Goal: Task Accomplishment & Management: Manage account settings

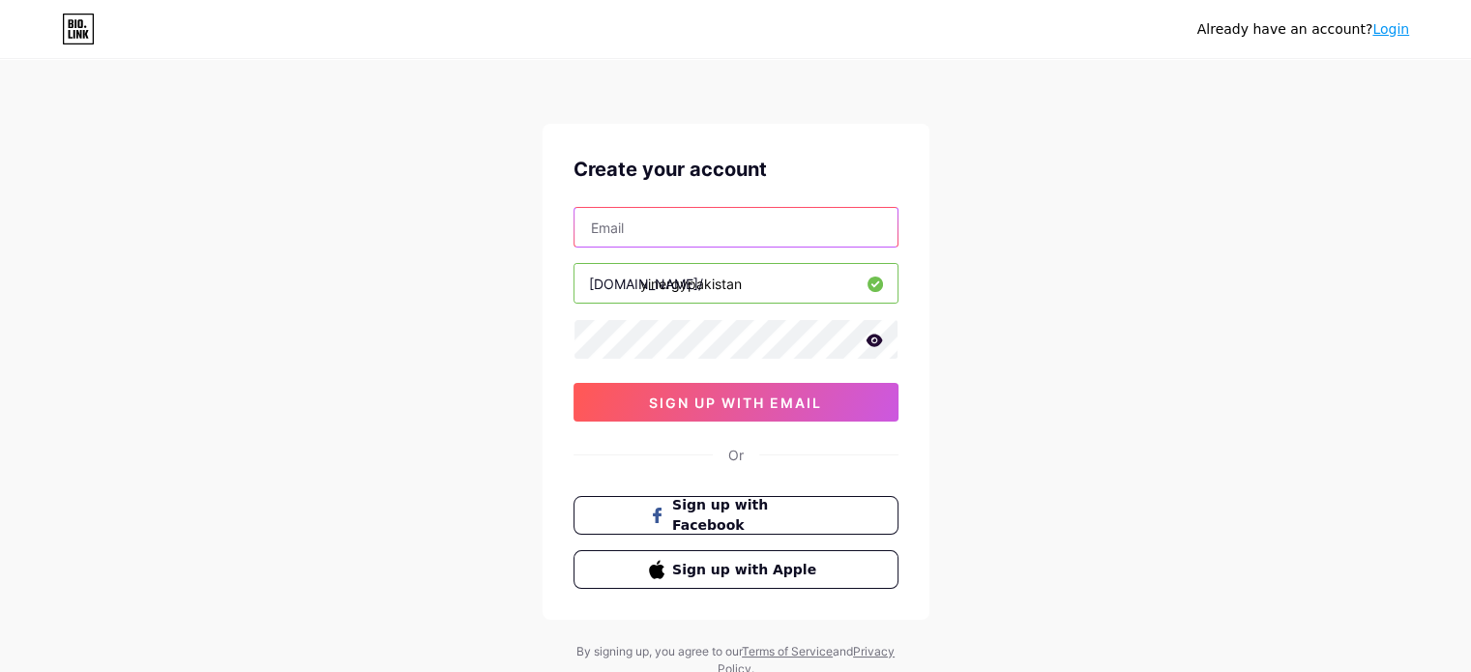
click at [635, 222] on input "text" at bounding box center [736, 227] width 323 height 39
paste input "[EMAIL_ADDRESS][DOMAIN_NAME]"
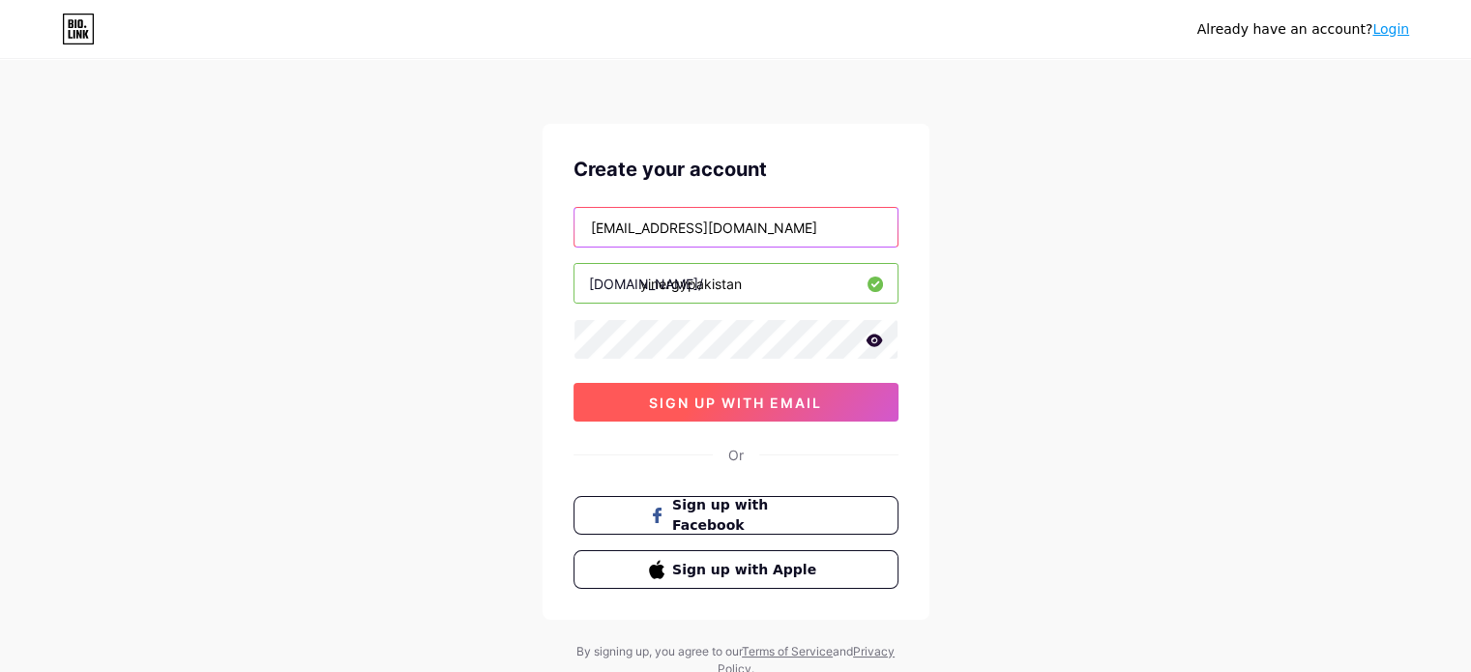
type input "[EMAIL_ADDRESS][DOMAIN_NAME]"
click at [739, 413] on button "sign up with email" at bounding box center [736, 402] width 325 height 39
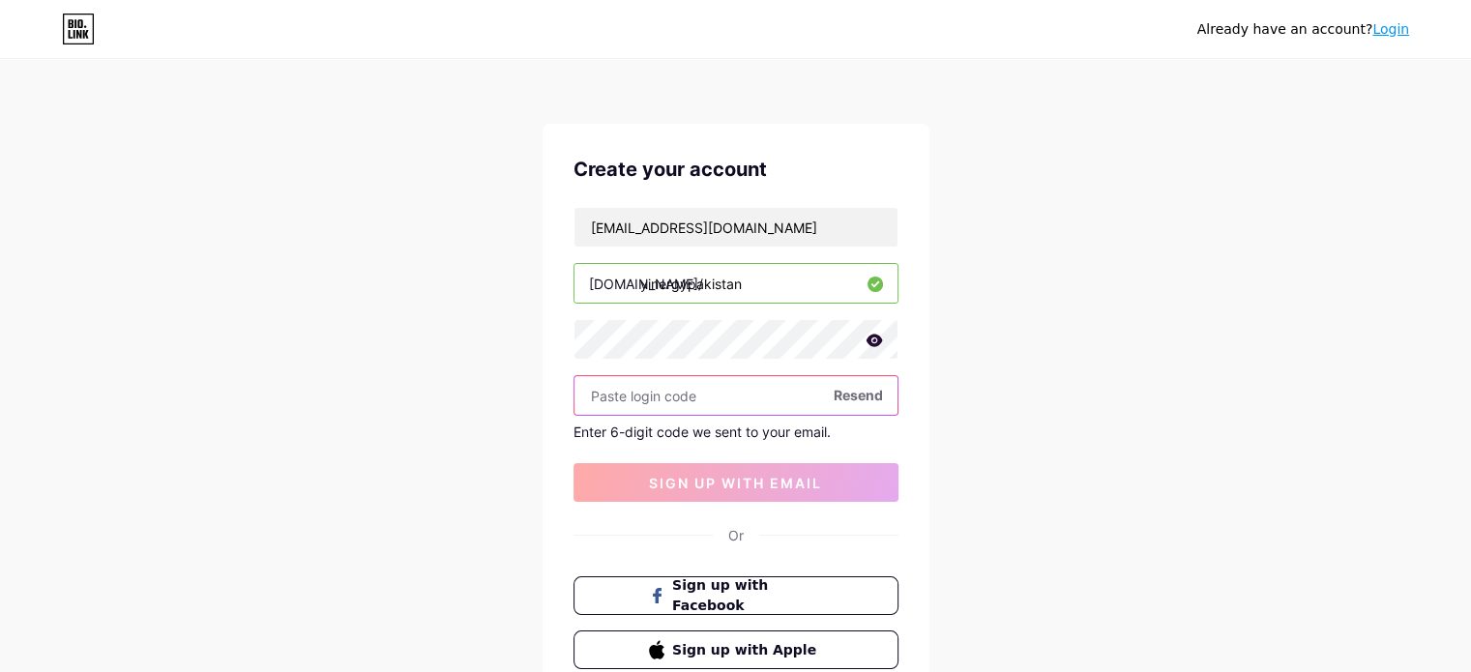
paste input "829743"
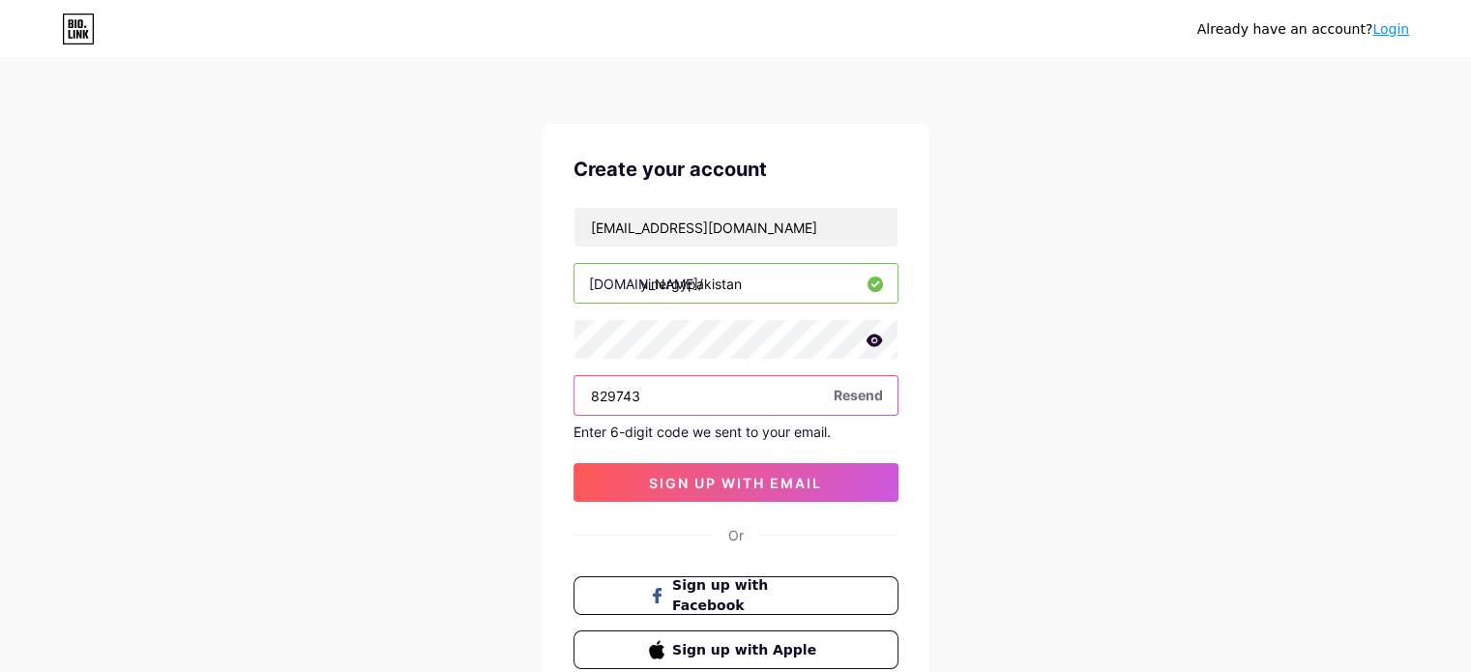
click at [646, 379] on input "829743" at bounding box center [736, 395] width 323 height 39
type input "829743"
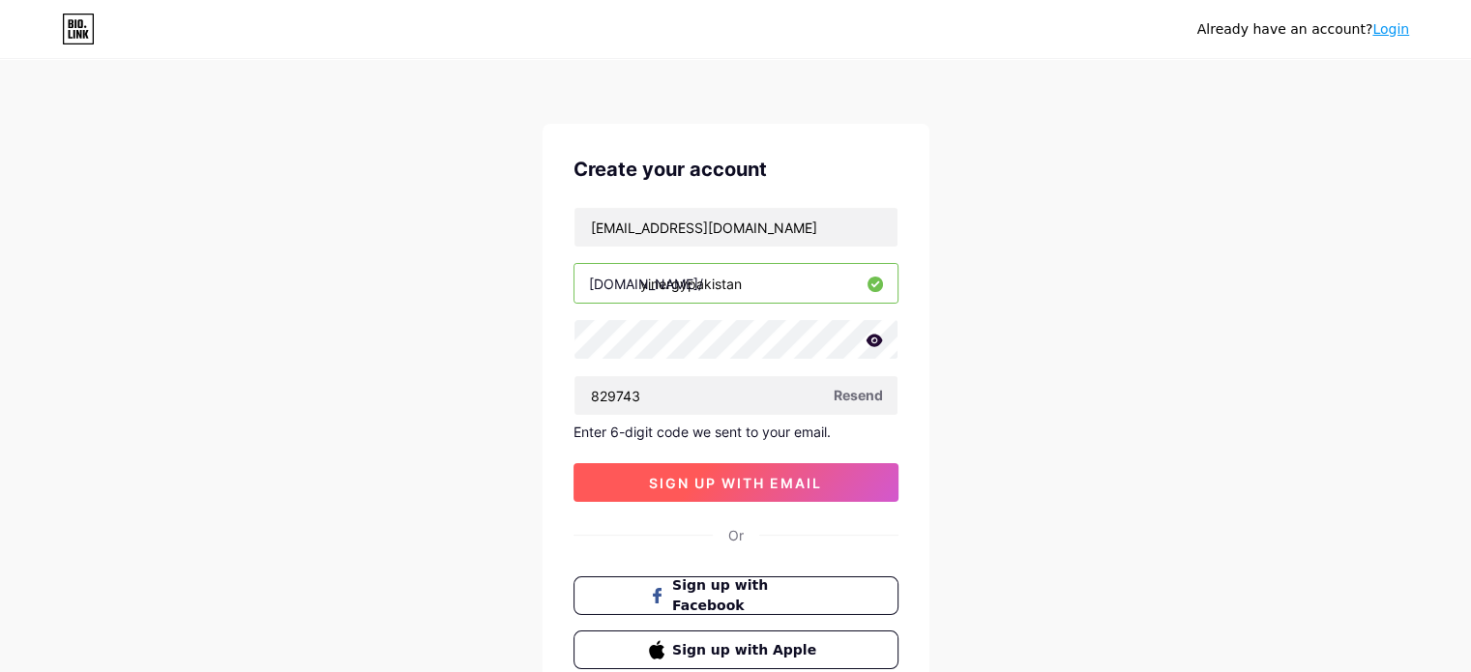
click at [696, 463] on button "sign up with email" at bounding box center [736, 482] width 325 height 39
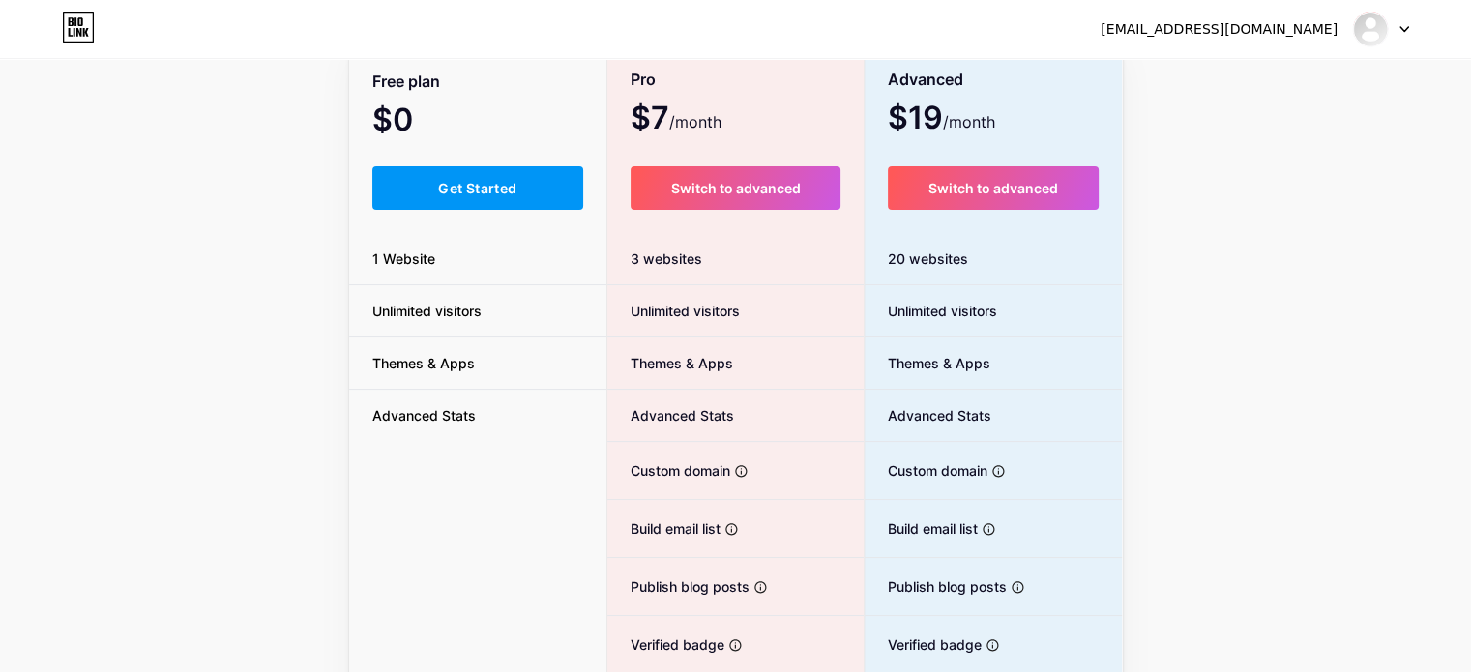
scroll to position [128, 0]
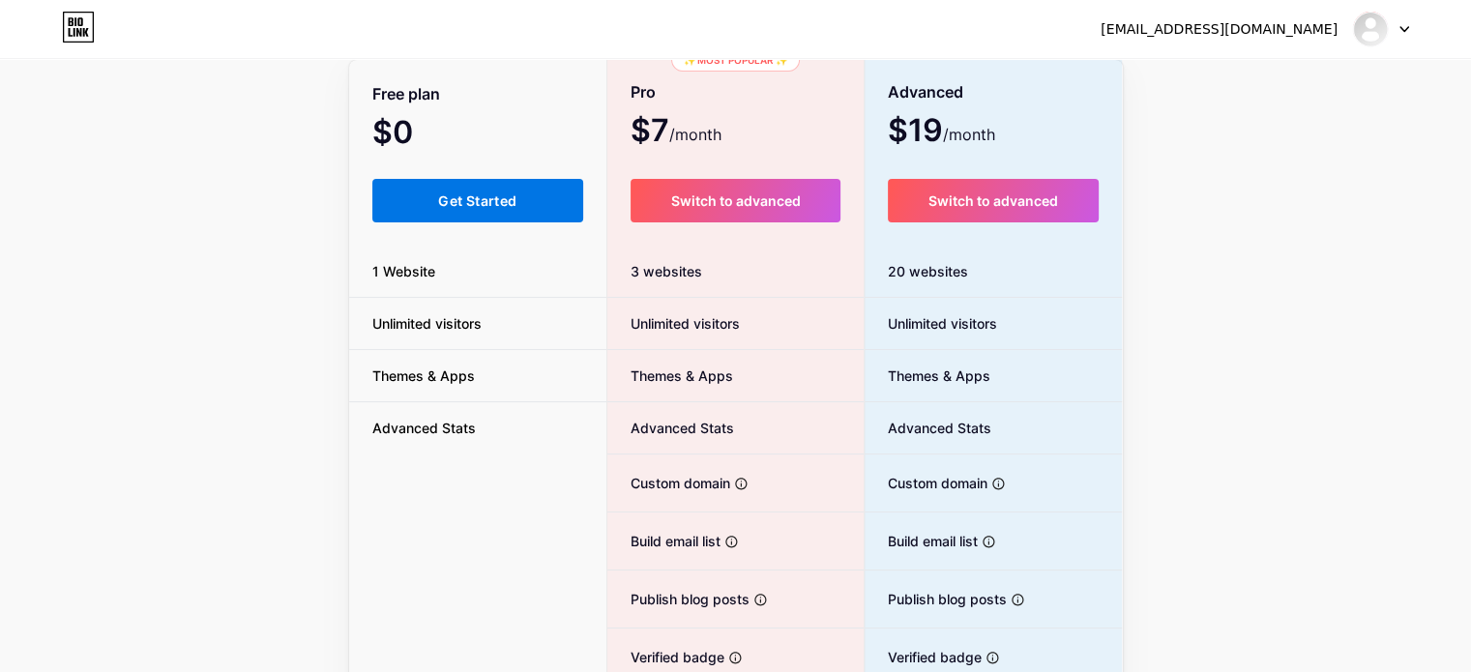
click at [455, 218] on button "Get Started" at bounding box center [478, 201] width 212 height 44
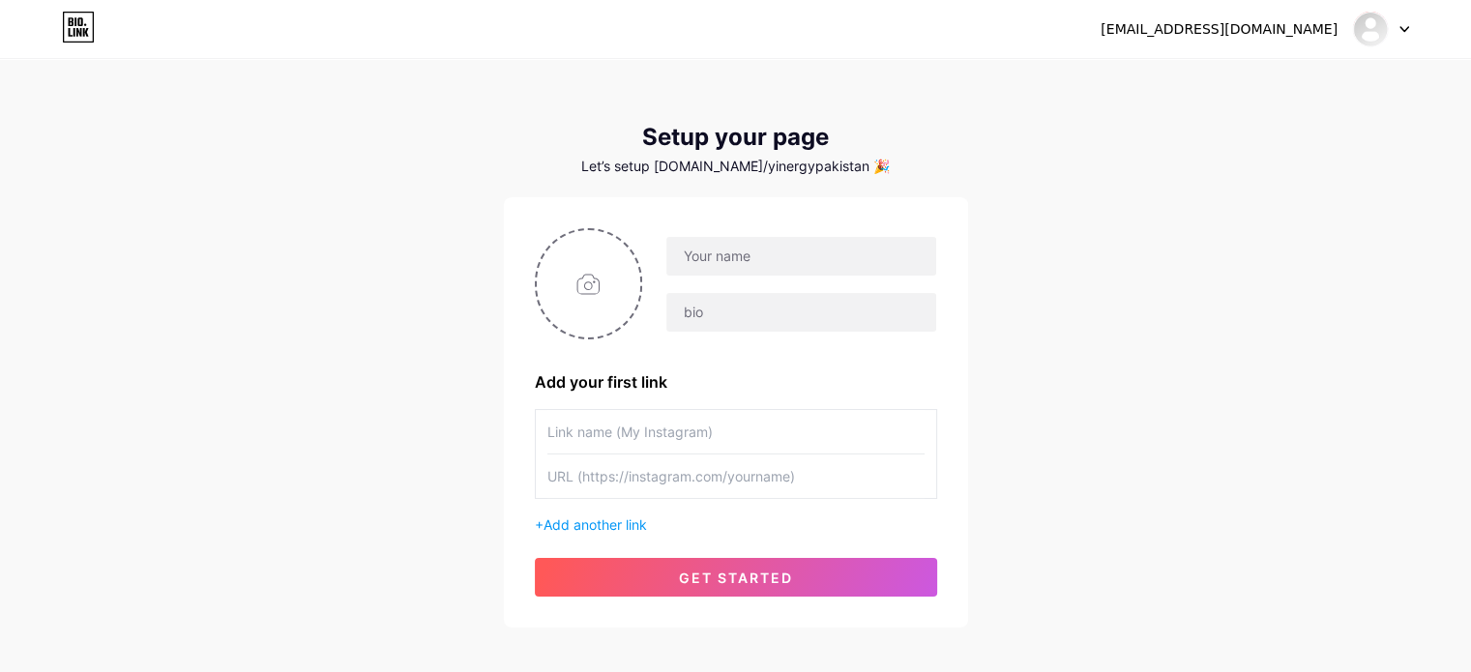
scroll to position [94, 0]
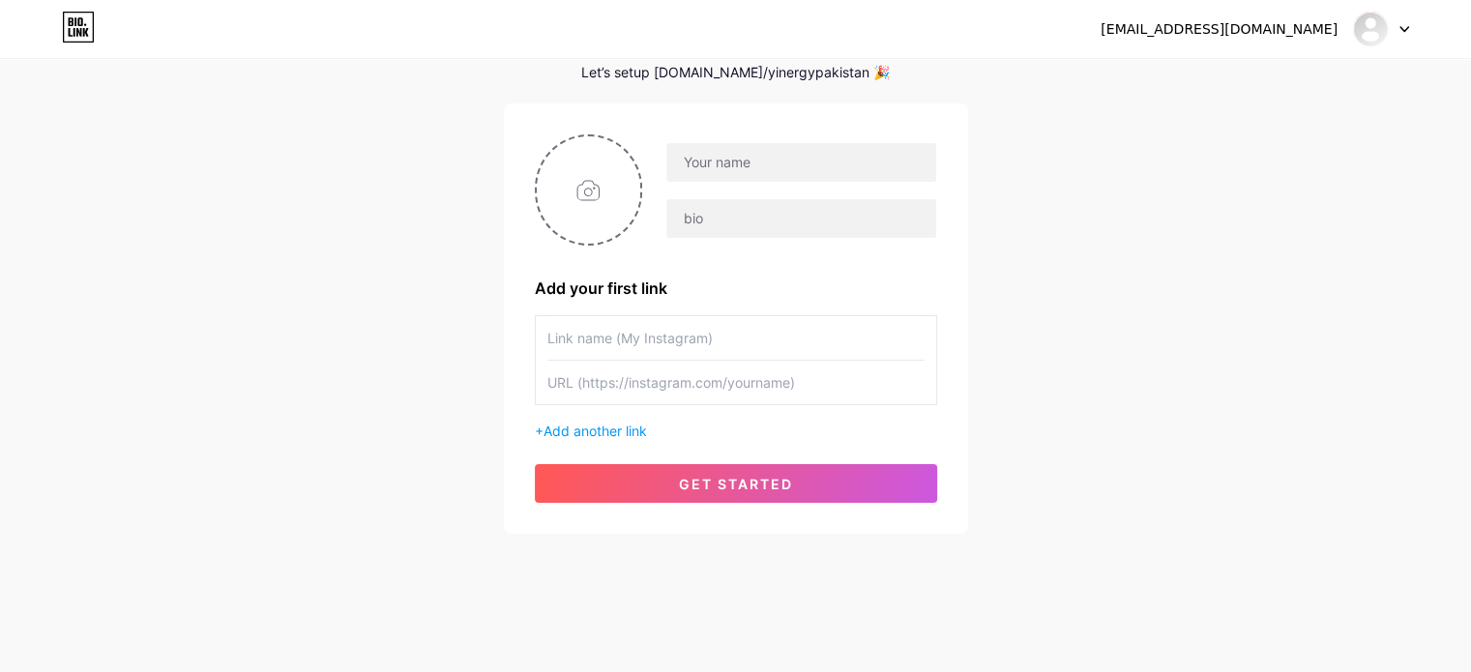
click at [618, 331] on input "text" at bounding box center [736, 338] width 377 height 44
click at [739, 170] on input "text" at bounding box center [800, 162] width 269 height 39
type input "Yinergy [GEOGRAPHIC_DATA]"
click at [552, 198] on input "file" at bounding box center [589, 189] width 104 height 107
type input "C:\fakepath\yienergy_logo (1).jpeg"
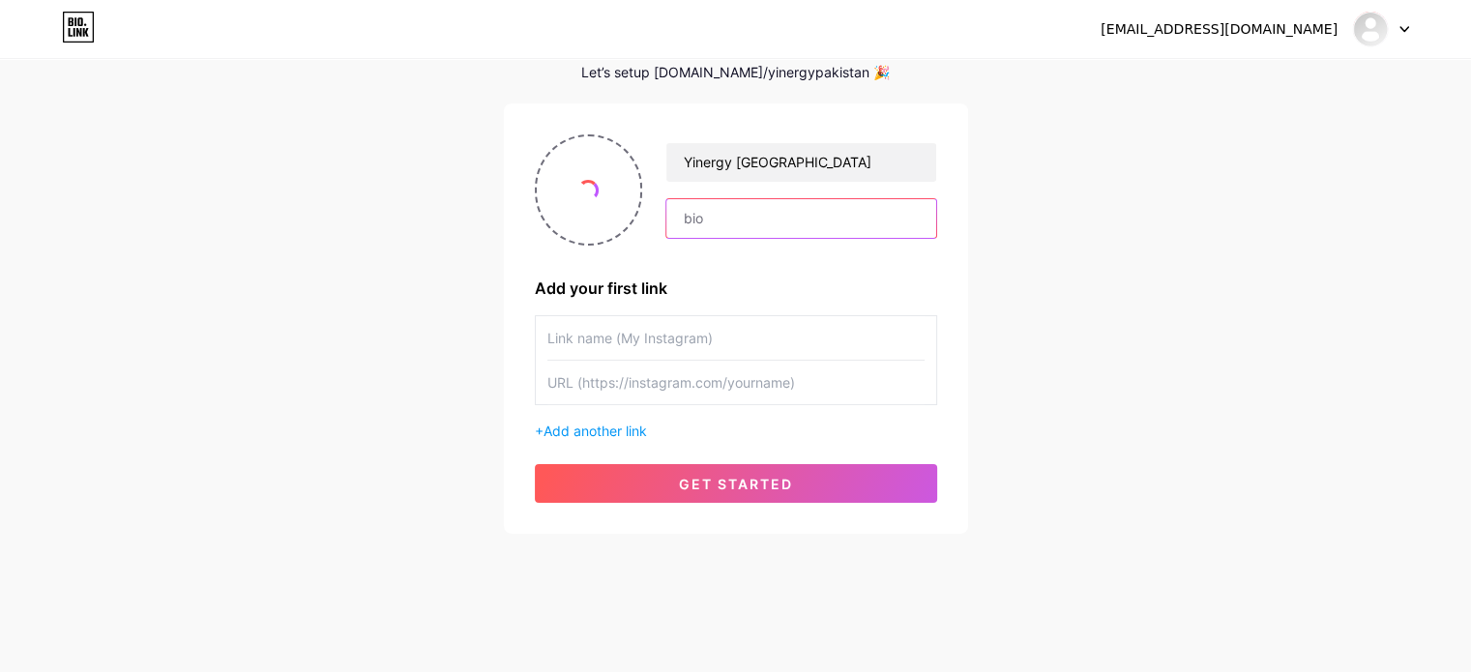
click at [710, 213] on input "text" at bounding box center [800, 218] width 269 height 39
paste input "Yinergy pioneers digital energy, transforming power with advanced distributed e…"
type input "Yinergy pioneers digital energy, transforming power with advanced distributed e…"
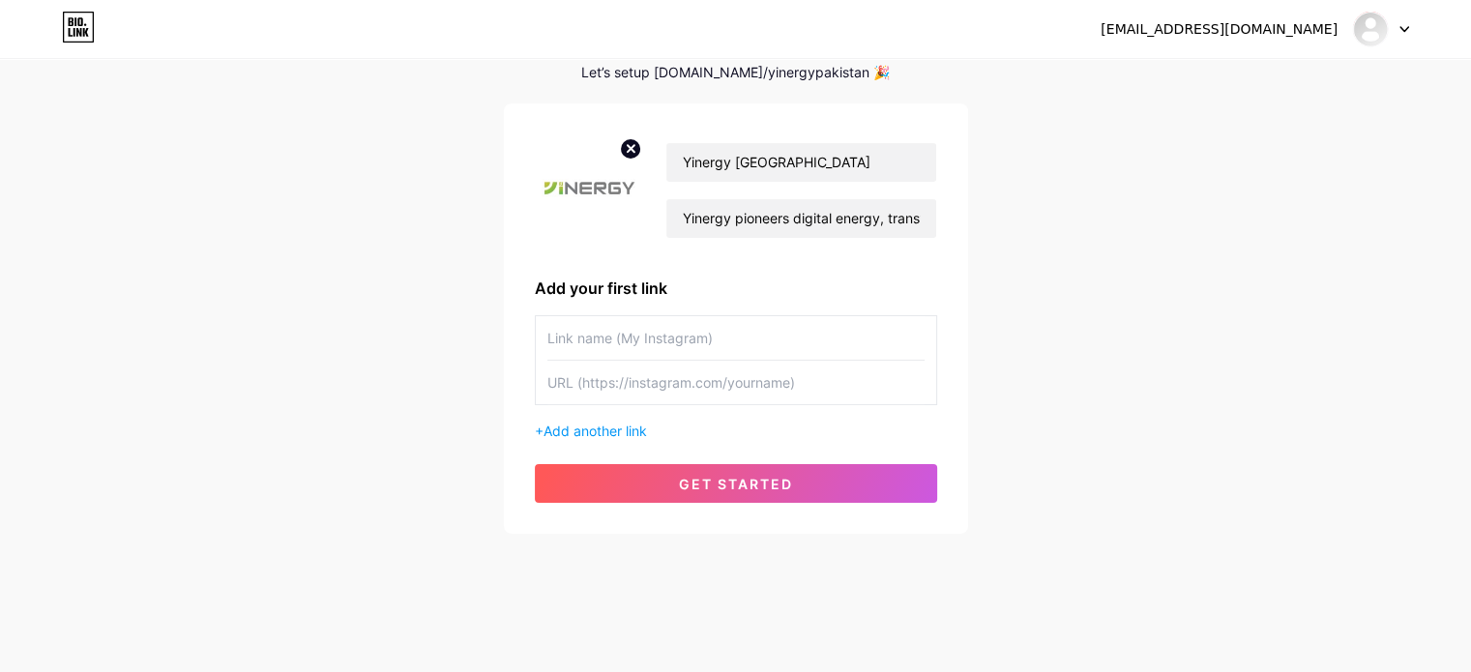
click at [654, 350] on input "text" at bounding box center [736, 338] width 377 height 44
type input "I"
type input "Website"
click at [607, 377] on input "text" at bounding box center [736, 383] width 377 height 44
paste input "[URL][DOMAIN_NAME]"
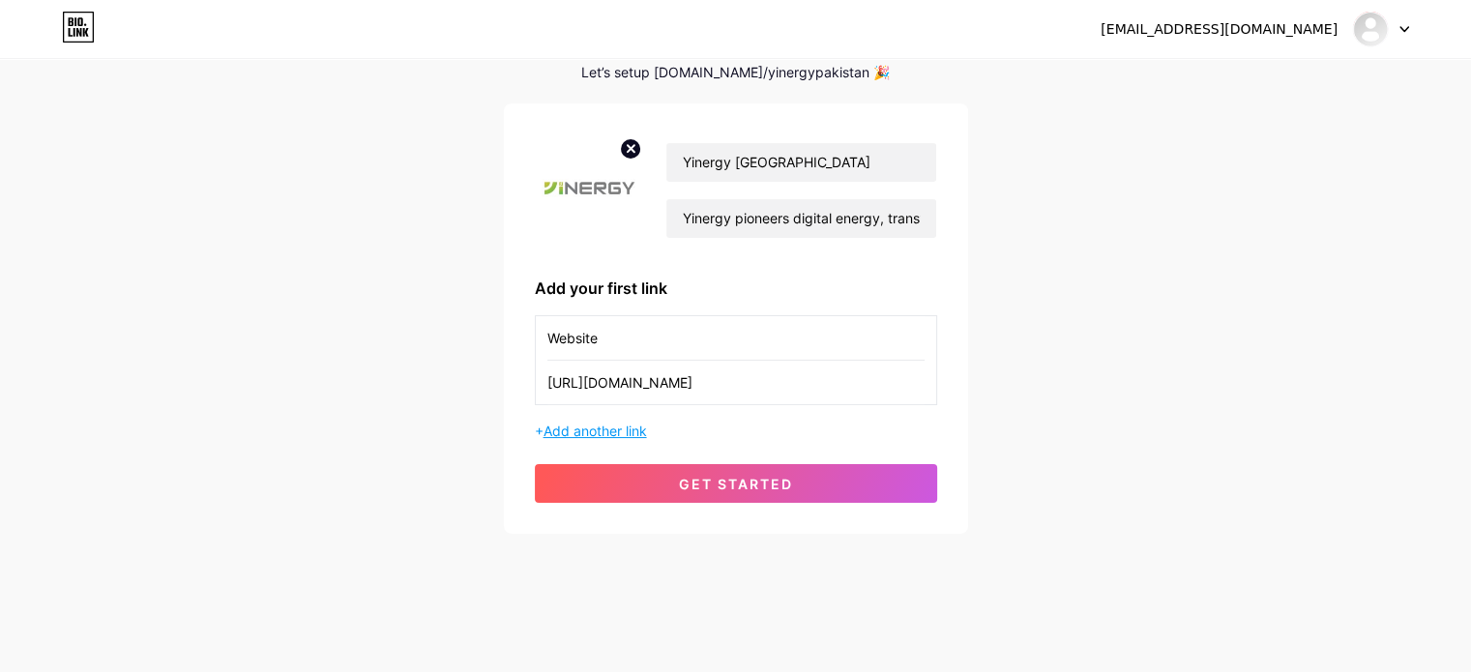
type input "[URL][DOMAIN_NAME]"
click at [604, 425] on span "Add another link" at bounding box center [596, 431] width 104 height 16
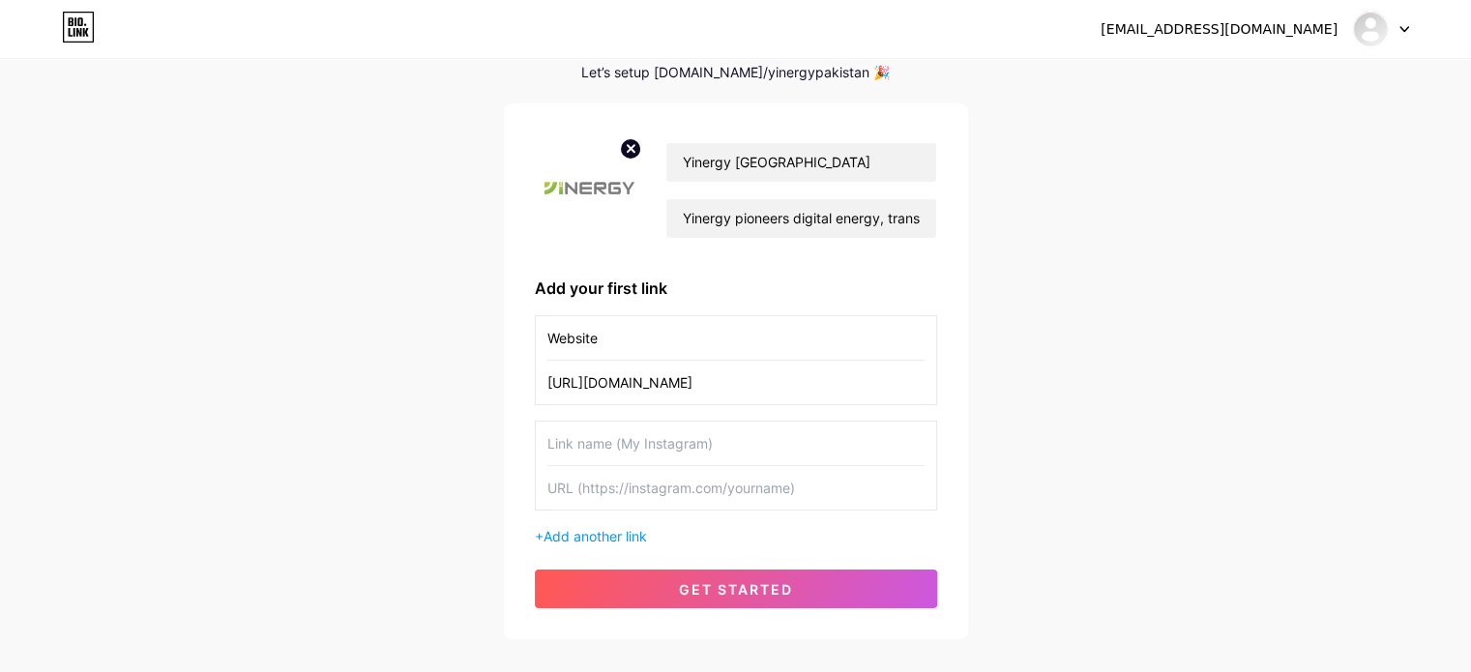
click at [615, 448] on input "text" at bounding box center [736, 444] width 377 height 44
type input "Instagram"
paste input "[URL][DOMAIN_NAME]"
click at [643, 499] on input "[URL][DOMAIN_NAME]" at bounding box center [736, 488] width 377 height 44
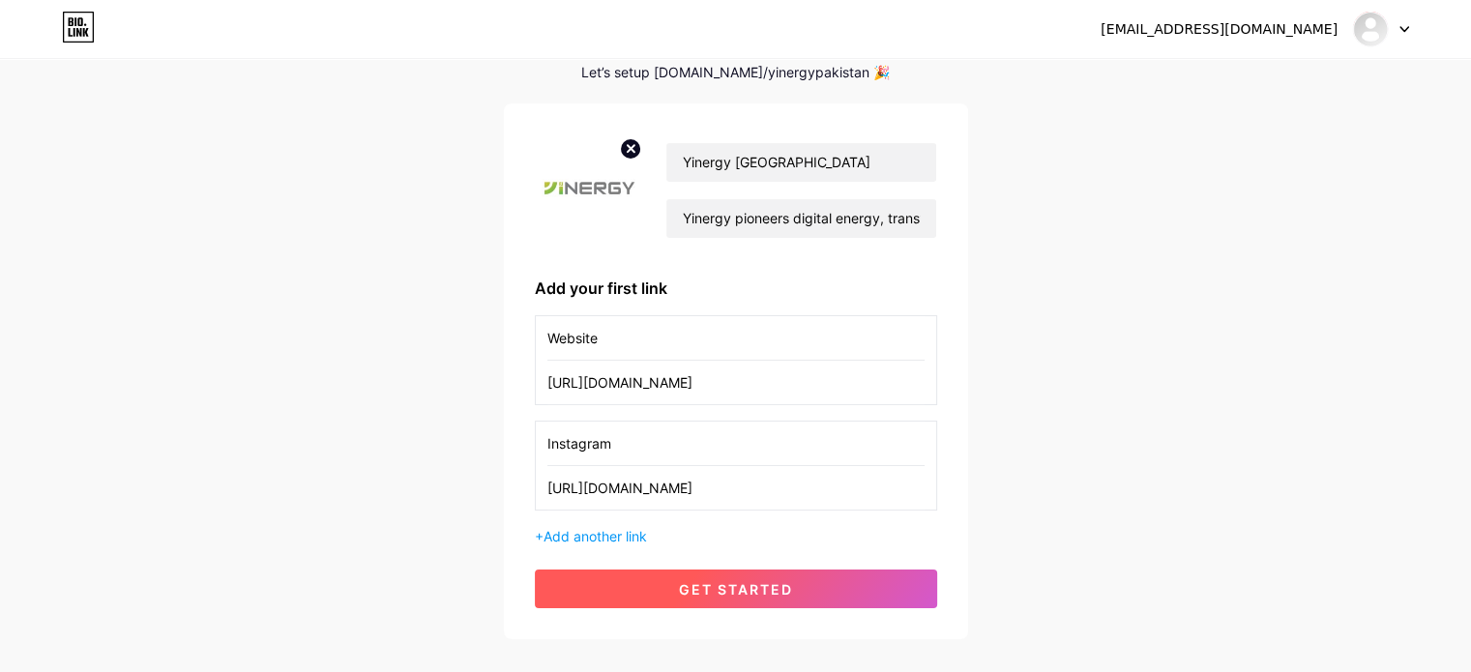
type input "[URL][DOMAIN_NAME]"
click at [704, 596] on button "get started" at bounding box center [736, 589] width 402 height 39
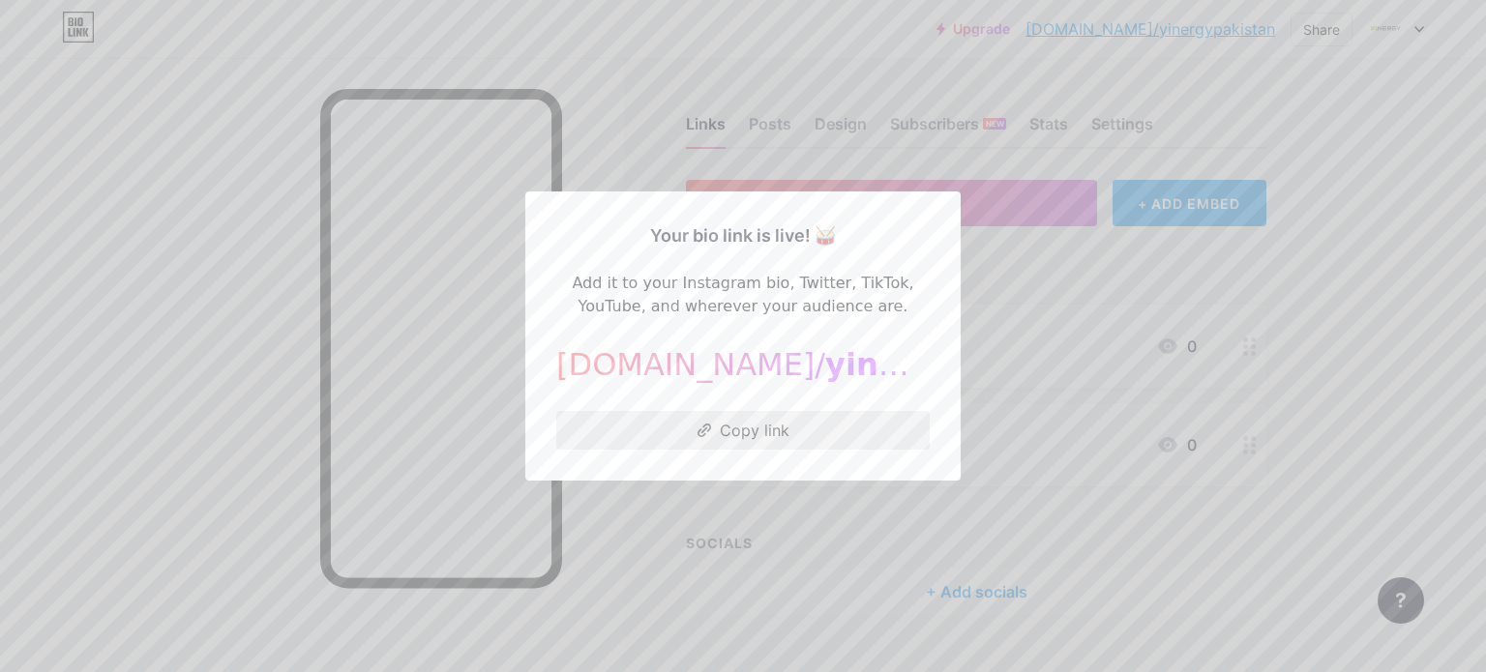
click at [746, 421] on button "Copy link" at bounding box center [742, 430] width 373 height 39
click at [746, 421] on button "Copied!" at bounding box center [742, 430] width 373 height 39
click at [970, 252] on div at bounding box center [743, 336] width 1486 height 672
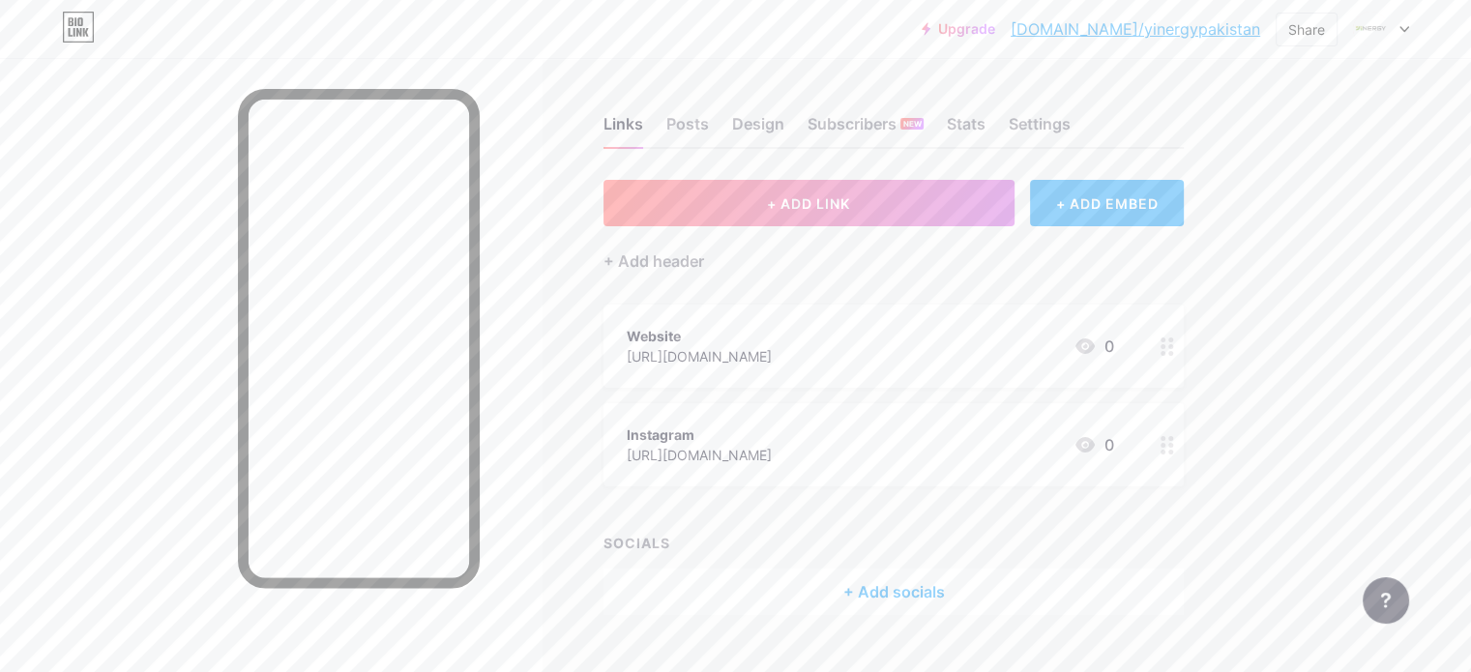
scroll to position [17, 0]
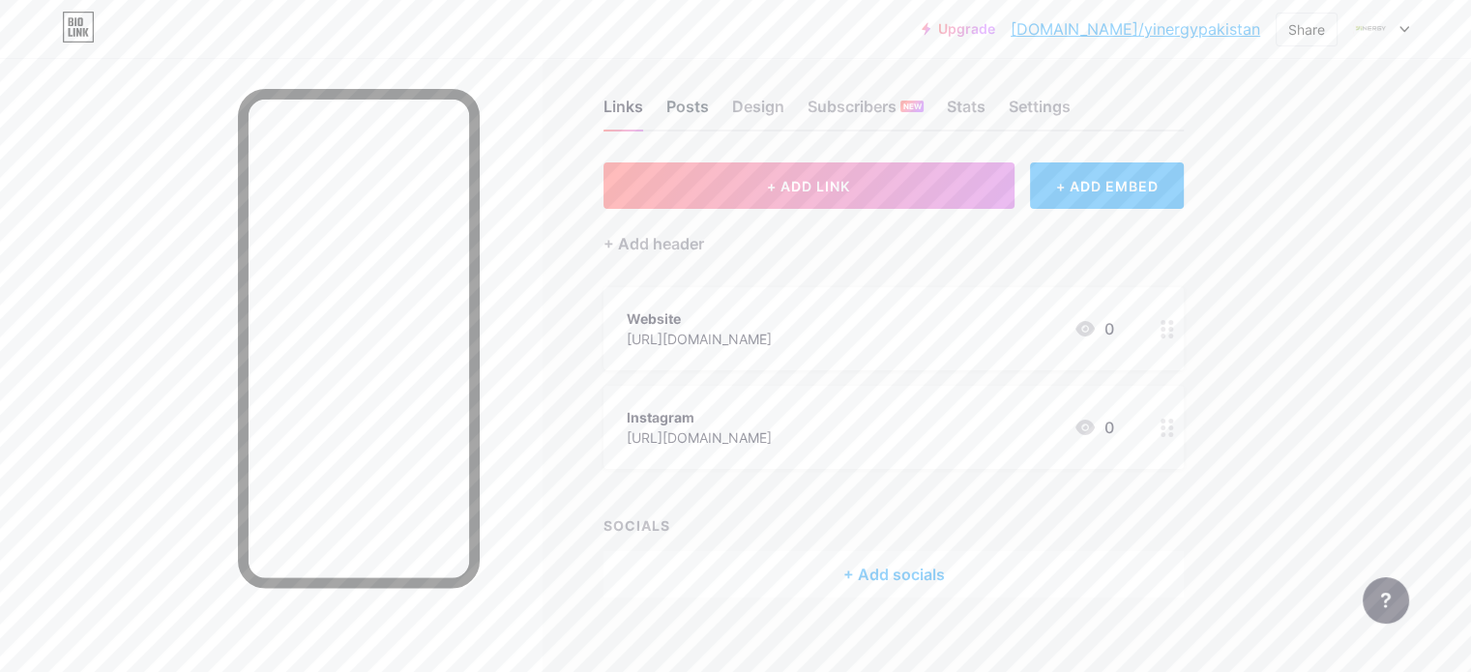
click at [709, 104] on div "Posts" at bounding box center [687, 112] width 43 height 35
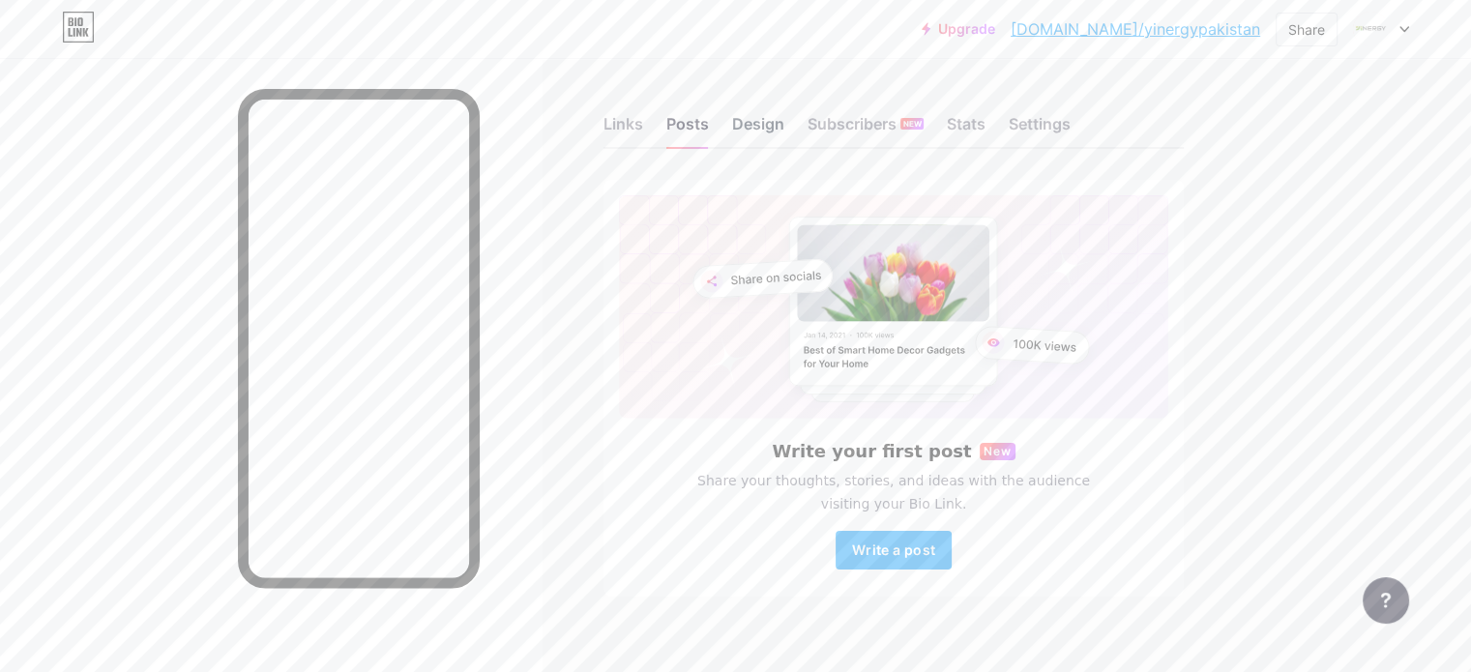
click at [784, 128] on div "Design" at bounding box center [758, 129] width 52 height 35
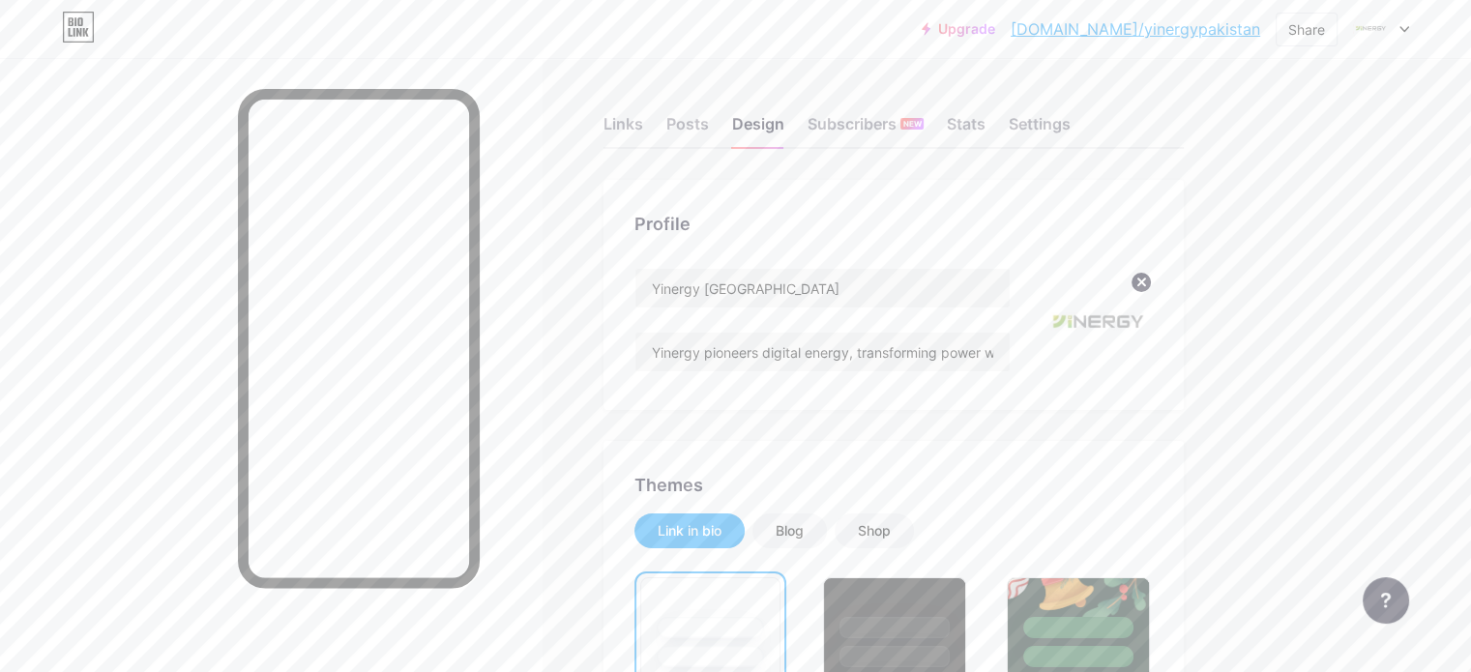
click at [931, 111] on div "Links Posts Design Subscribers NEW Stats Settings" at bounding box center [894, 115] width 580 height 68
click at [924, 119] on div "Subscribers NEW" at bounding box center [866, 129] width 116 height 35
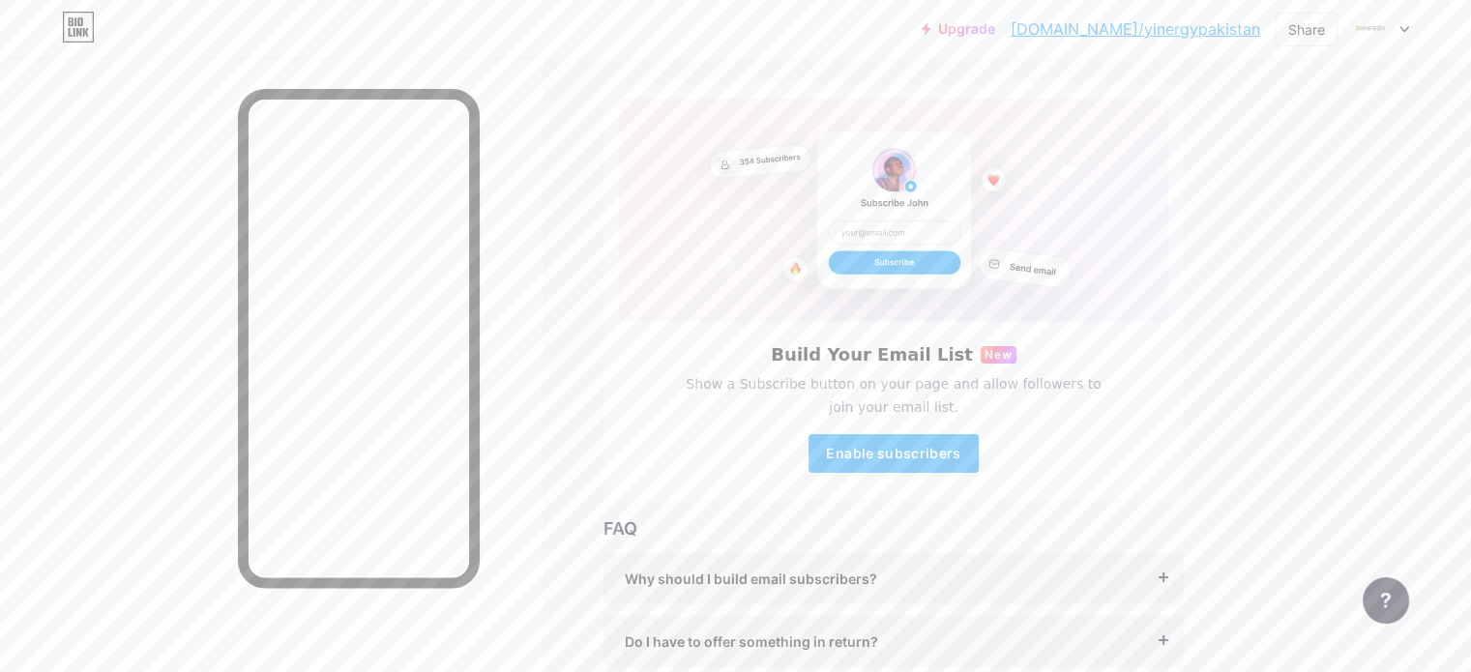
scroll to position [96, 0]
click at [1184, 582] on div "Why should I build email subscribers? Email is the only reliable medium to buil…" at bounding box center [894, 579] width 580 height 51
click at [1163, 580] on div "Why should I build email subscribers?" at bounding box center [894, 580] width 538 height 20
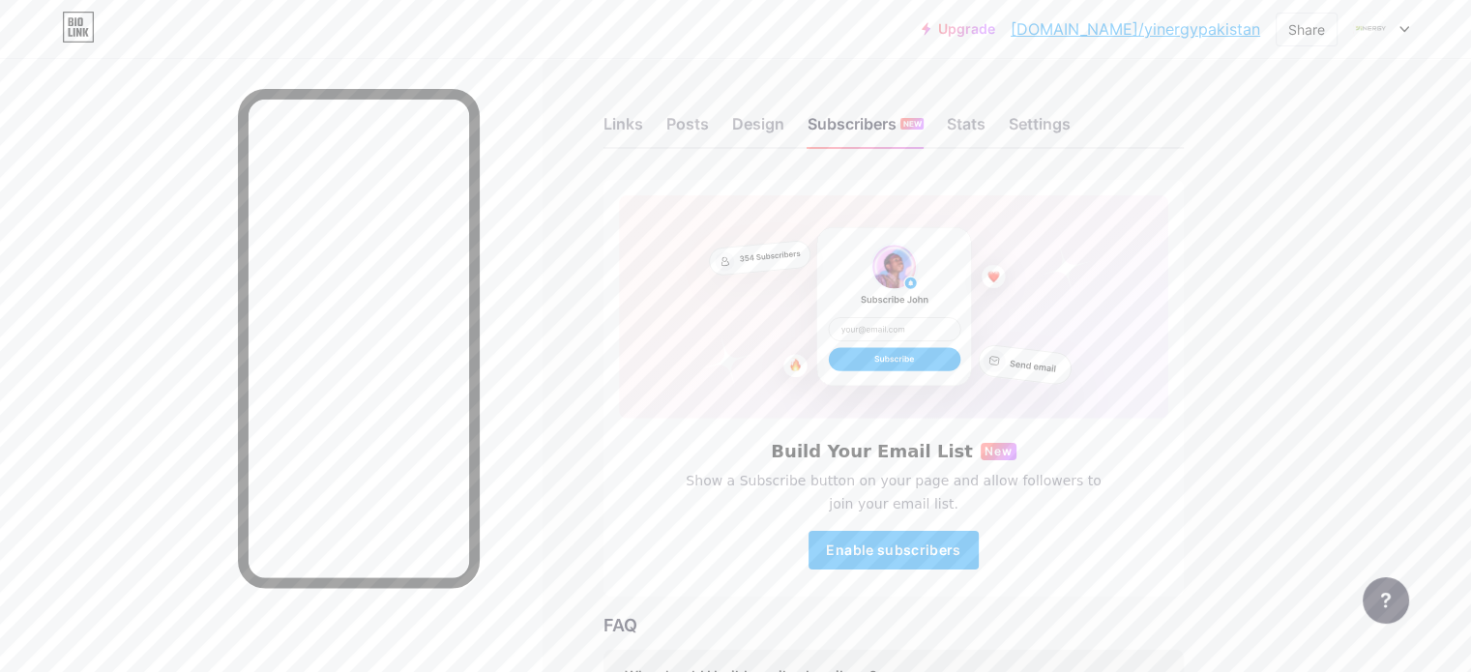
scroll to position [0, 0]
click at [986, 120] on div "Stats" at bounding box center [966, 129] width 39 height 35
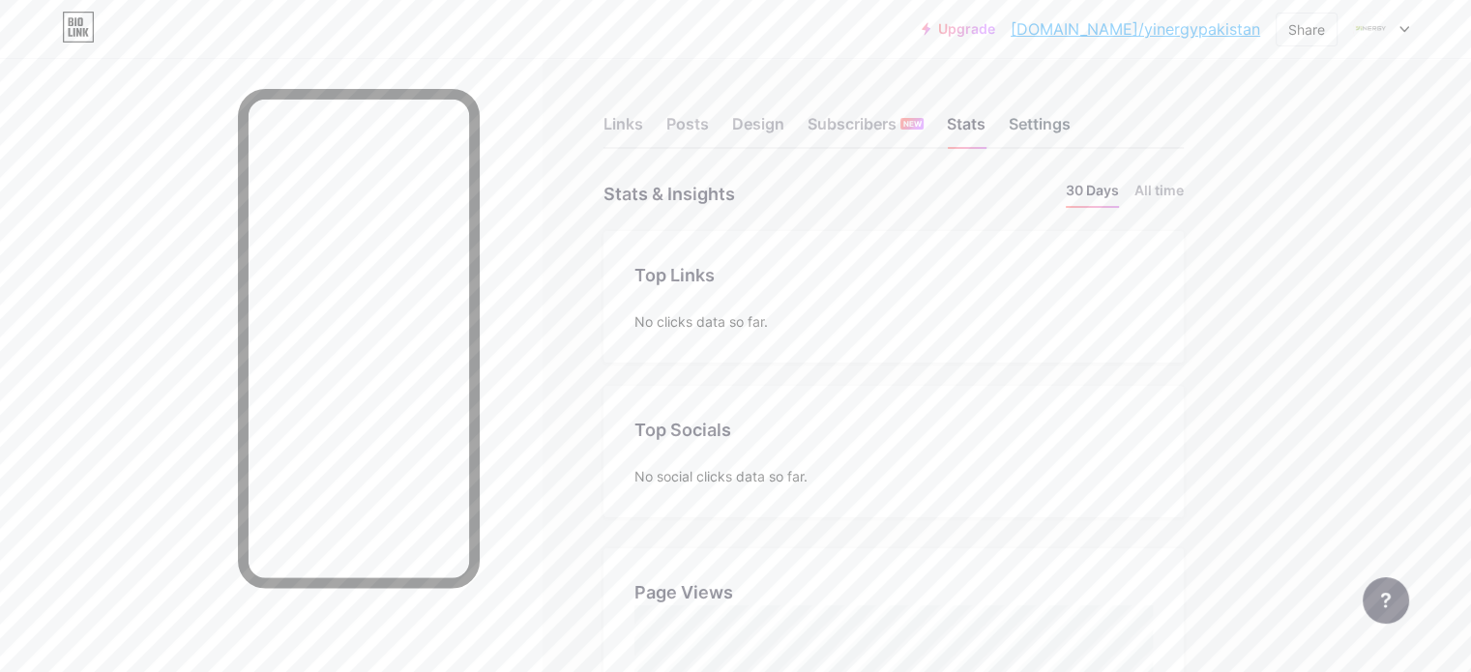
click at [1071, 122] on div "Settings" at bounding box center [1040, 129] width 62 height 35
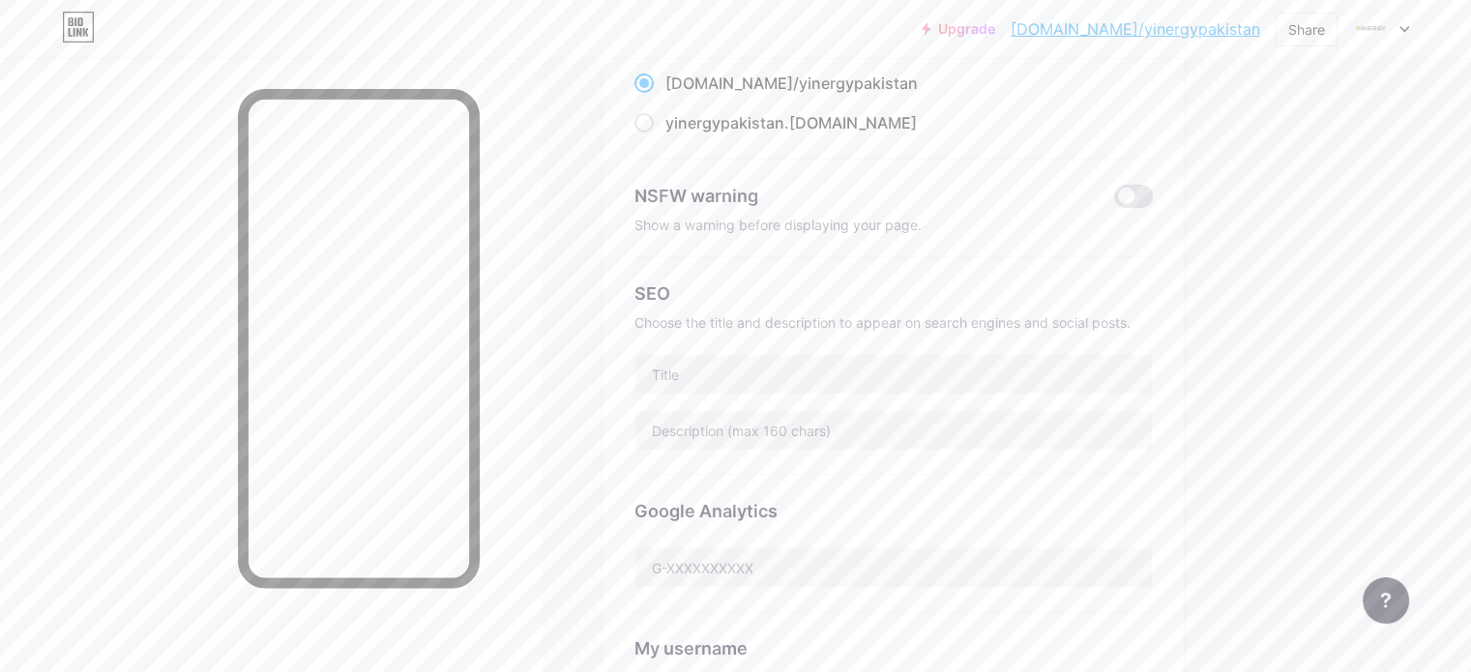
scroll to position [207, 0]
click at [884, 355] on input "text" at bounding box center [894, 372] width 517 height 39
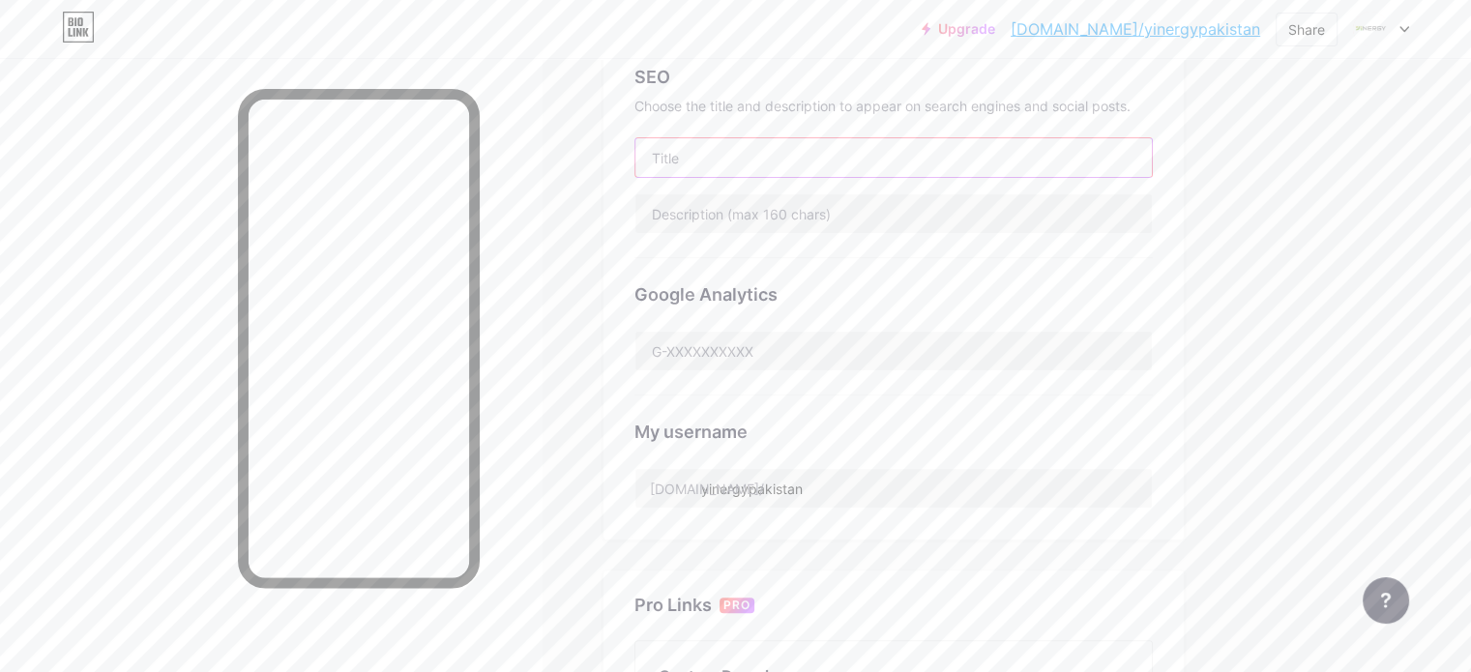
scroll to position [424, 0]
click at [884, 355] on input "text" at bounding box center [894, 349] width 517 height 39
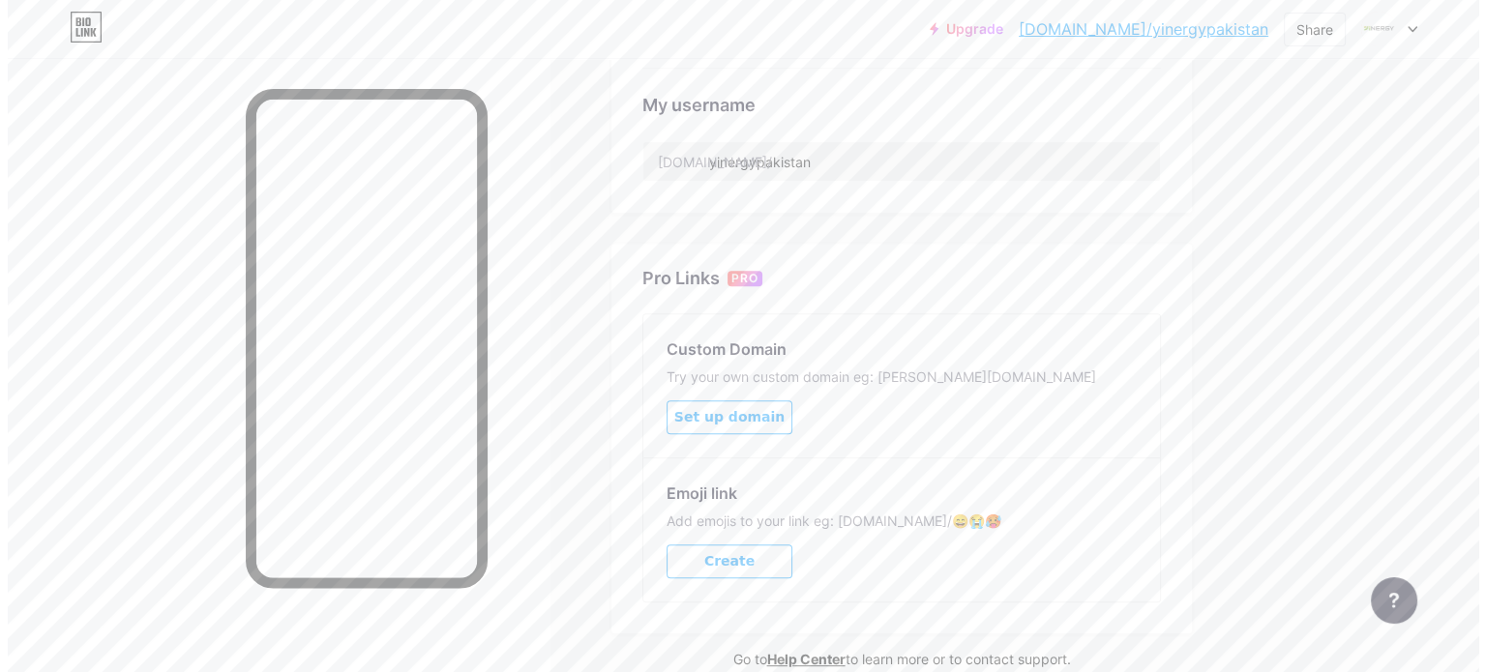
scroll to position [750, 0]
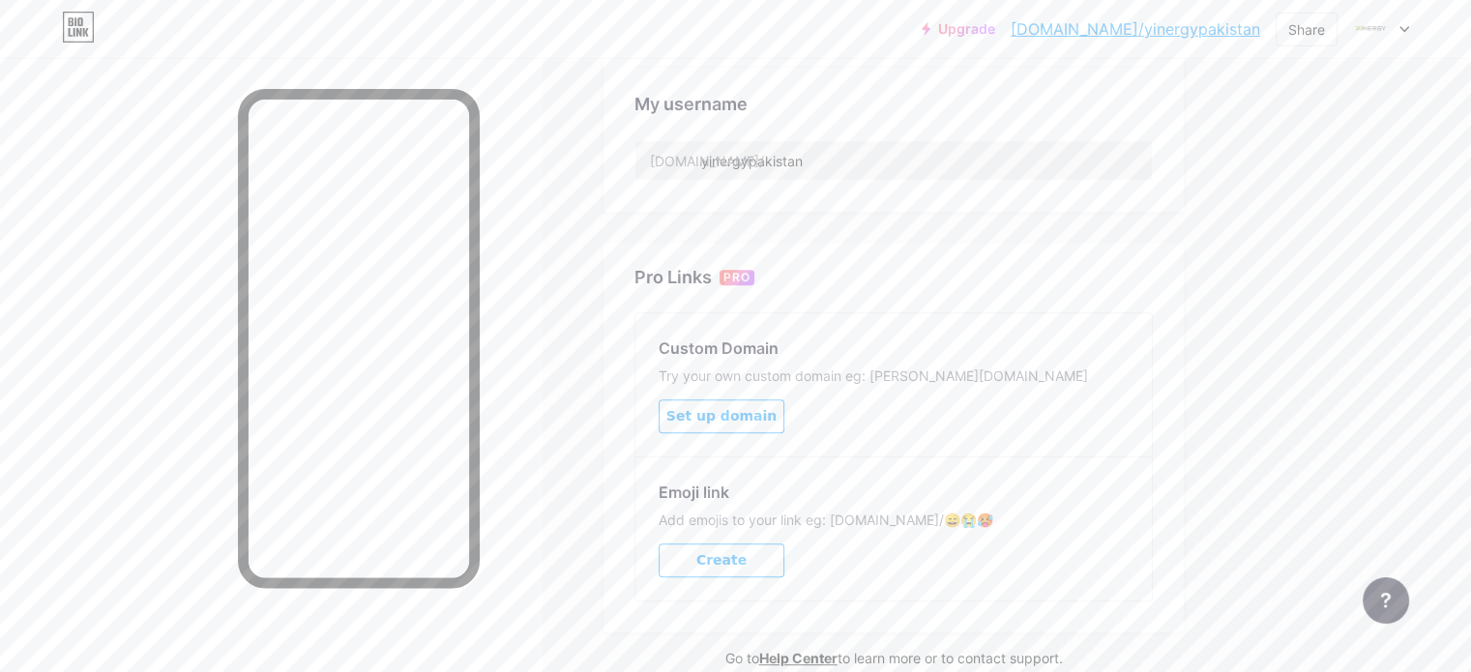
click at [777, 417] on span "Set up domain" at bounding box center [721, 416] width 110 height 16
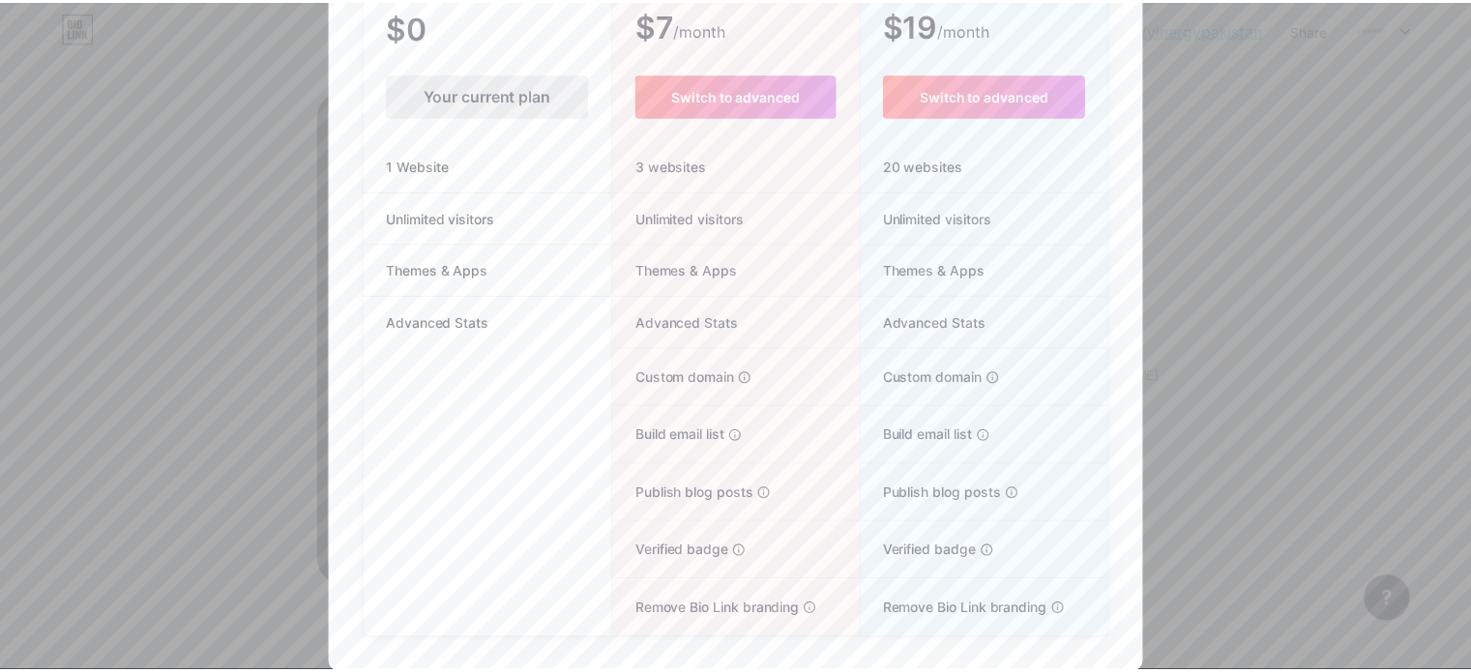
scroll to position [0, 0]
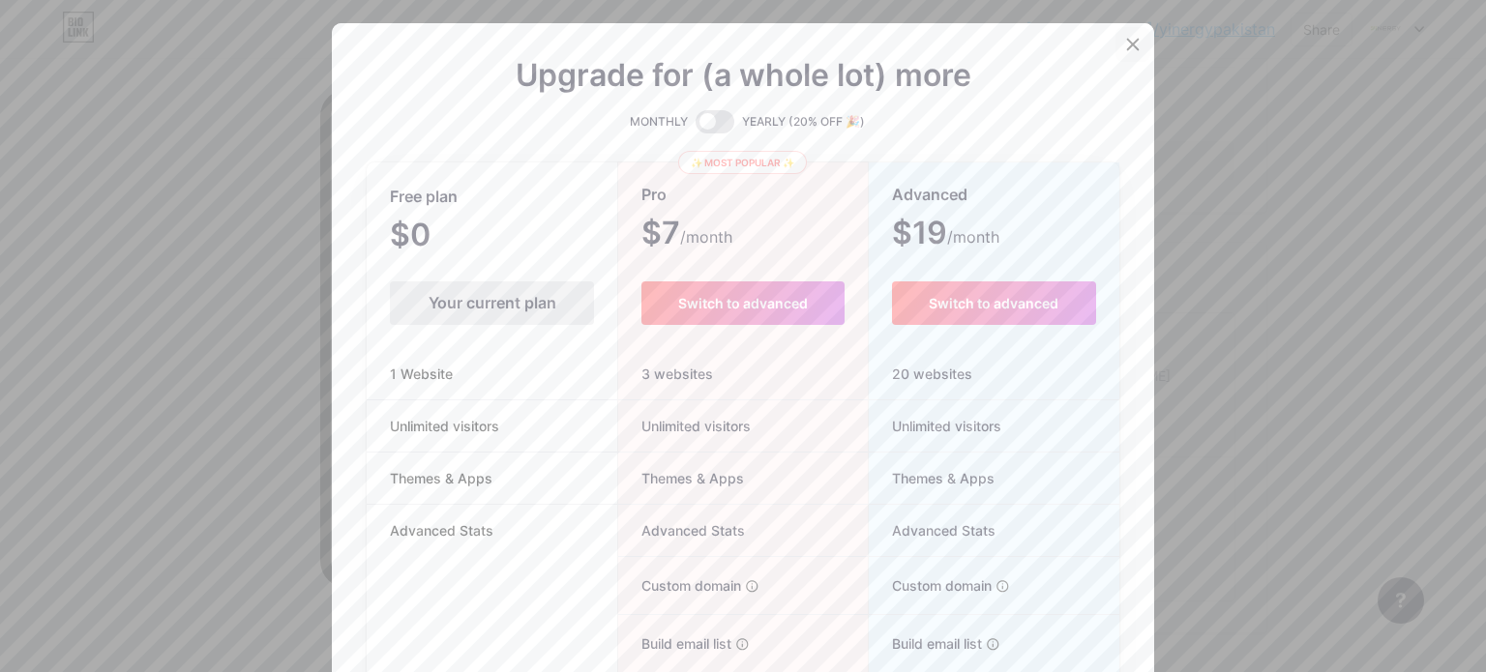
click at [1125, 37] on div at bounding box center [1132, 44] width 35 height 35
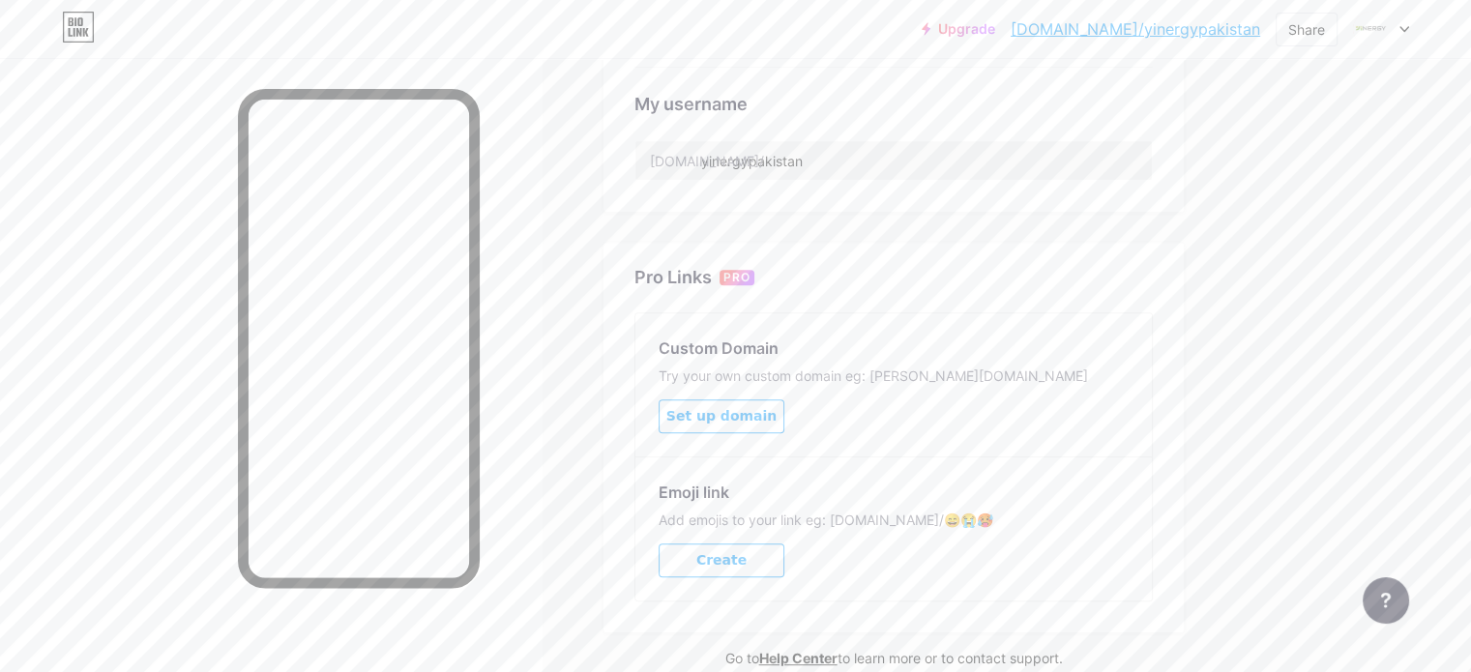
scroll to position [838, 0]
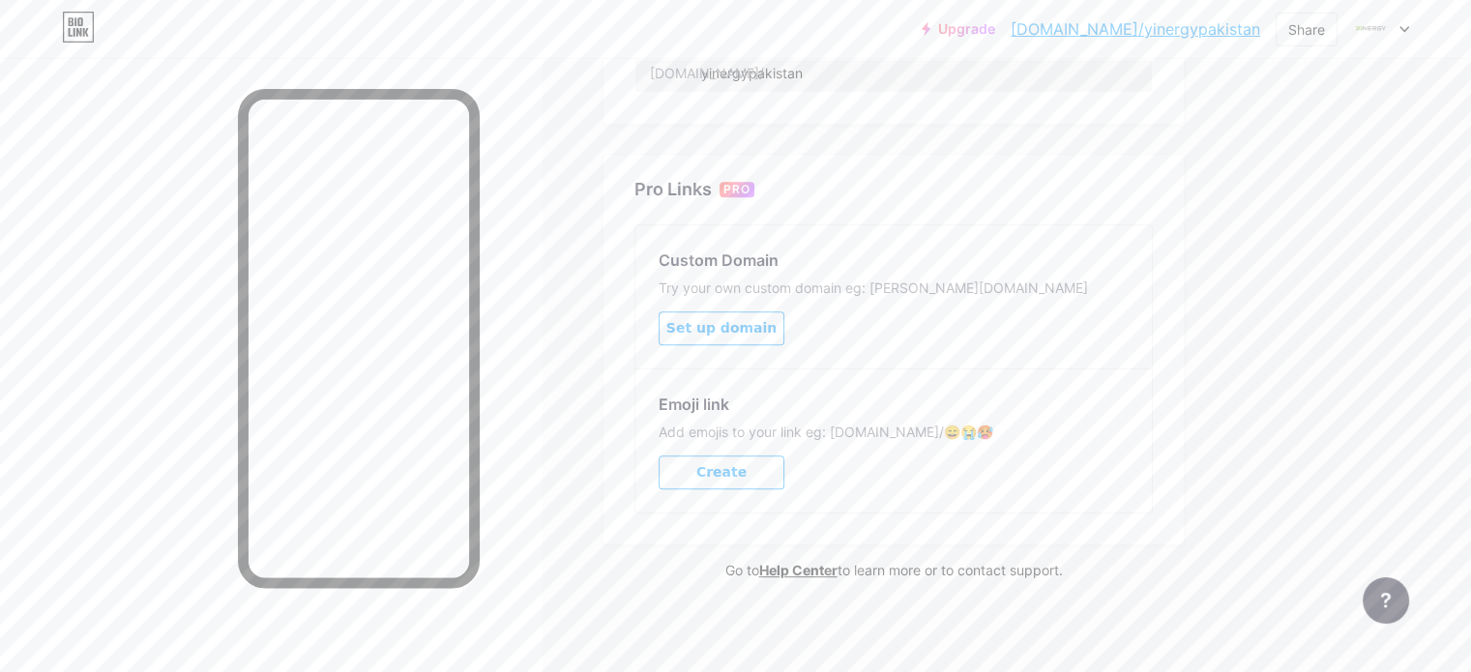
click at [747, 474] on span "Create" at bounding box center [721, 472] width 50 height 16
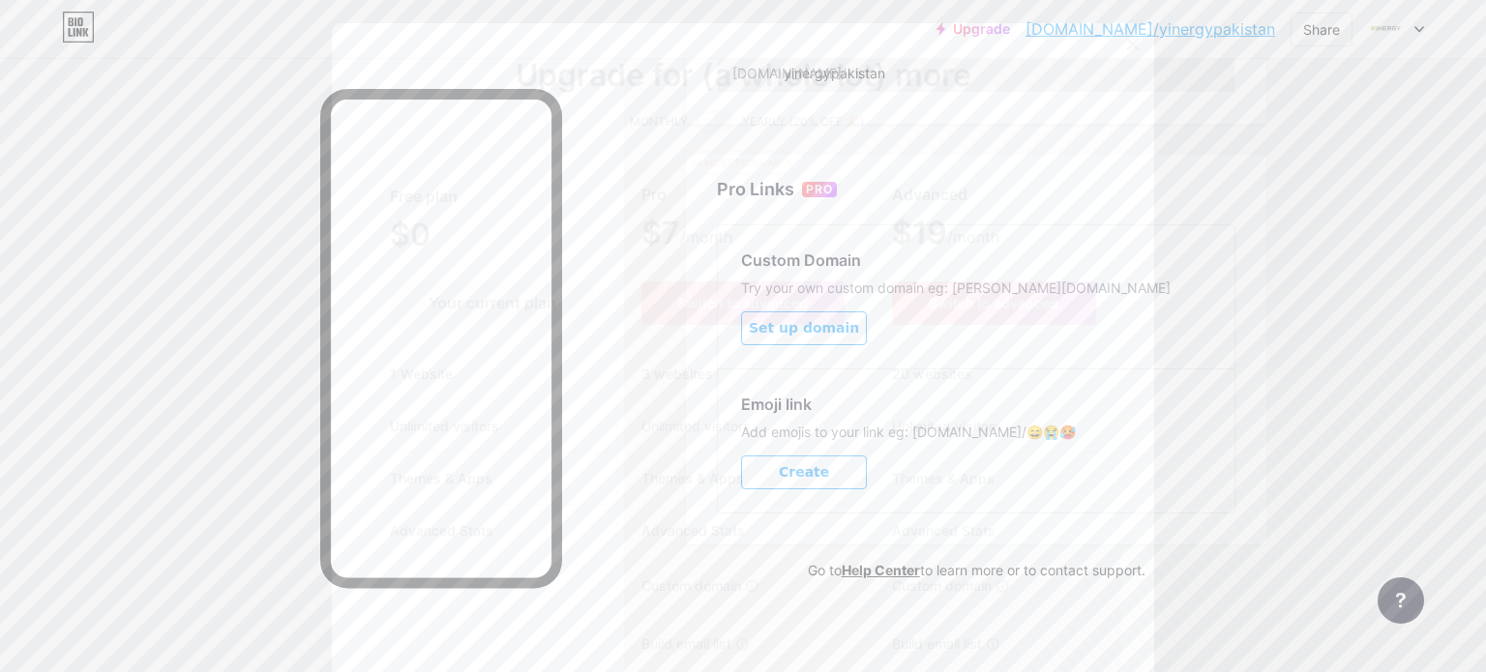
click at [816, 467] on li "Themes & Apps" at bounding box center [742, 479] width 249 height 52
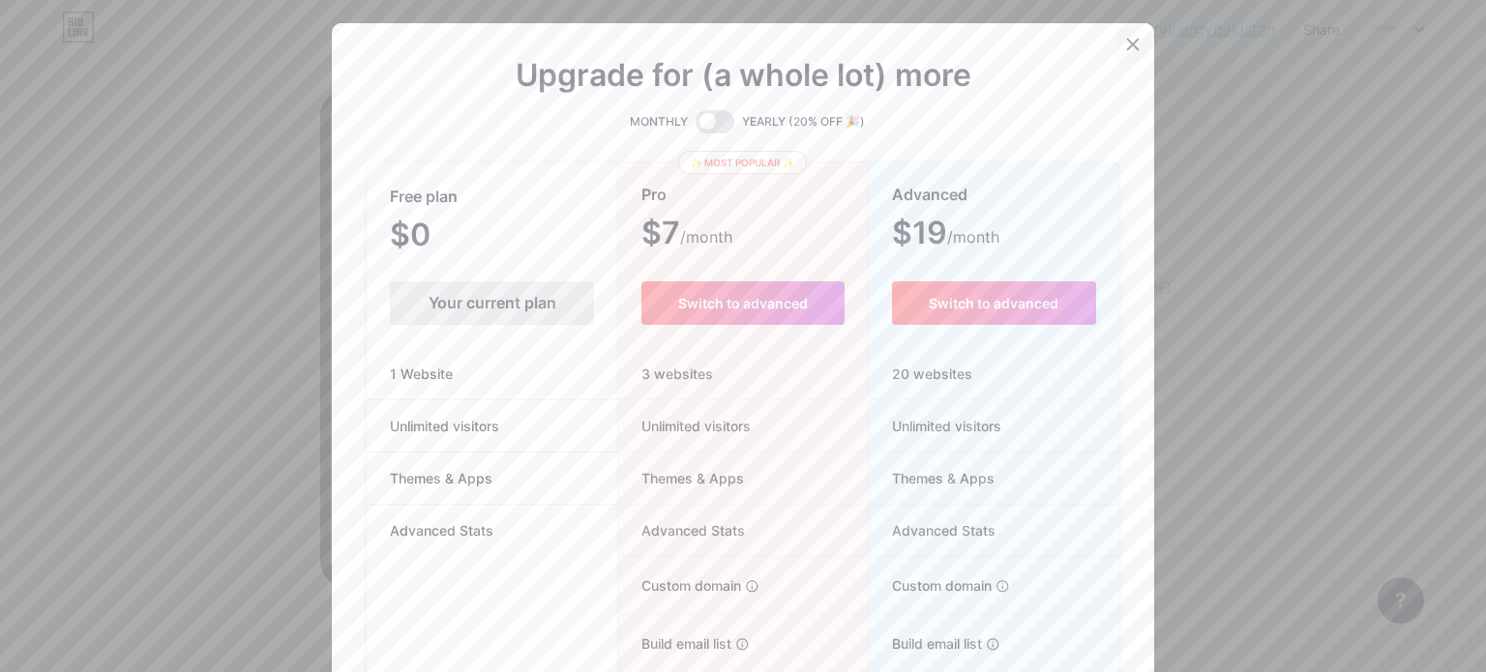
click at [1126, 37] on div at bounding box center [1132, 44] width 35 height 35
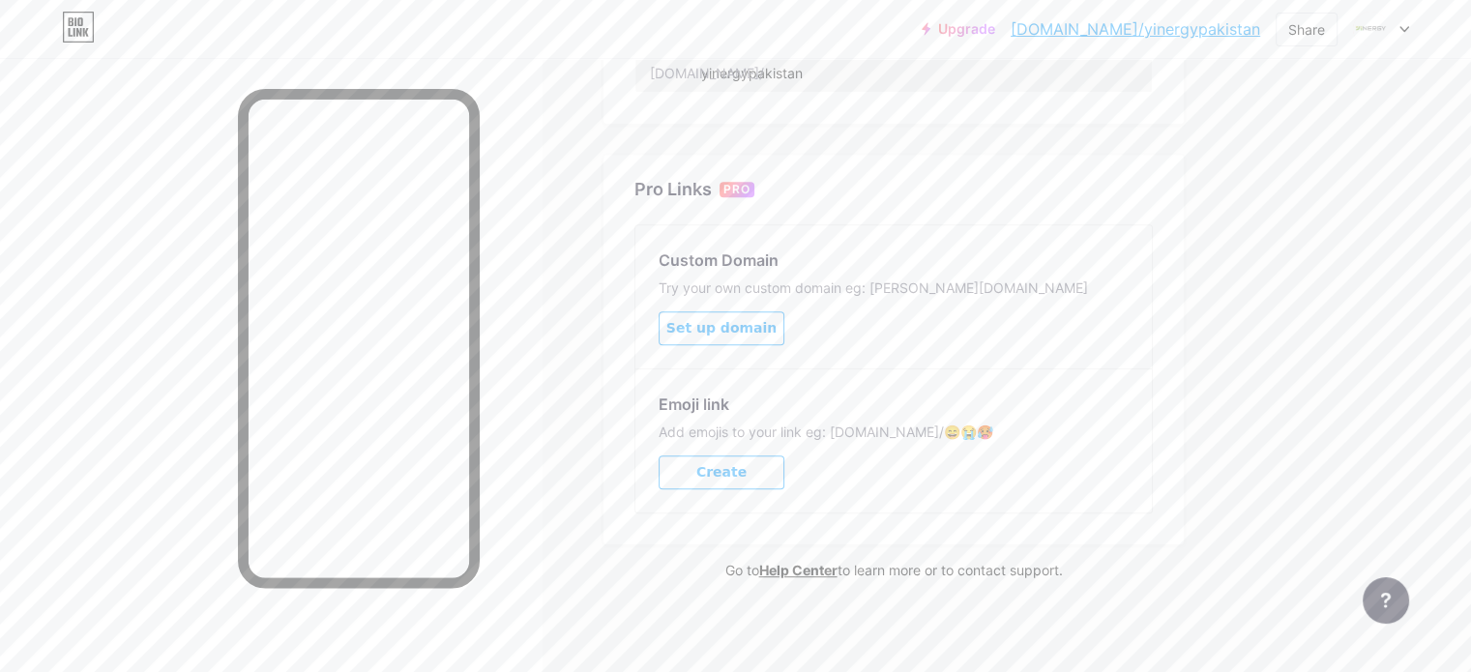
click at [784, 459] on button "Create" at bounding box center [722, 473] width 126 height 34
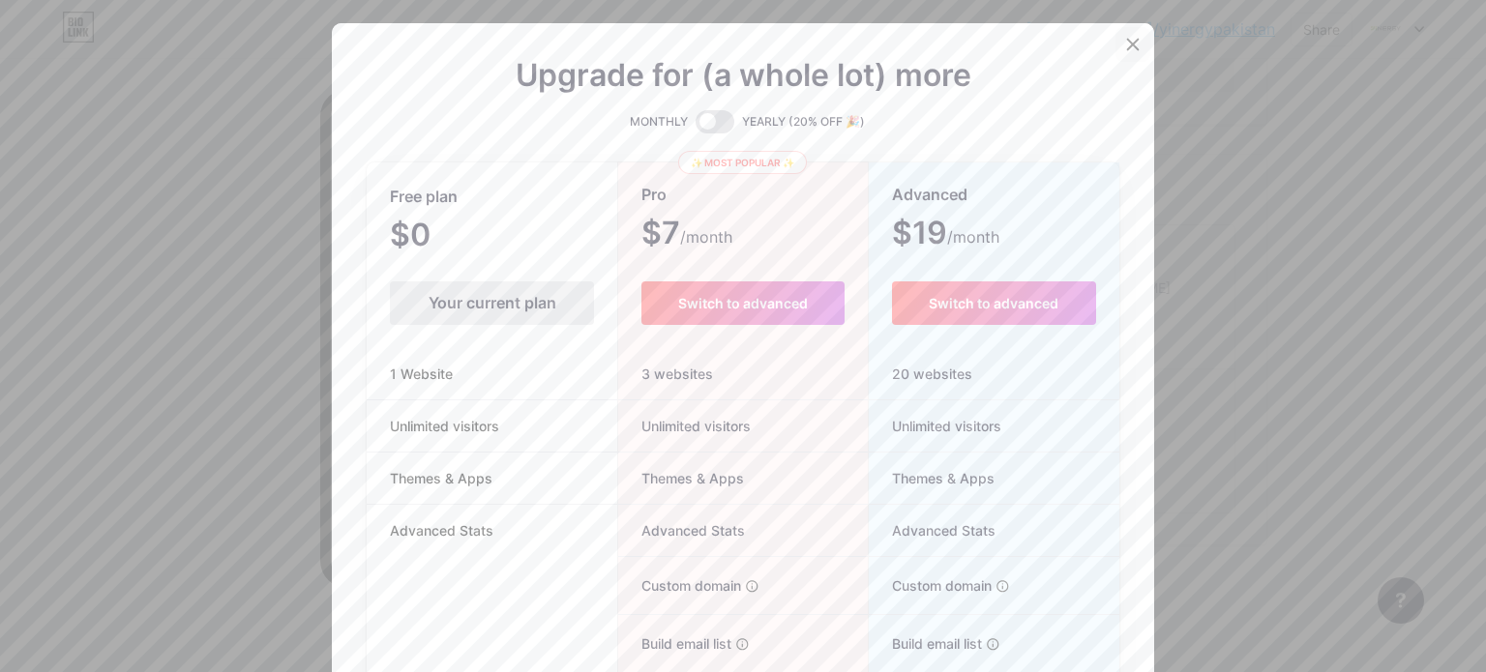
click at [1129, 43] on icon at bounding box center [1132, 44] width 15 height 15
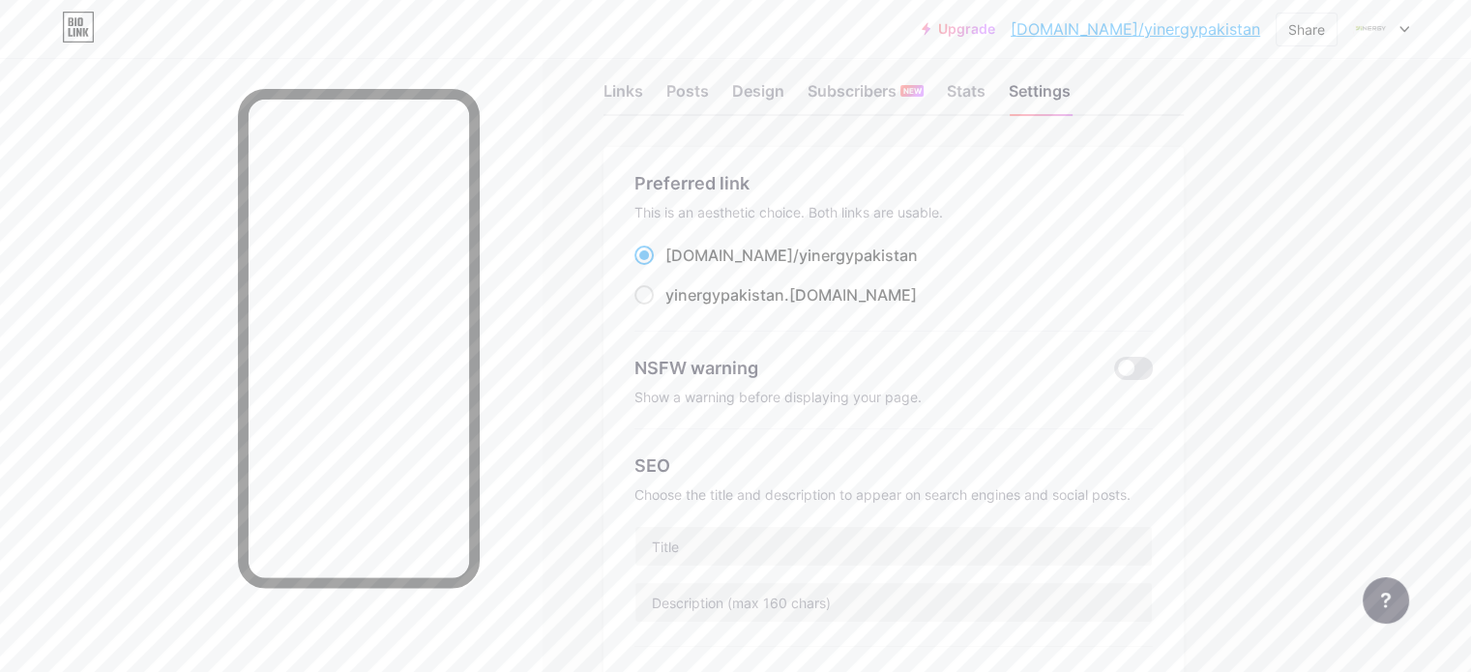
scroll to position [0, 0]
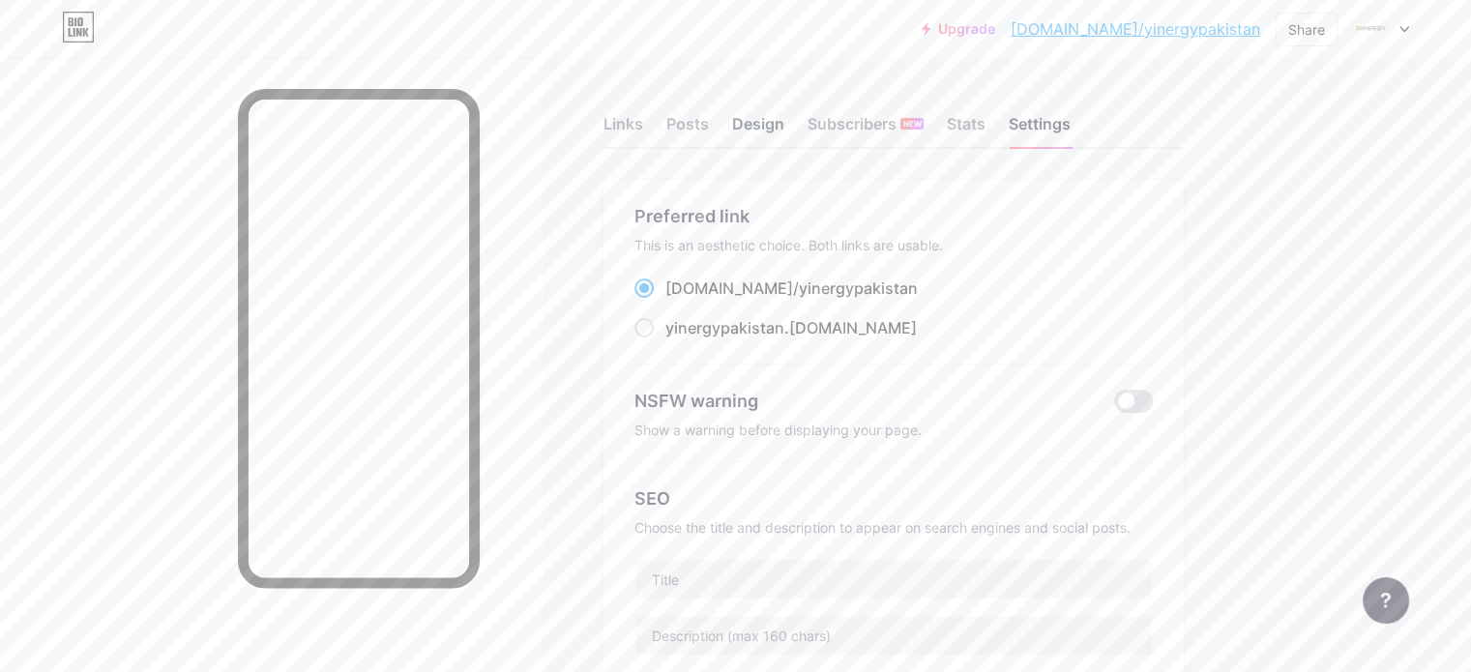
click at [784, 124] on div "Design" at bounding box center [758, 129] width 52 height 35
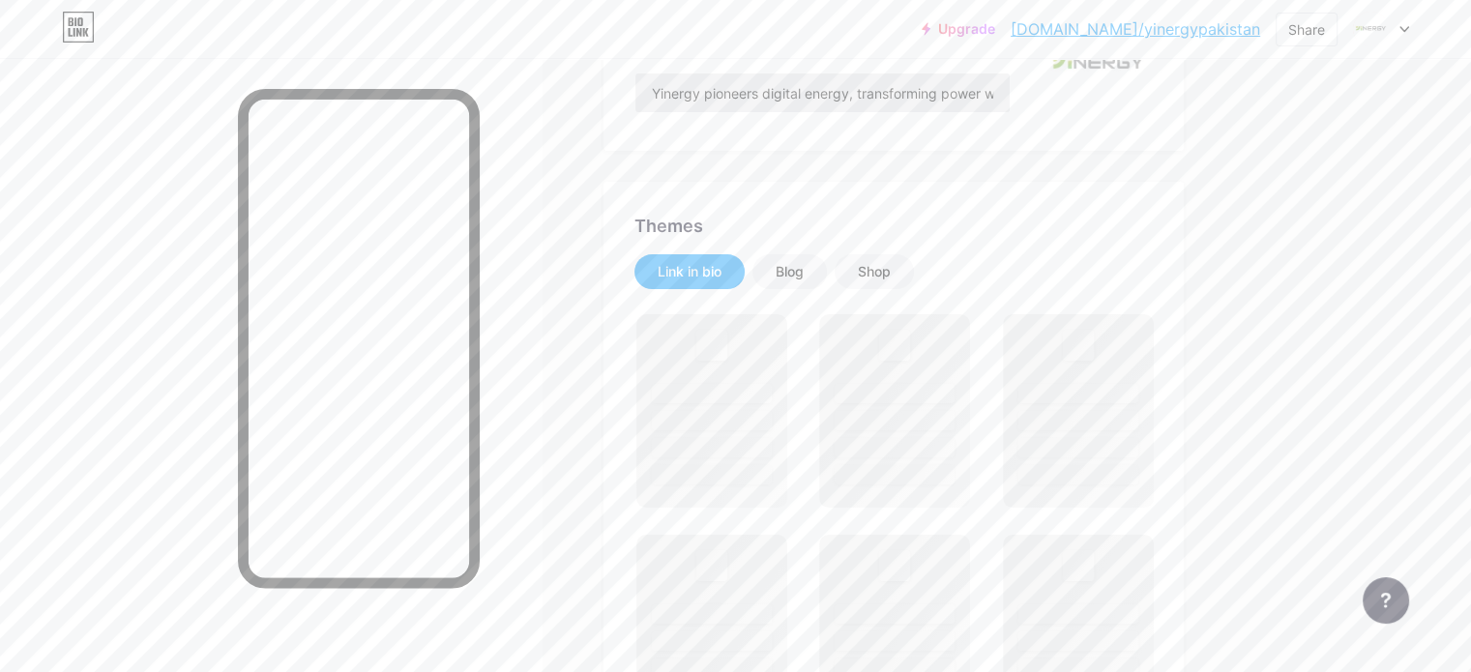
scroll to position [347, 0]
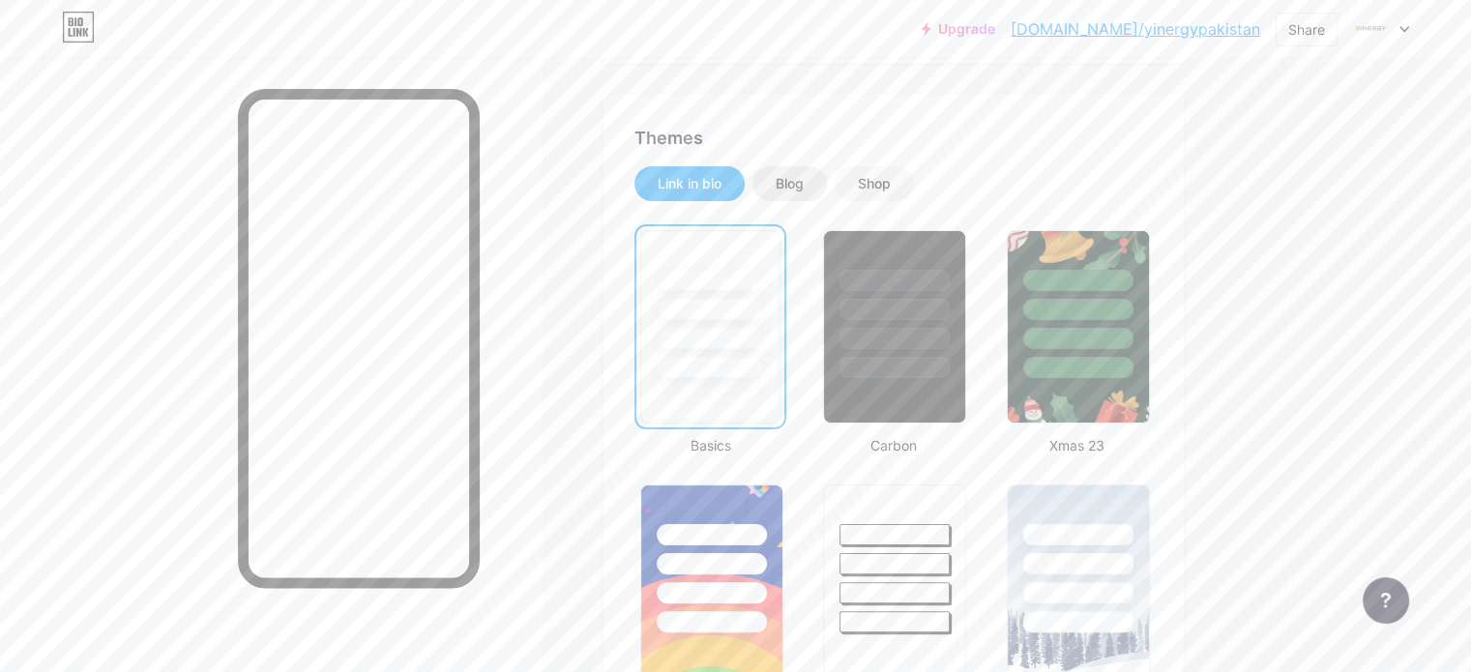
click at [804, 191] on div "Blog" at bounding box center [790, 183] width 28 height 19
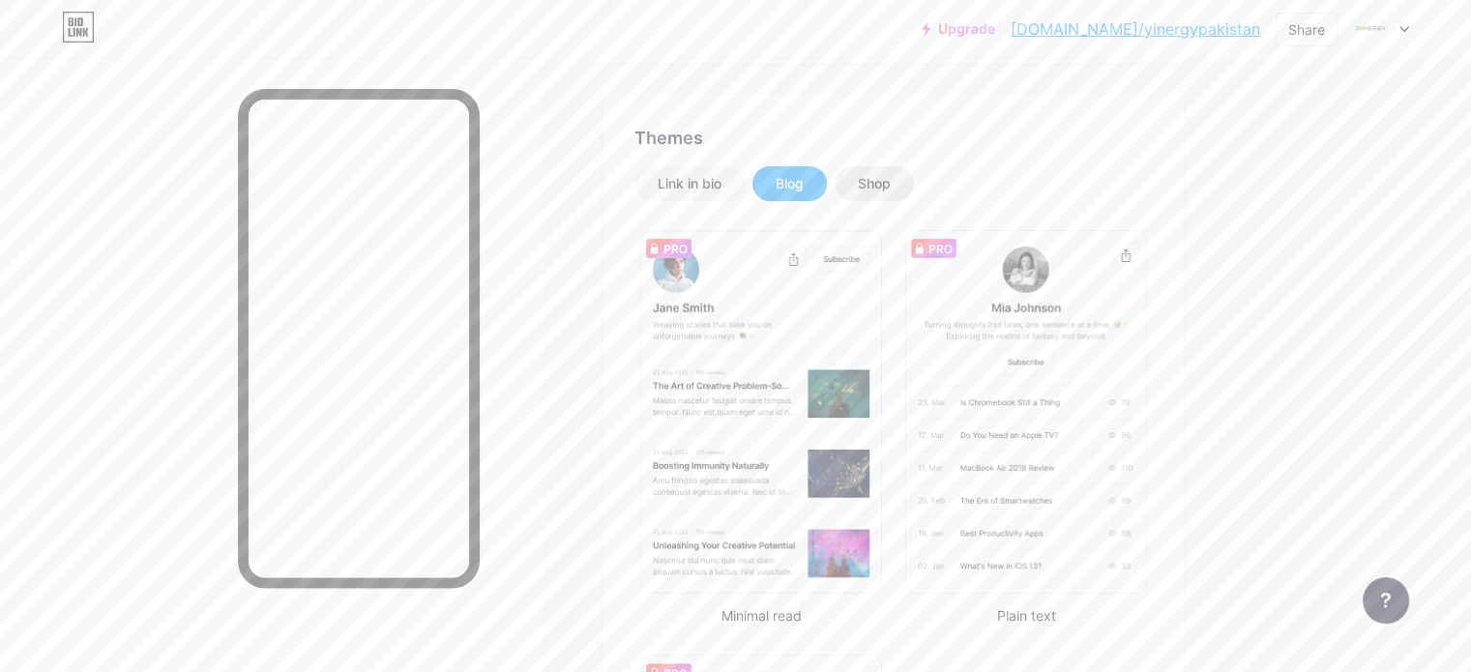
click at [891, 180] on div "Shop" at bounding box center [874, 183] width 33 height 19
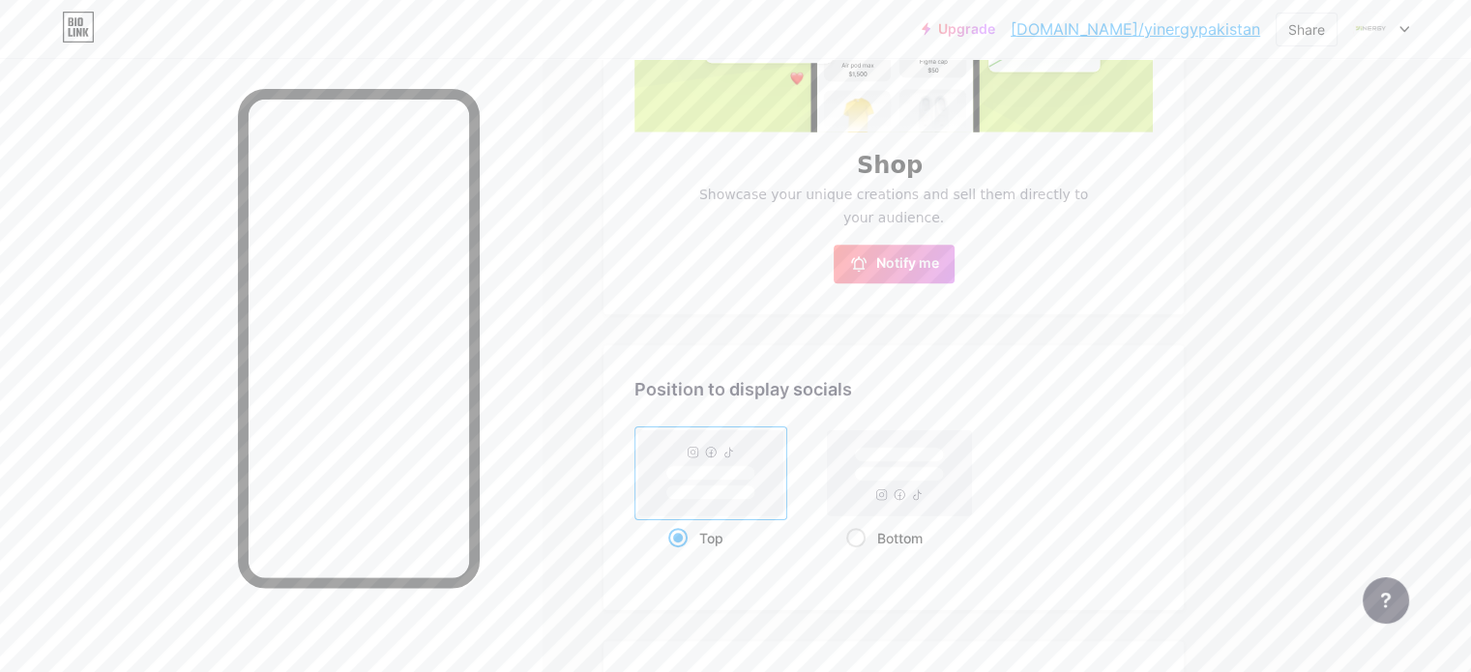
scroll to position [712, 0]
click at [955, 248] on button "Notify me" at bounding box center [894, 263] width 121 height 39
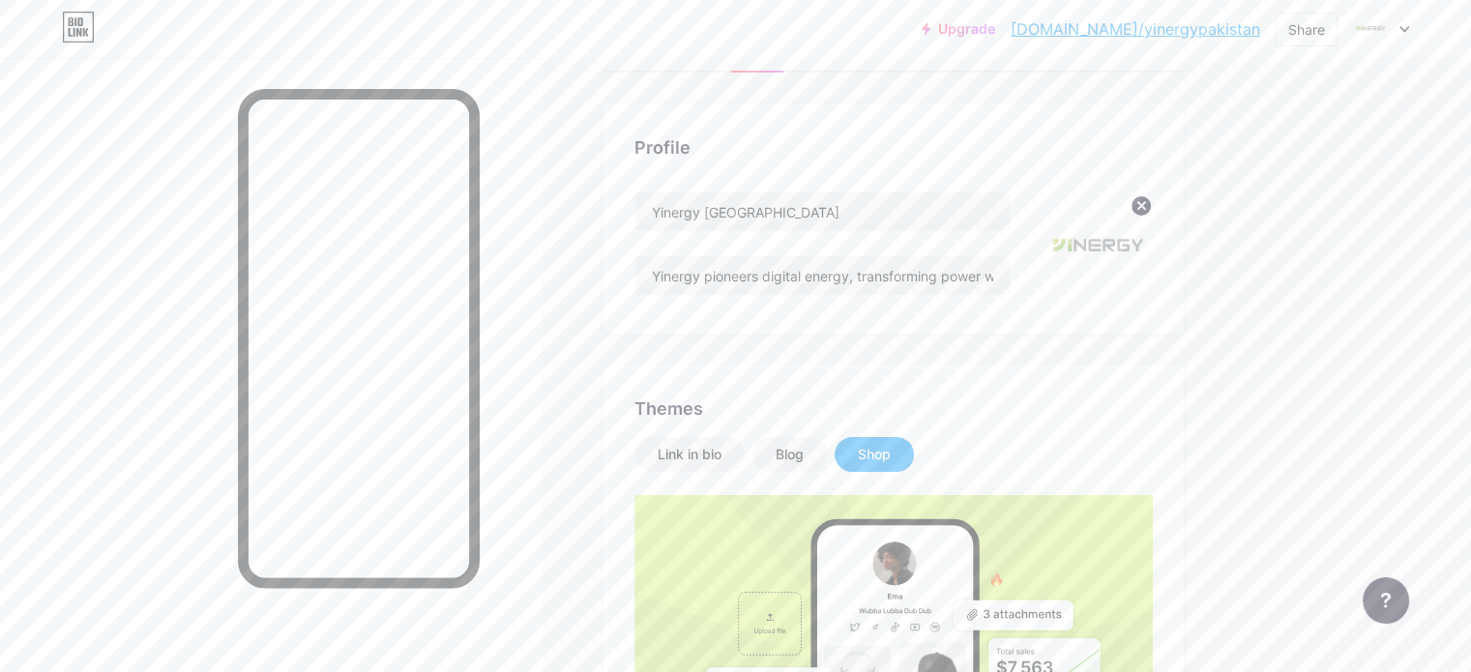
scroll to position [79, 0]
click at [745, 434] on div "Link in bio" at bounding box center [690, 451] width 110 height 35
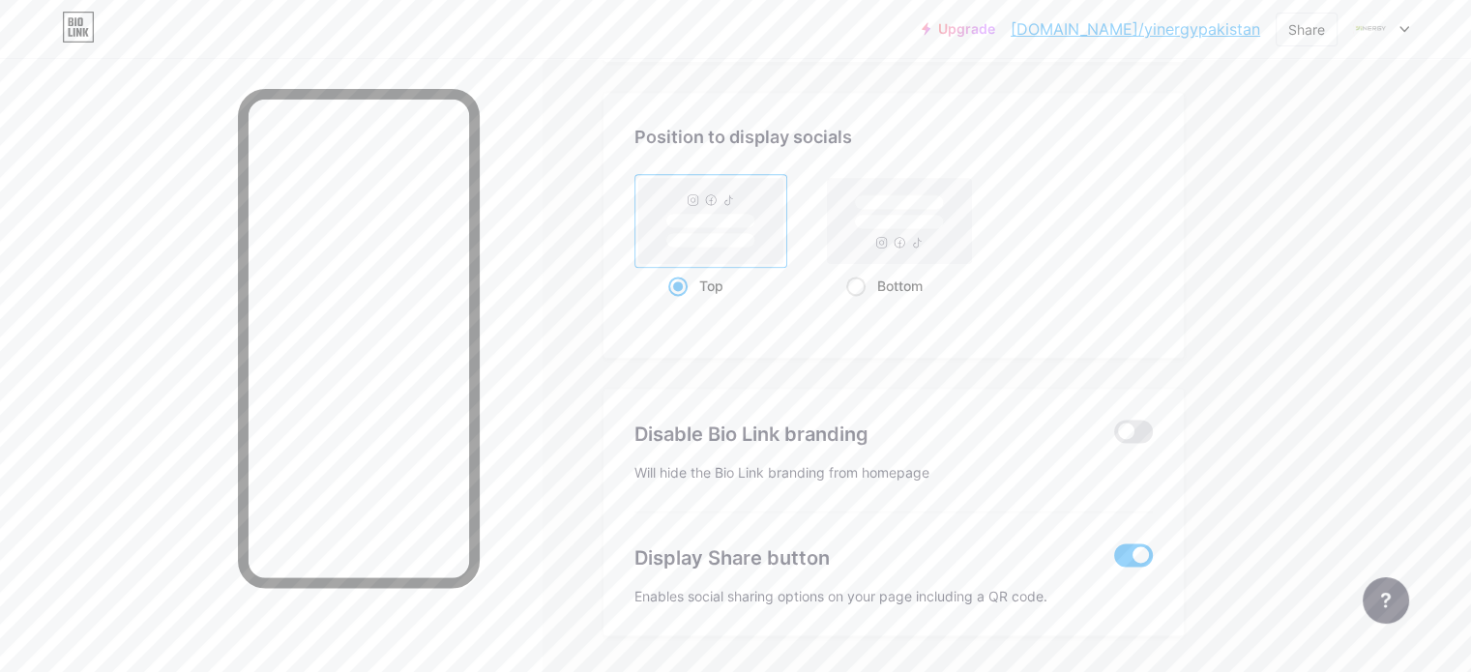
scroll to position [2550, 0]
click at [1153, 549] on span at bounding box center [1133, 558] width 39 height 23
click at [1114, 563] on input "checkbox" at bounding box center [1114, 563] width 0 height 0
click at [1153, 549] on span at bounding box center [1133, 558] width 39 height 23
click at [1114, 563] on input "checkbox" at bounding box center [1114, 563] width 0 height 0
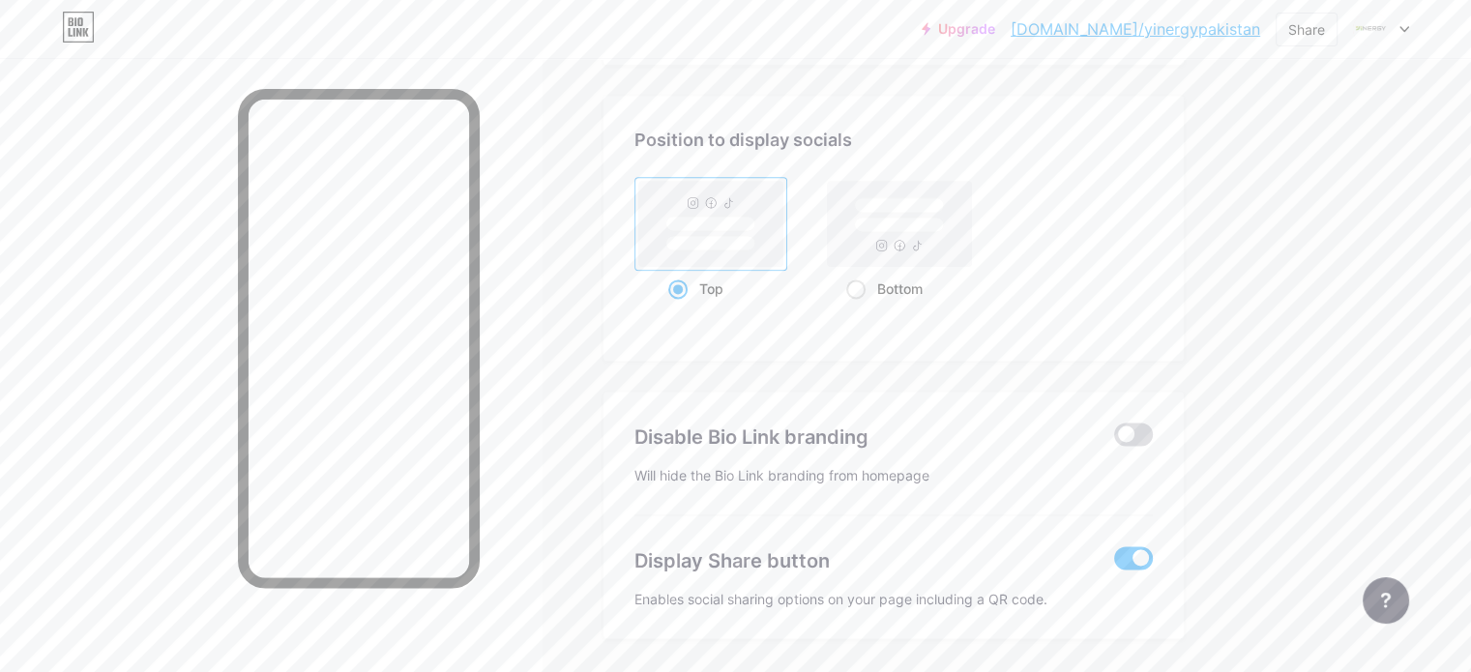
click at [1153, 423] on span at bounding box center [1133, 434] width 39 height 23
click at [1114, 439] on input "checkbox" at bounding box center [1114, 439] width 0 height 0
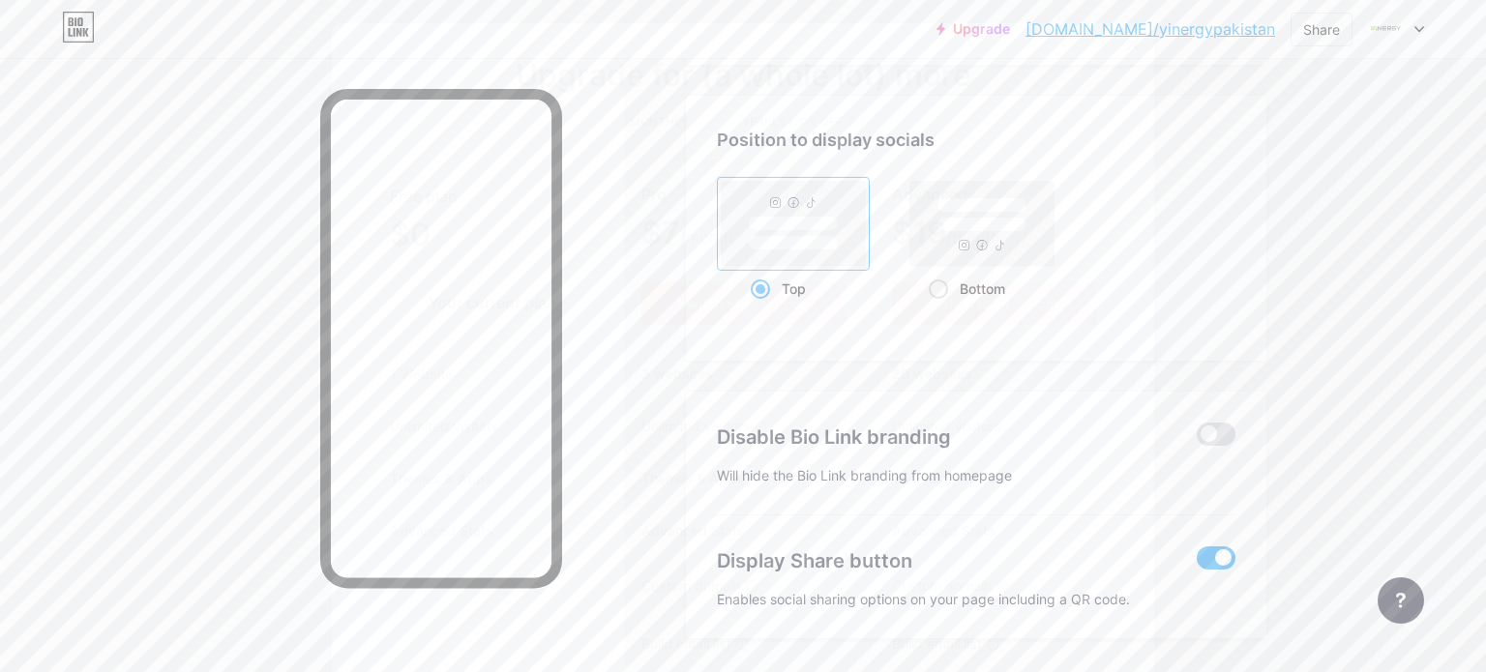
click at [1125, 49] on icon at bounding box center [1132, 44] width 15 height 15
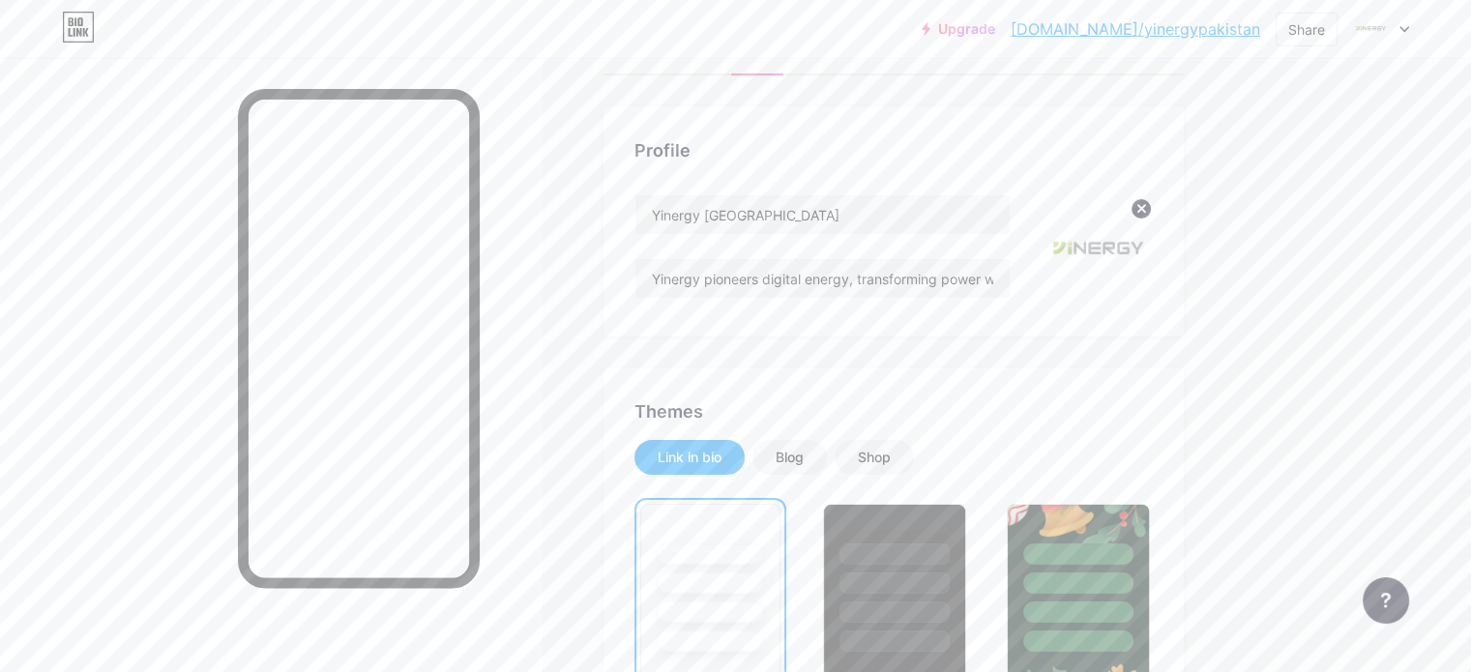
scroll to position [0, 0]
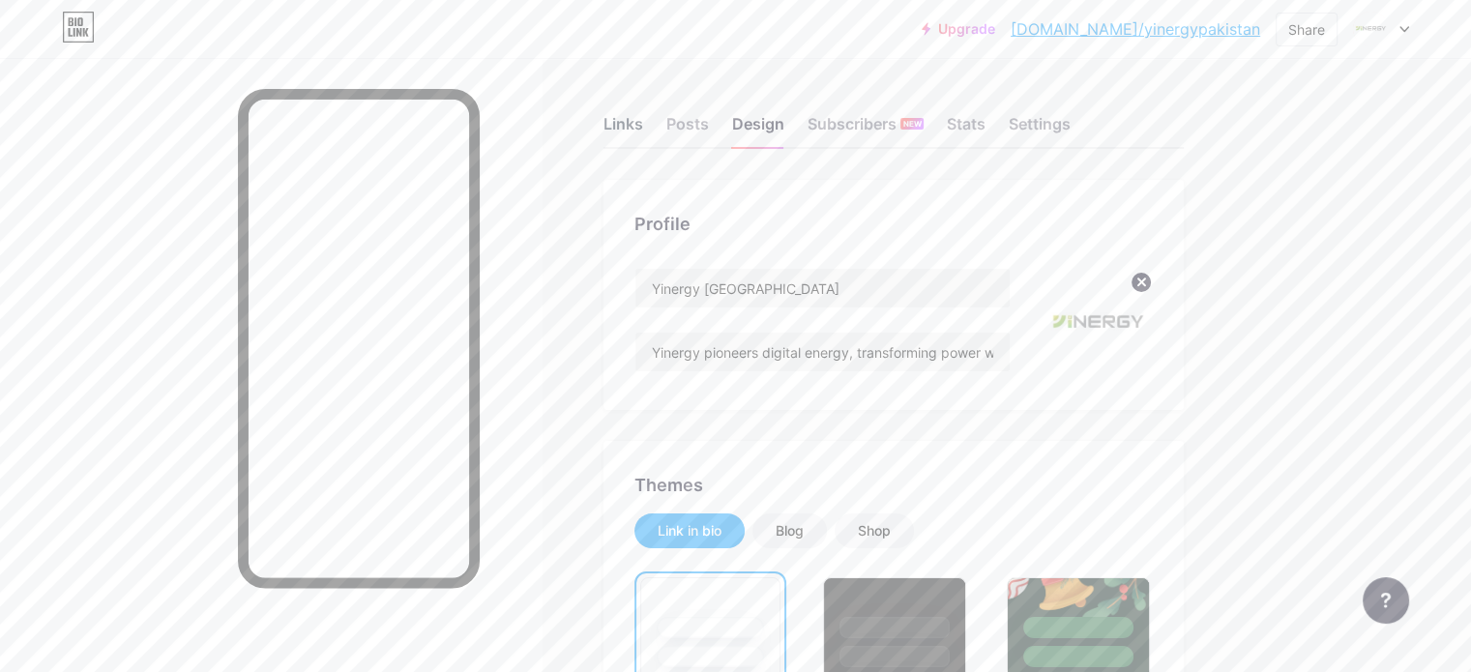
click at [643, 123] on div "Links" at bounding box center [624, 129] width 40 height 35
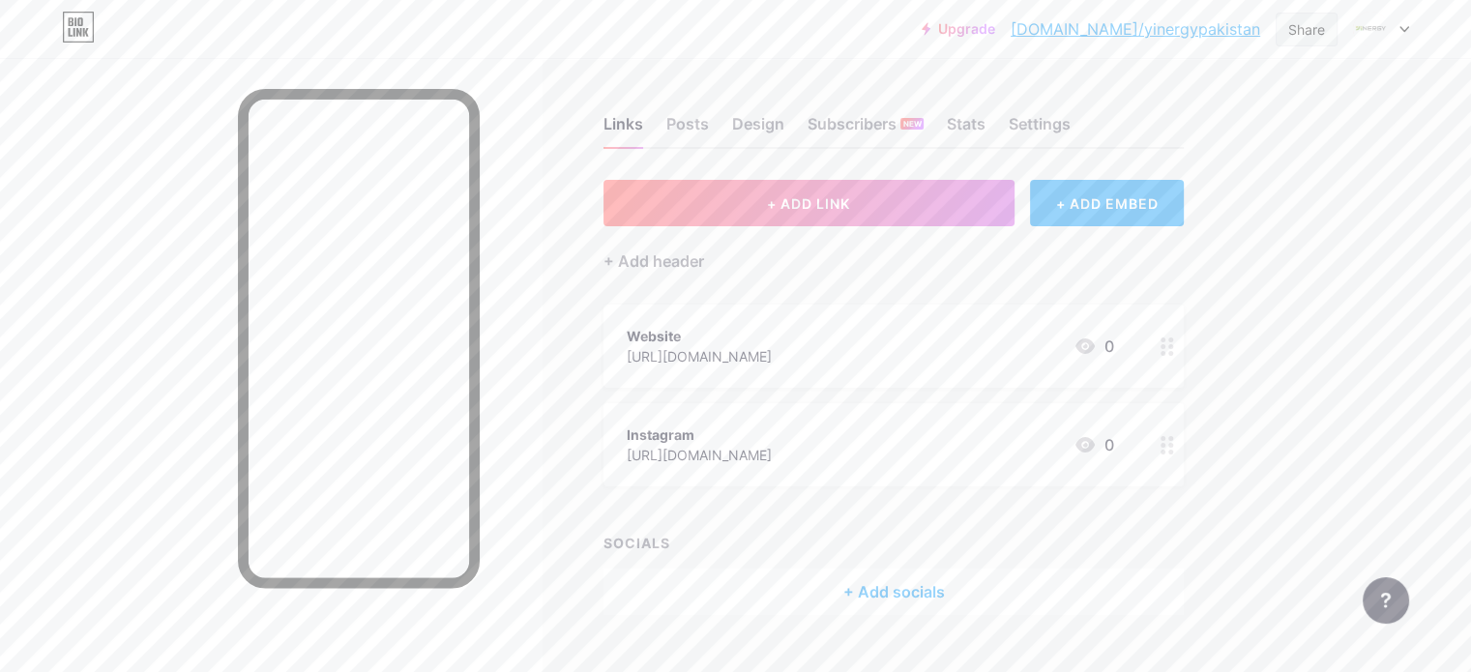
click at [1295, 26] on div "Share" at bounding box center [1306, 29] width 37 height 20
click at [1194, 80] on div "Copy link" at bounding box center [1193, 99] width 288 height 46
click at [709, 128] on div "Posts" at bounding box center [687, 129] width 43 height 35
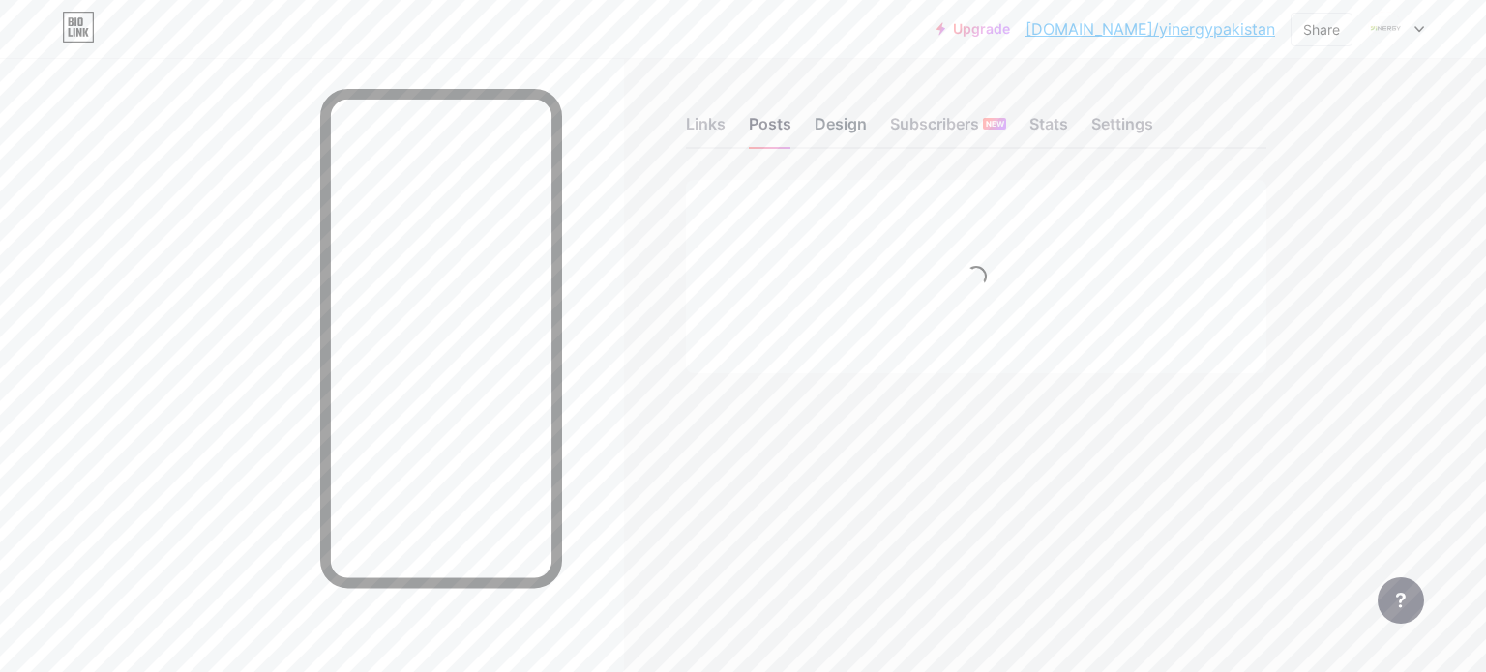
click at [827, 130] on div "Design" at bounding box center [840, 129] width 52 height 35
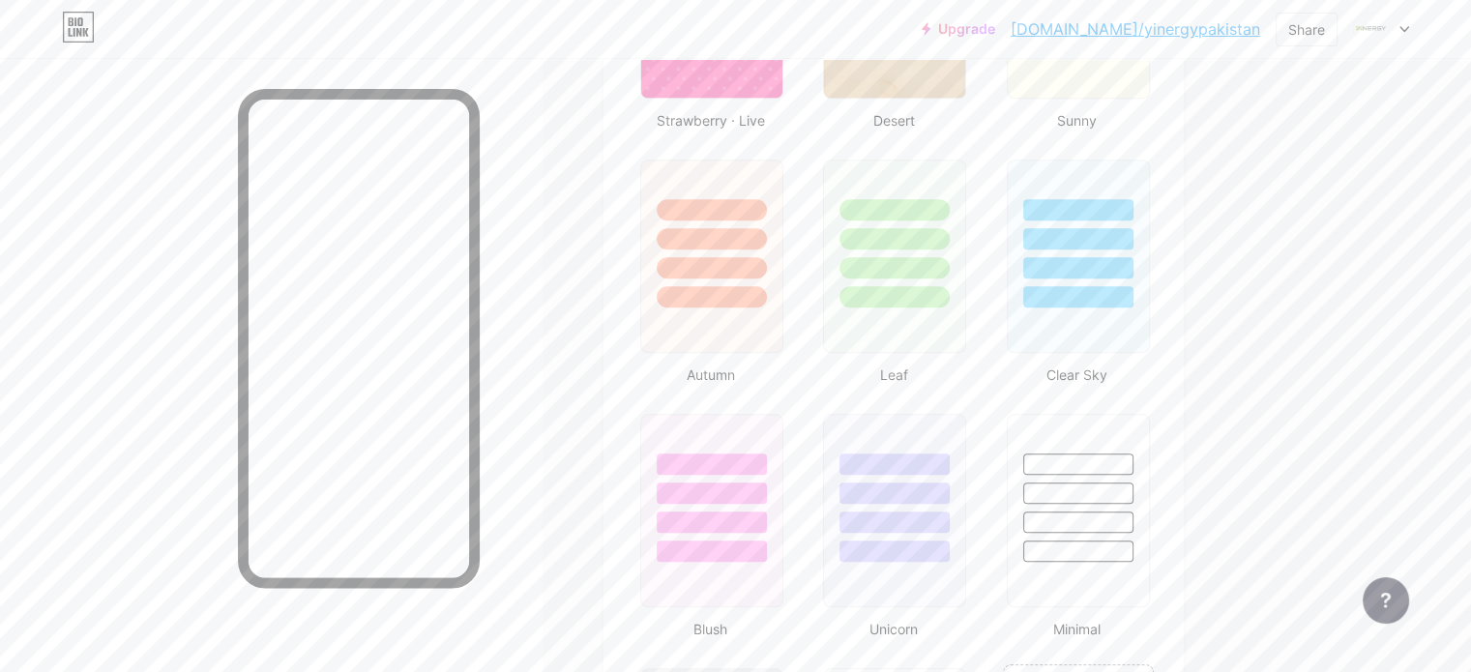
scroll to position [1691, 0]
click at [949, 313] on div at bounding box center [894, 255] width 147 height 199
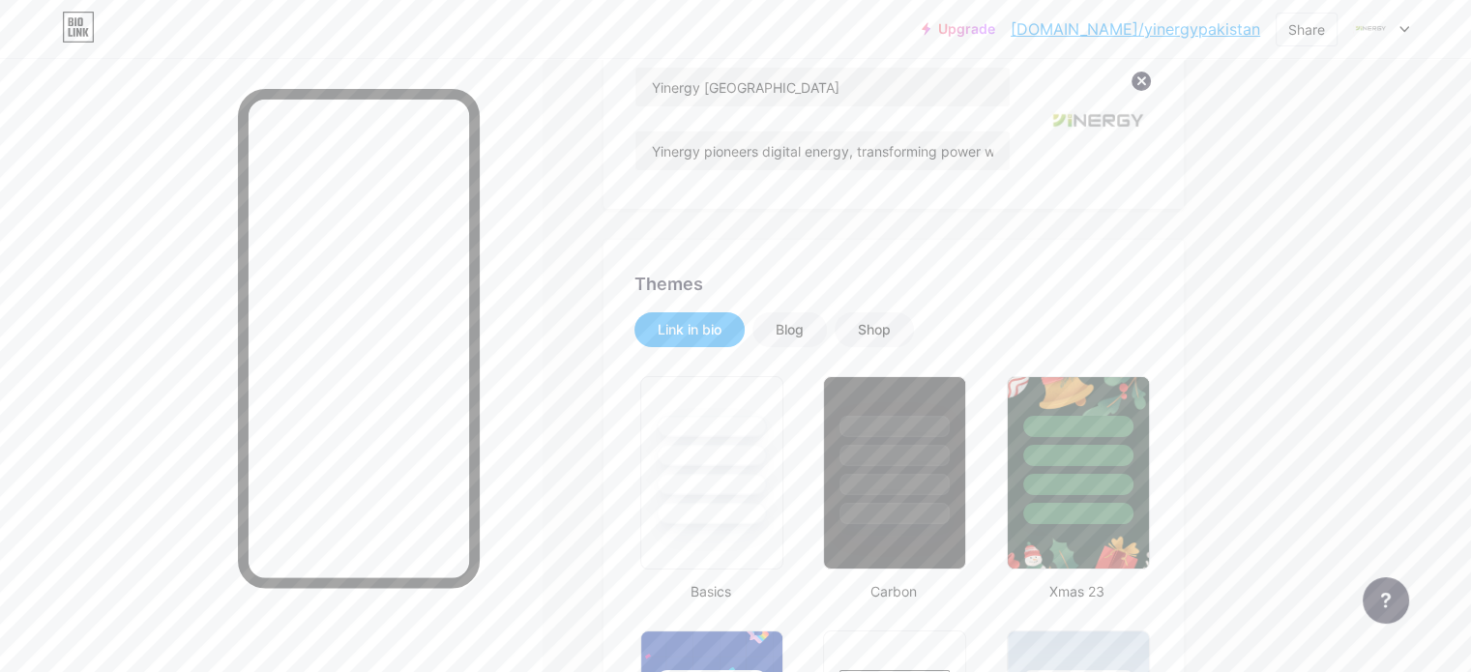
scroll to position [0, 0]
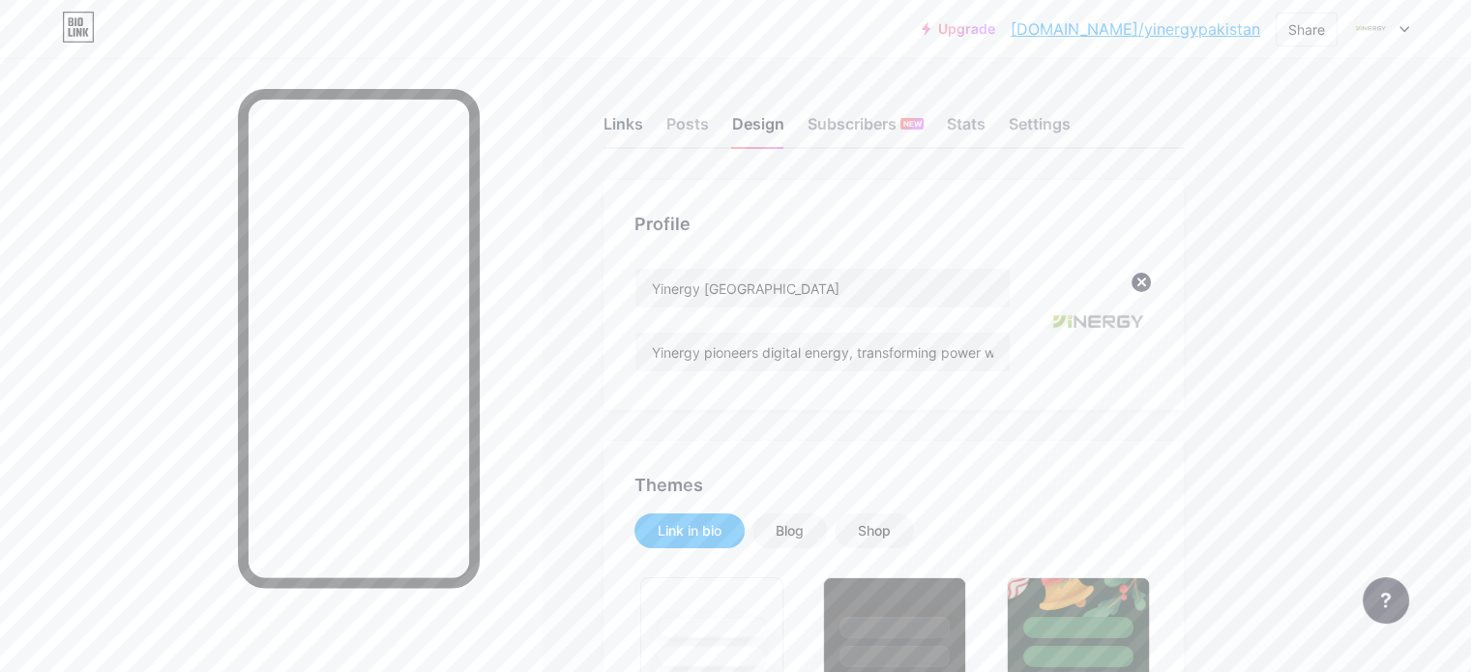
click at [643, 114] on div "Links" at bounding box center [624, 129] width 40 height 35
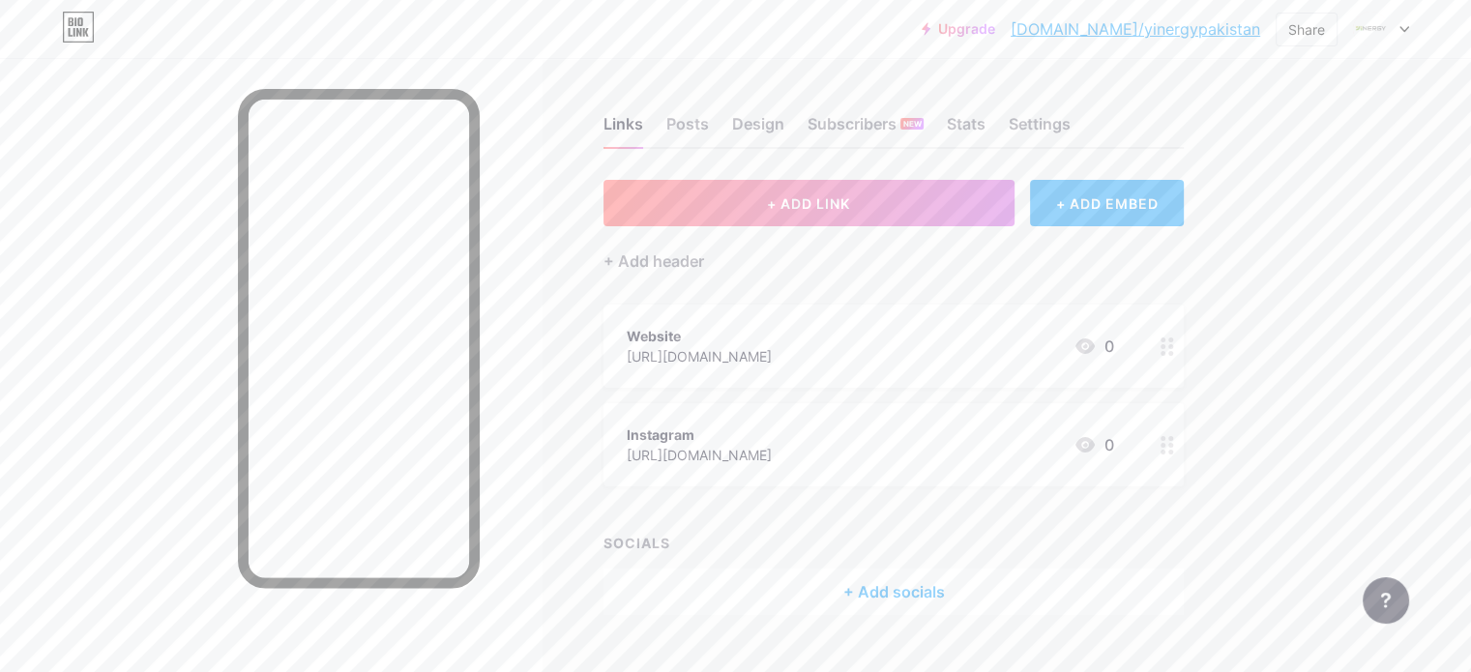
scroll to position [38, 0]
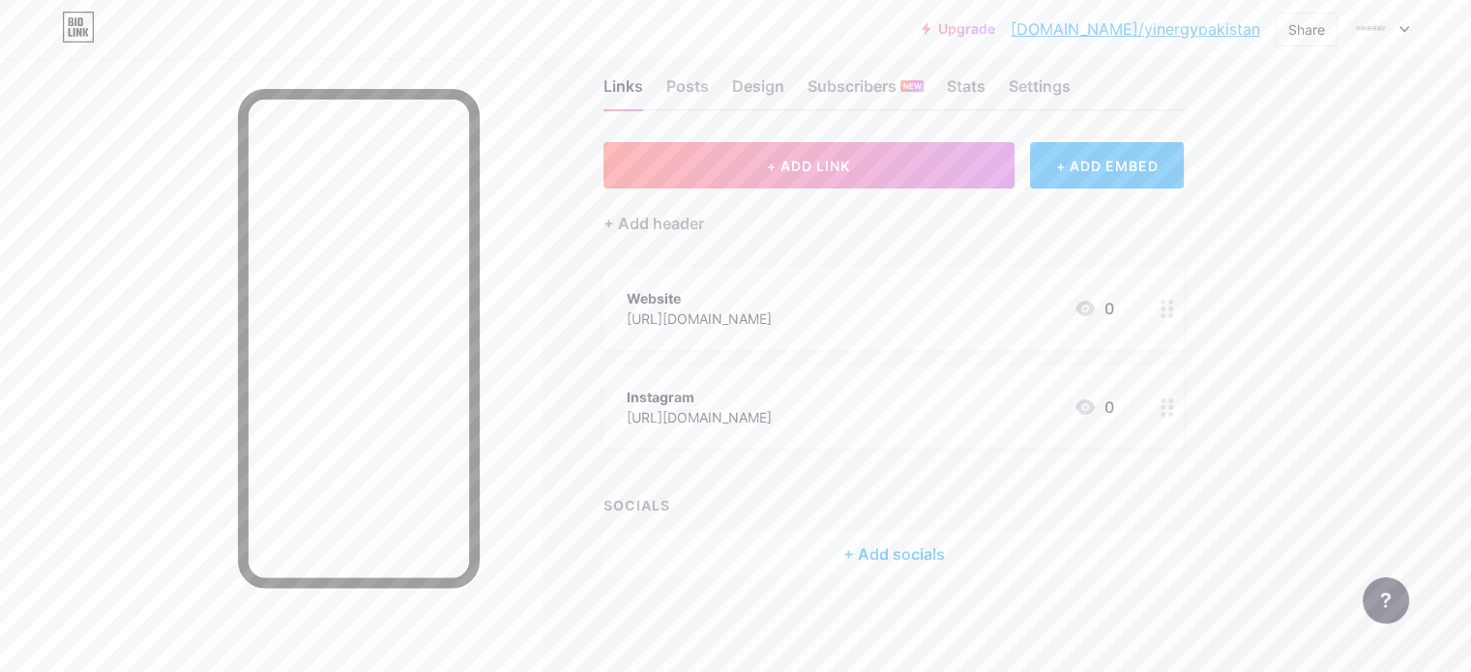
click at [958, 548] on div "+ Add socials" at bounding box center [894, 554] width 580 height 46
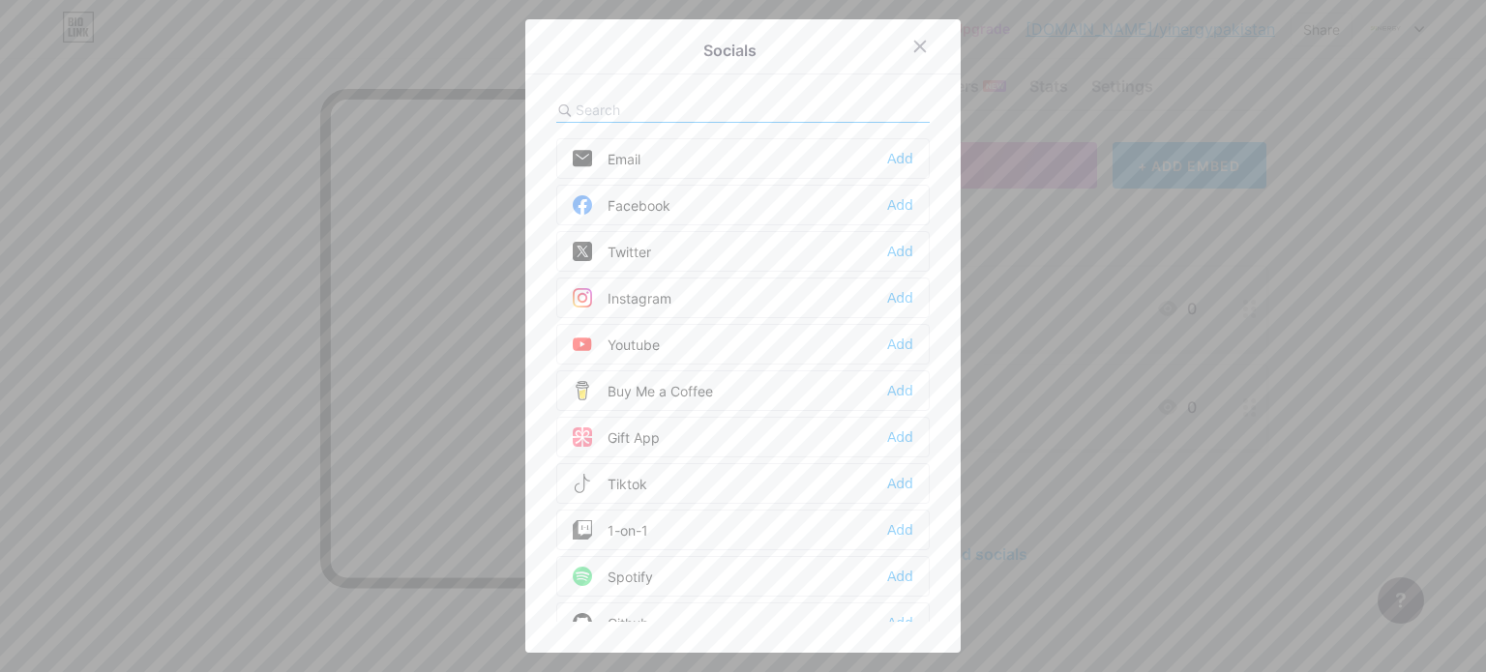
click at [708, 198] on div "Facebook Add" at bounding box center [742, 205] width 373 height 41
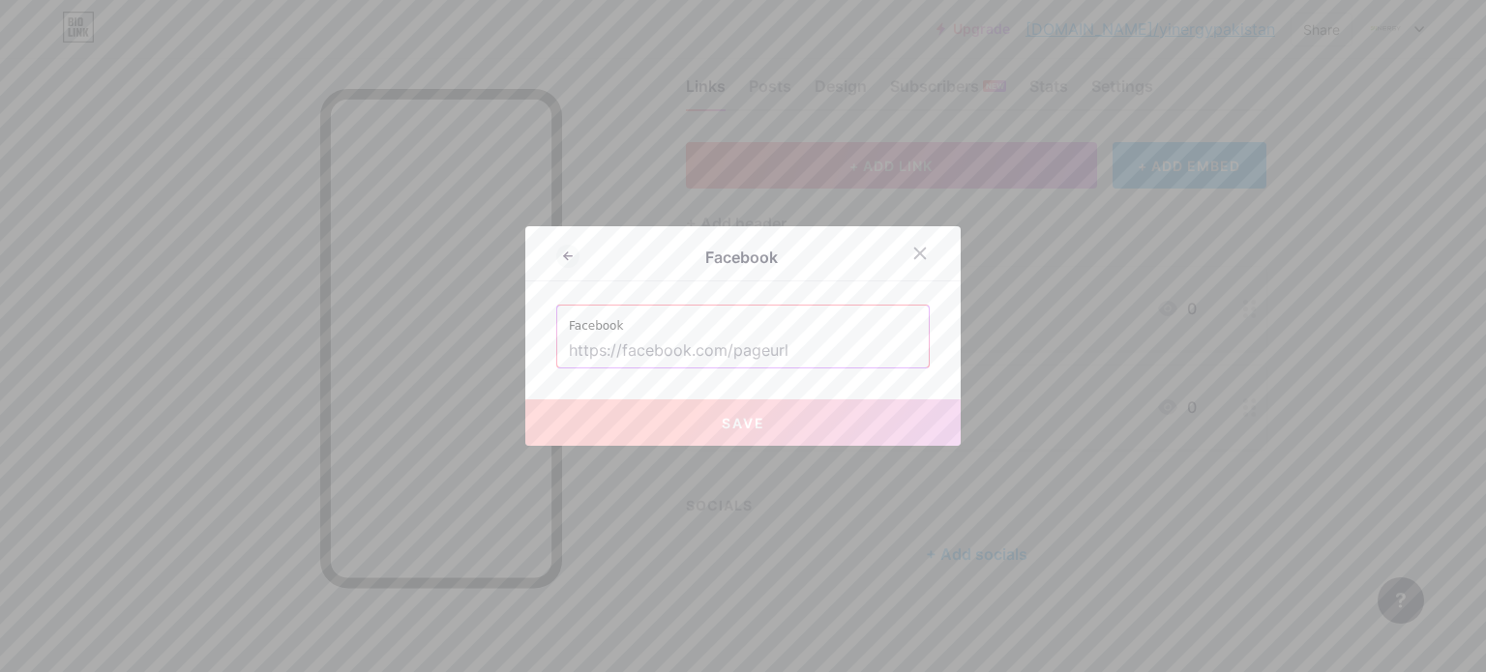
paste input "[URL][DOMAIN_NAME]"
click at [687, 351] on input "[URL][DOMAIN_NAME]" at bounding box center [743, 351] width 348 height 33
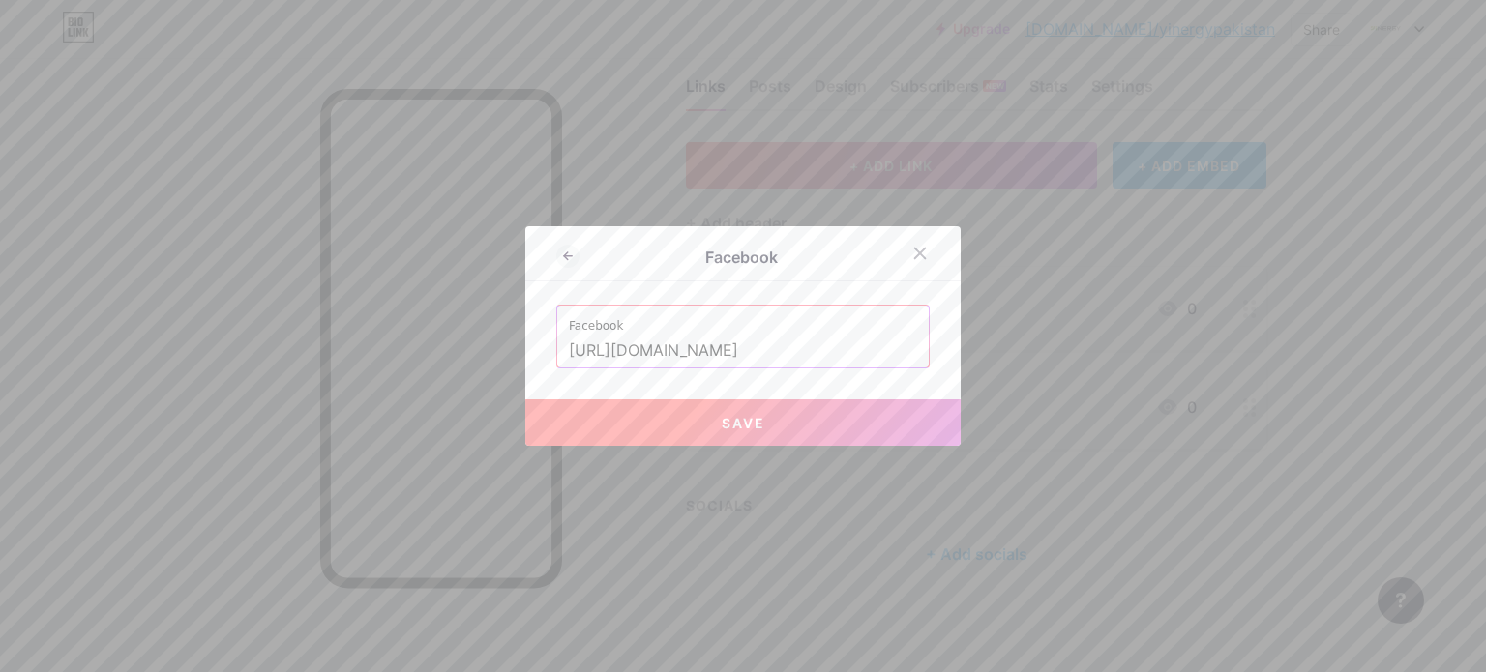
type input "[URL][DOMAIN_NAME]"
click at [714, 411] on button "Save" at bounding box center [742, 423] width 435 height 46
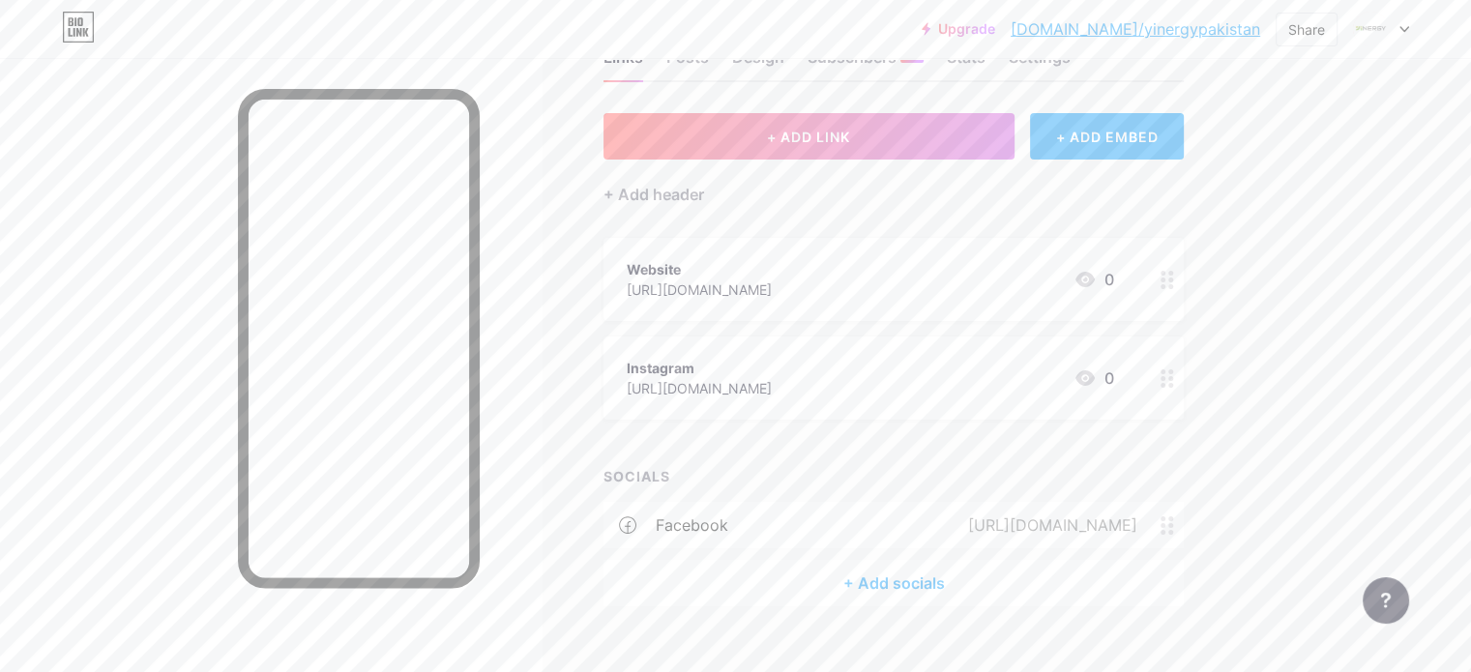
scroll to position [70, 0]
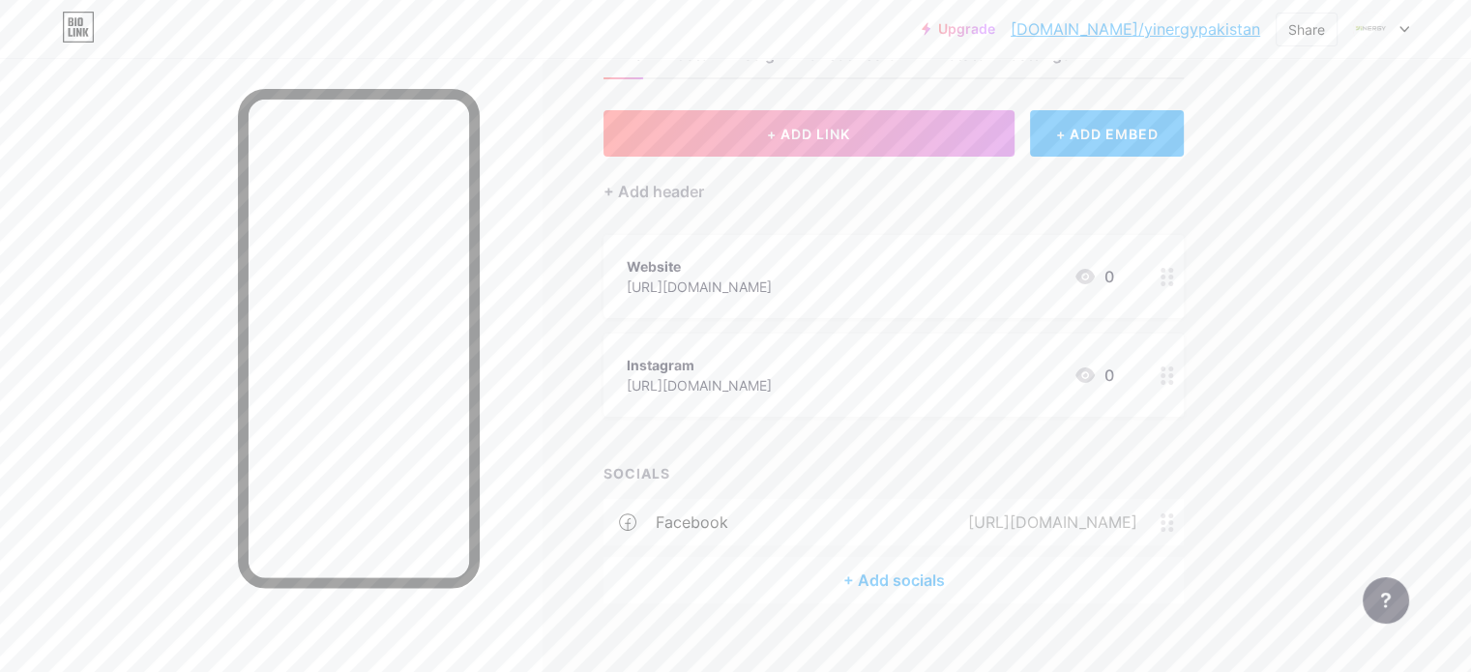
click at [997, 562] on div "+ Add socials" at bounding box center [894, 580] width 580 height 46
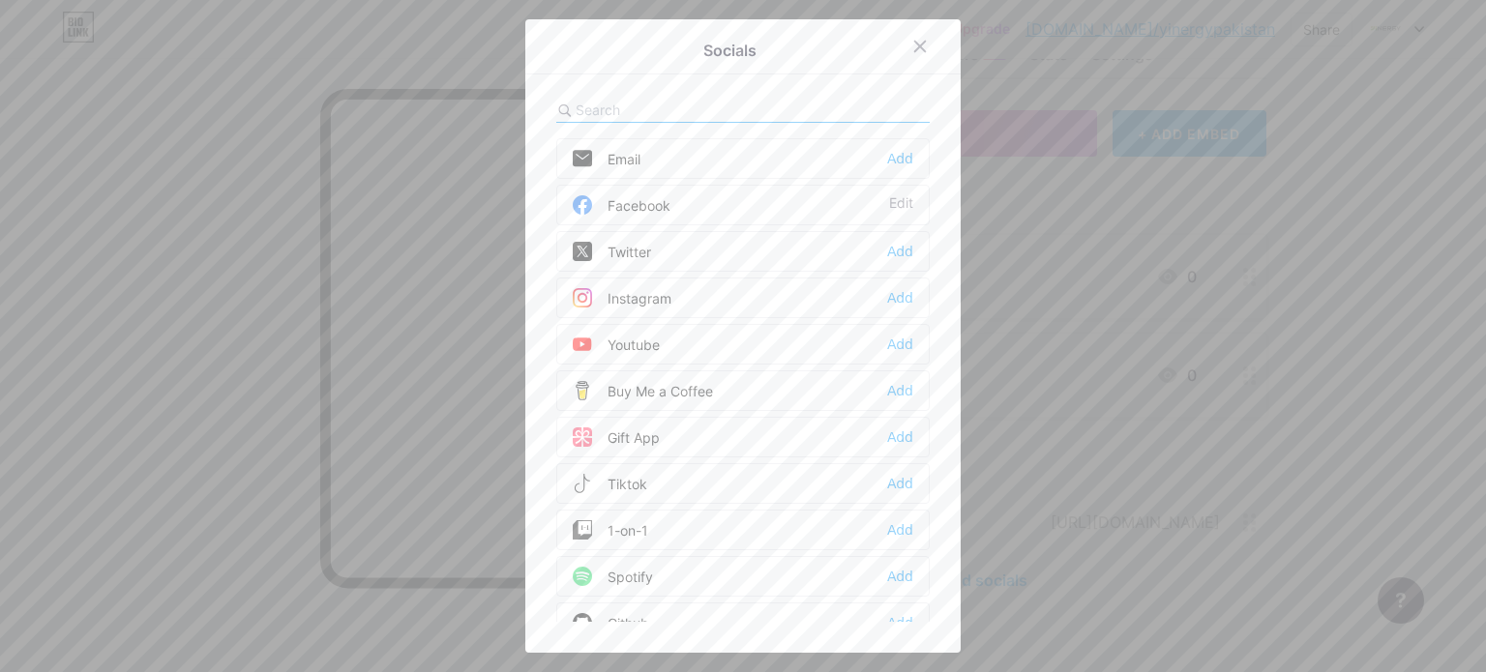
click at [675, 300] on div "Instagram Add" at bounding box center [742, 298] width 373 height 41
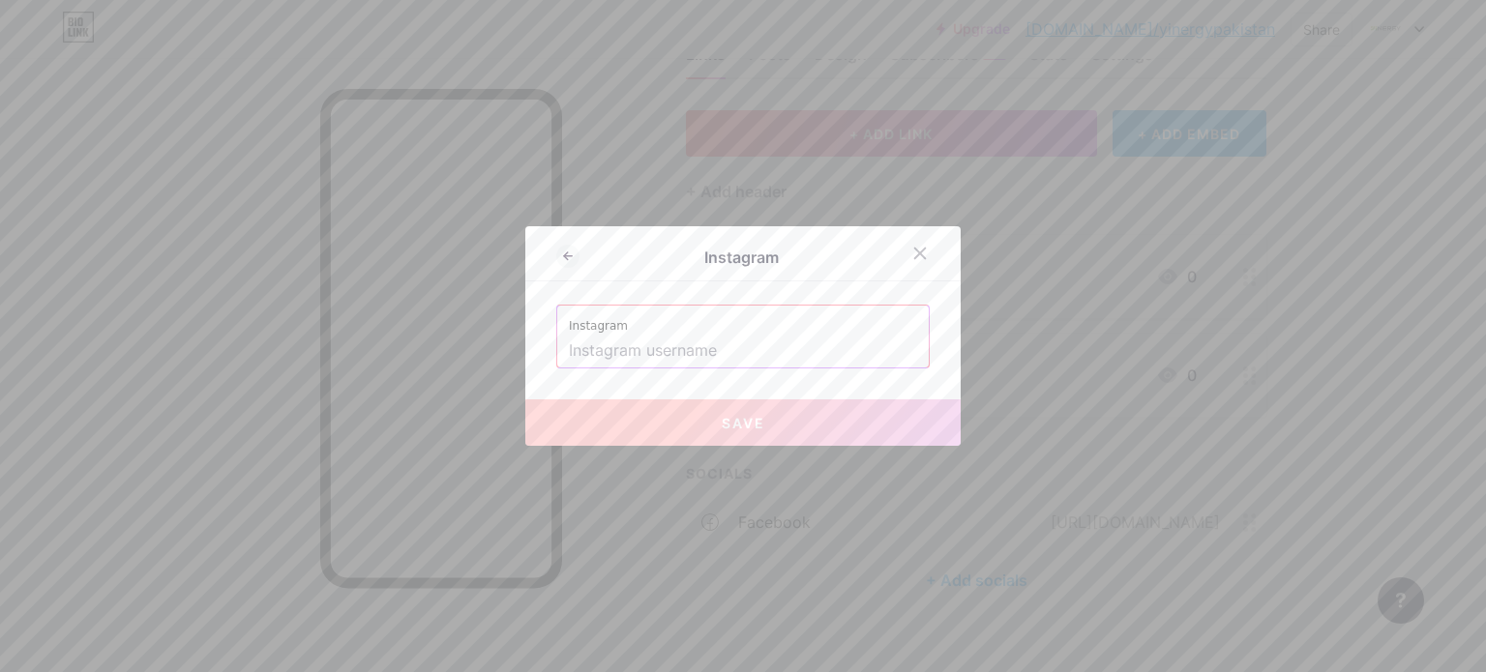
click at [649, 340] on input "text" at bounding box center [743, 351] width 348 height 33
paste input "[URL][DOMAIN_NAME]"
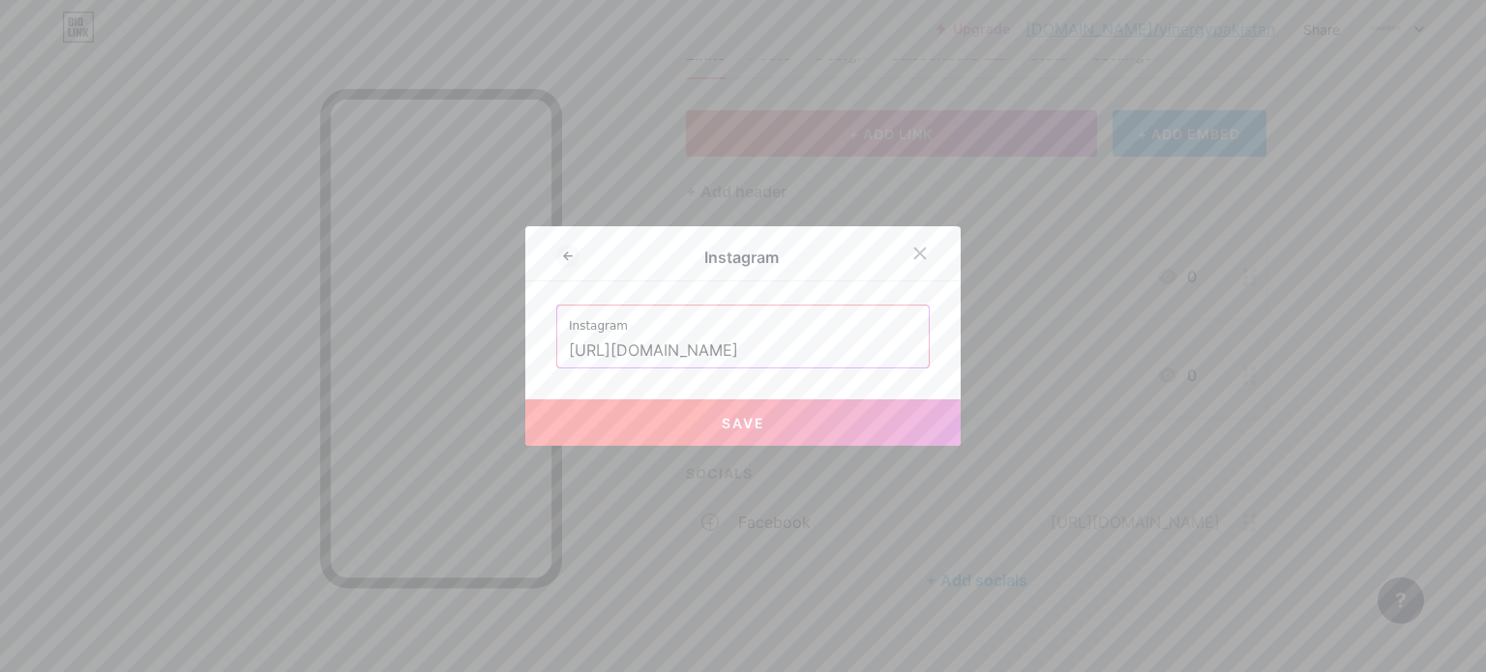
drag, startPoint x: 770, startPoint y: 351, endPoint x: 346, endPoint y: 305, distance: 426.2
click at [346, 305] on div "Instagram Instagram [URL][DOMAIN_NAME] Save" at bounding box center [743, 336] width 1486 height 672
click at [739, 422] on span "Save" at bounding box center [744, 423] width 44 height 16
type input "[URL][DOMAIN_NAME]"
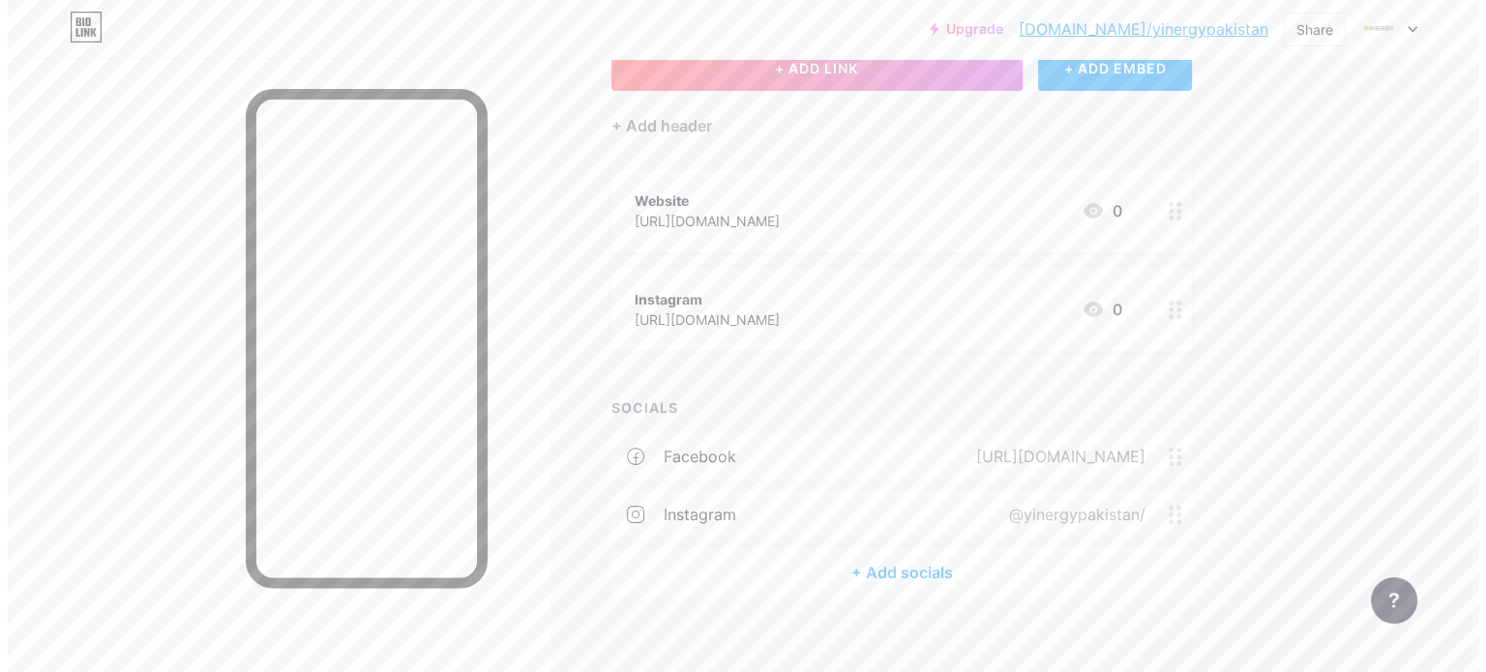
scroll to position [154, 0]
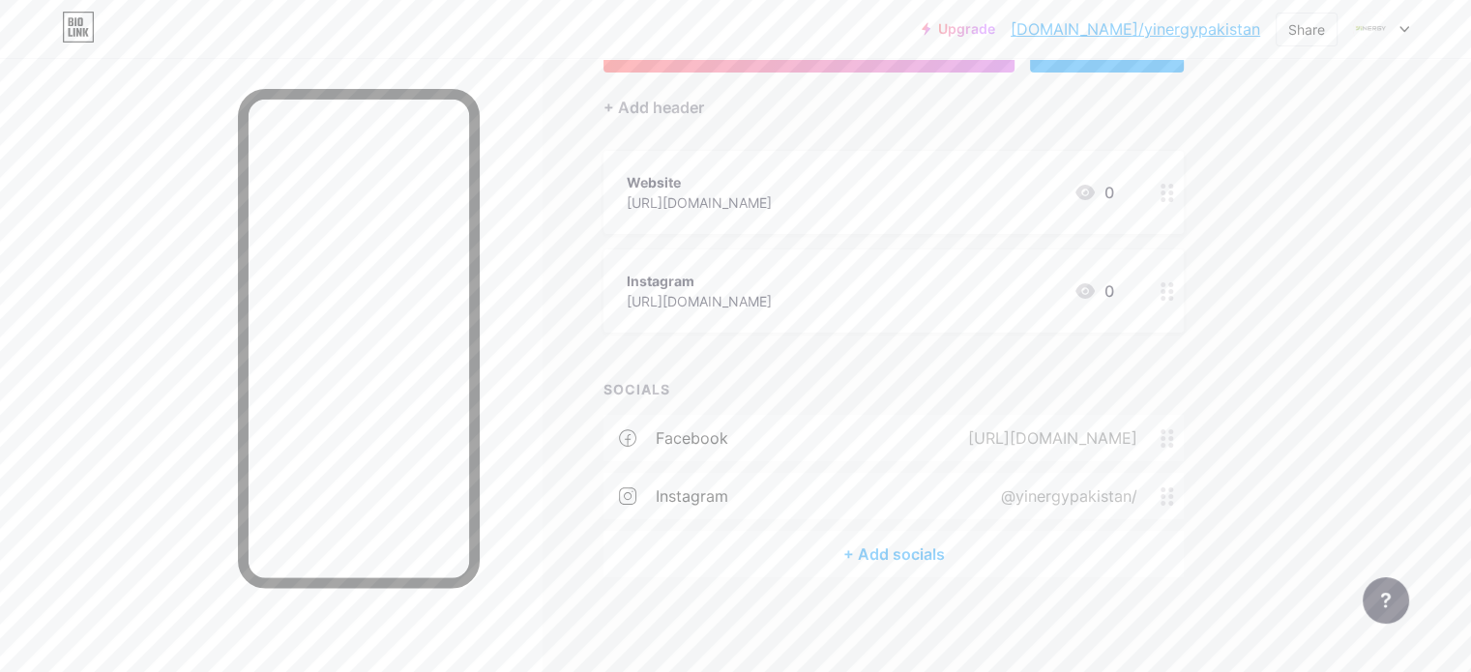
click at [979, 559] on div "+ Add socials" at bounding box center [894, 554] width 580 height 46
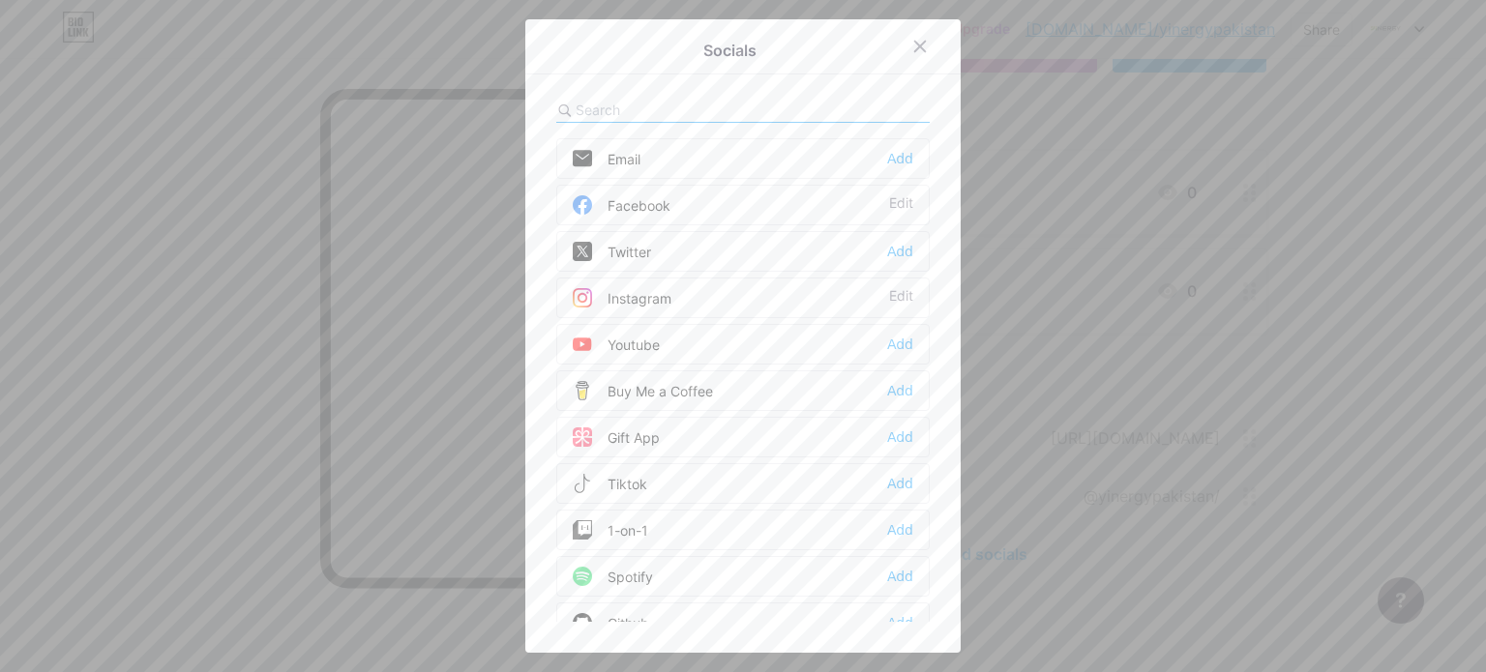
click at [659, 344] on div "Youtube Add" at bounding box center [742, 344] width 373 height 41
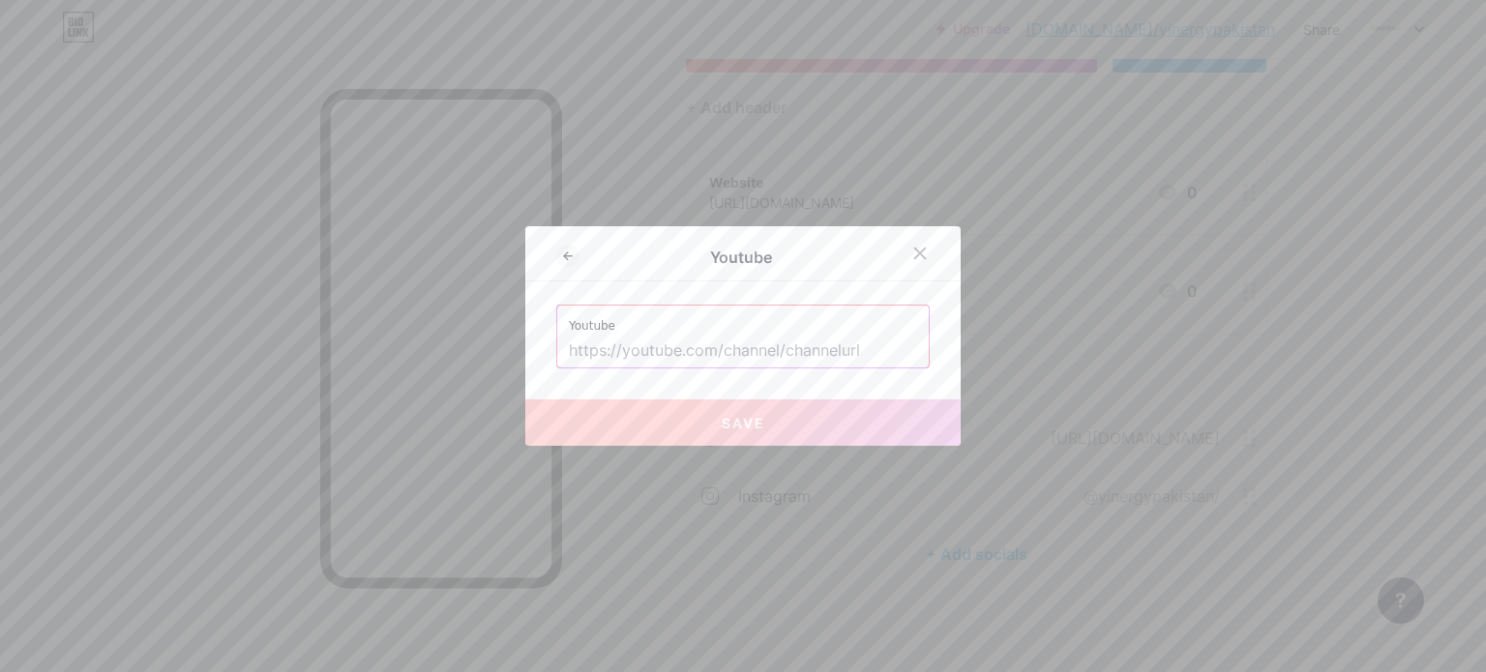
click at [639, 336] on input "text" at bounding box center [743, 351] width 348 height 33
paste input "[URL][DOMAIN_NAME]"
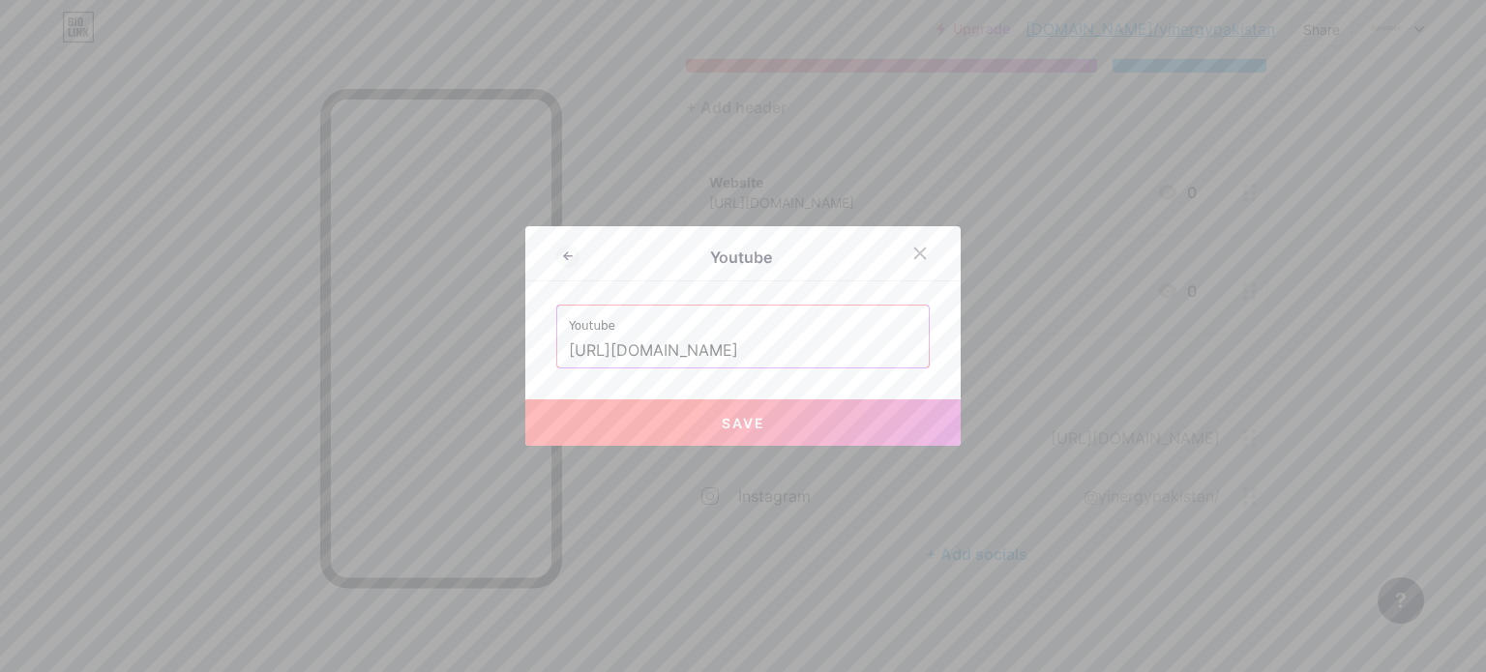
type input "[URL][DOMAIN_NAME]"
click at [722, 415] on span "Save" at bounding box center [744, 423] width 44 height 16
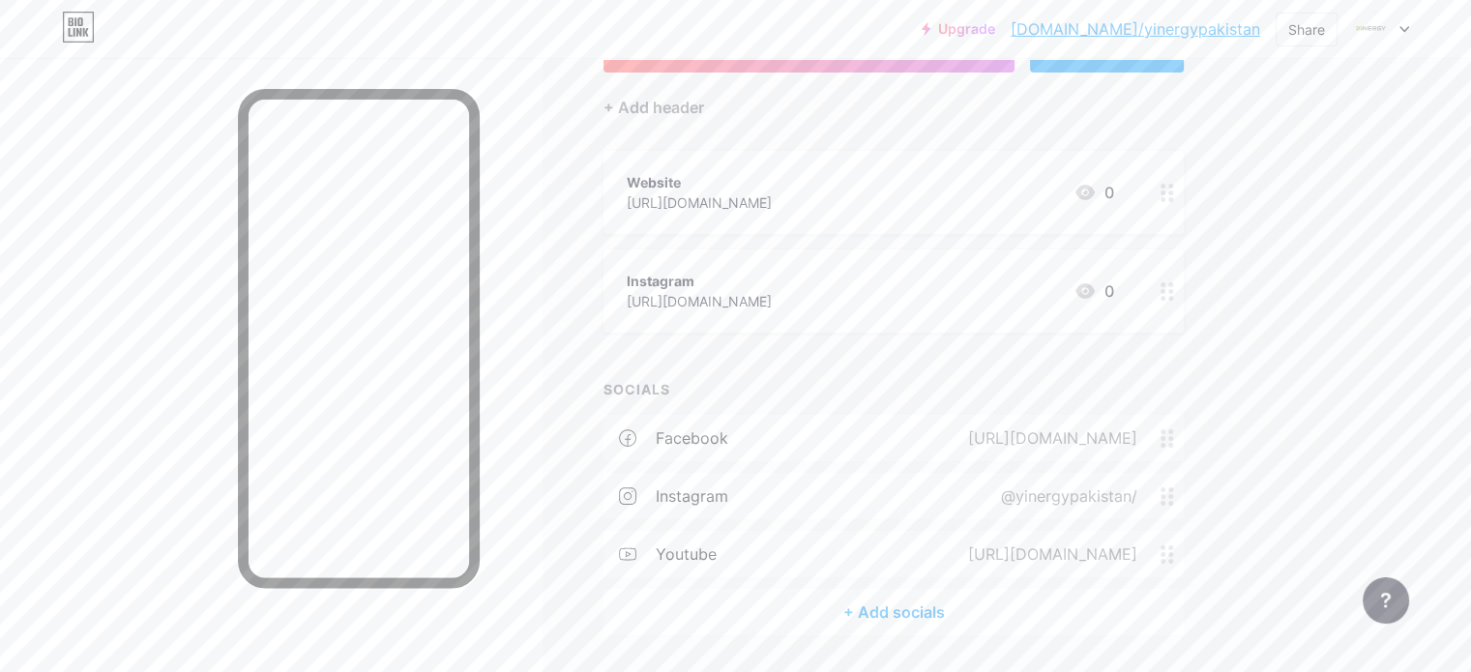
click at [976, 604] on div "+ Add socials" at bounding box center [894, 612] width 580 height 46
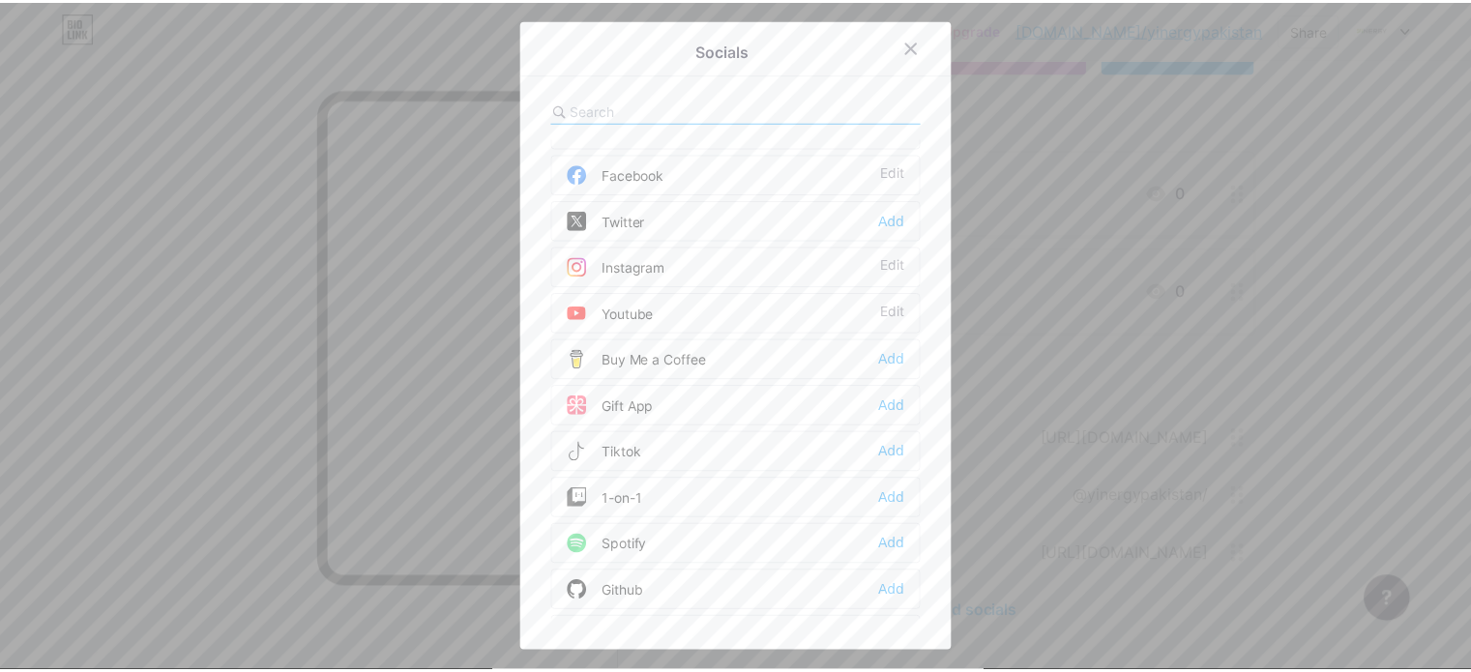
scroll to position [33, 0]
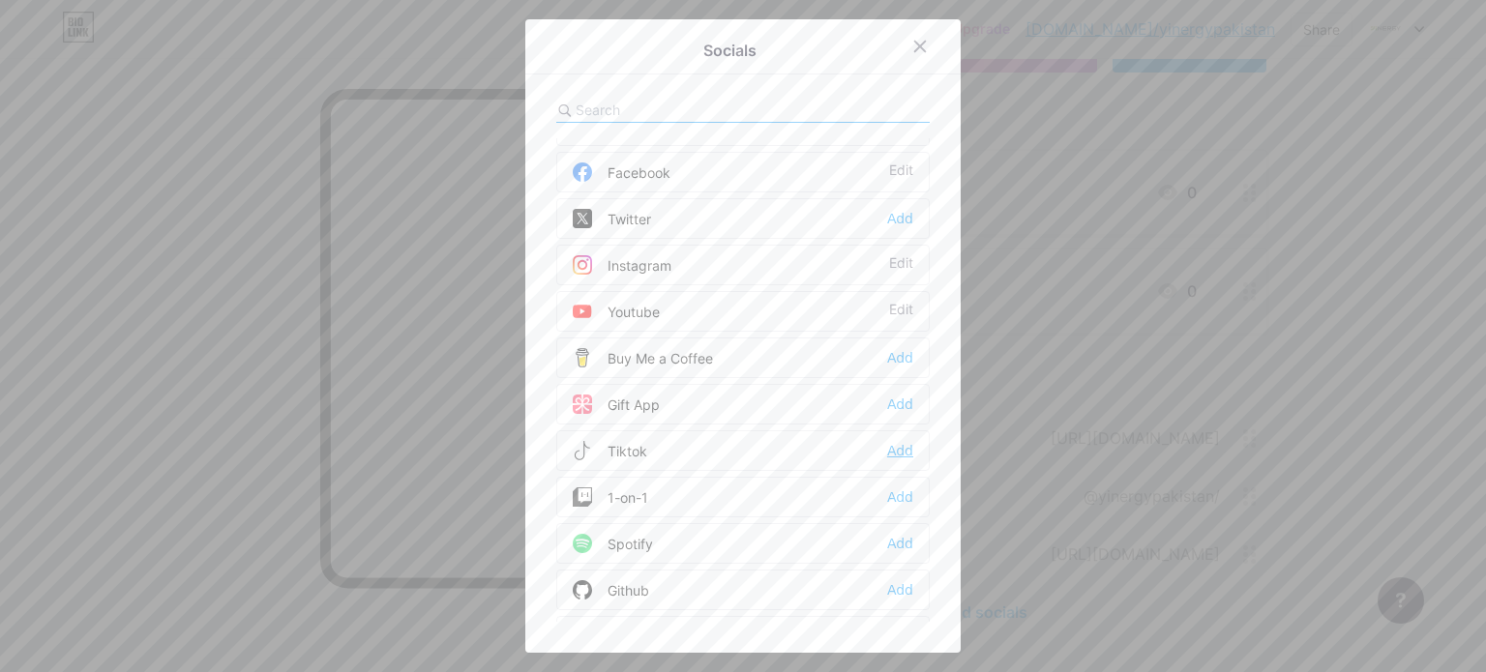
click at [898, 450] on div "Add" at bounding box center [900, 450] width 26 height 19
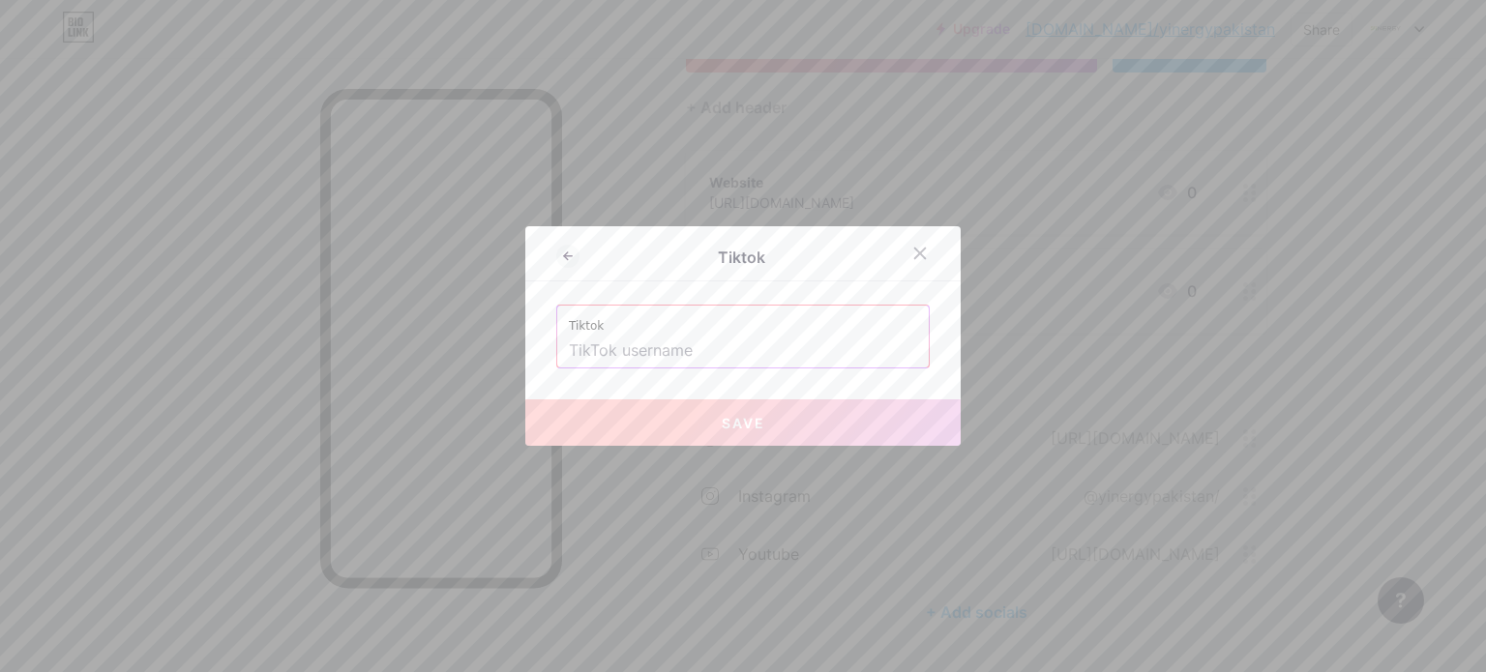
paste input "[URL][DOMAIN_NAME]"
click at [650, 356] on div "Tiktok [URL][DOMAIN_NAME]" at bounding box center [742, 337] width 373 height 64
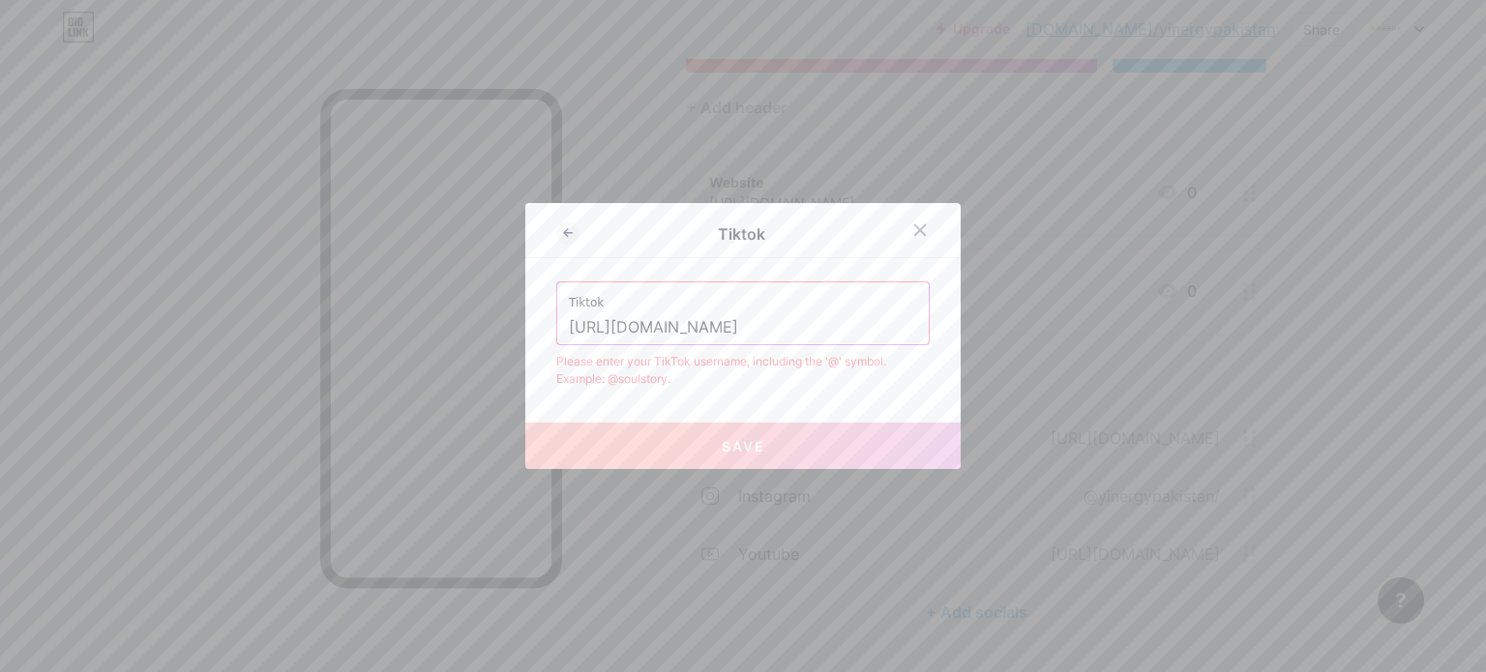
drag, startPoint x: 745, startPoint y: 333, endPoint x: 407, endPoint y: 281, distance: 341.5
click at [407, 281] on div "Tiktok Tiktok [URL][DOMAIN_NAME] Please enter your TikTok username, including t…" at bounding box center [743, 336] width 1486 height 672
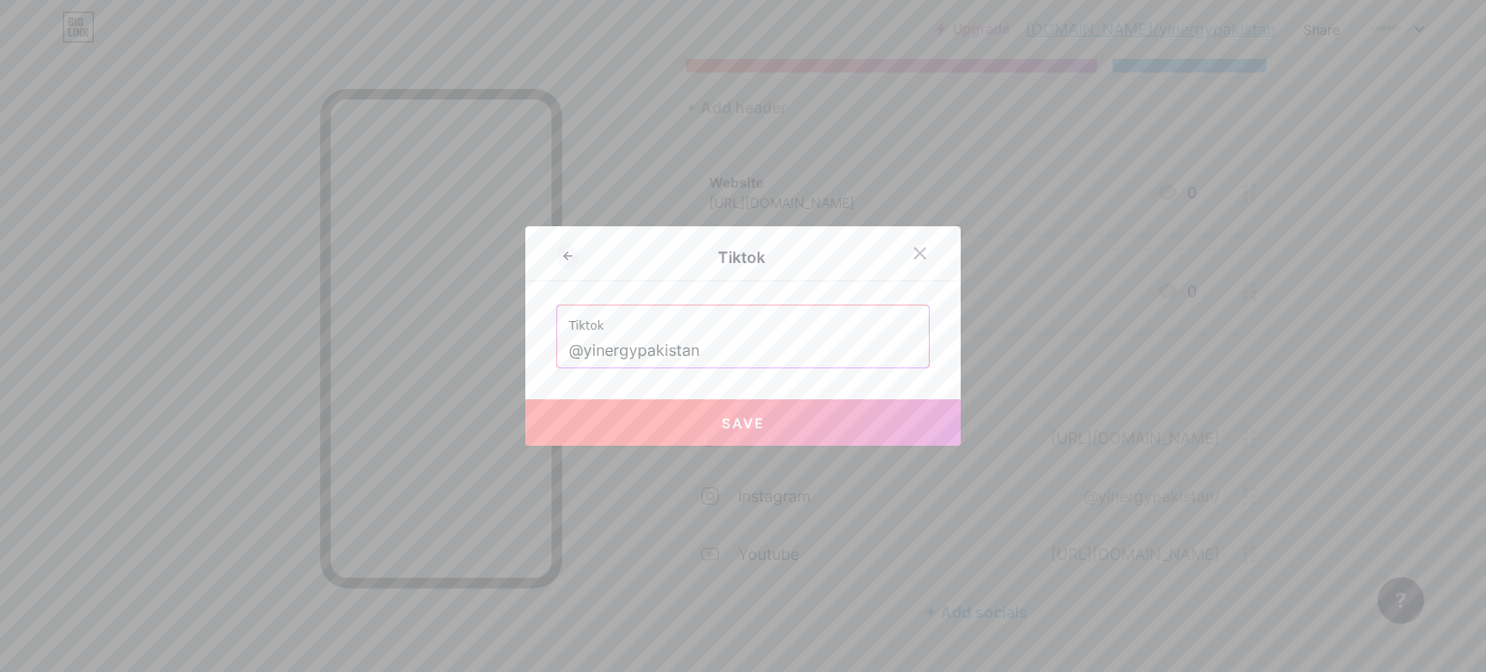
click at [696, 417] on button "Save" at bounding box center [742, 423] width 435 height 46
type input "[URL][DOMAIN_NAME]"
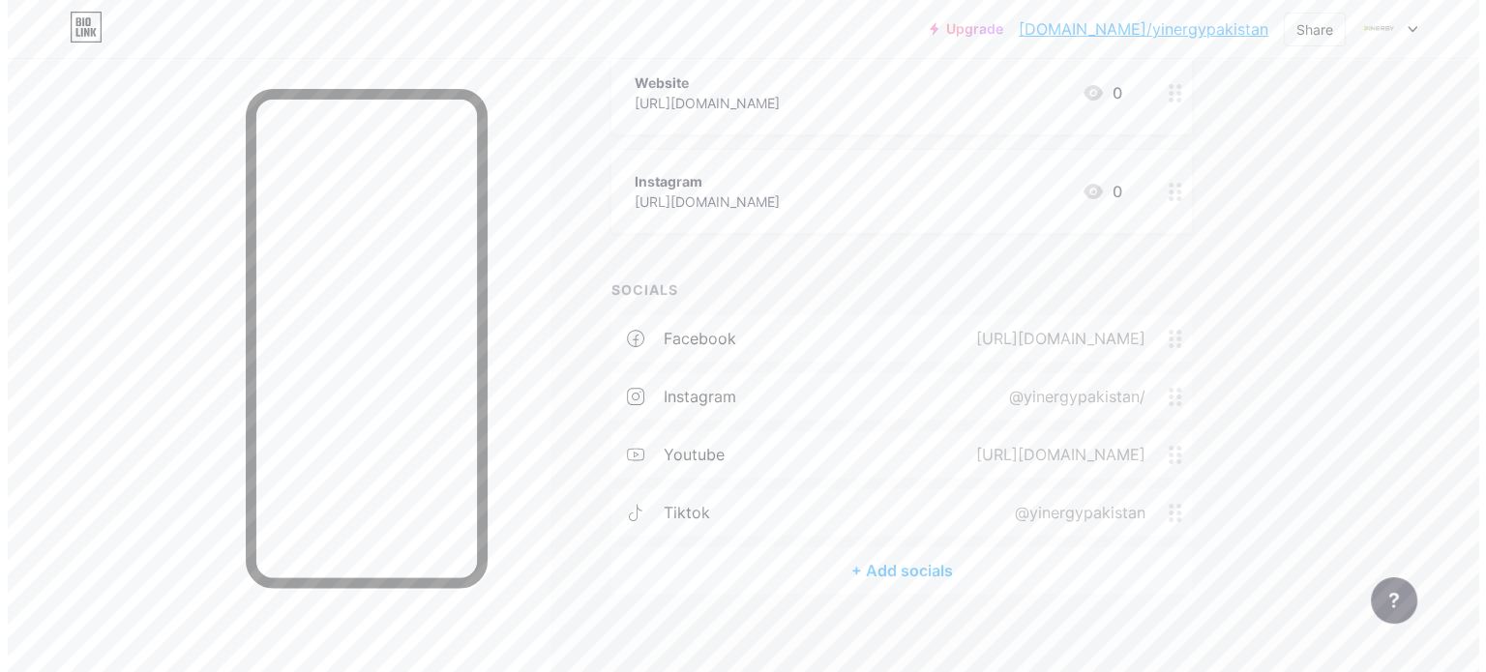
scroll to position [254, 0]
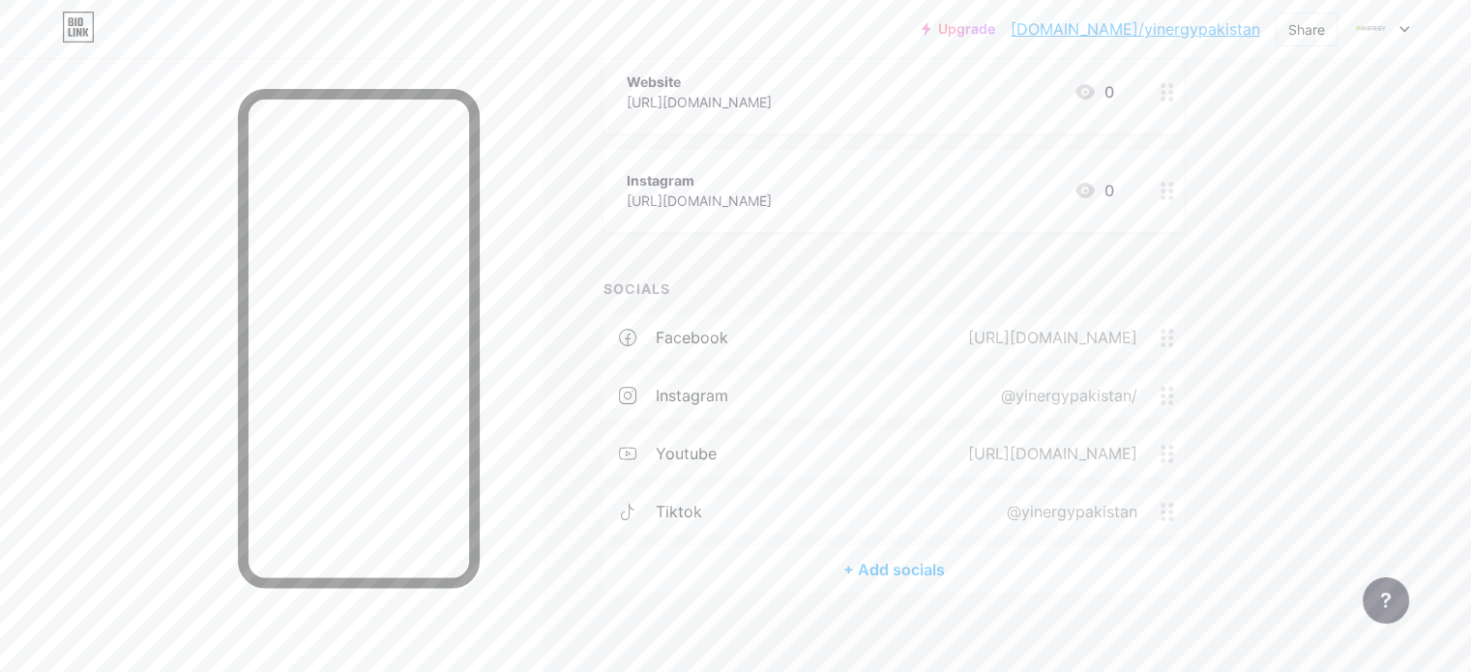
click at [959, 568] on div "+ Add socials" at bounding box center [894, 570] width 580 height 46
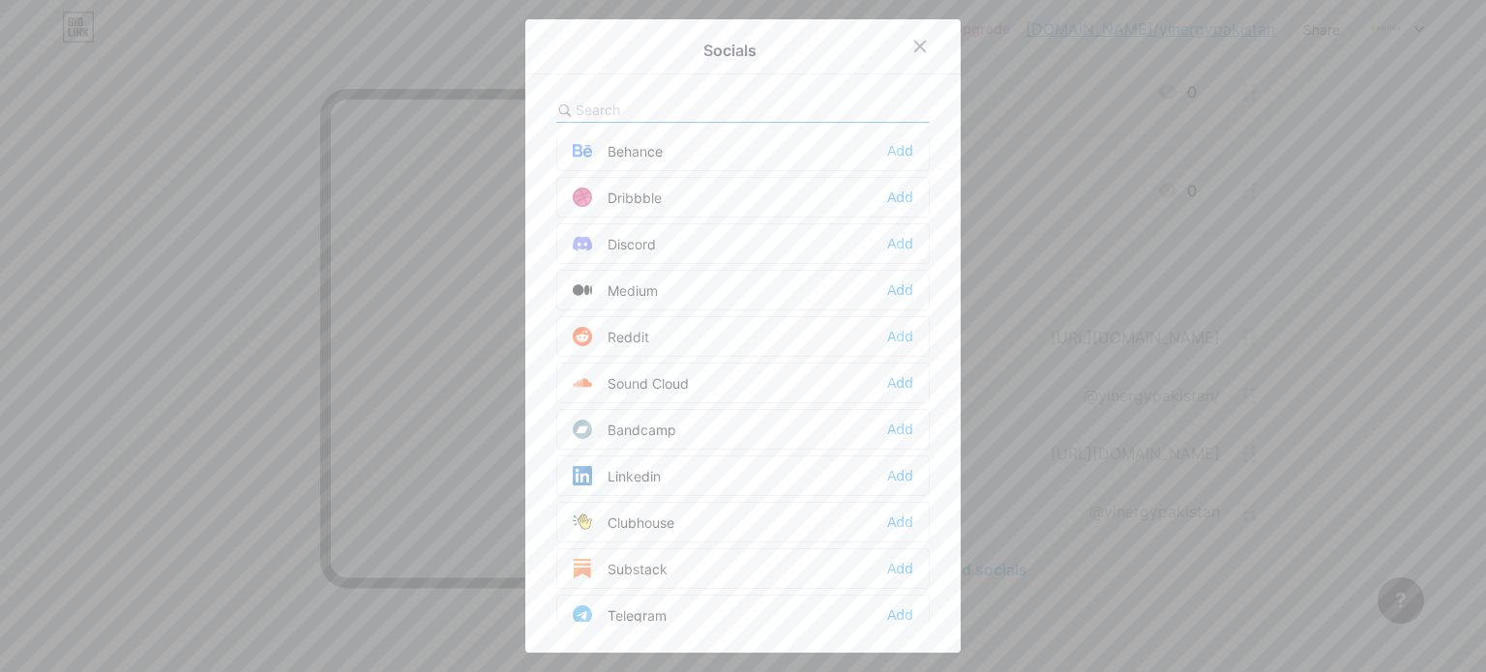
scroll to position [642, 0]
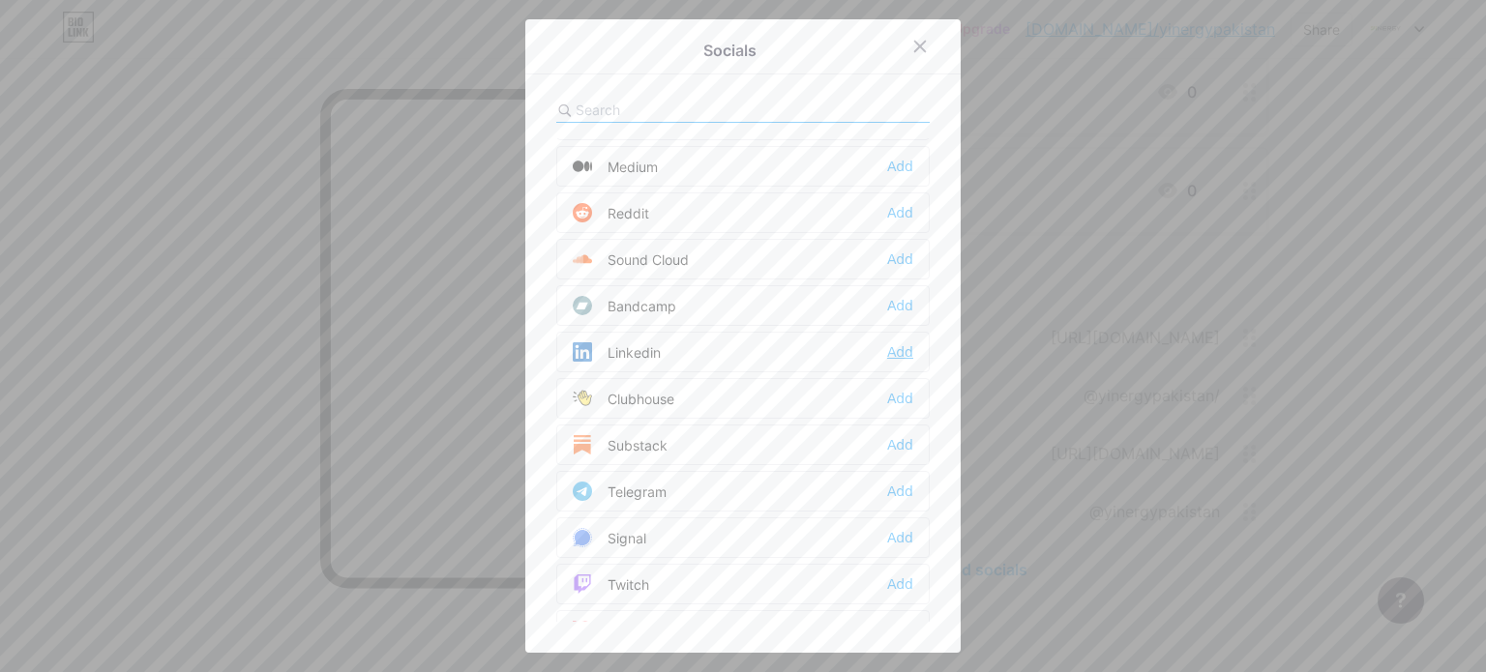
click at [891, 343] on div "Add" at bounding box center [900, 351] width 26 height 19
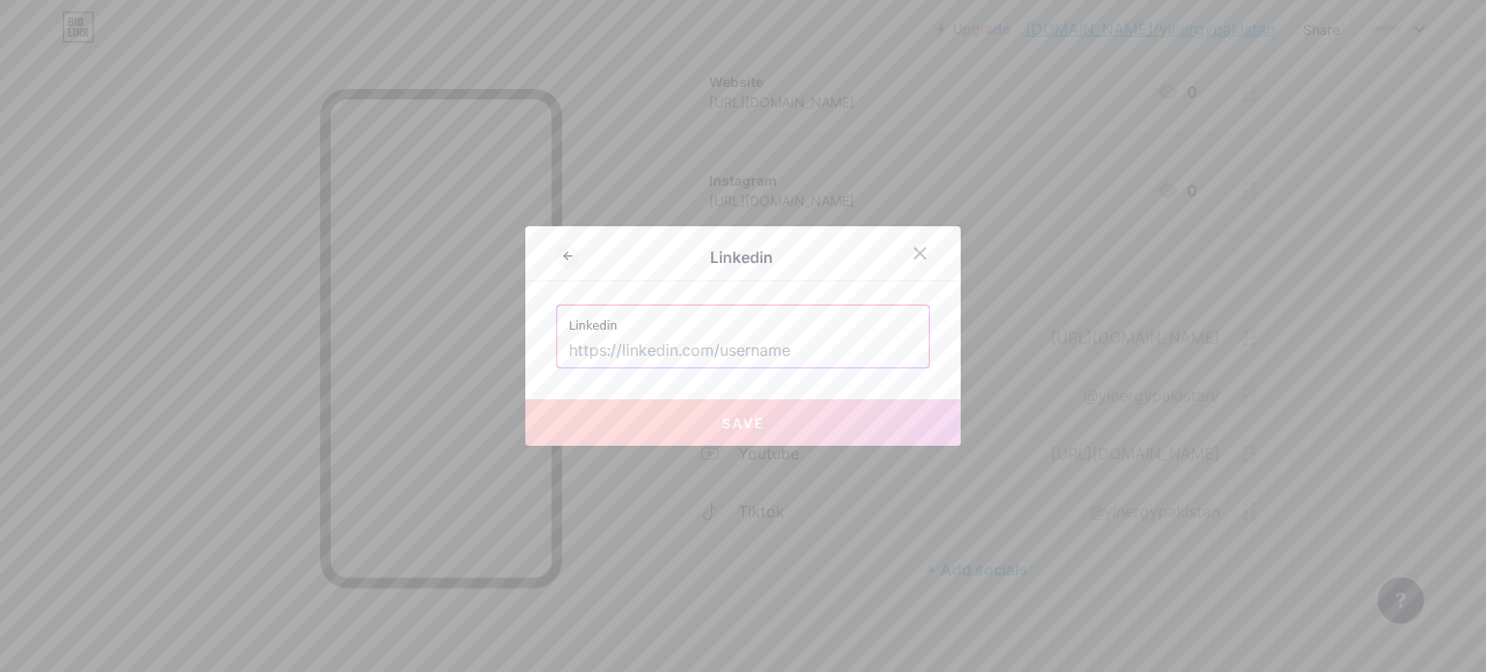
paste input "[URL][DOMAIN_NAME]"
click at [725, 342] on input "[URL][DOMAIN_NAME]" at bounding box center [743, 351] width 348 height 33
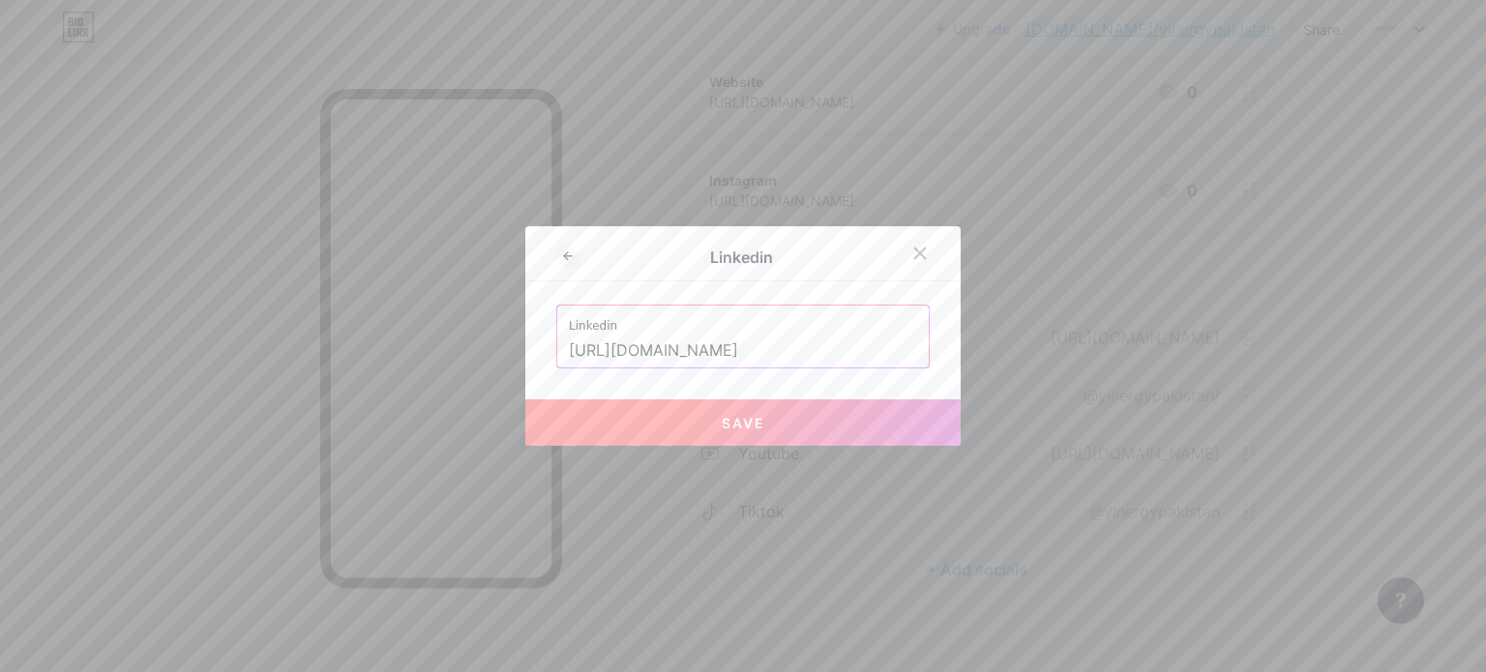
type input "[URL][DOMAIN_NAME]"
click at [737, 417] on span "Save" at bounding box center [744, 423] width 44 height 16
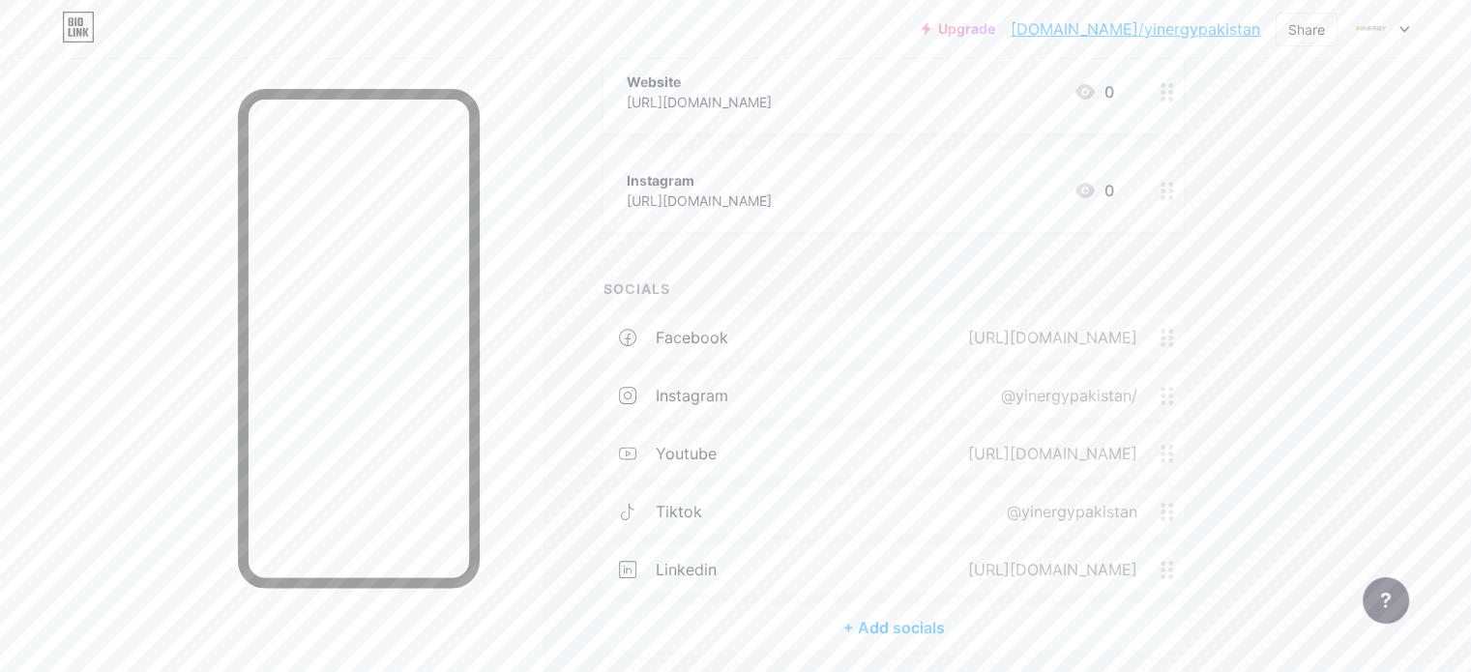
click at [949, 620] on div "+ Add socials" at bounding box center [894, 628] width 580 height 46
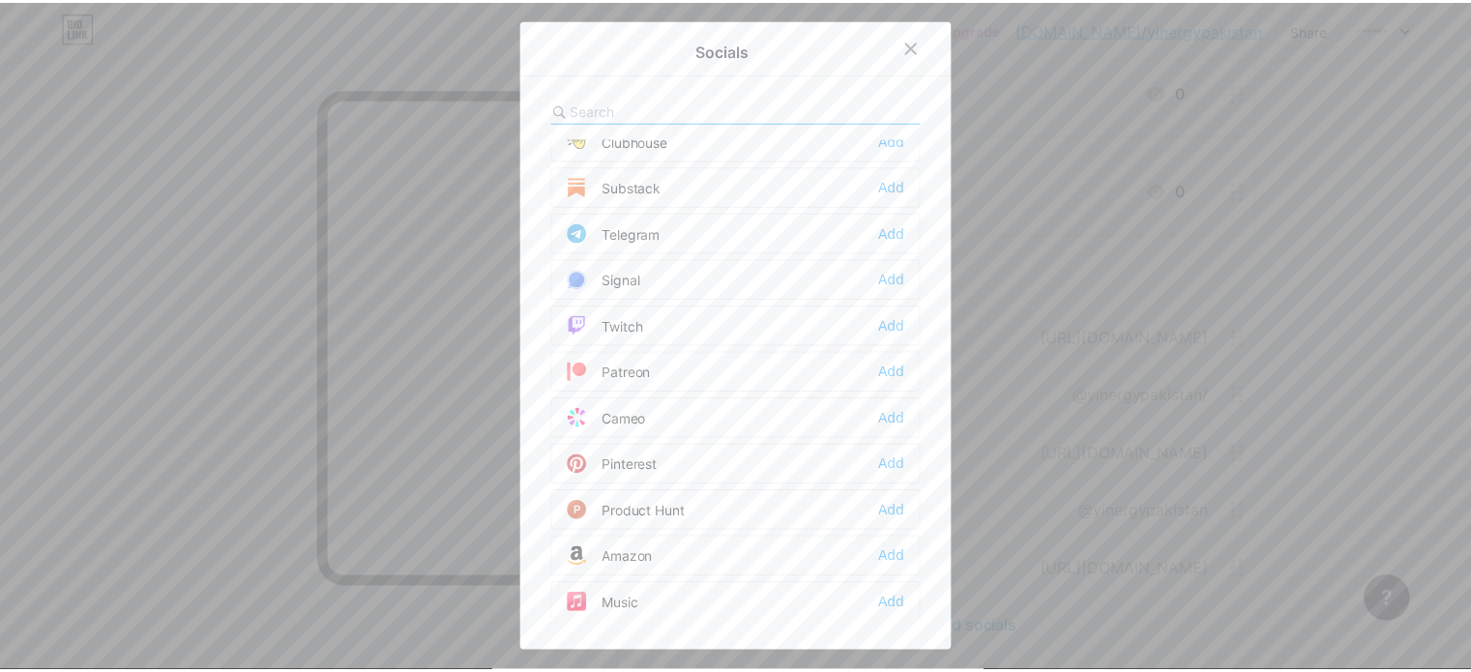
scroll to position [1726, 0]
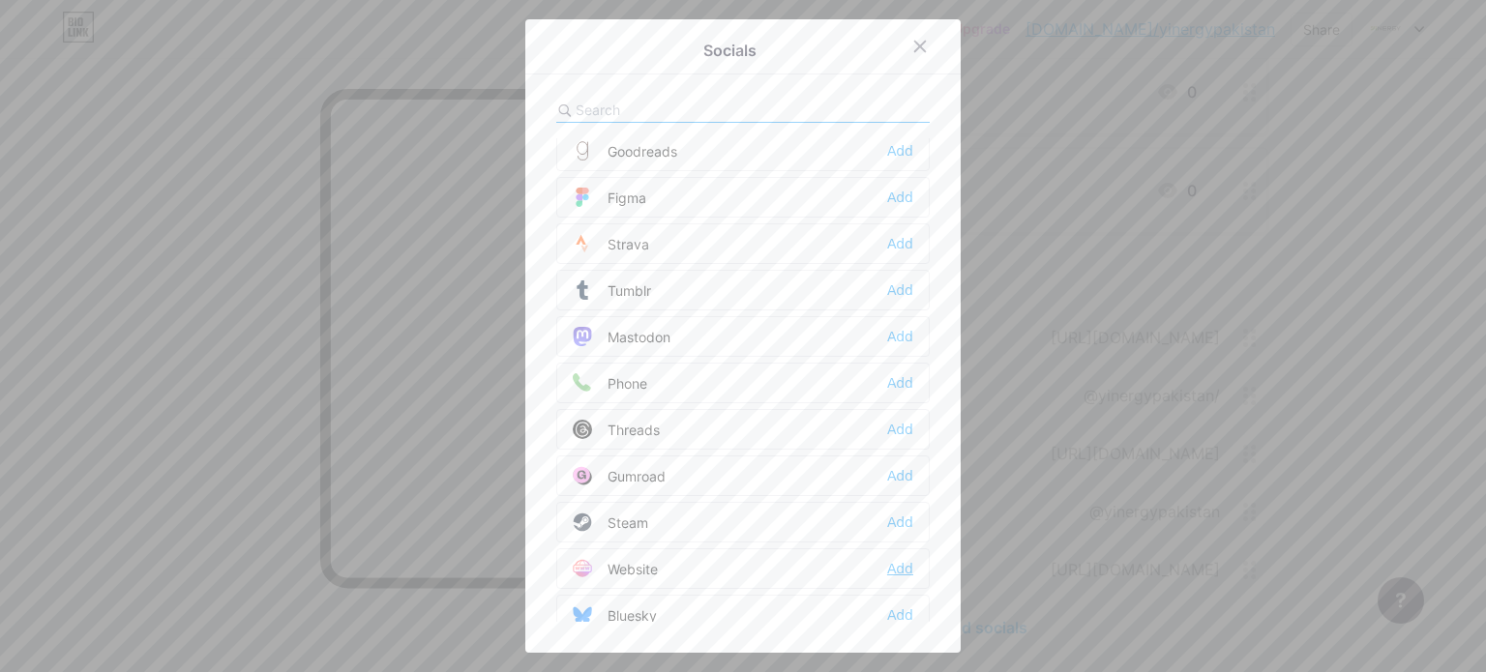
click at [889, 559] on div "Add" at bounding box center [900, 568] width 26 height 19
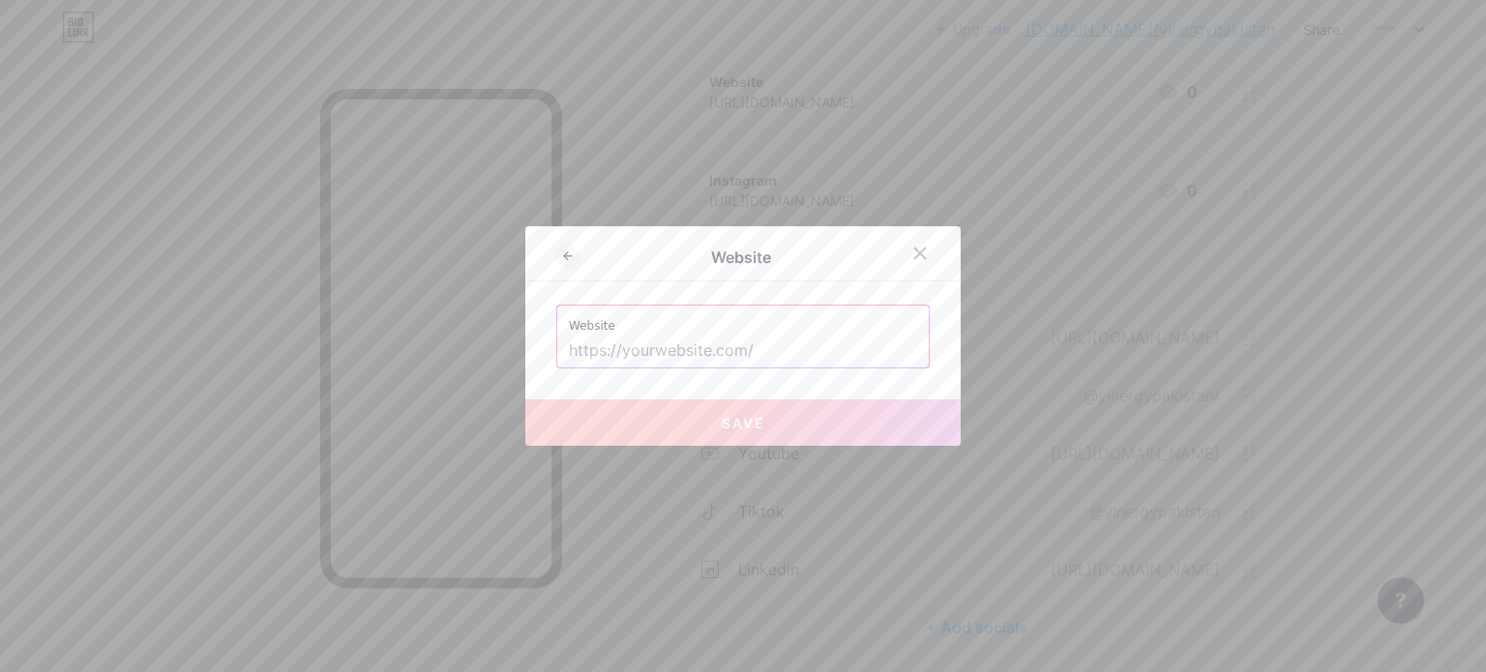
click at [679, 338] on input "text" at bounding box center [743, 351] width 348 height 33
paste input "[URL][DOMAIN_NAME]"
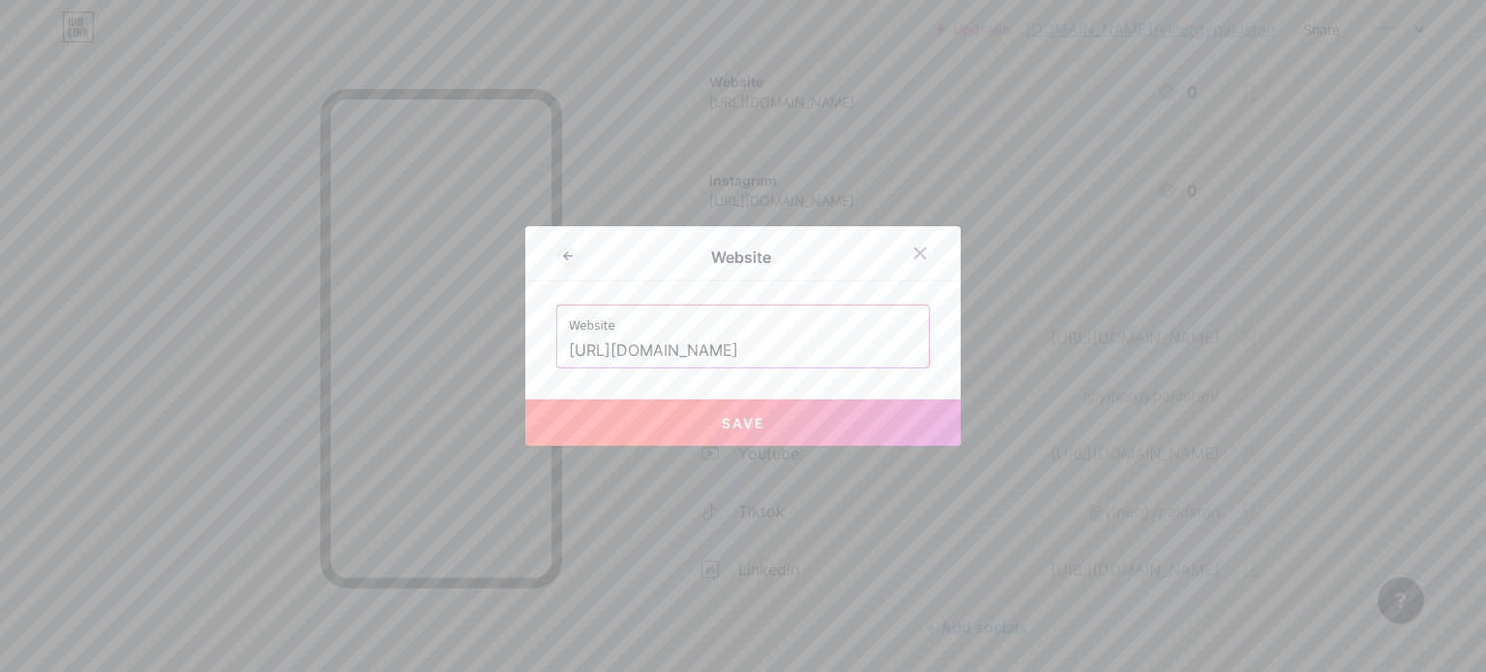
type input "[URL][DOMAIN_NAME]"
click at [739, 418] on span "Save" at bounding box center [744, 423] width 44 height 16
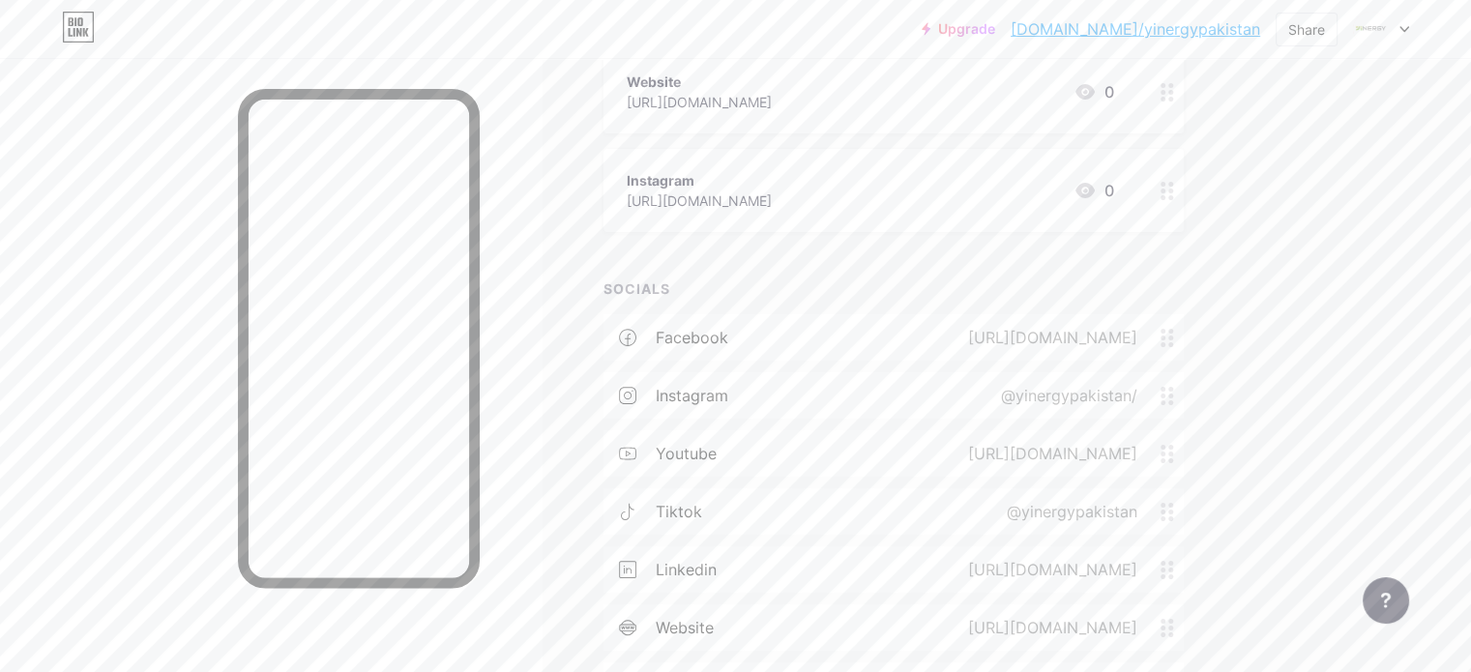
click at [1029, 562] on div "[URL][DOMAIN_NAME]" at bounding box center [1048, 569] width 223 height 23
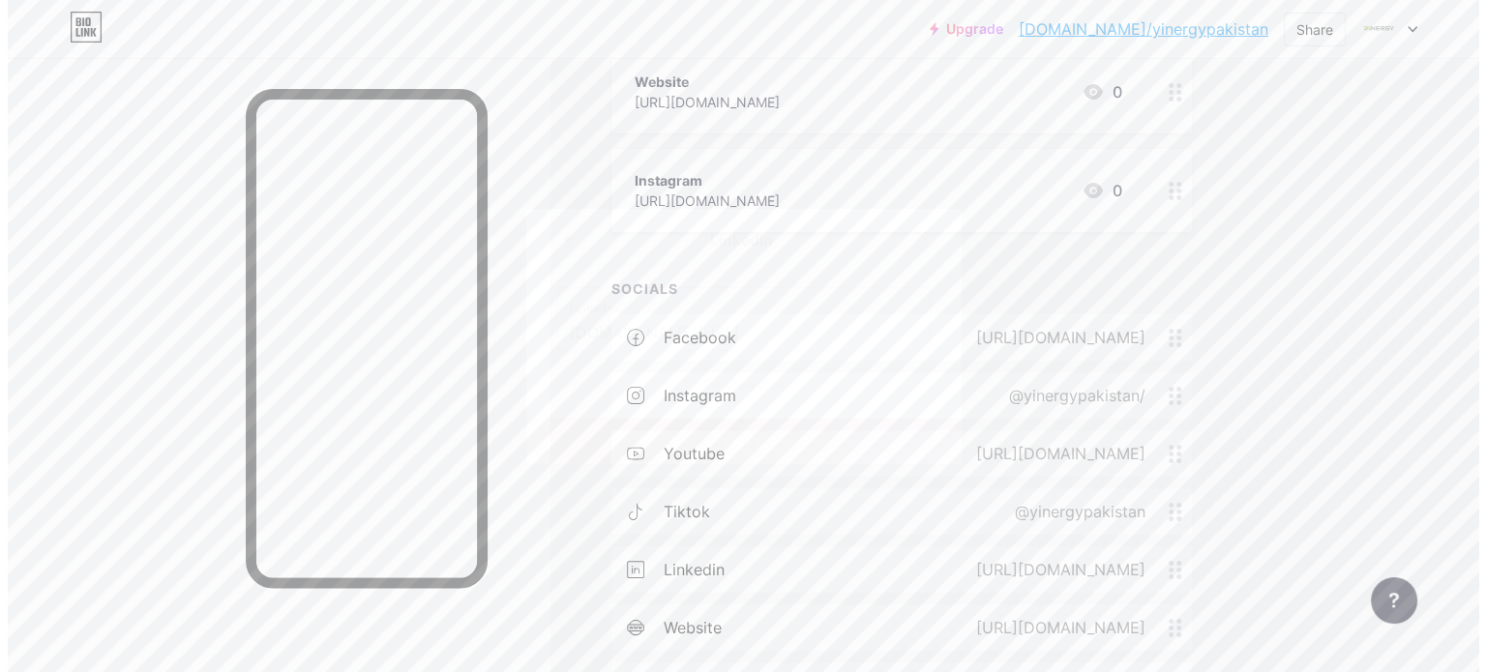
scroll to position [386, 0]
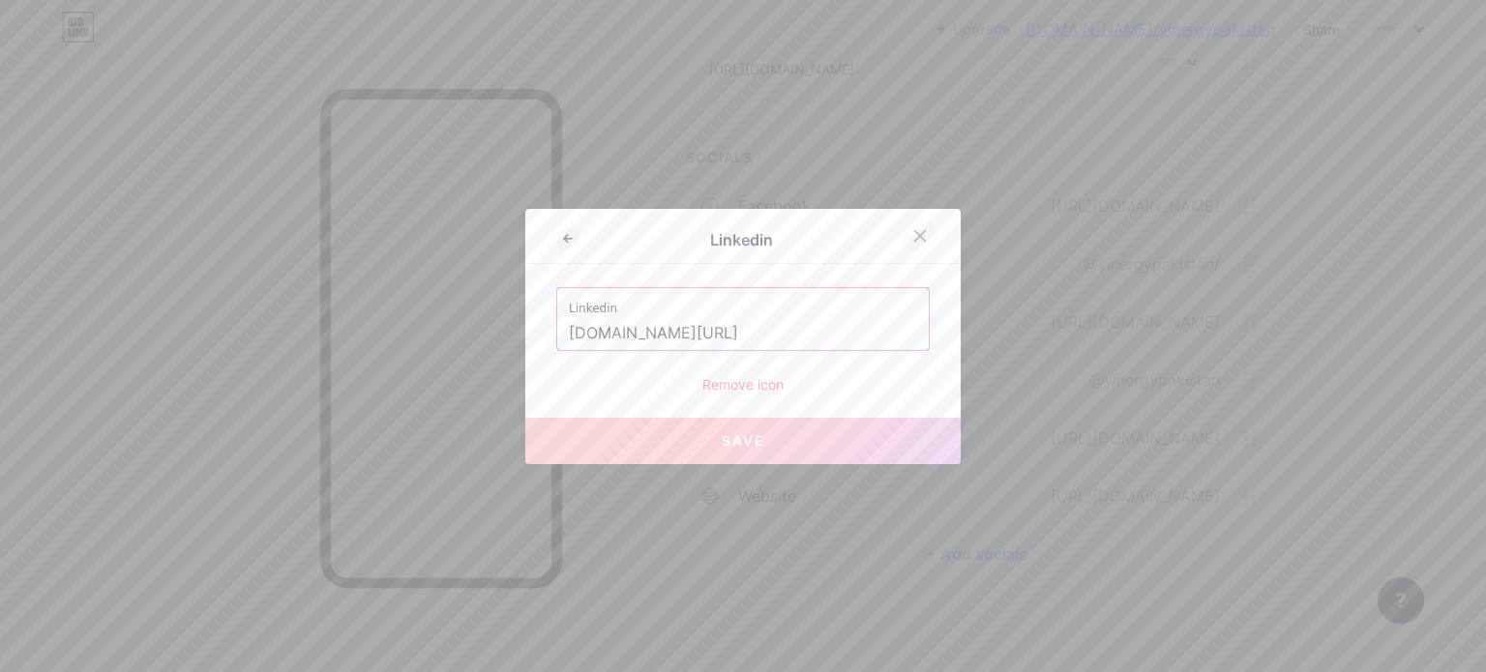
click at [914, 241] on icon at bounding box center [919, 235] width 15 height 15
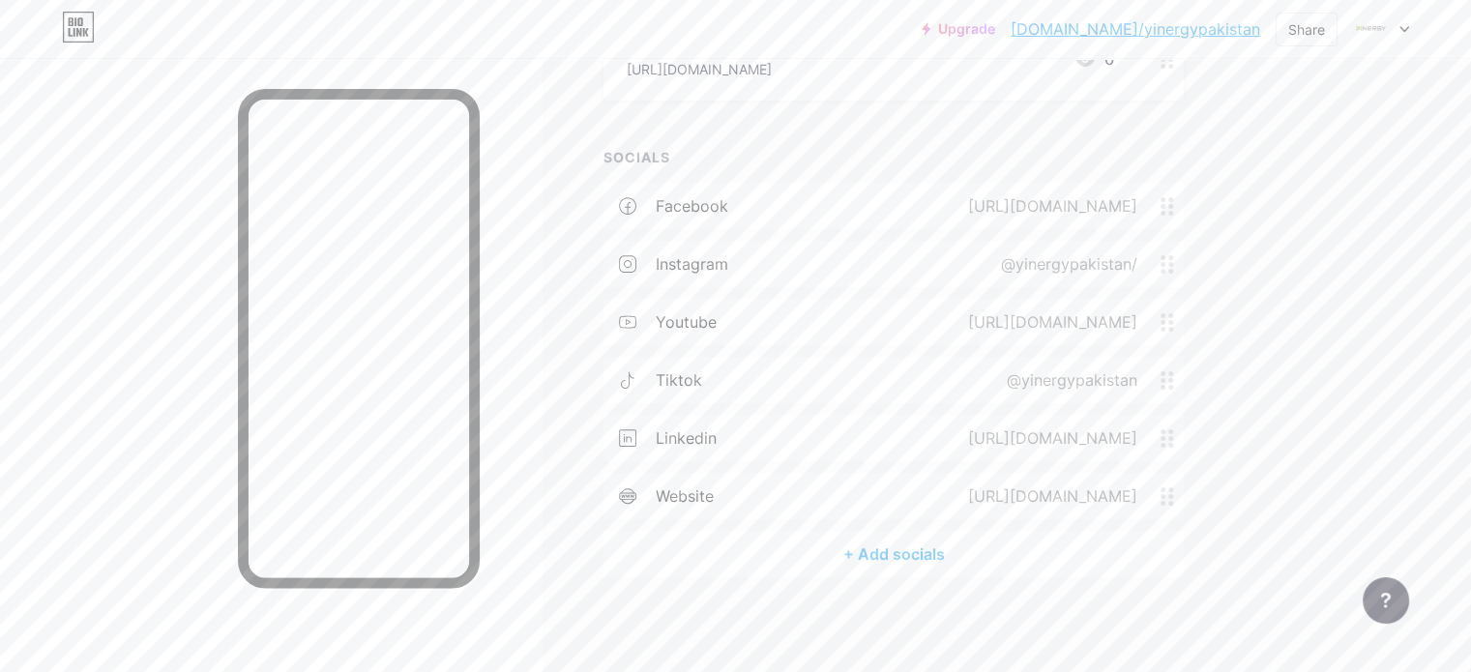
click at [962, 556] on div "+ Add socials" at bounding box center [894, 554] width 580 height 46
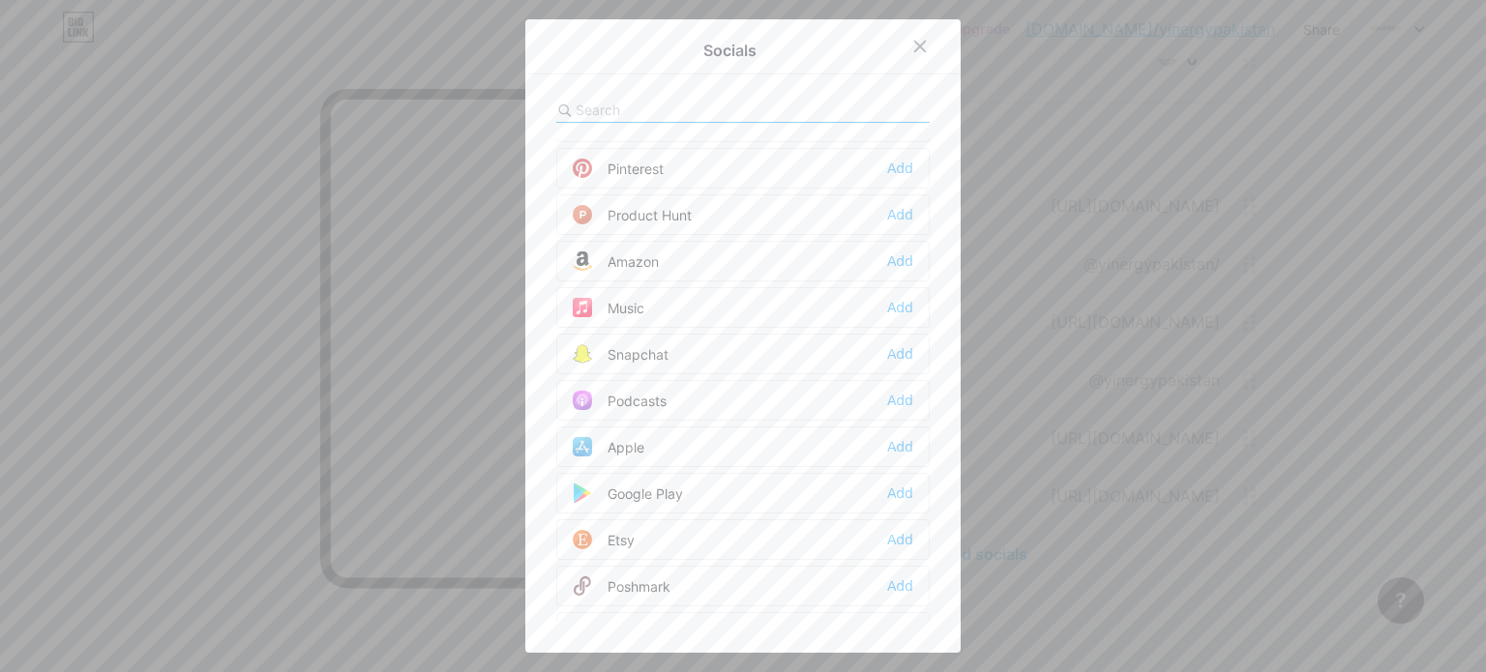
scroll to position [1726, 0]
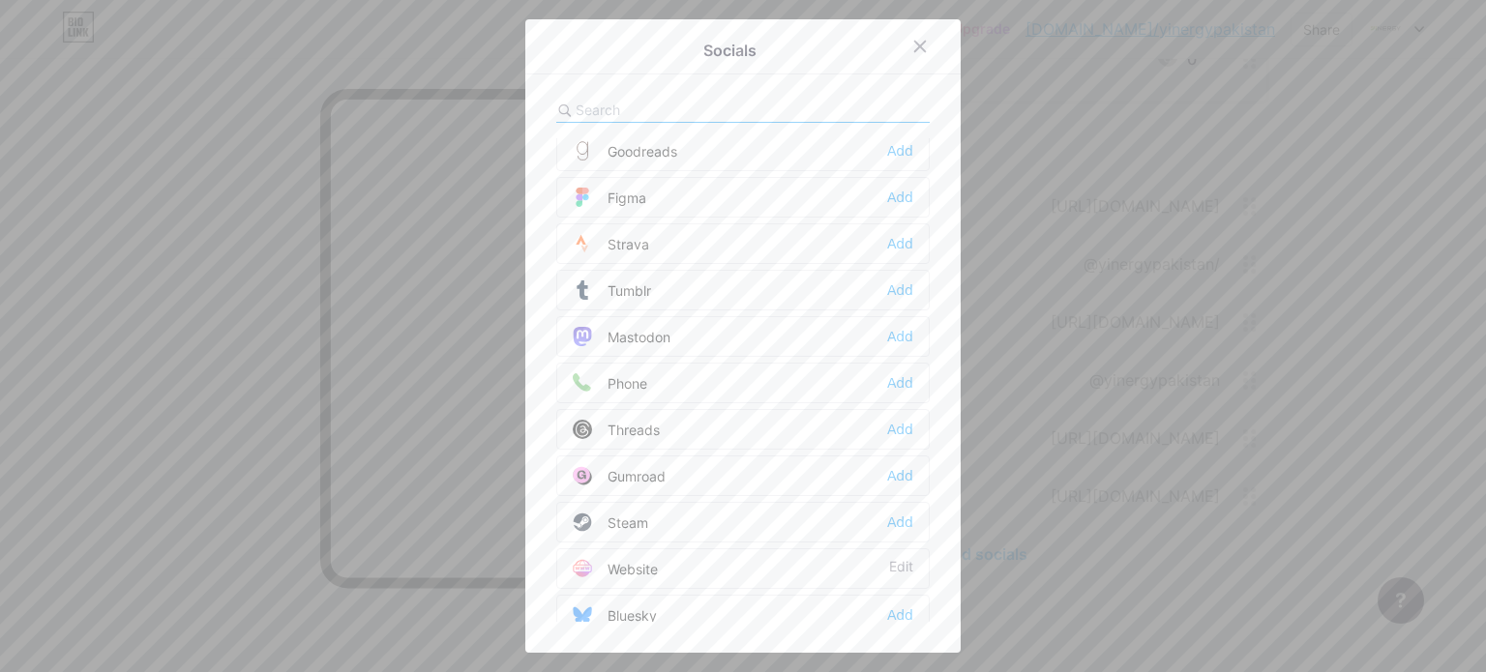
click at [886, 375] on div "Phone Add" at bounding box center [742, 383] width 373 height 41
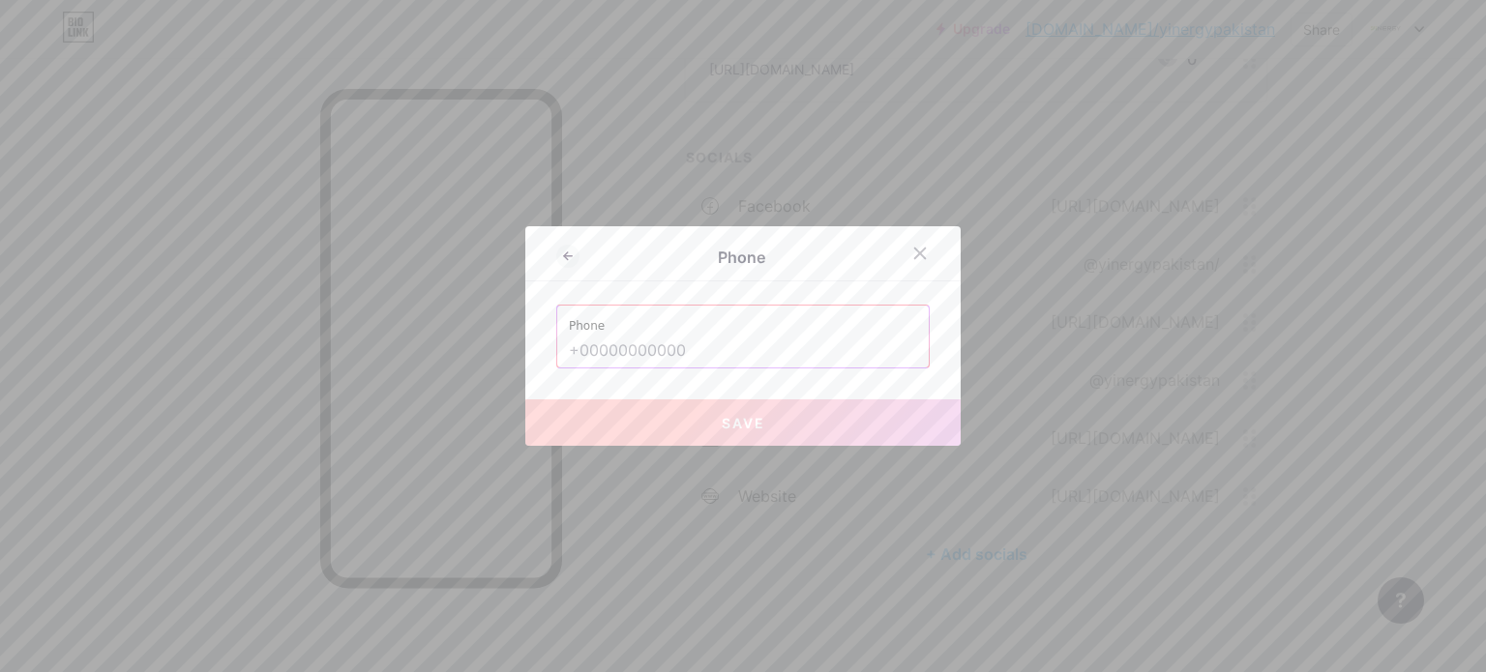
click at [718, 347] on input "text" at bounding box center [743, 351] width 348 height 33
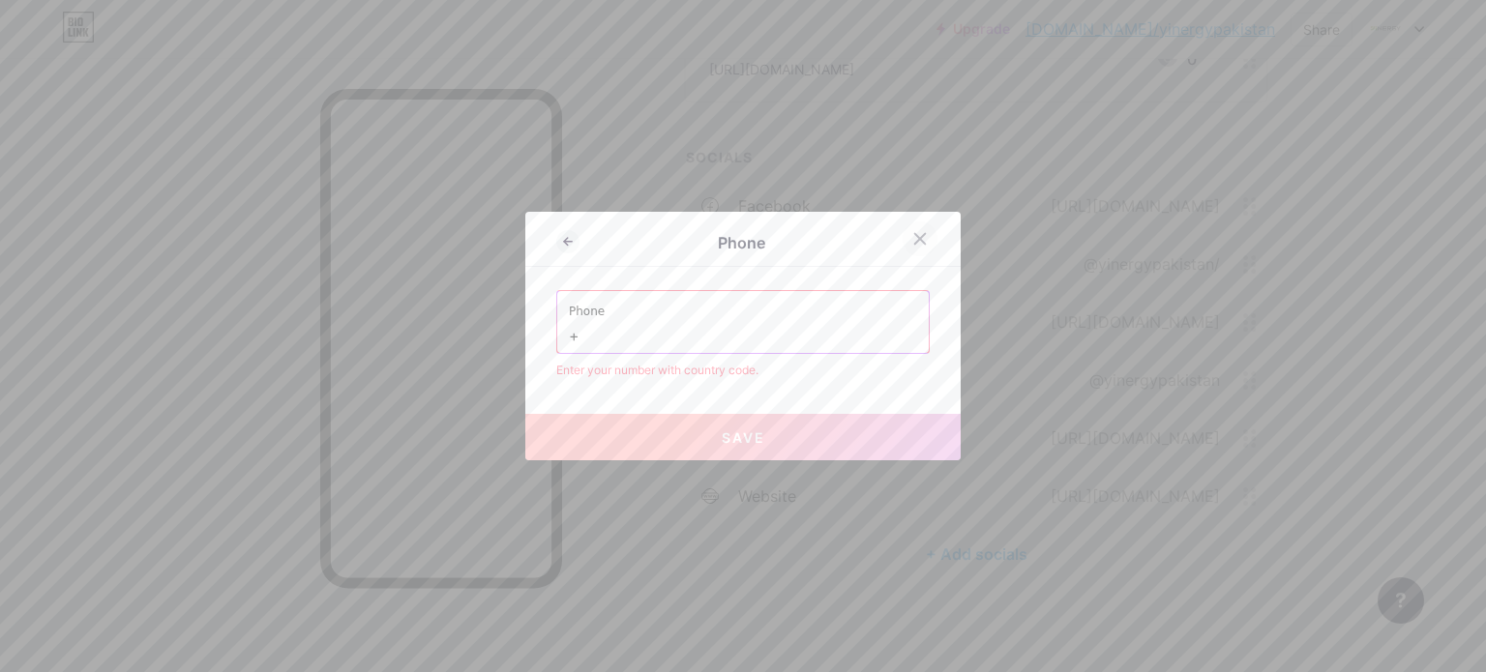
type input "+"
click at [909, 248] on div at bounding box center [920, 239] width 35 height 35
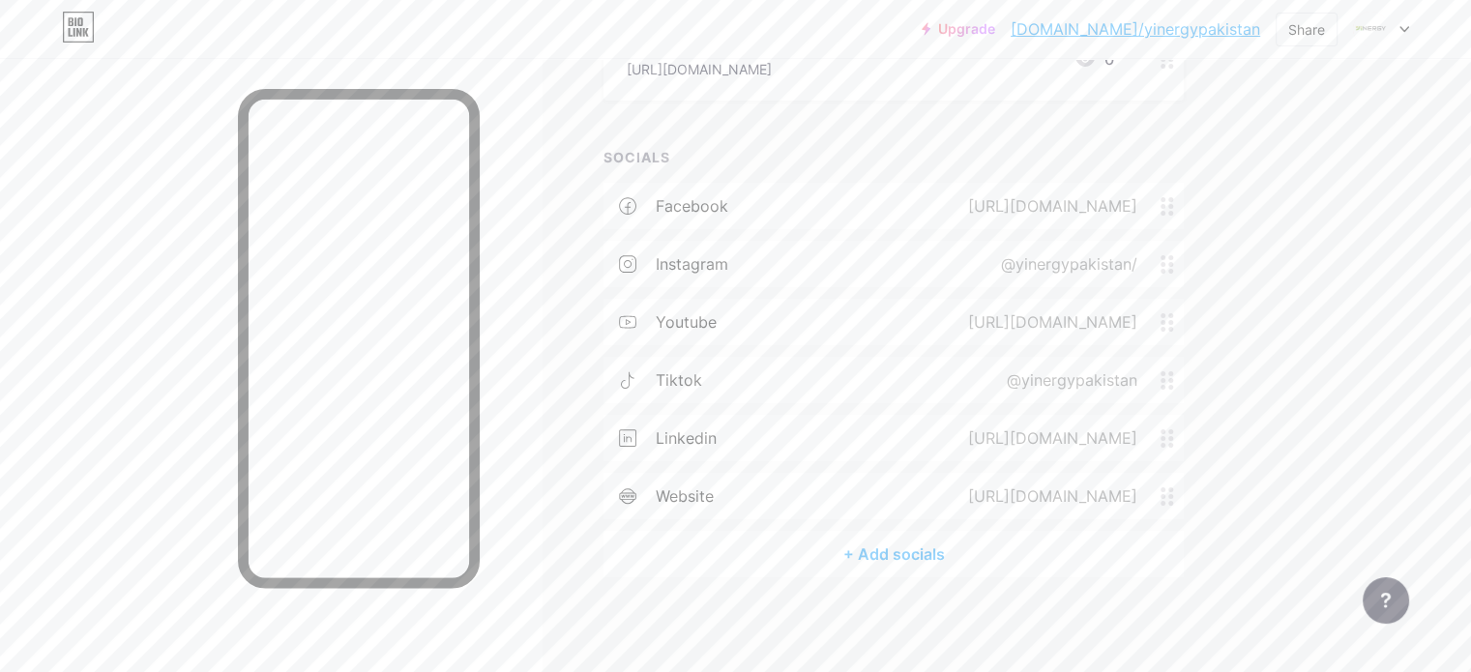
click at [939, 552] on div "+ Add socials" at bounding box center [894, 554] width 580 height 46
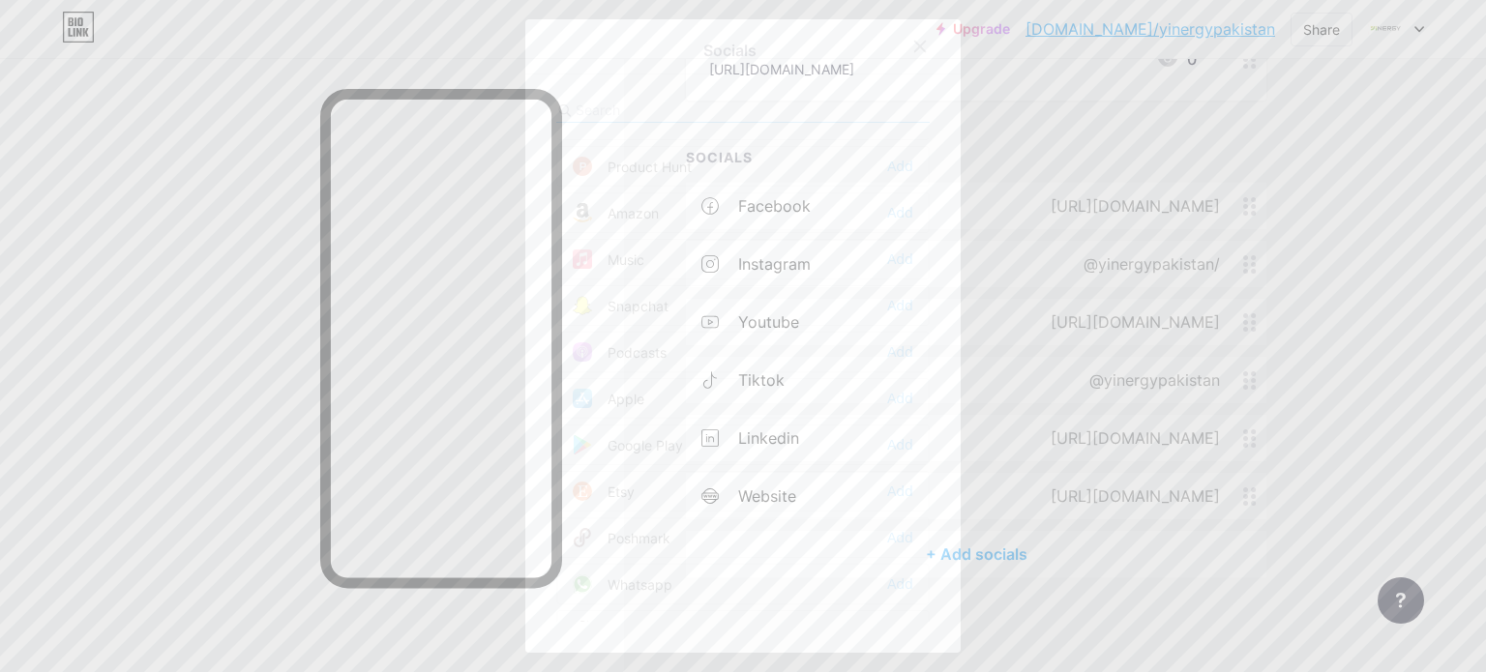
scroll to position [1246, 0]
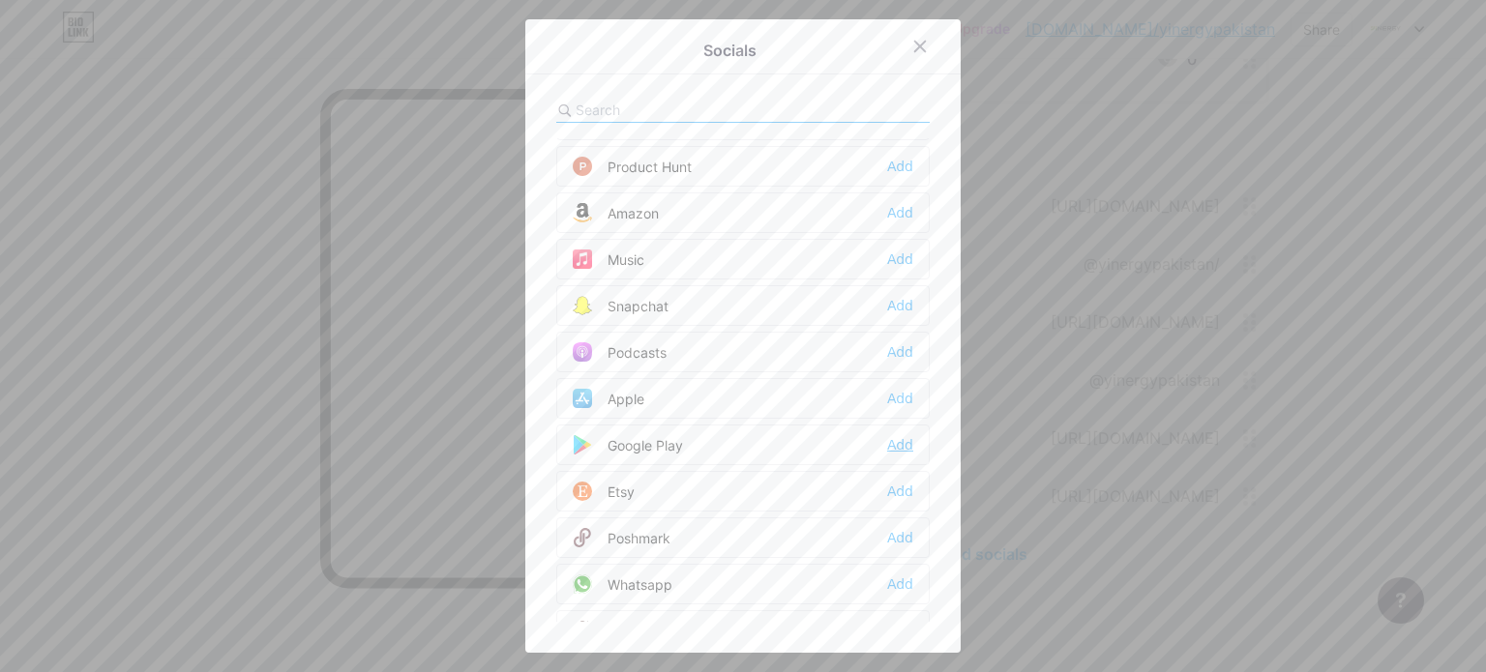
click at [893, 435] on div "Add" at bounding box center [900, 444] width 26 height 19
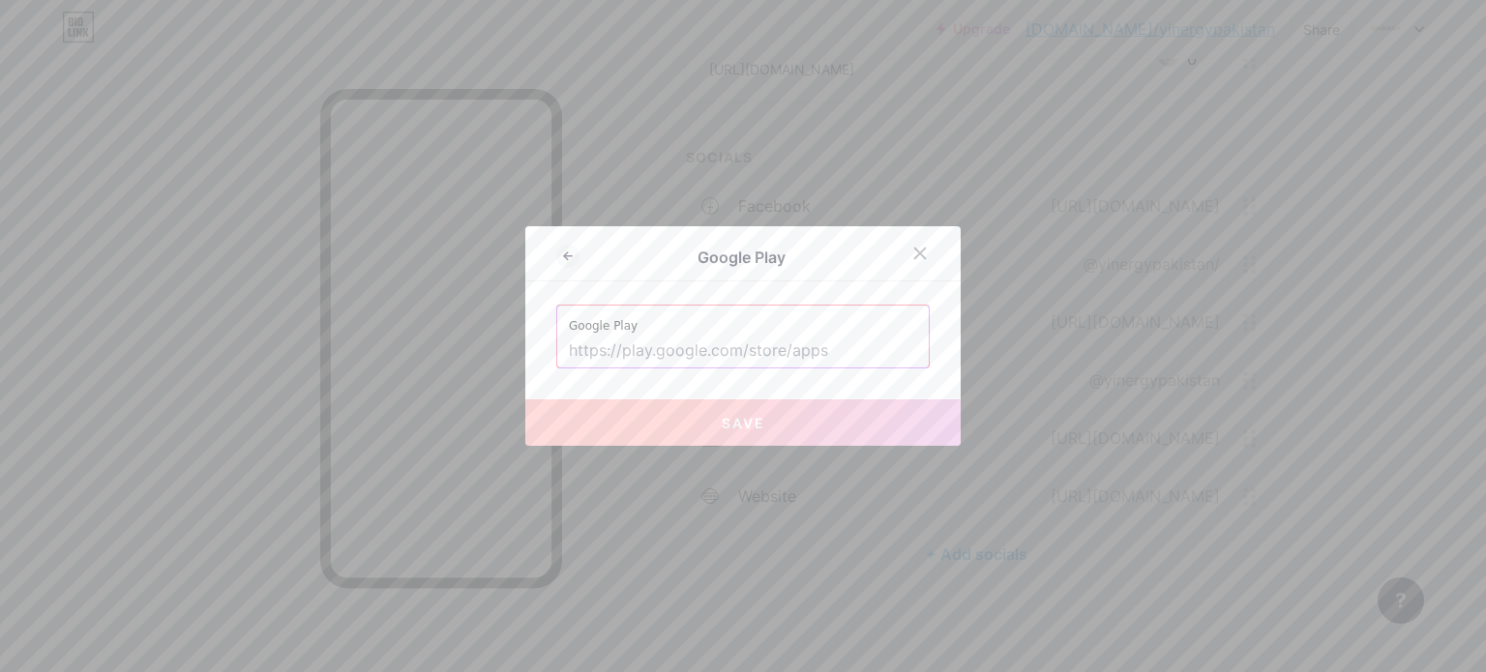
paste input "[URL][DOMAIN_NAME]"
click at [685, 338] on input "text" at bounding box center [743, 351] width 348 height 33
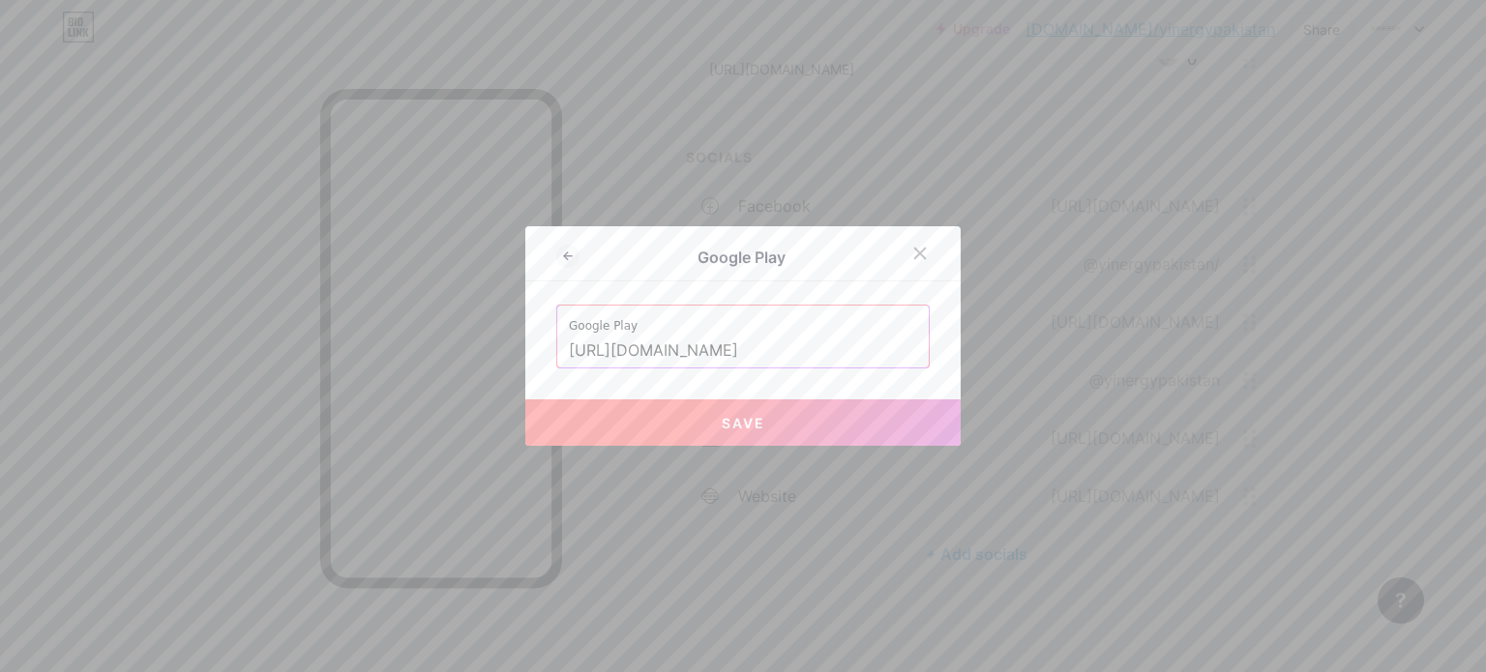
scroll to position [0, 97]
type input "[URL][DOMAIN_NAME]"
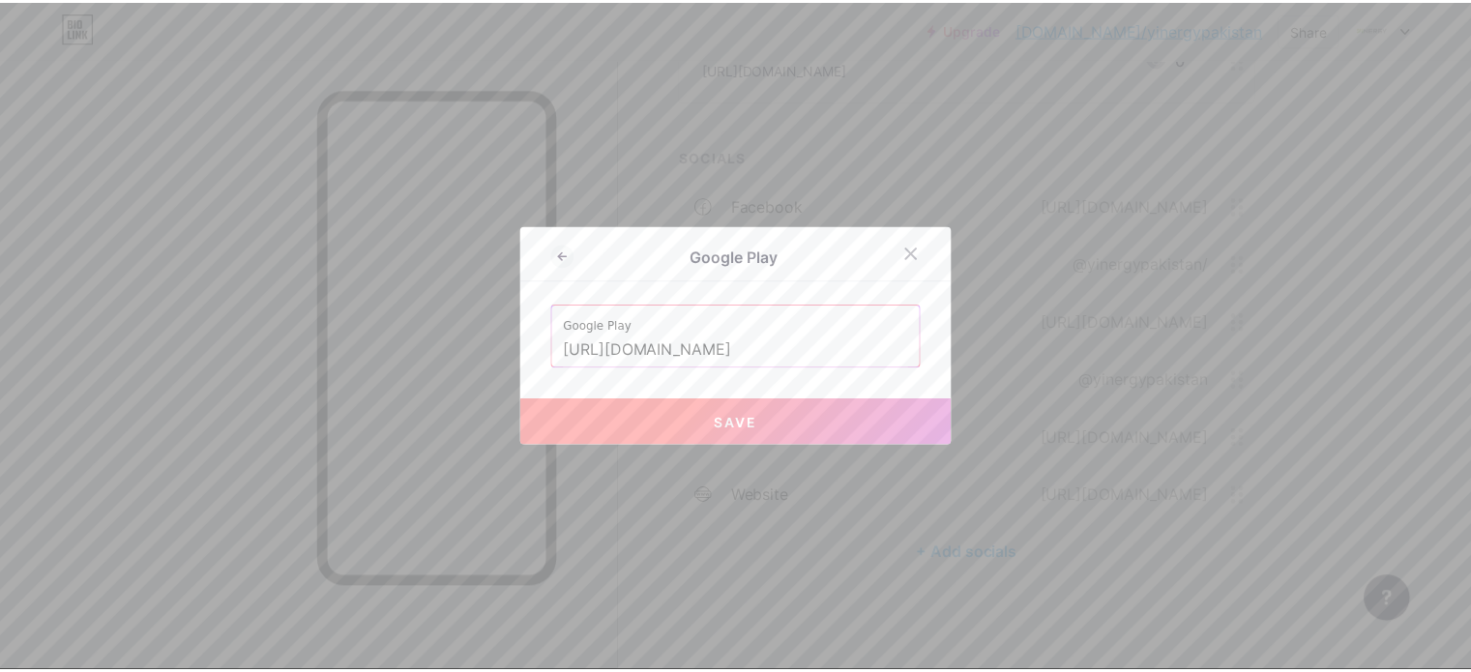
scroll to position [0, 0]
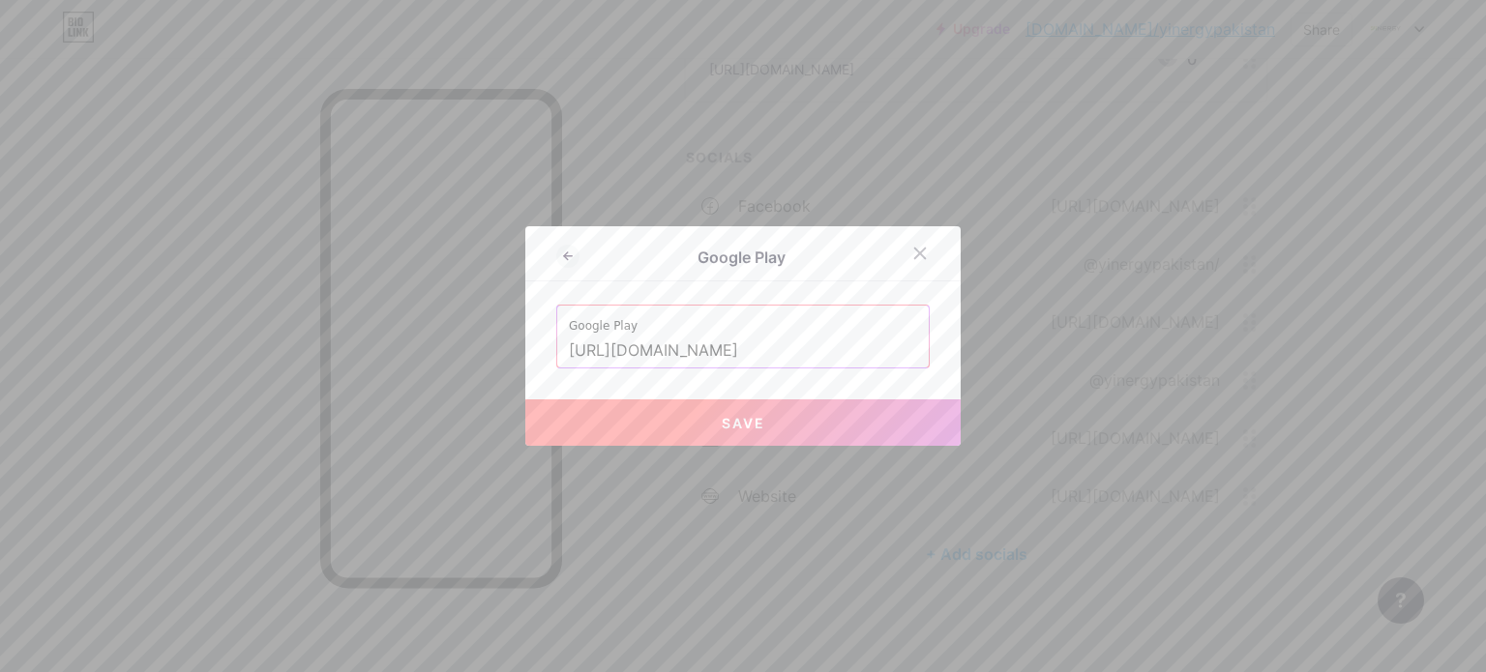
click at [704, 419] on button "Save" at bounding box center [742, 423] width 435 height 46
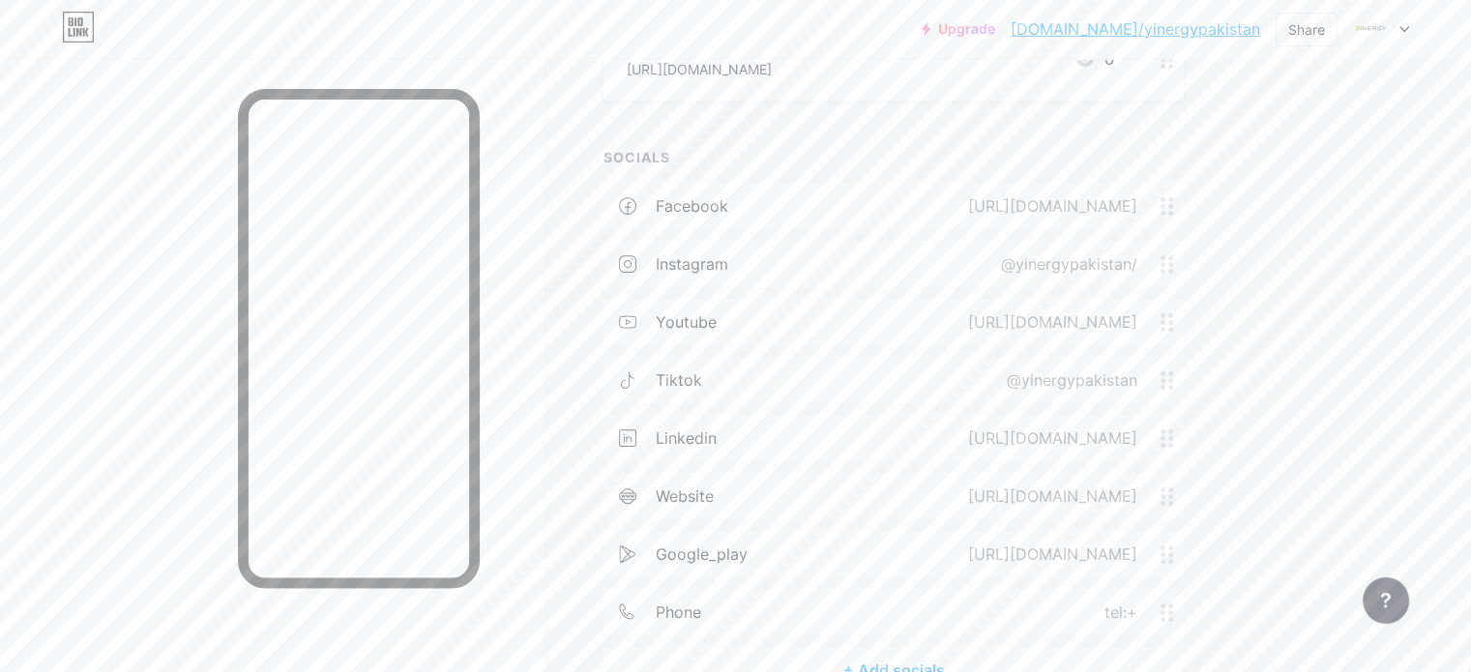
scroll to position [502, 0]
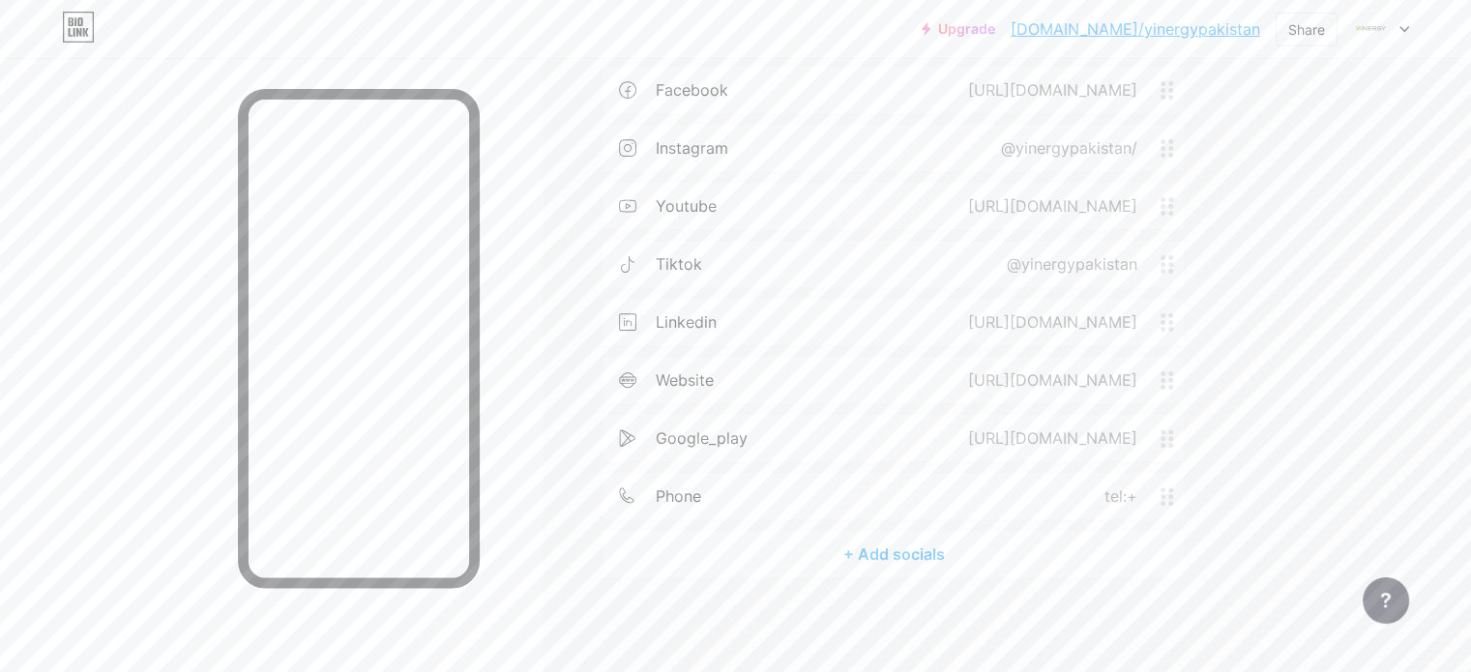
click at [932, 534] on div "+ Add socials" at bounding box center [894, 554] width 580 height 46
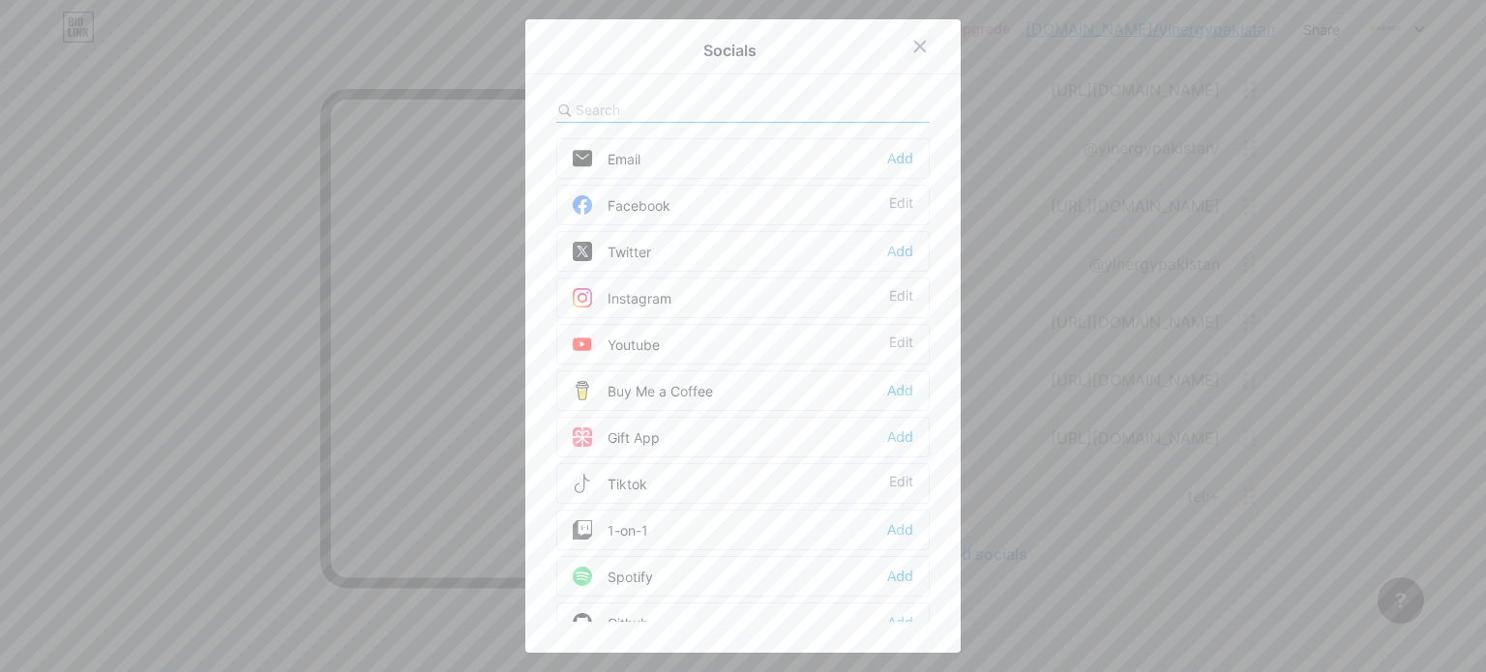
click at [912, 47] on icon at bounding box center [919, 46] width 15 height 15
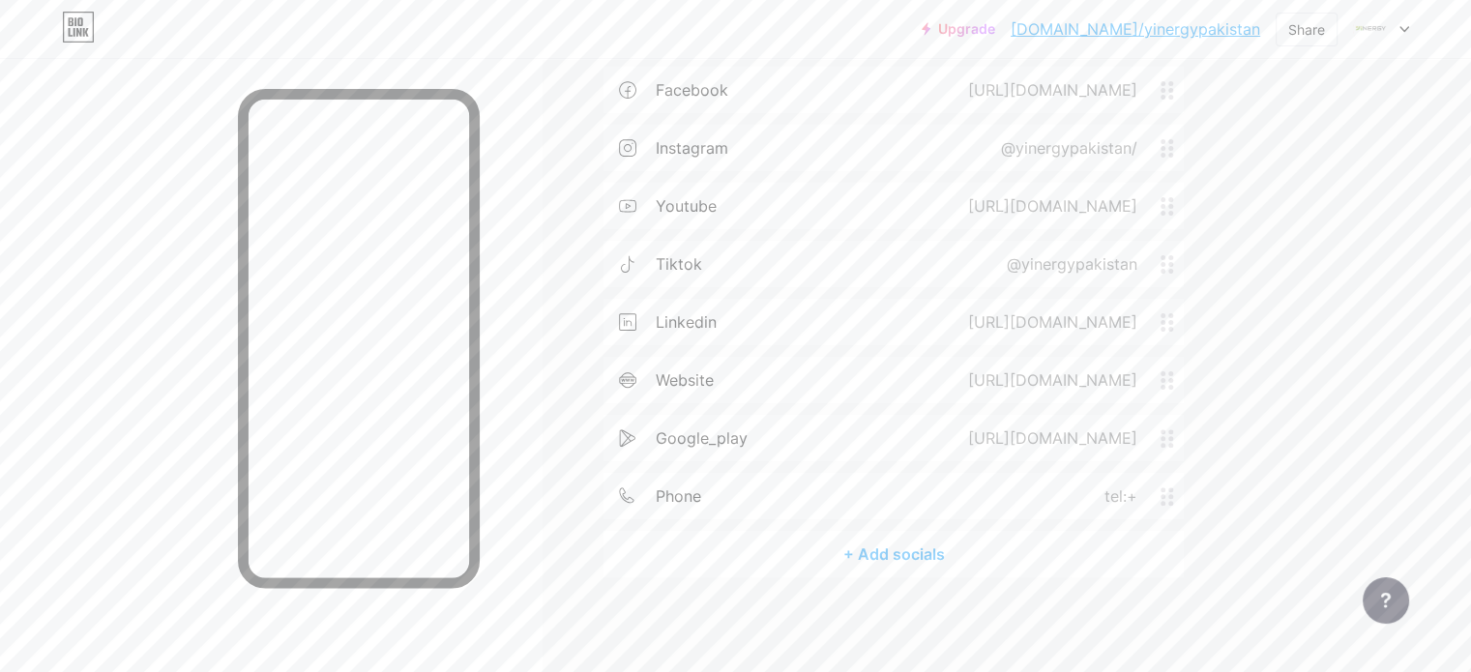
click at [1174, 494] on icon at bounding box center [1168, 497] width 14 height 18
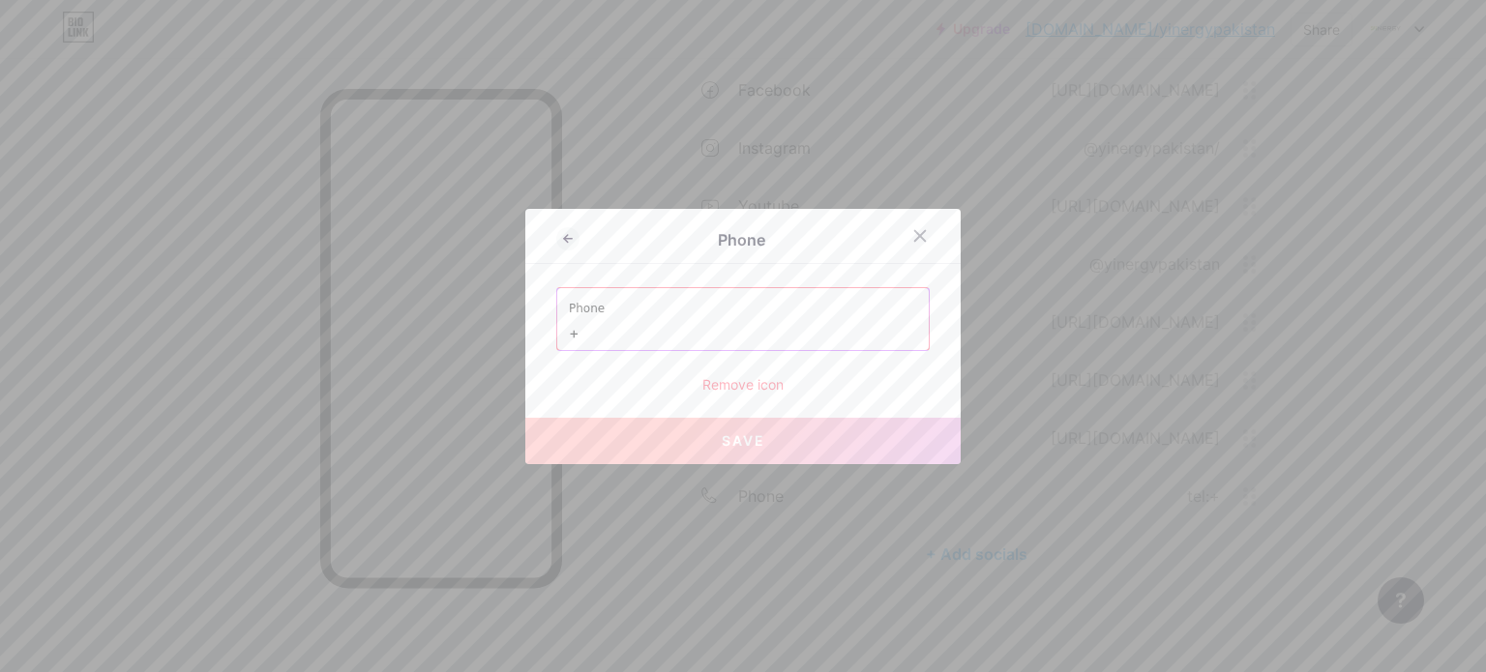
click at [765, 378] on div "Remove icon" at bounding box center [742, 384] width 373 height 20
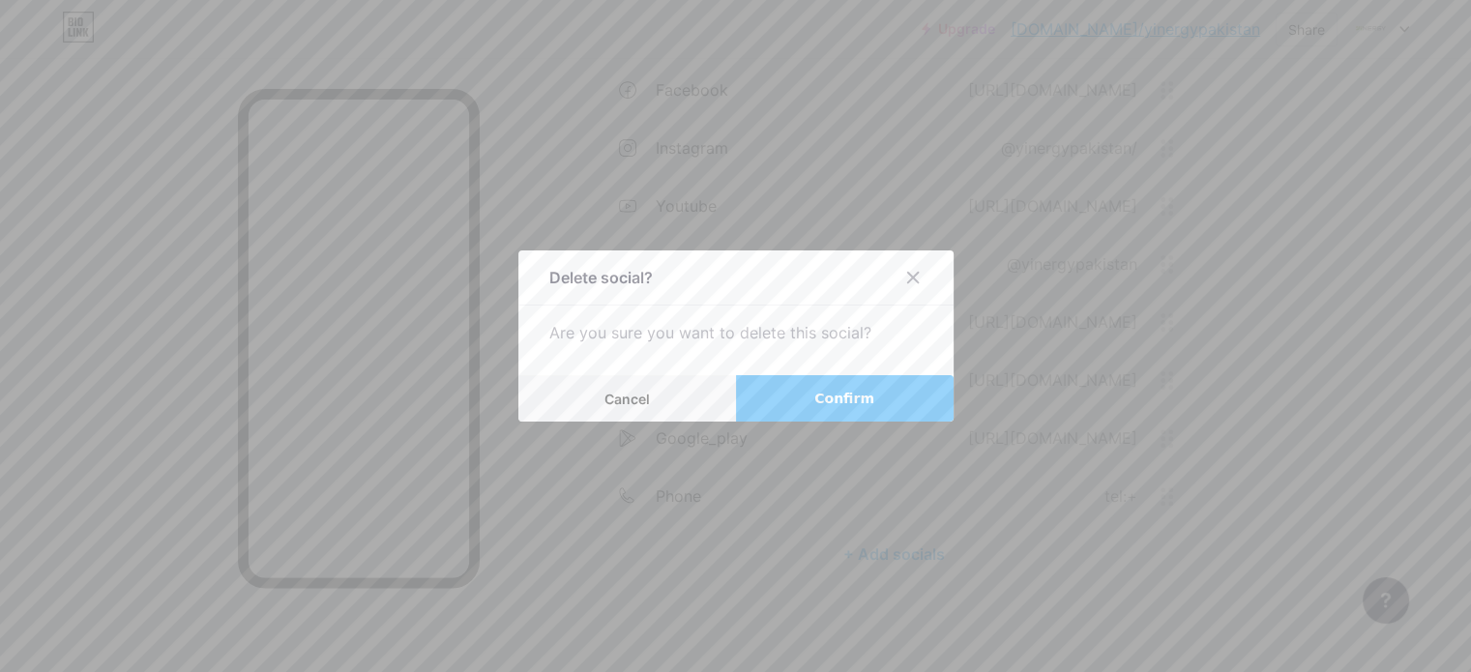
click at [832, 380] on button "Confirm" at bounding box center [845, 398] width 218 height 46
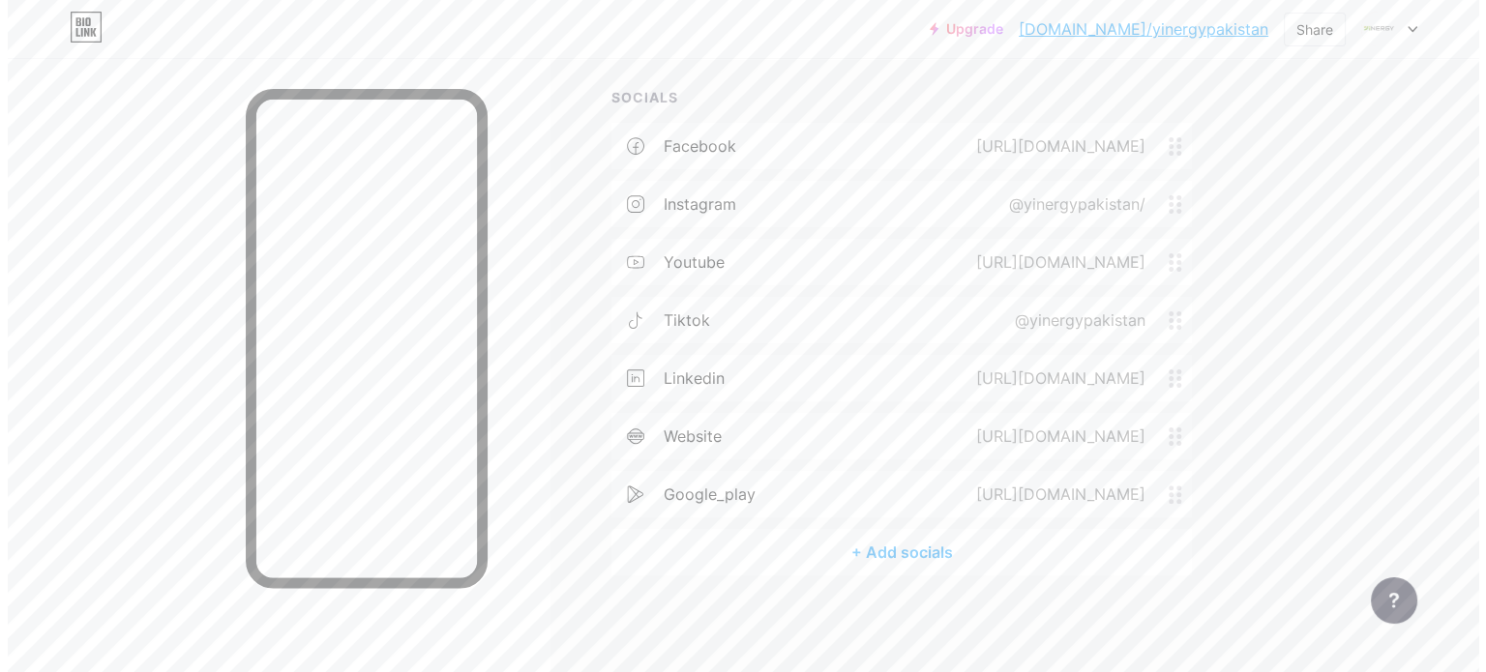
scroll to position [444, 0]
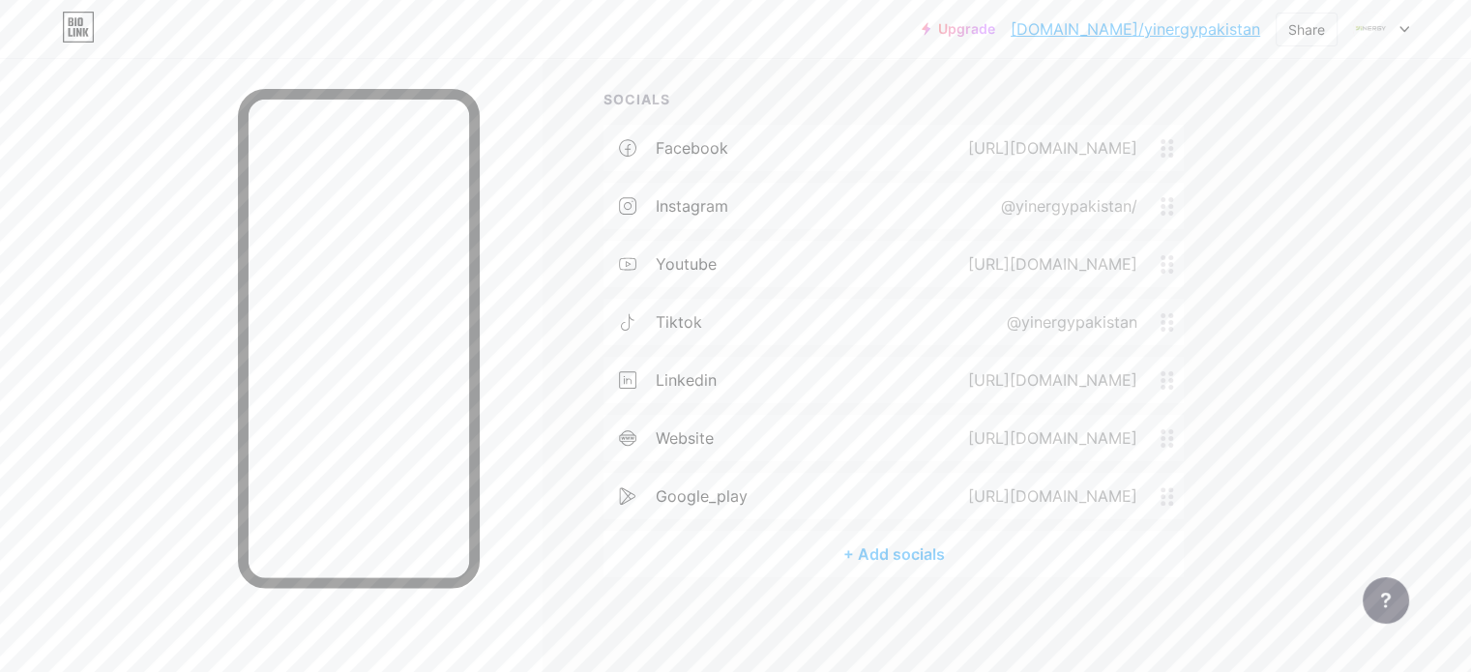
click at [973, 556] on div "+ Add socials" at bounding box center [894, 554] width 580 height 46
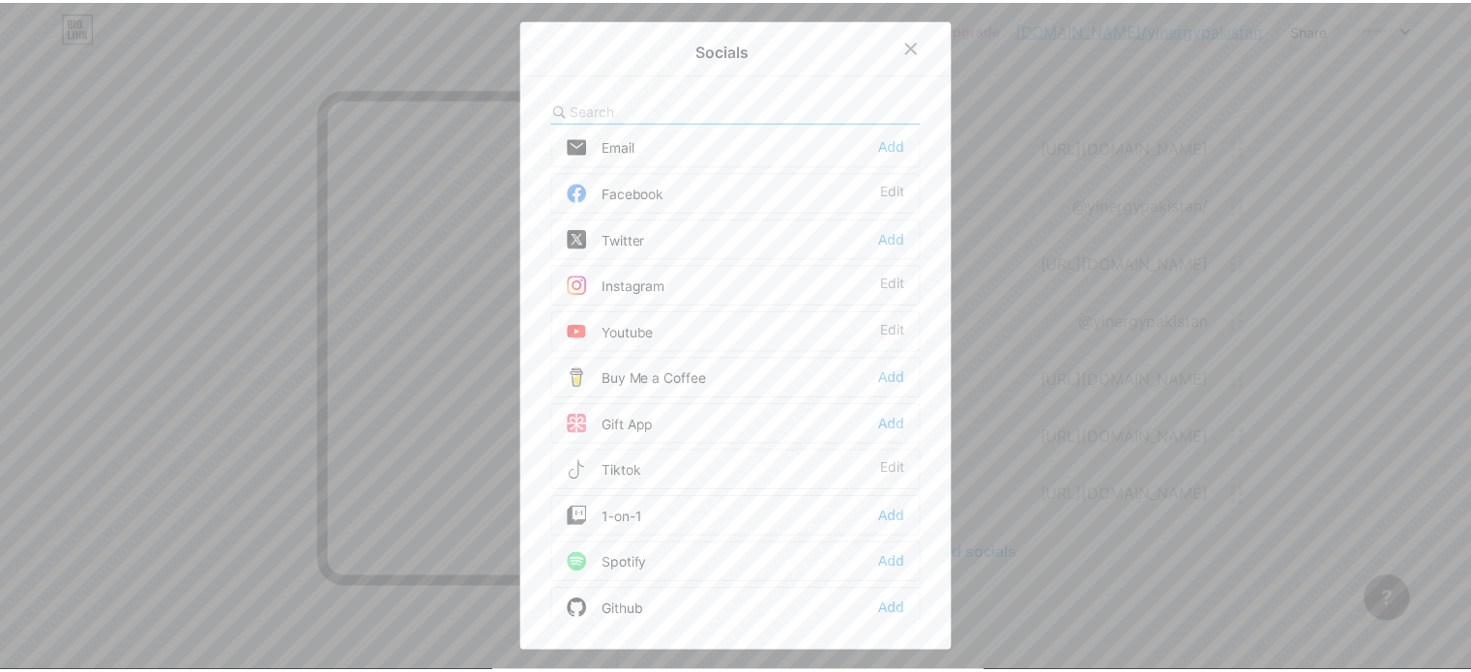
scroll to position [0, 0]
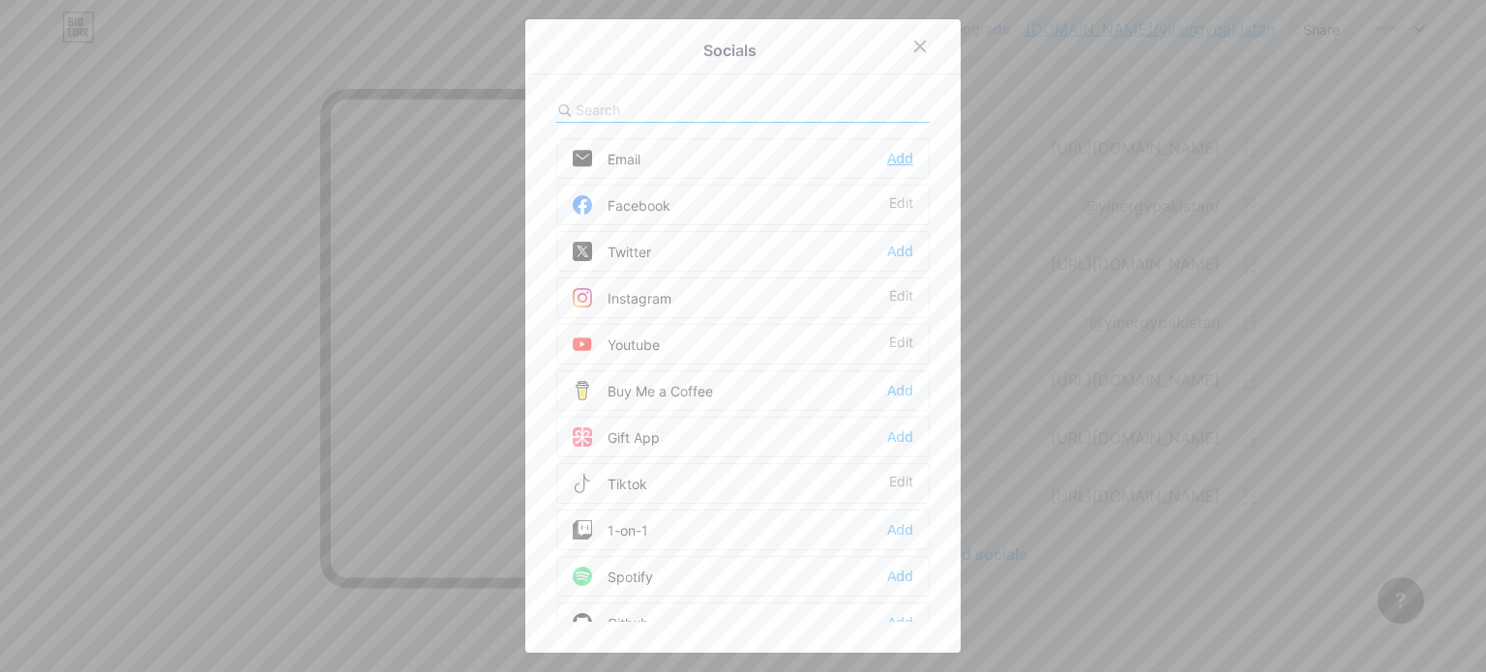
click at [891, 163] on div "Add" at bounding box center [900, 158] width 26 height 19
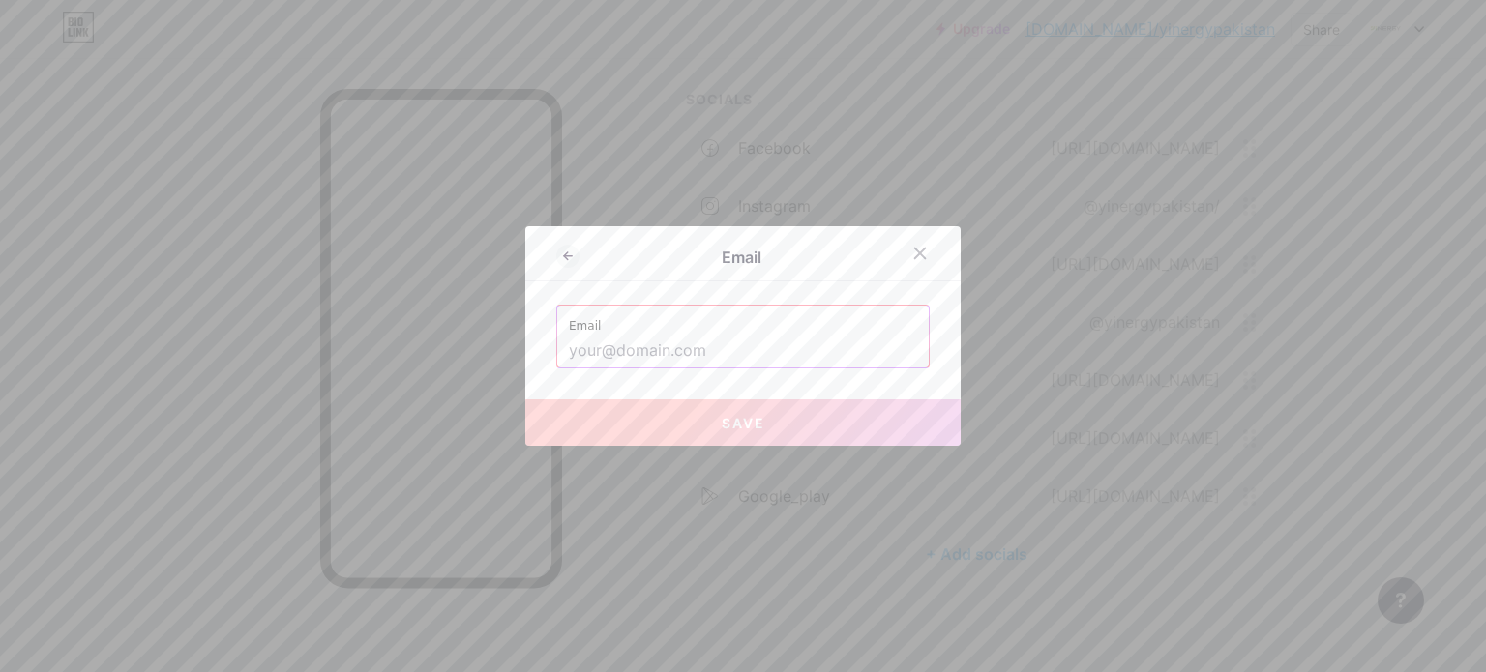
click at [670, 341] on input "text" at bounding box center [743, 351] width 348 height 33
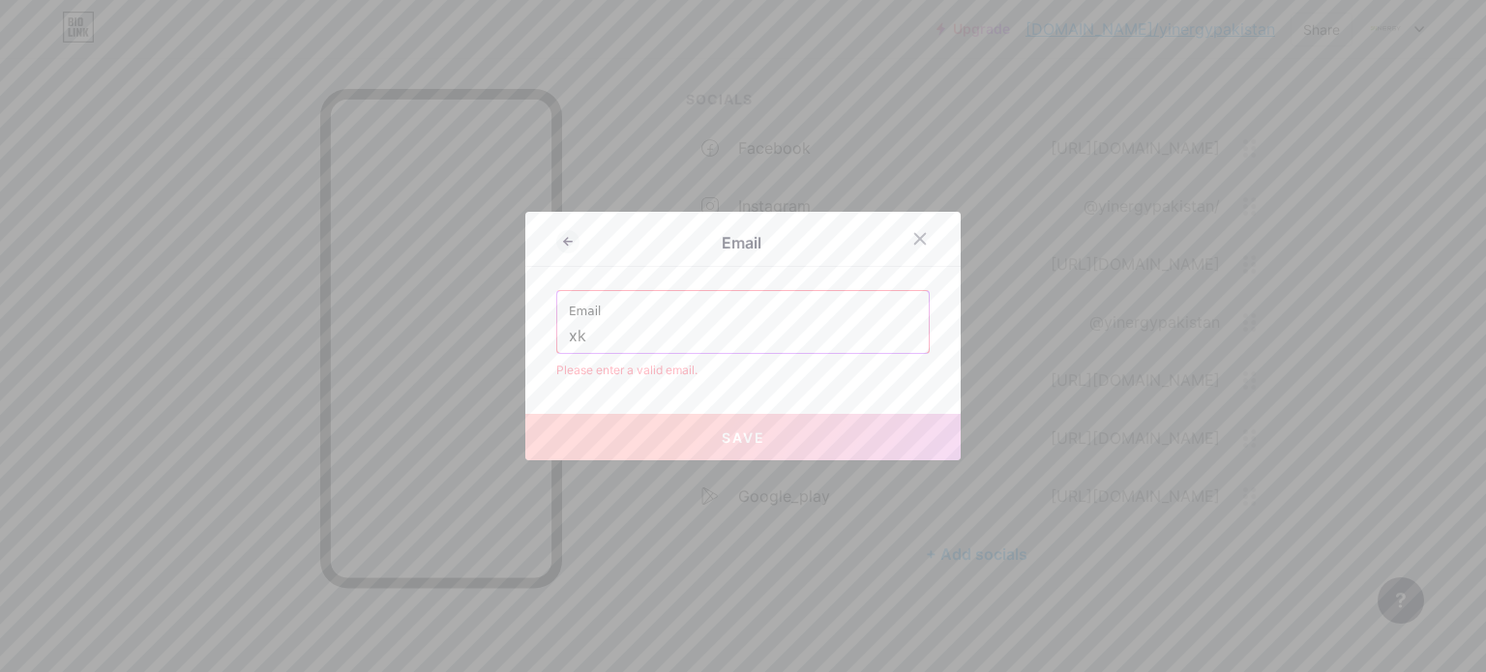
type input "x"
type input "s"
type input "asimyin"
click at [903, 231] on div at bounding box center [920, 239] width 35 height 35
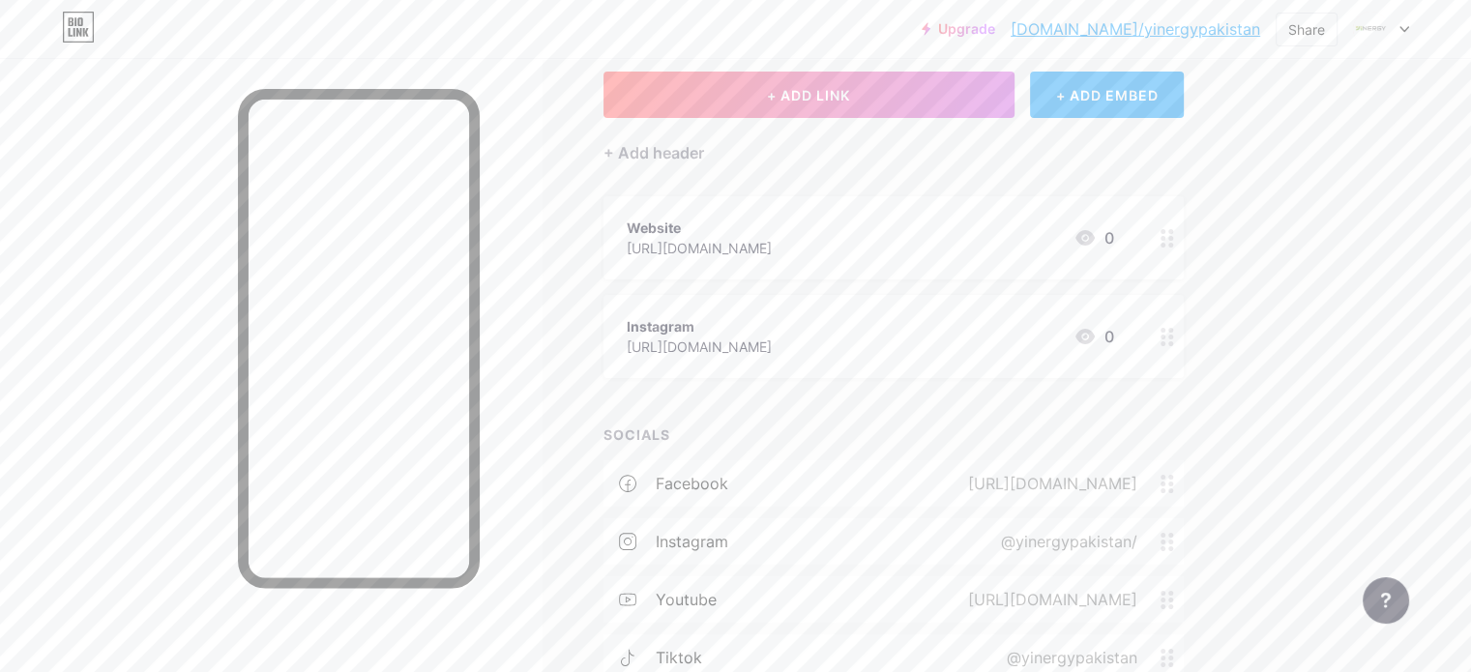
scroll to position [107, 0]
click at [704, 158] on div "+ Add header" at bounding box center [654, 153] width 101 height 23
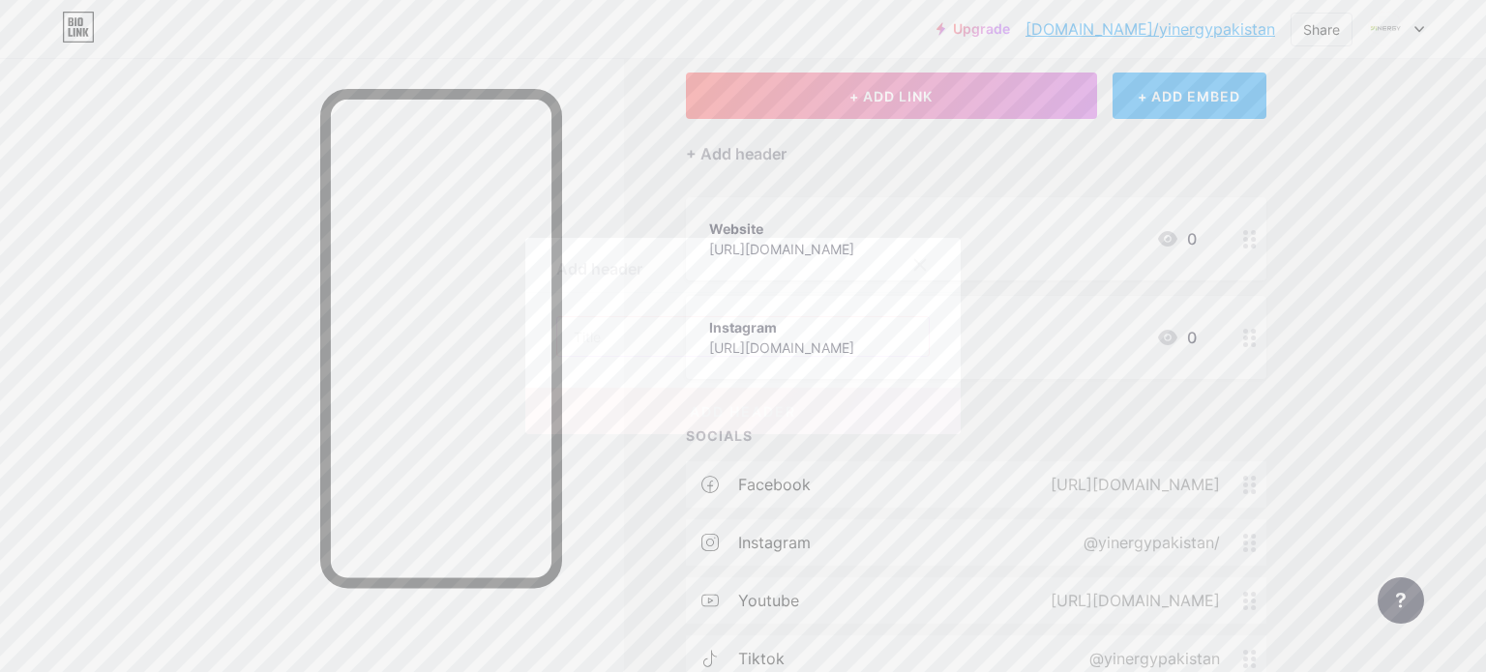
click at [676, 332] on input "text" at bounding box center [742, 336] width 371 height 39
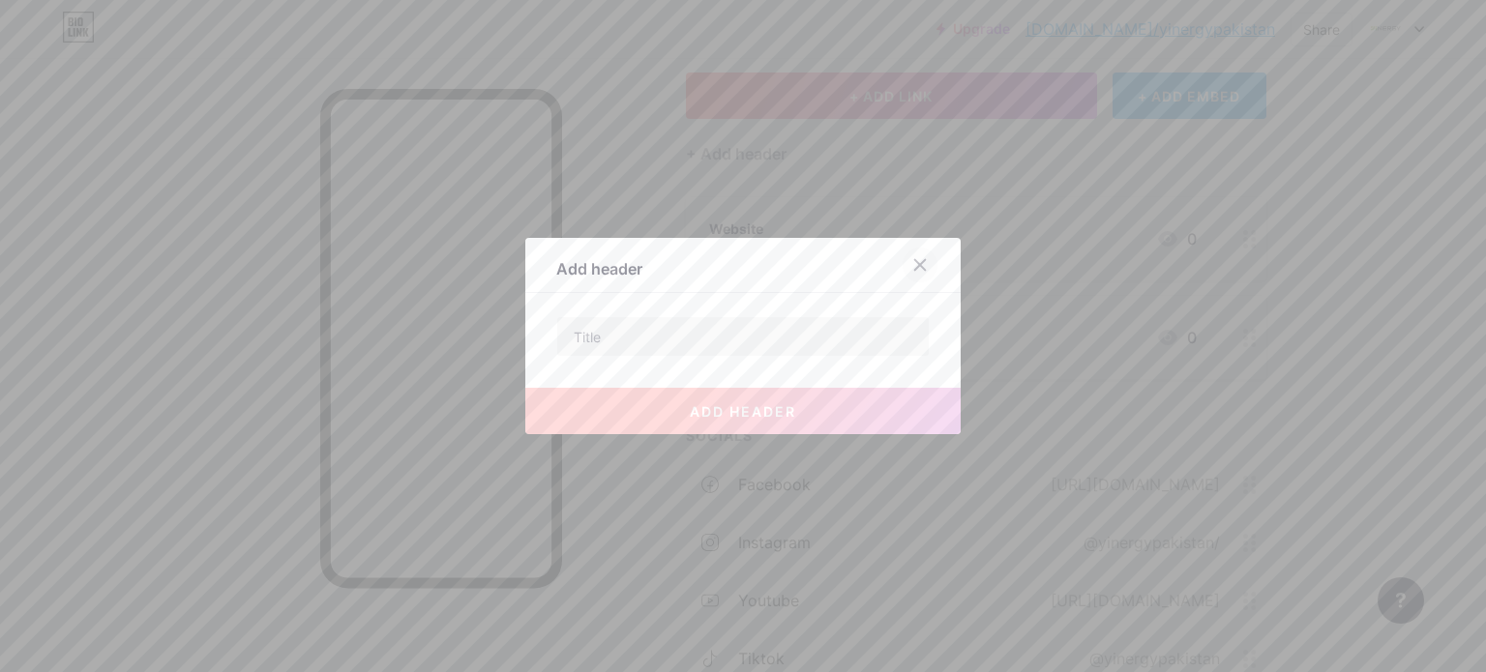
click at [914, 270] on icon at bounding box center [919, 264] width 15 height 15
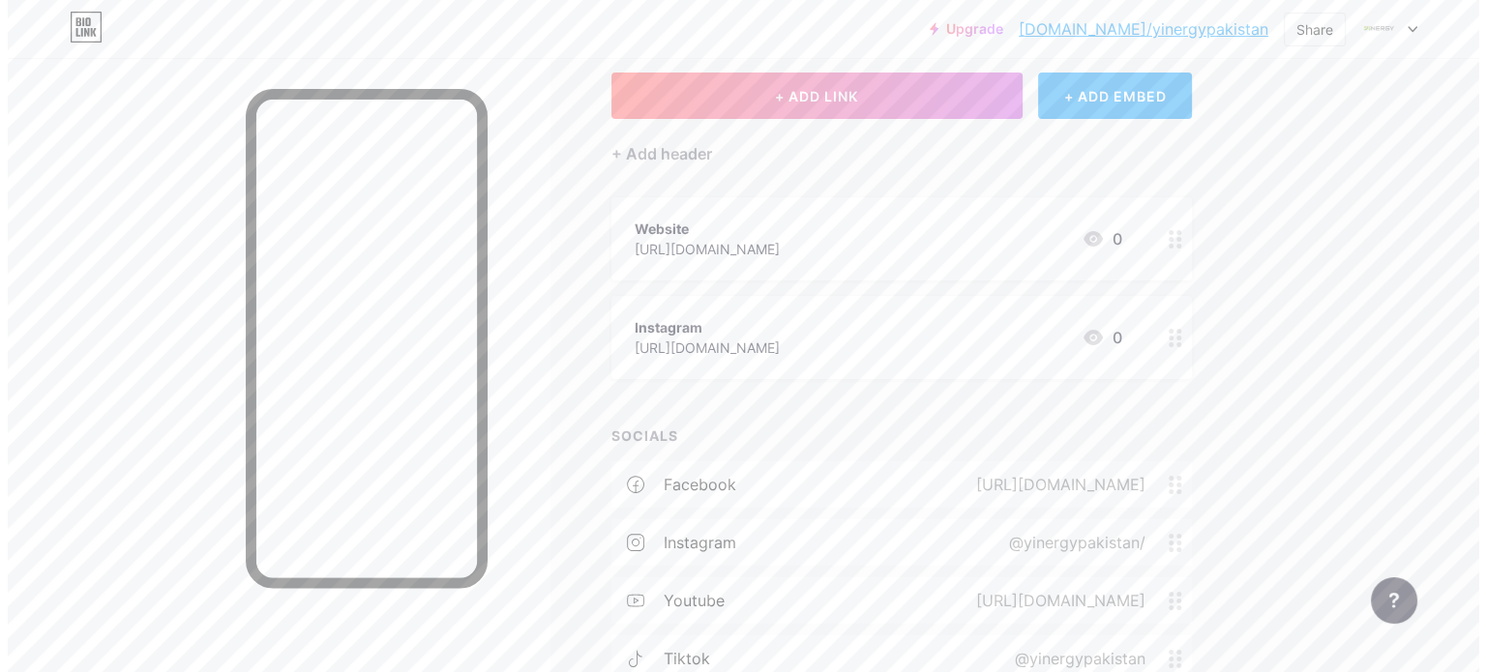
scroll to position [0, 0]
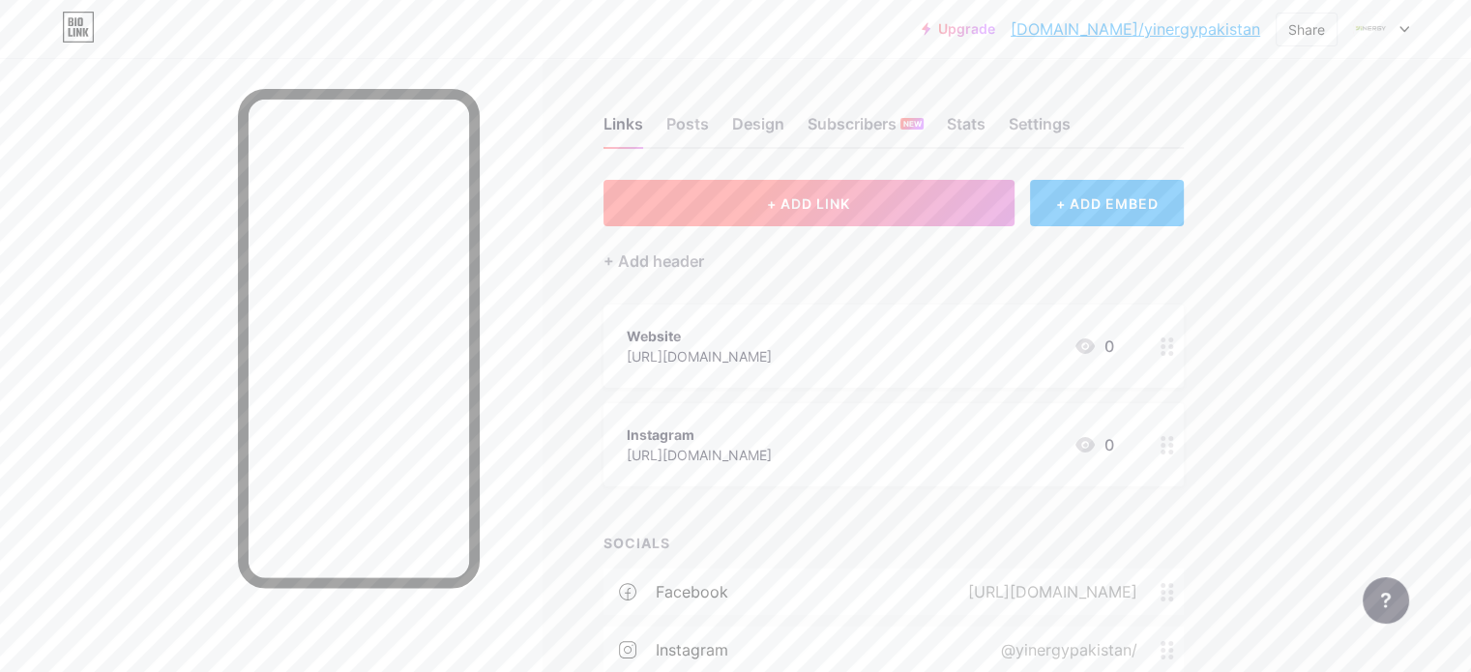
click at [850, 206] on span "+ ADD LINK" at bounding box center [808, 203] width 83 height 16
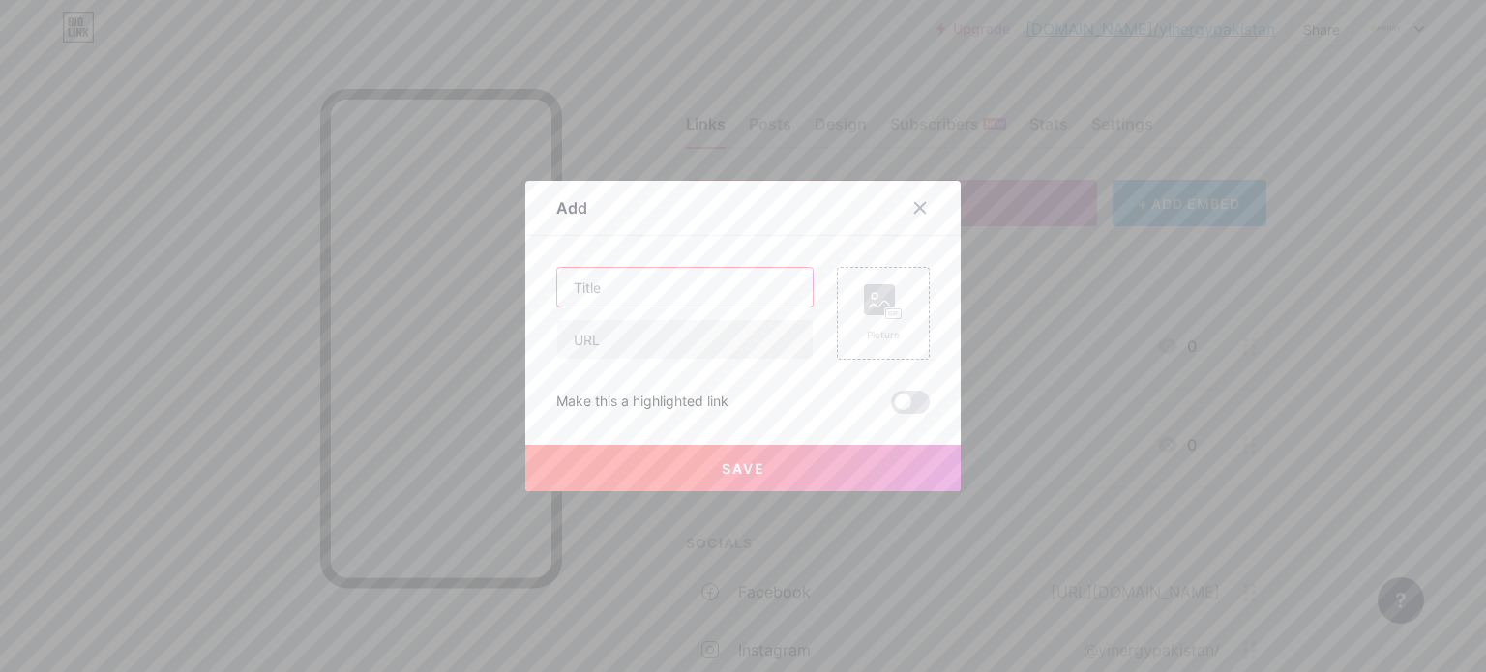
click at [726, 281] on input "text" at bounding box center [684, 287] width 255 height 39
type input "I"
type input "f"
type input "Facebook"
click at [729, 334] on input "text" at bounding box center [684, 339] width 255 height 39
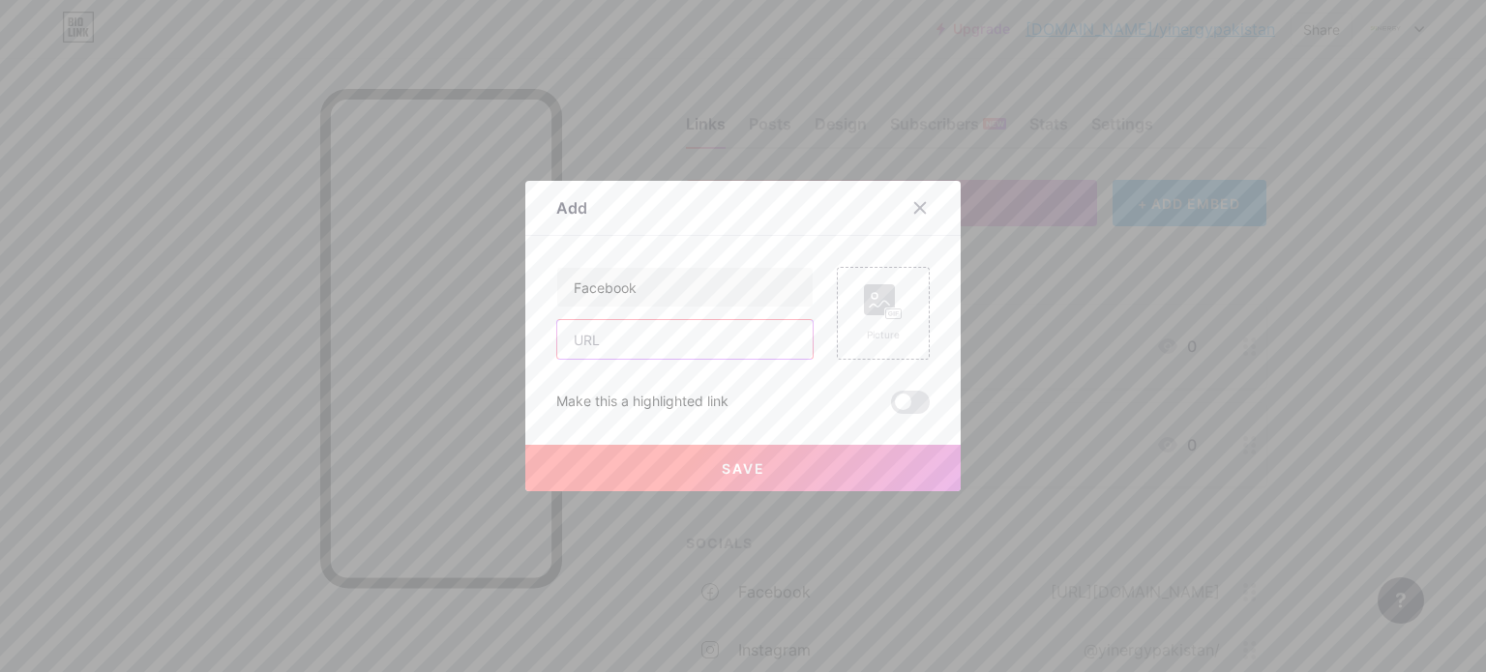
paste input "[URL][DOMAIN_NAME]"
type input "[URL][DOMAIN_NAME]"
click at [751, 456] on button "Save" at bounding box center [742, 468] width 435 height 46
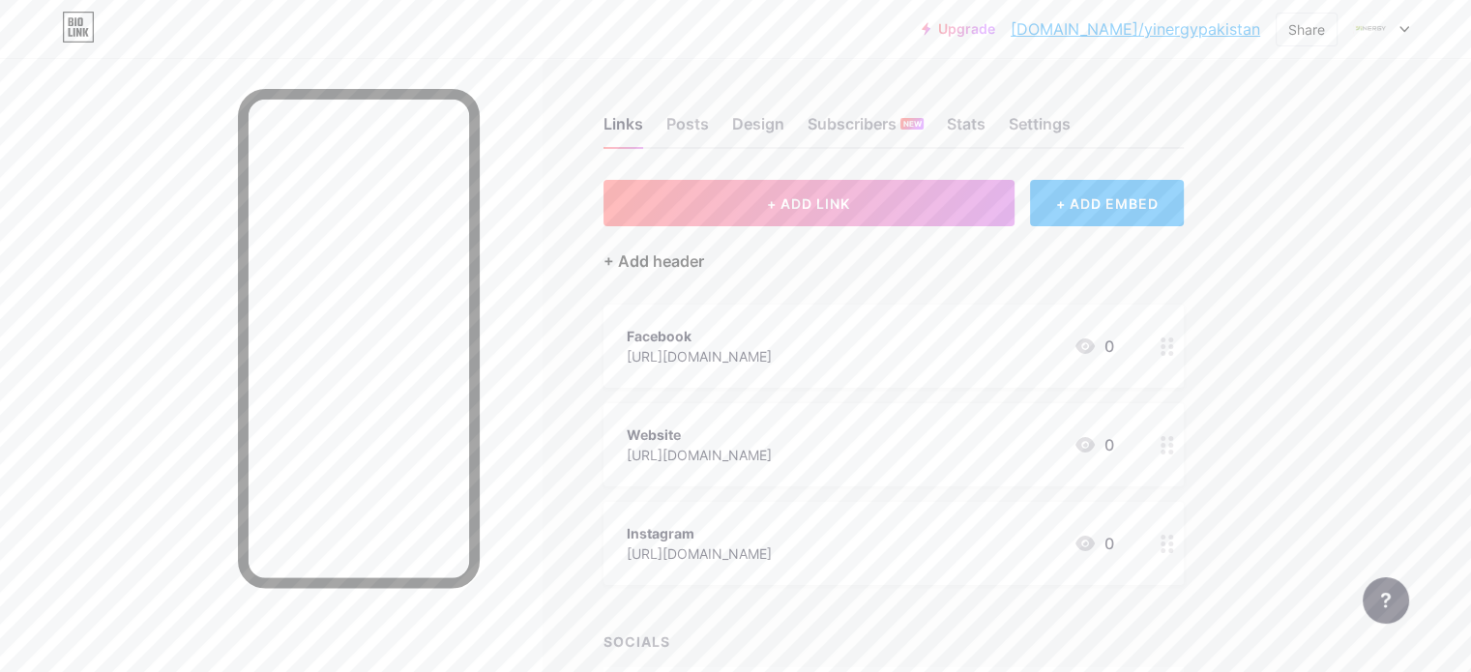
click at [704, 267] on div "+ Add header" at bounding box center [654, 261] width 101 height 23
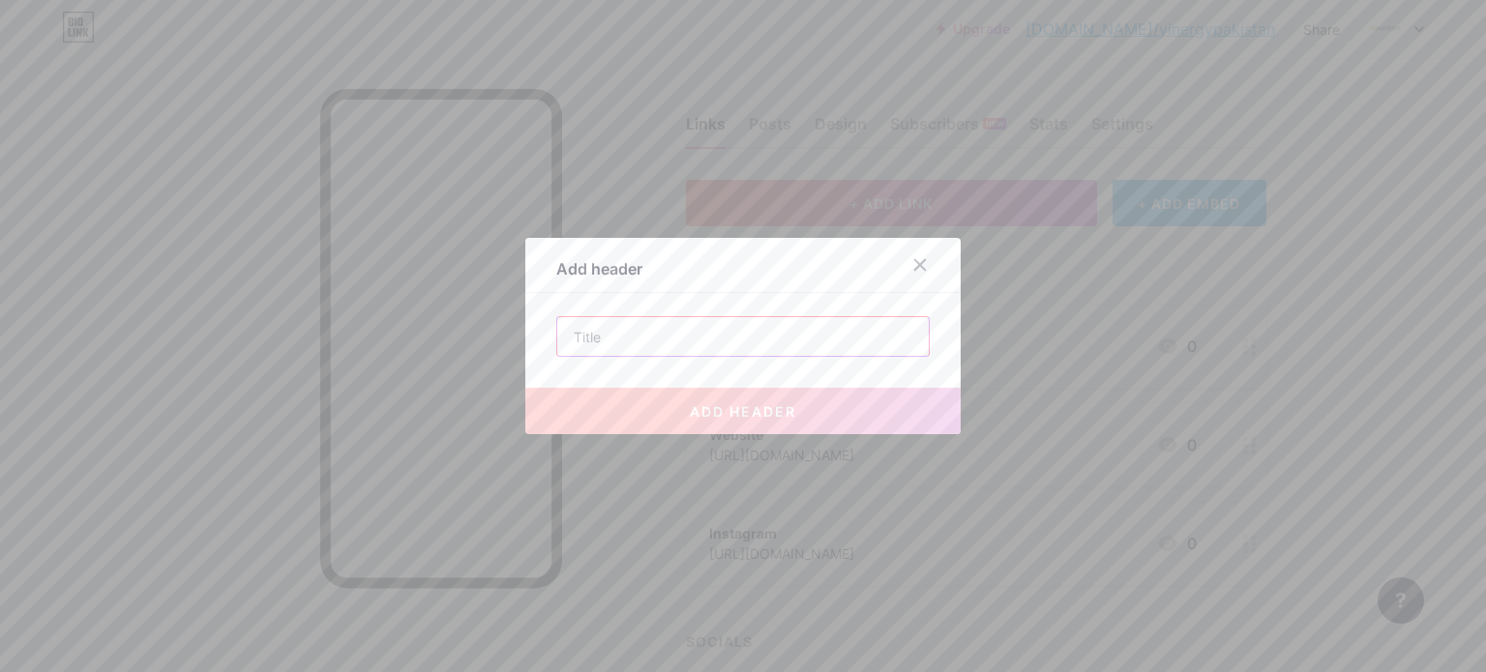
click at [690, 340] on input "text" at bounding box center [742, 336] width 371 height 39
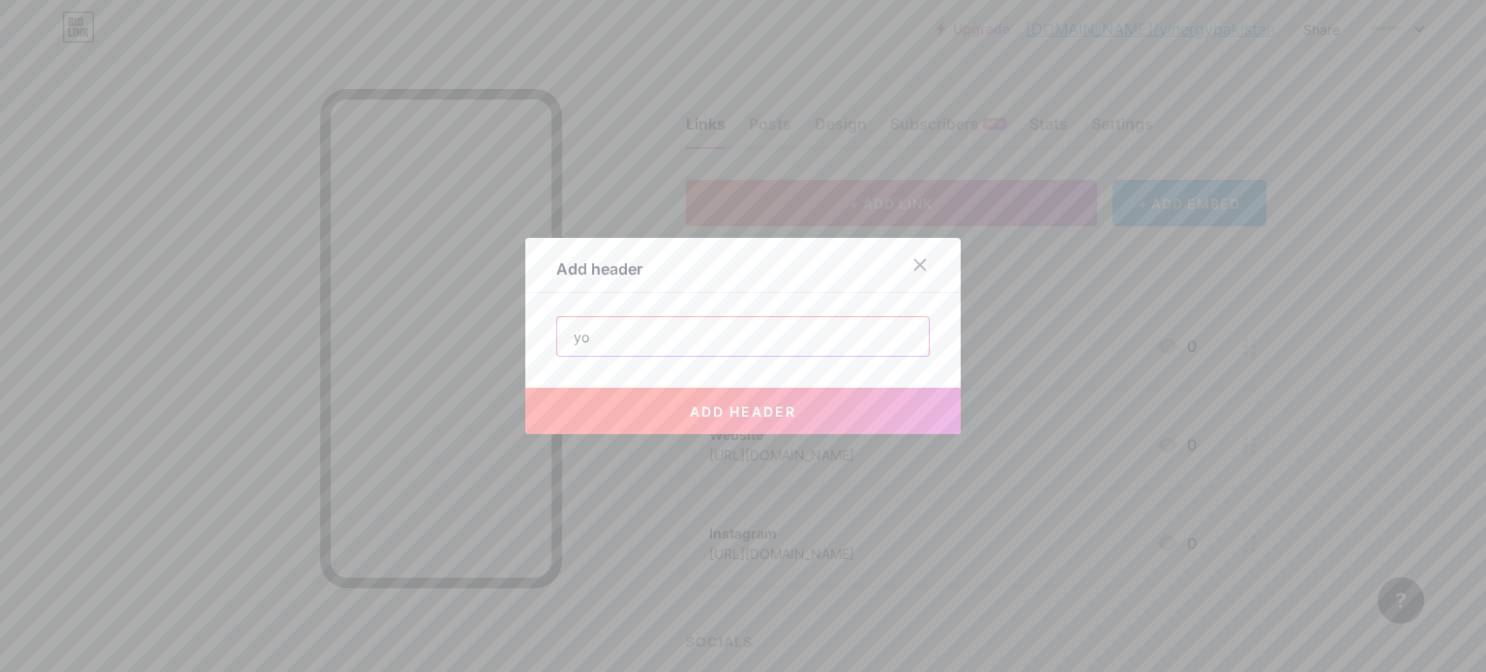
type input "y"
type input "YouTube"
click at [725, 398] on button "add header" at bounding box center [742, 411] width 435 height 46
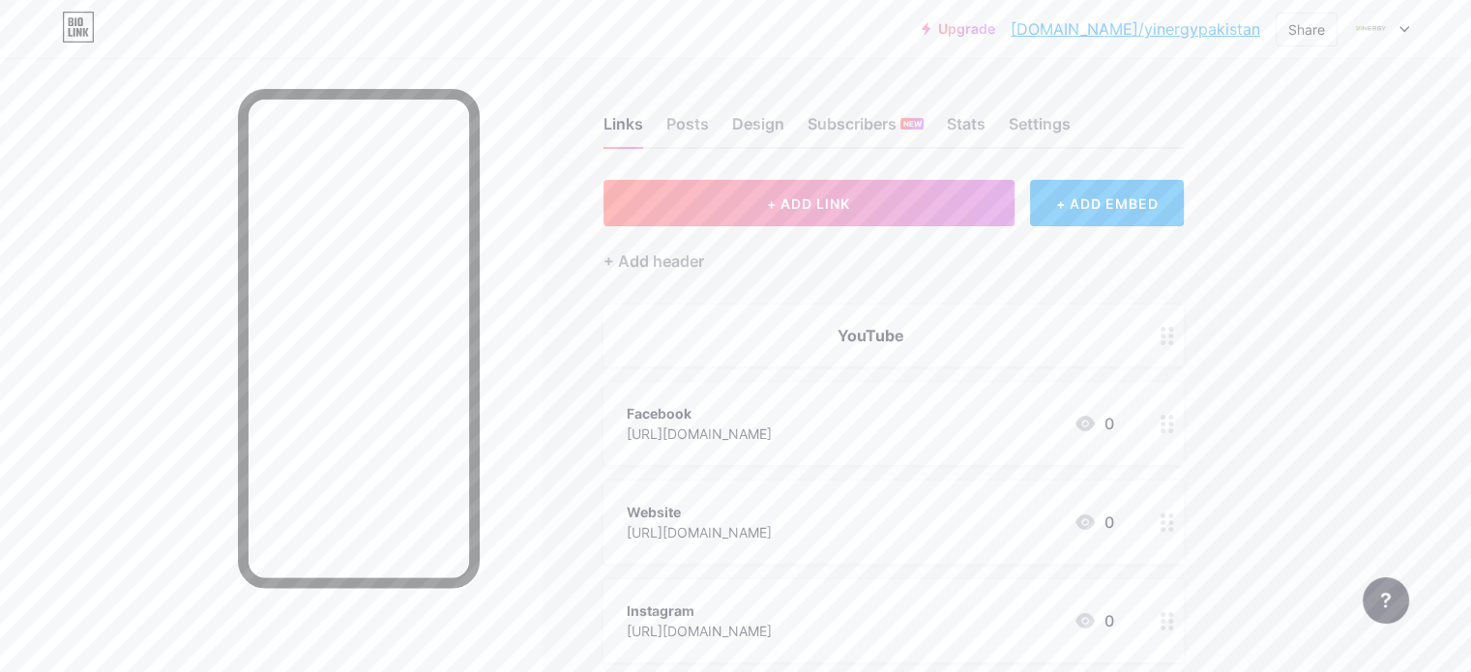
click at [1173, 341] on circle at bounding box center [1171, 342] width 5 height 5
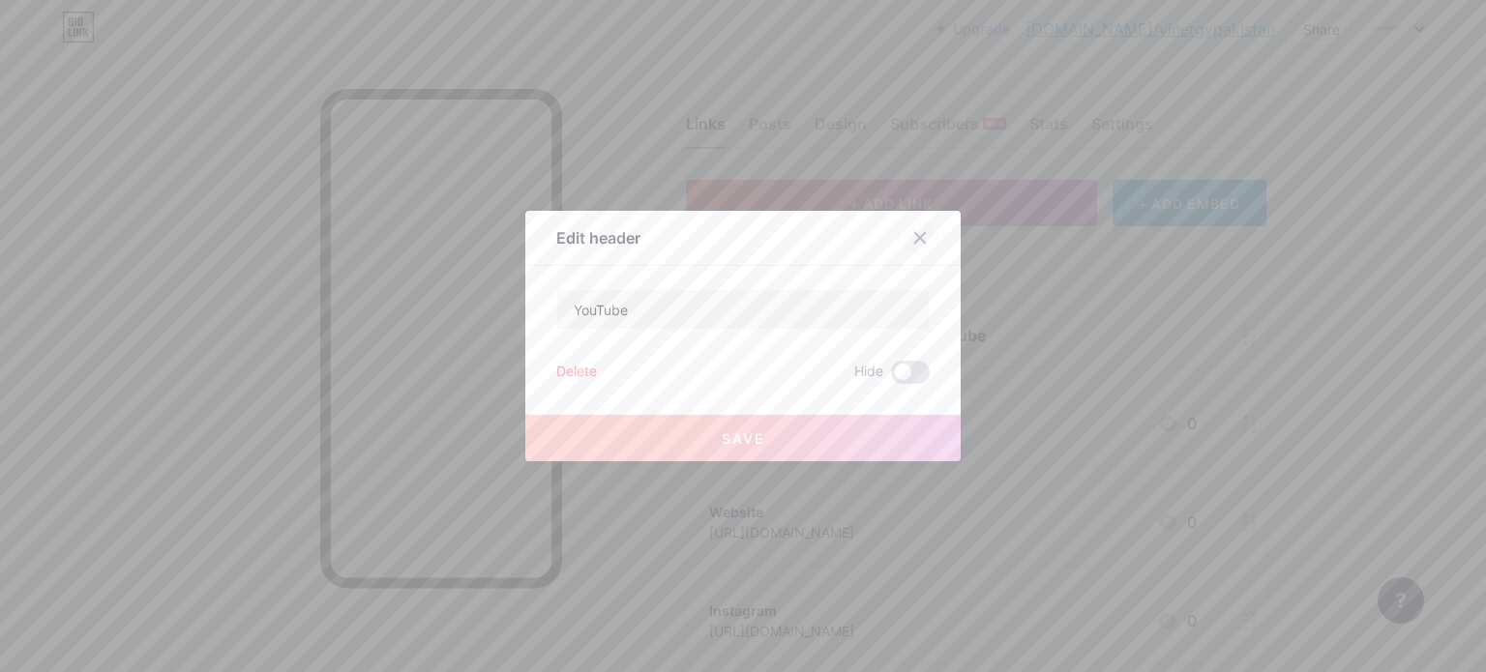
click at [914, 233] on icon at bounding box center [919, 237] width 15 height 15
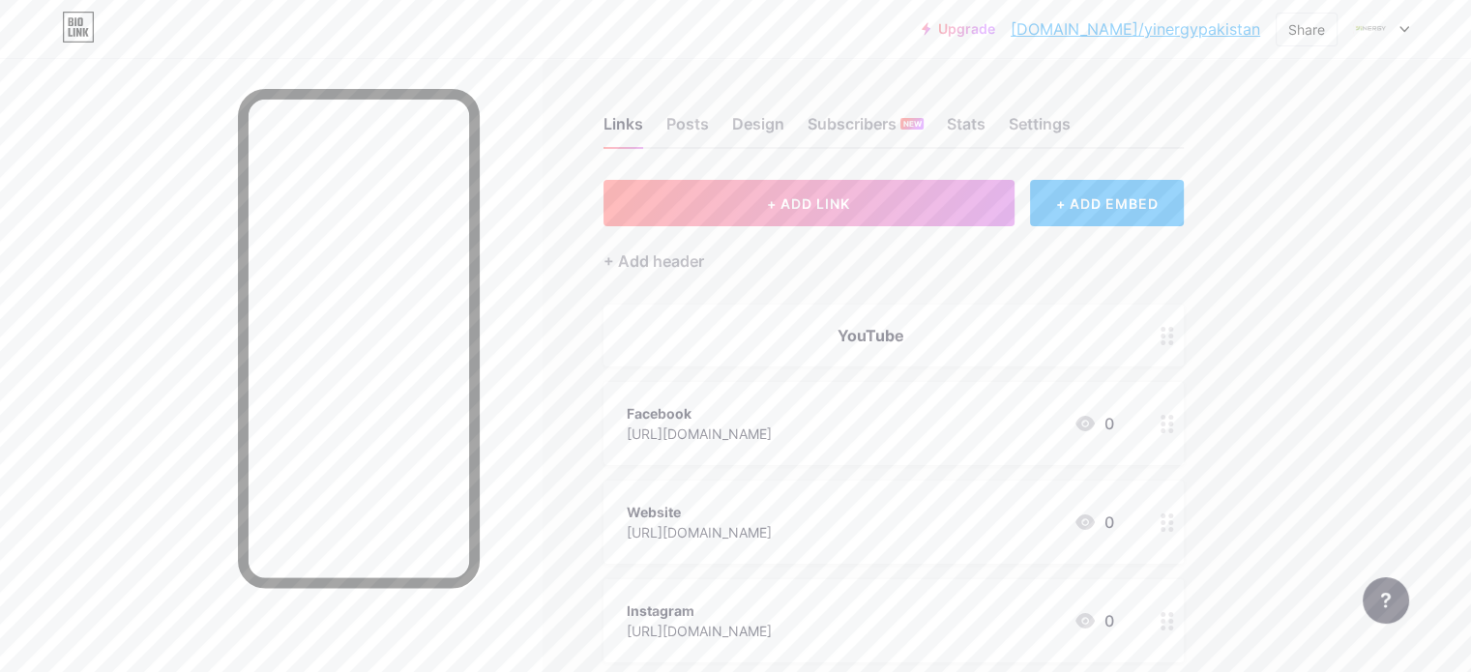
click at [1166, 328] on circle at bounding box center [1163, 329] width 5 height 5
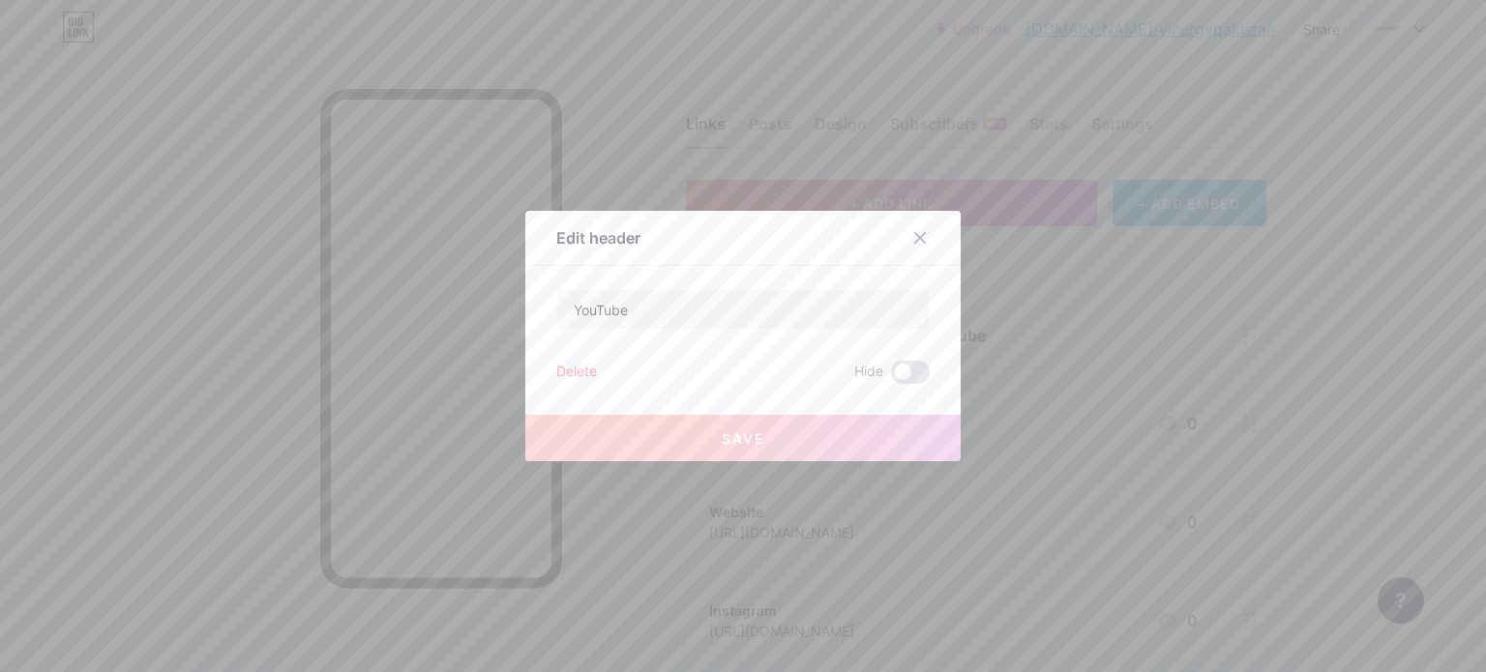
click at [577, 366] on div "Delete" at bounding box center [576, 372] width 41 height 23
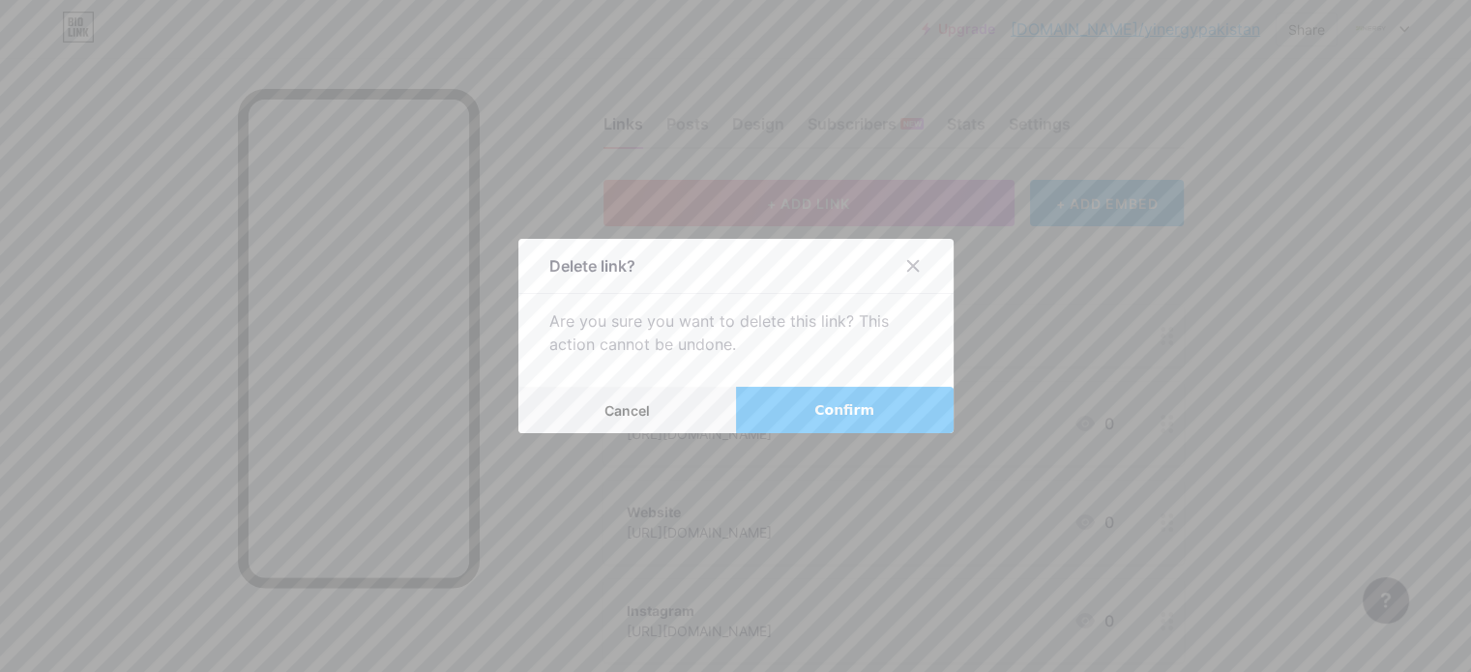
click at [795, 403] on button "Confirm" at bounding box center [845, 410] width 218 height 46
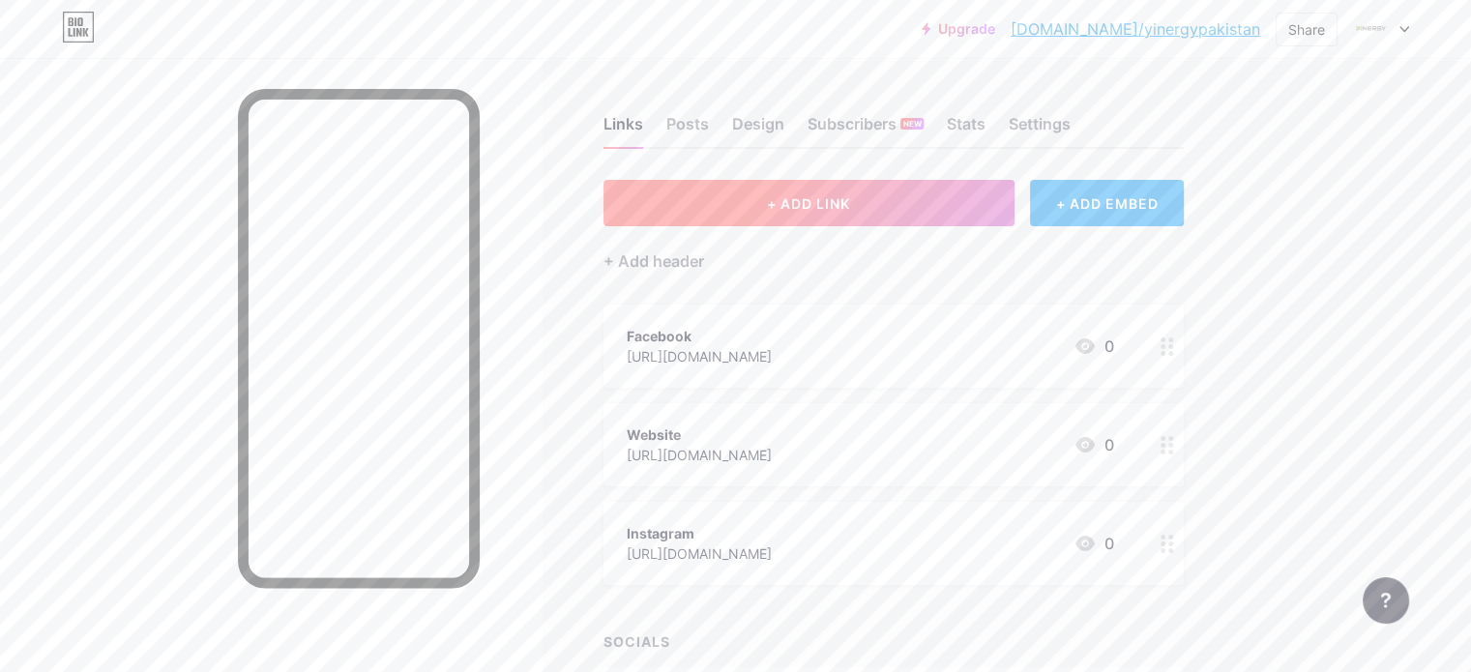
click at [878, 220] on button "+ ADD LINK" at bounding box center [809, 203] width 411 height 46
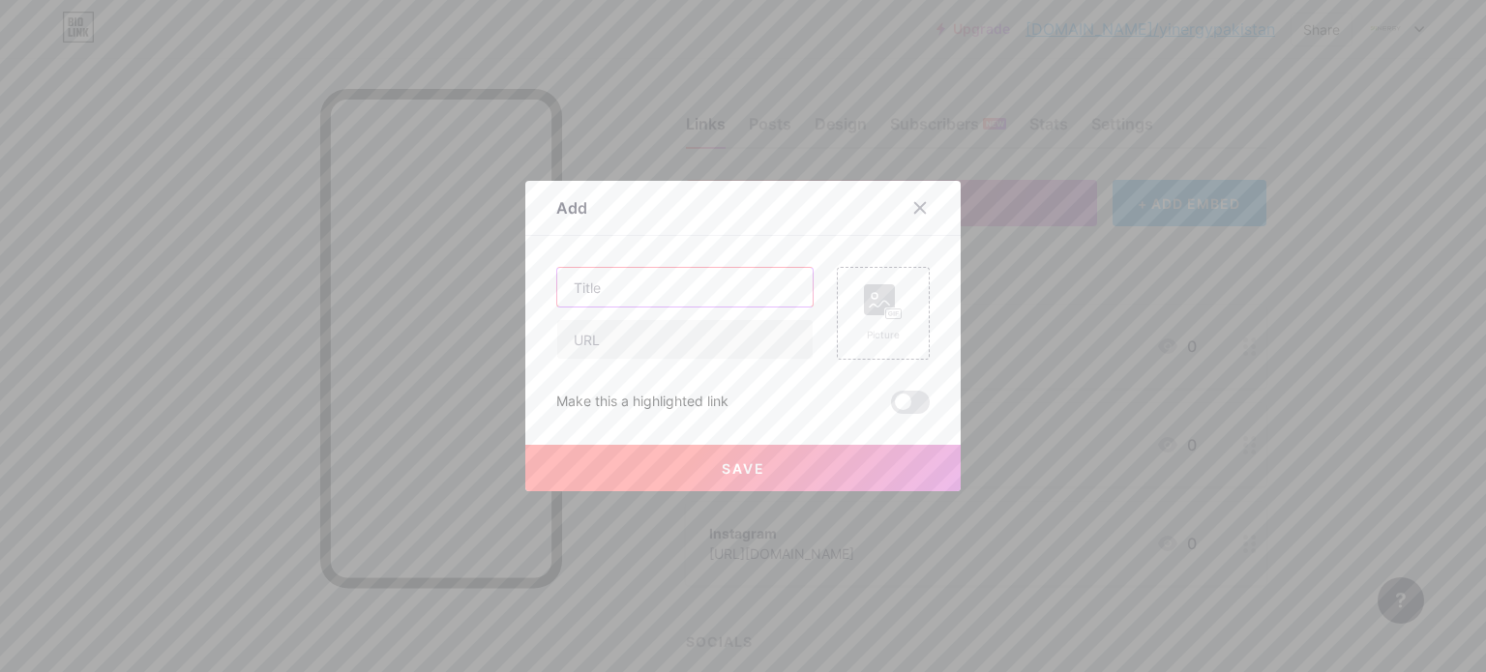
click at [682, 278] on input "text" at bounding box center [684, 287] width 255 height 39
type input "YouTube"
click at [666, 328] on input "text" at bounding box center [684, 339] width 255 height 39
paste input "[URL][DOMAIN_NAME]"
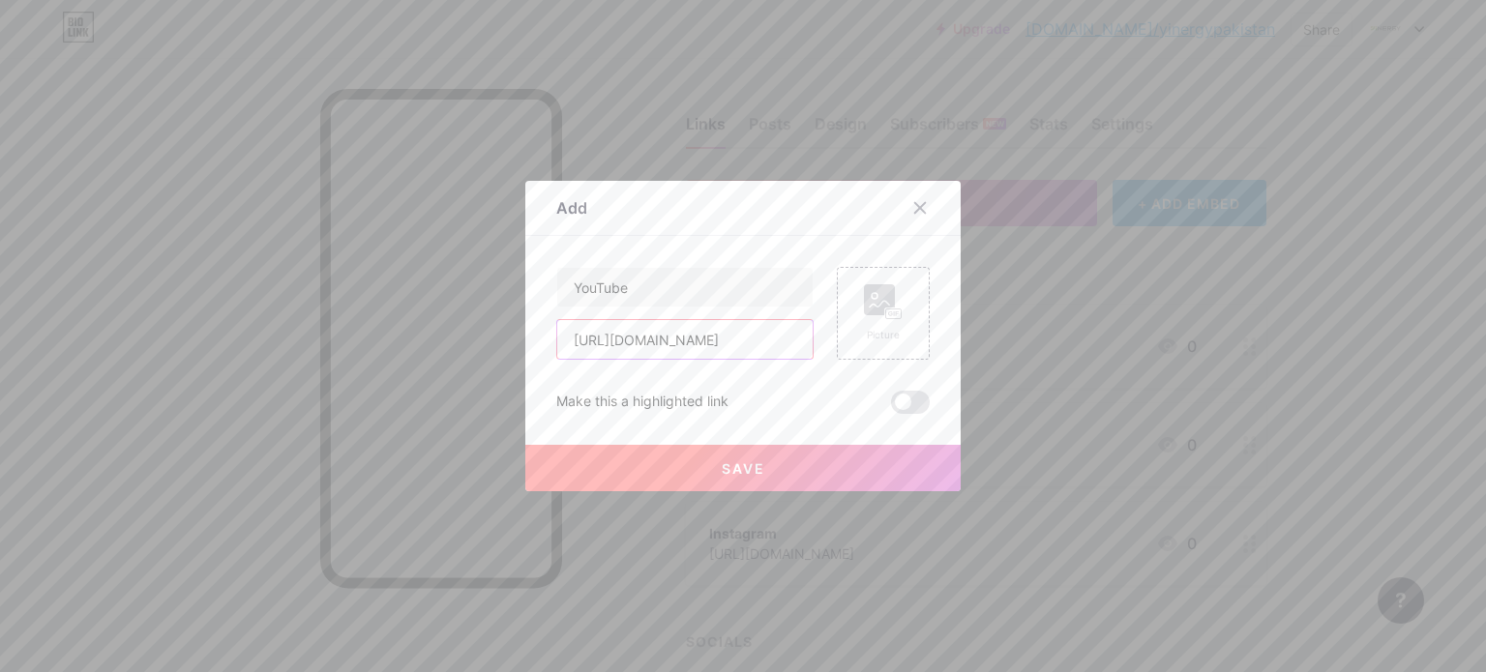
type input "[URL][DOMAIN_NAME]"
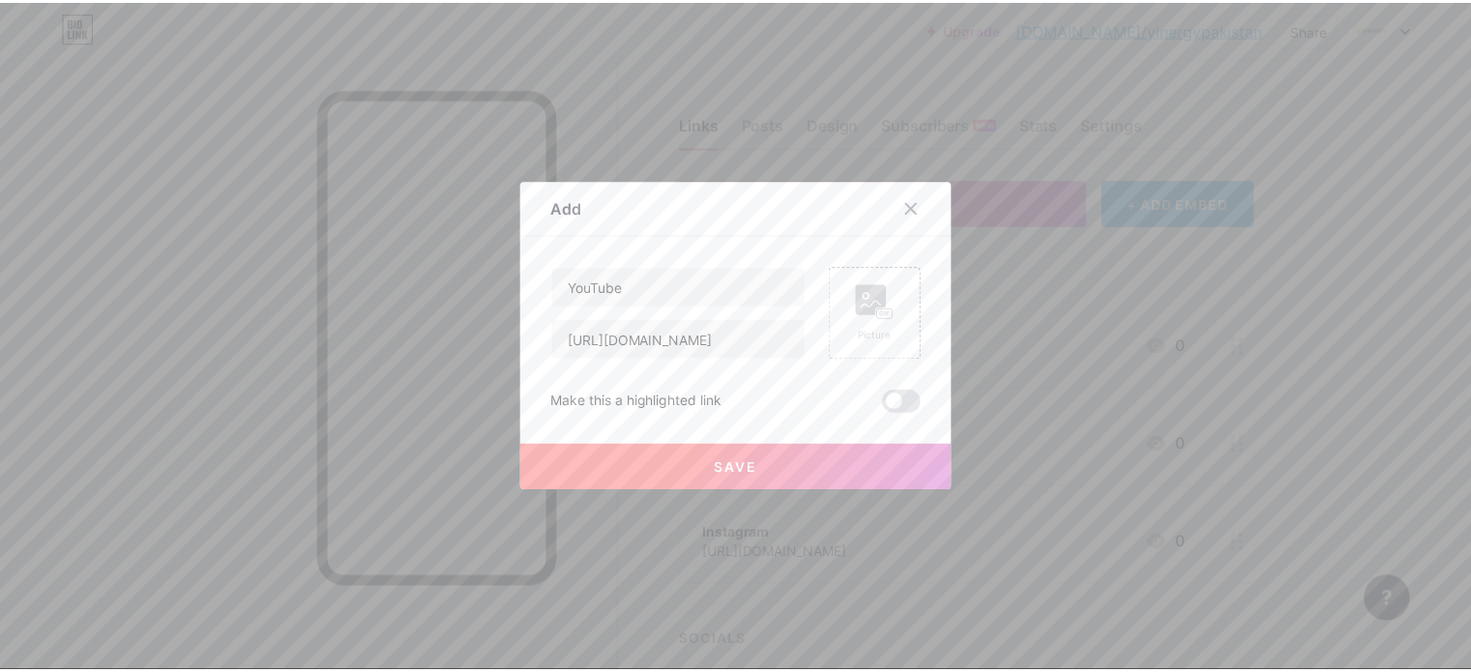
scroll to position [0, 0]
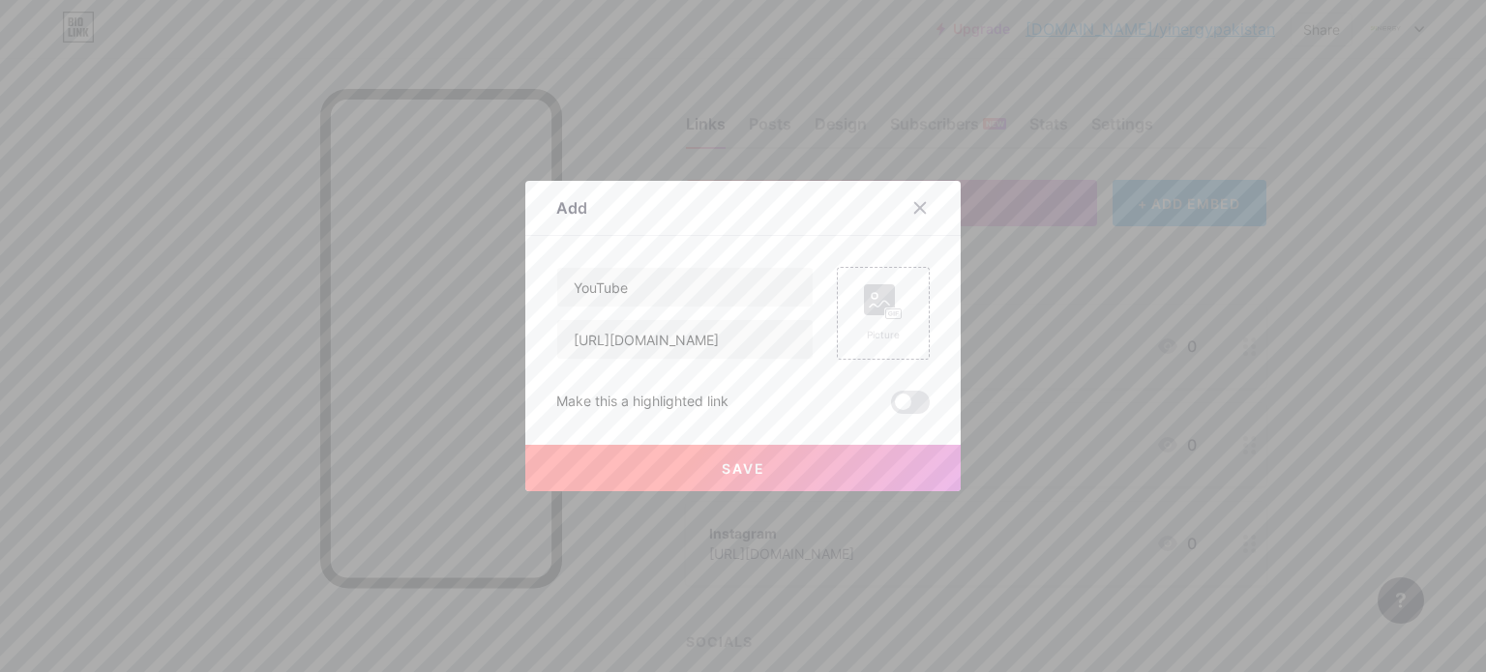
click at [682, 460] on button "Save" at bounding box center [742, 468] width 435 height 46
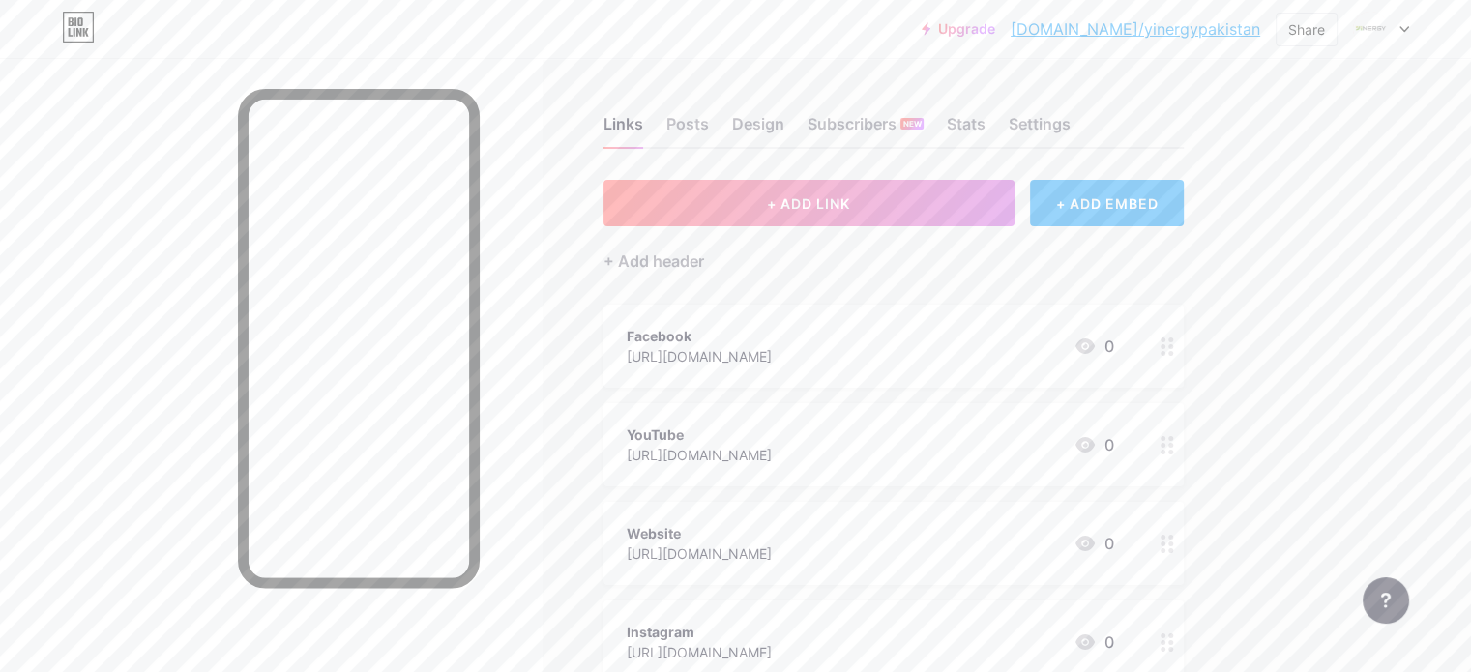
click at [943, 227] on div "+ Add header" at bounding box center [894, 249] width 580 height 47
click at [757, 211] on button "+ ADD LINK" at bounding box center [809, 203] width 411 height 46
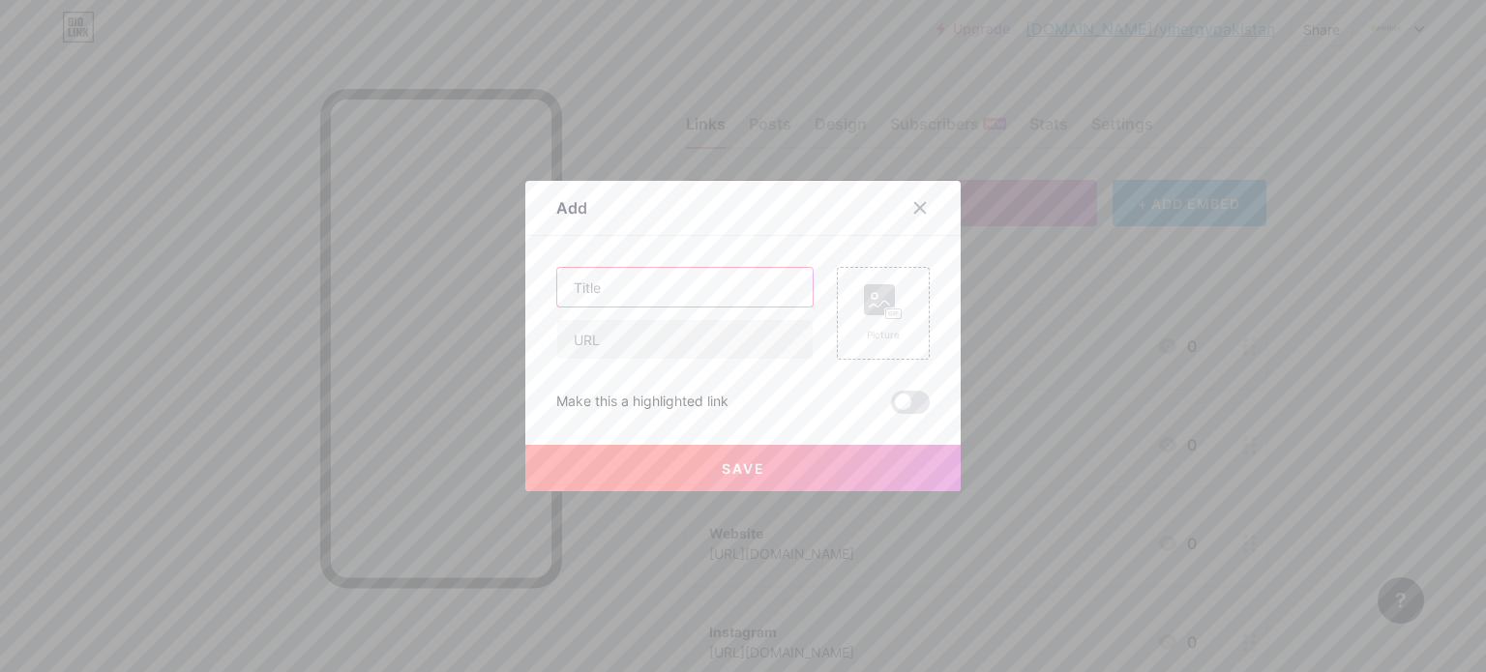
click at [677, 295] on input "text" at bounding box center [684, 287] width 255 height 39
type input "T"
type input "TikTok"
click at [645, 328] on input "text" at bounding box center [684, 339] width 255 height 39
paste input "[URL][DOMAIN_NAME]"
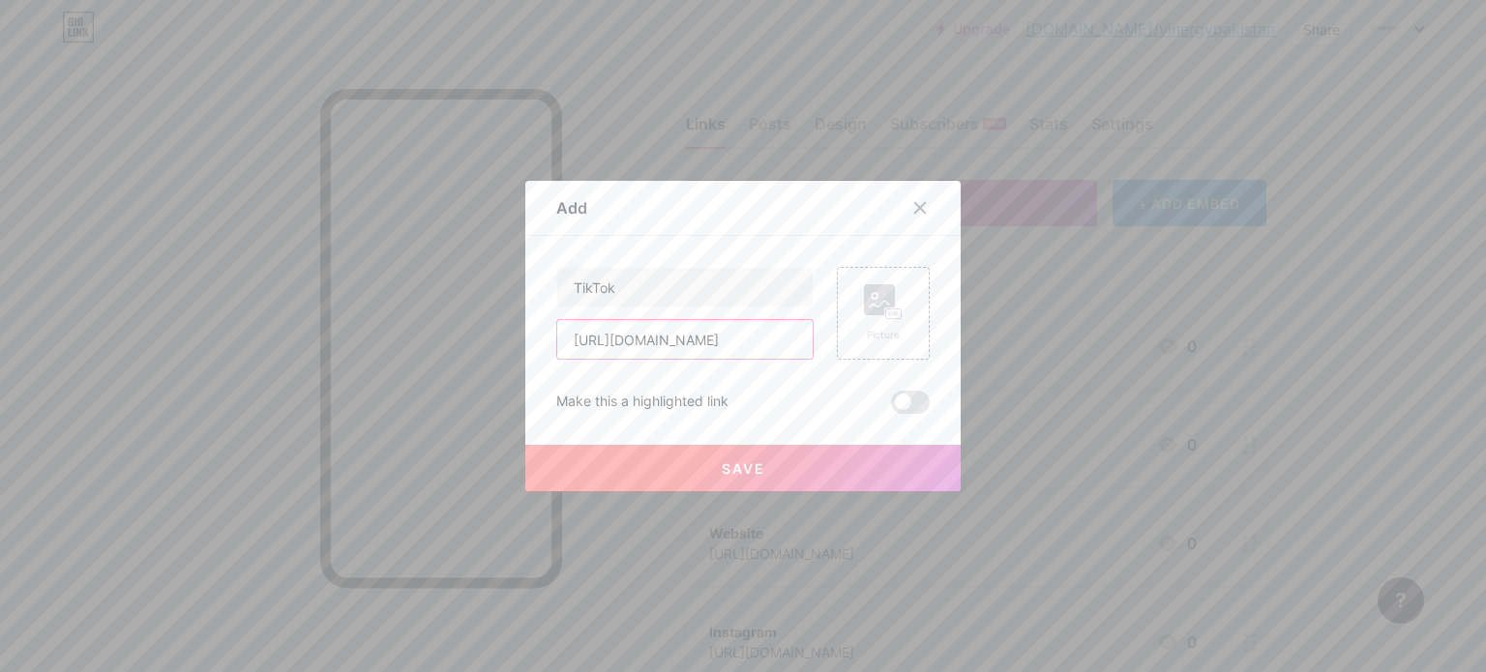
scroll to position [0, 44]
type input "[URL][DOMAIN_NAME]"
click at [894, 391] on span at bounding box center [910, 402] width 39 height 23
click at [891, 407] on input "checkbox" at bounding box center [891, 407] width 0 height 0
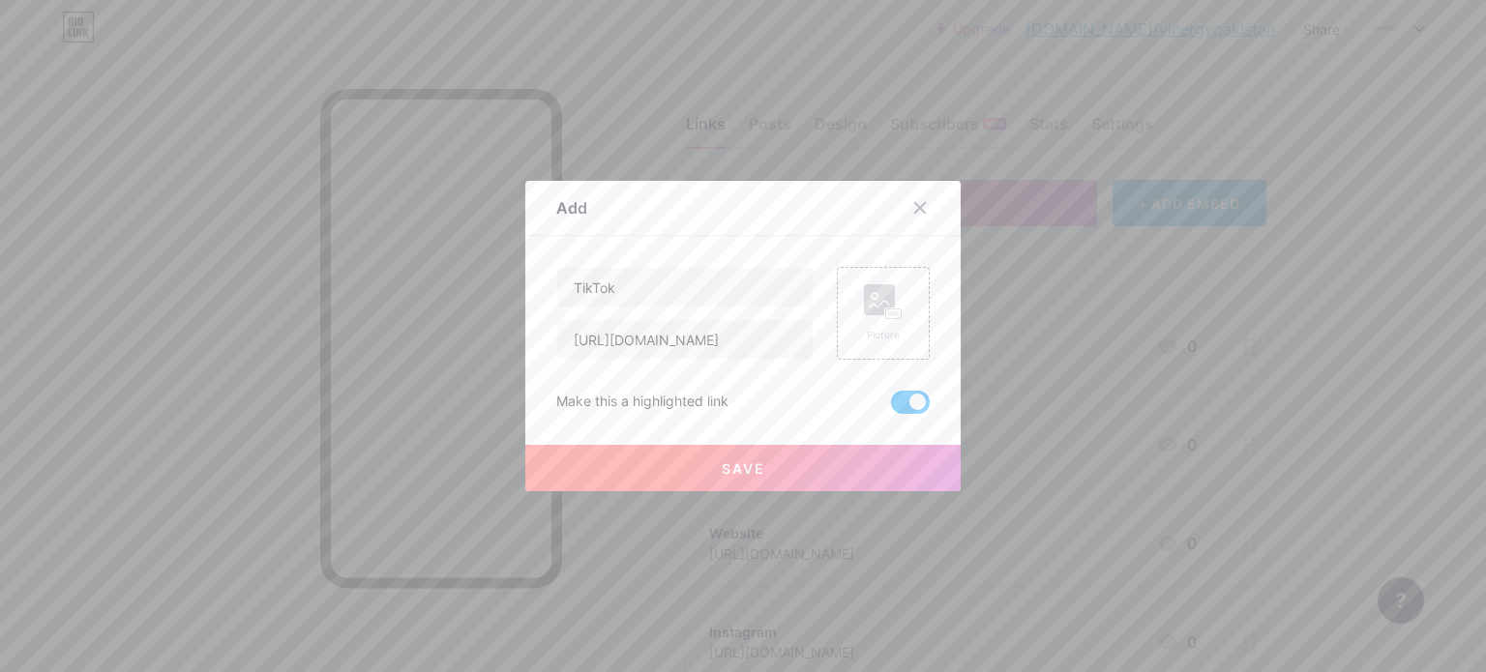
click at [896, 399] on span at bounding box center [910, 402] width 39 height 23
click at [891, 407] on input "checkbox" at bounding box center [891, 407] width 0 height 0
click at [796, 449] on button "Save" at bounding box center [742, 468] width 435 height 46
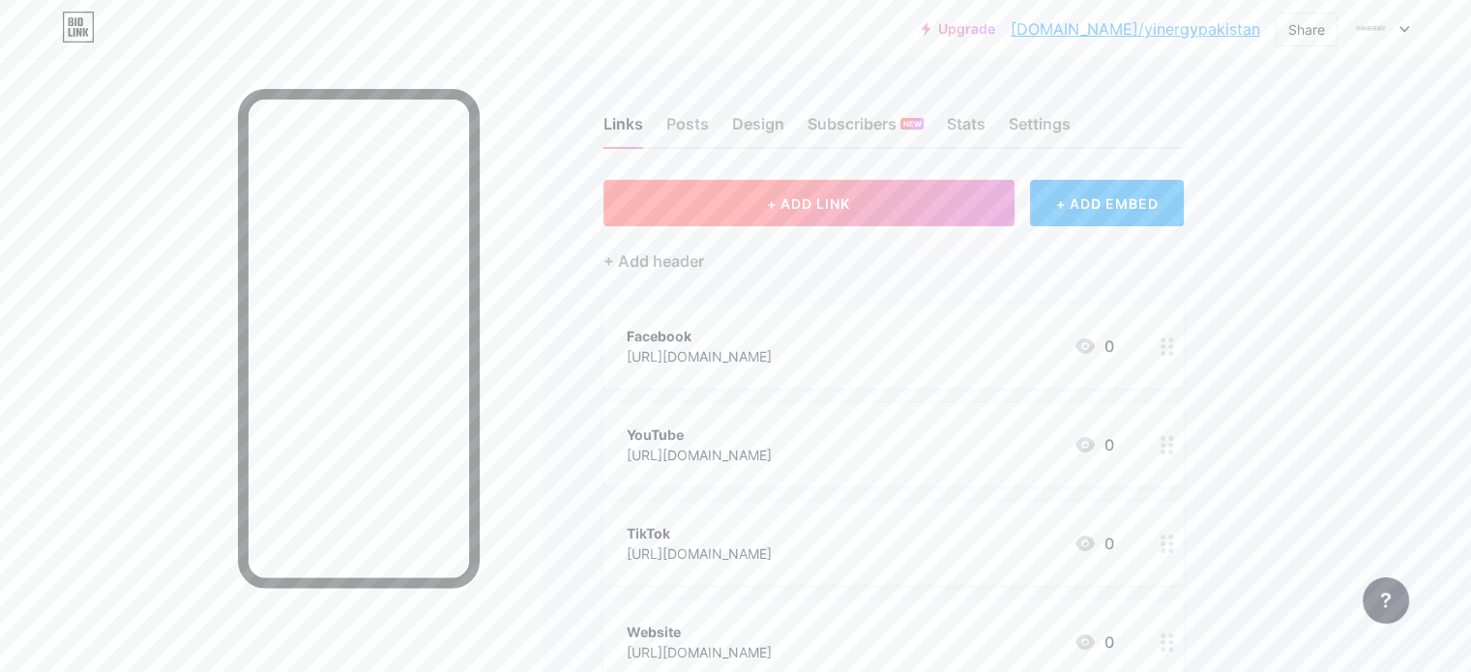
click at [836, 219] on button "+ ADD LINK" at bounding box center [809, 203] width 411 height 46
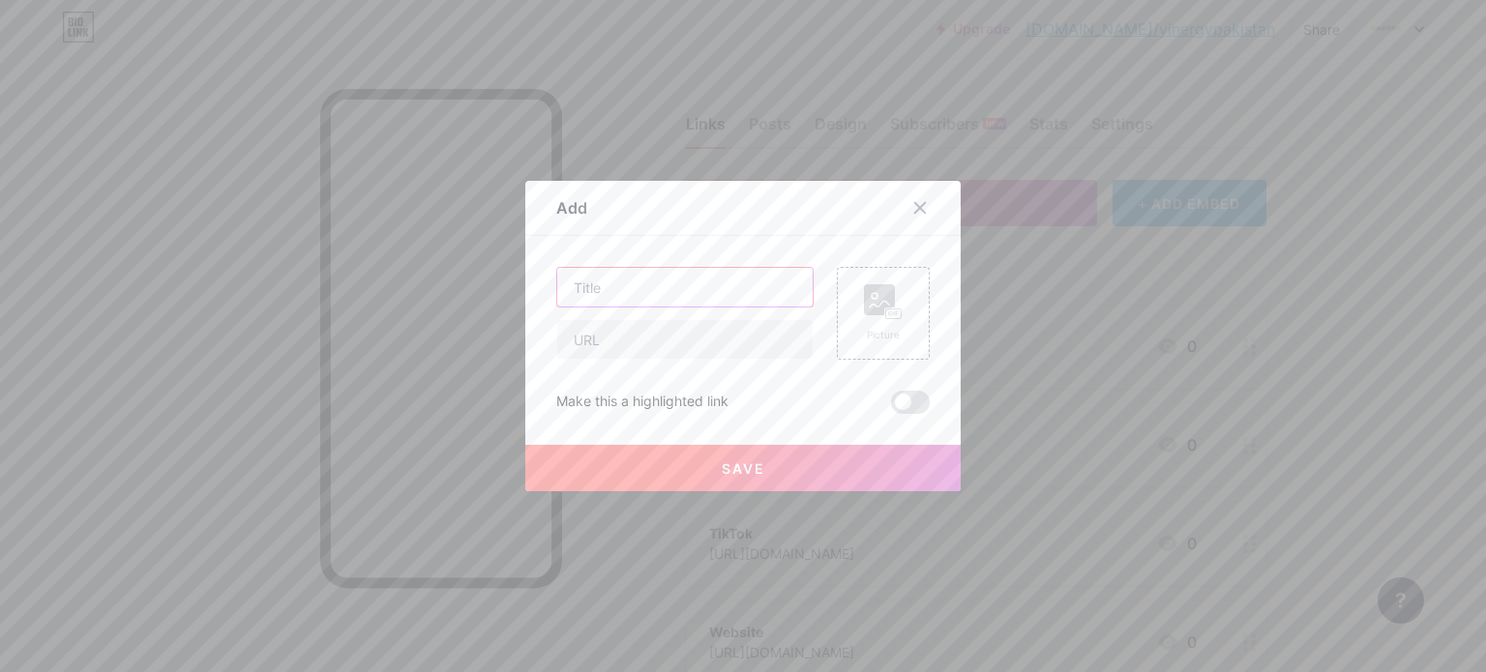
click at [666, 292] on input "text" at bounding box center [684, 287] width 255 height 39
type input "LinkedIn"
click at [616, 331] on input "text" at bounding box center [684, 339] width 255 height 39
paste input "[URL][DOMAIN_NAME]"
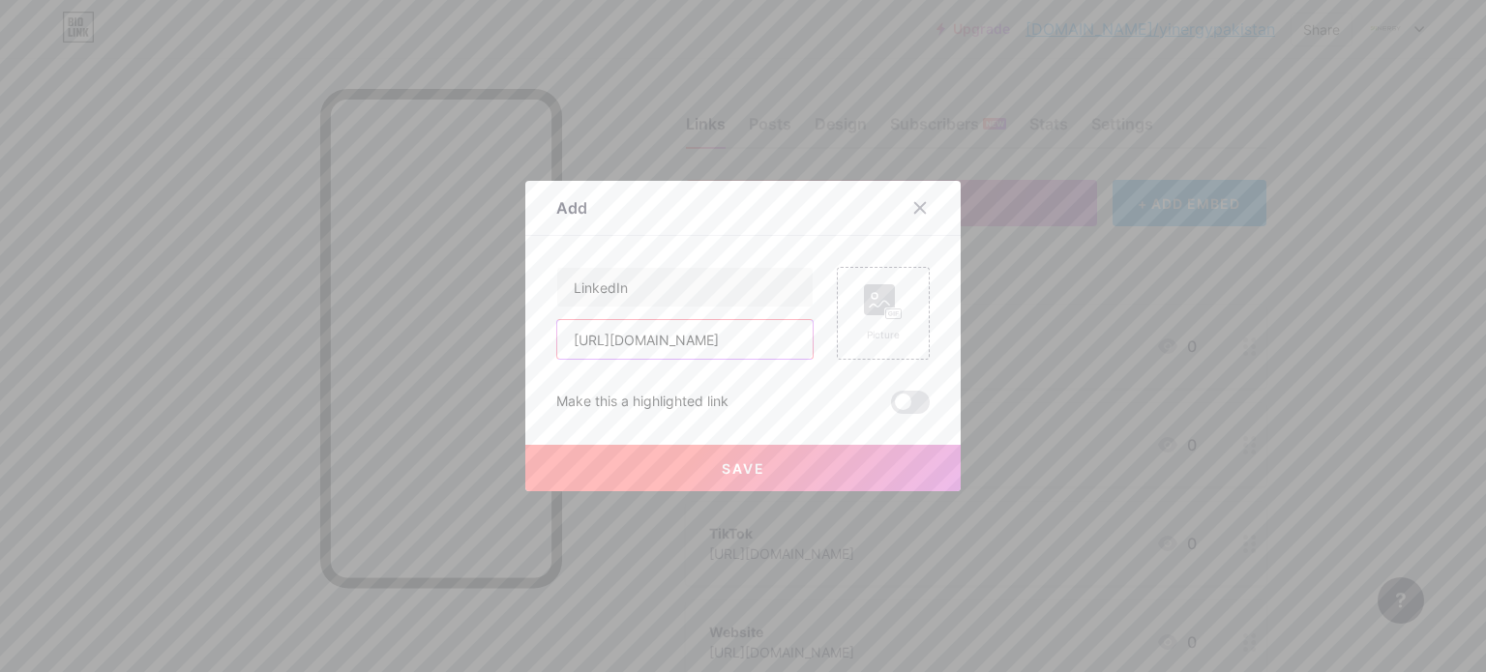
type input "[URL][DOMAIN_NAME]"
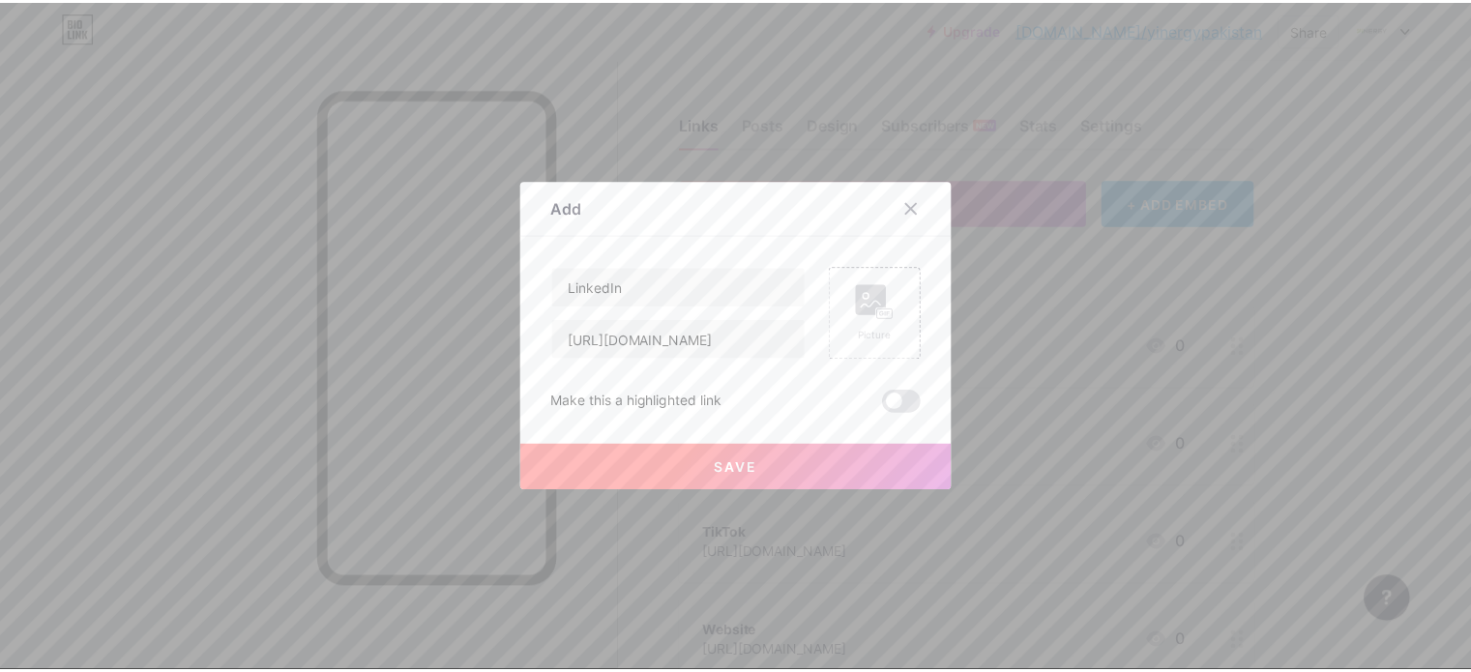
scroll to position [0, 0]
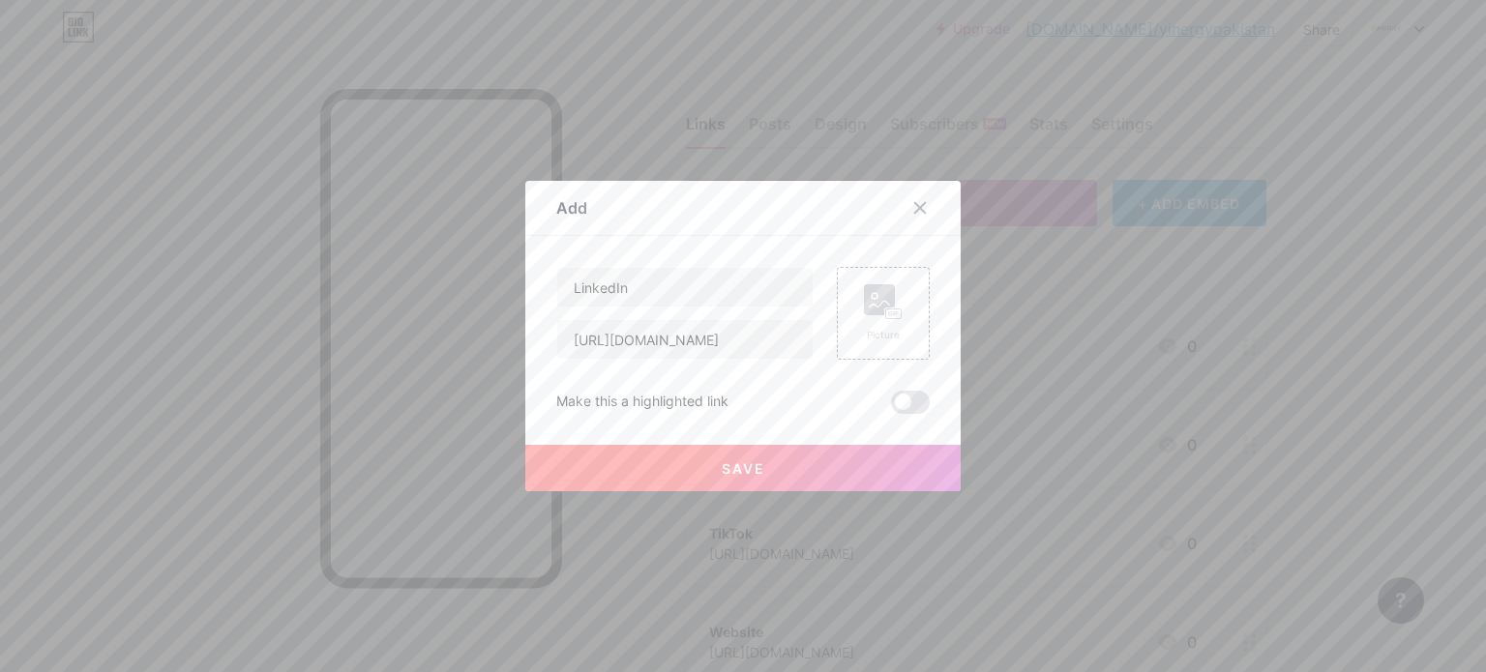
click at [769, 472] on button "Save" at bounding box center [742, 468] width 435 height 46
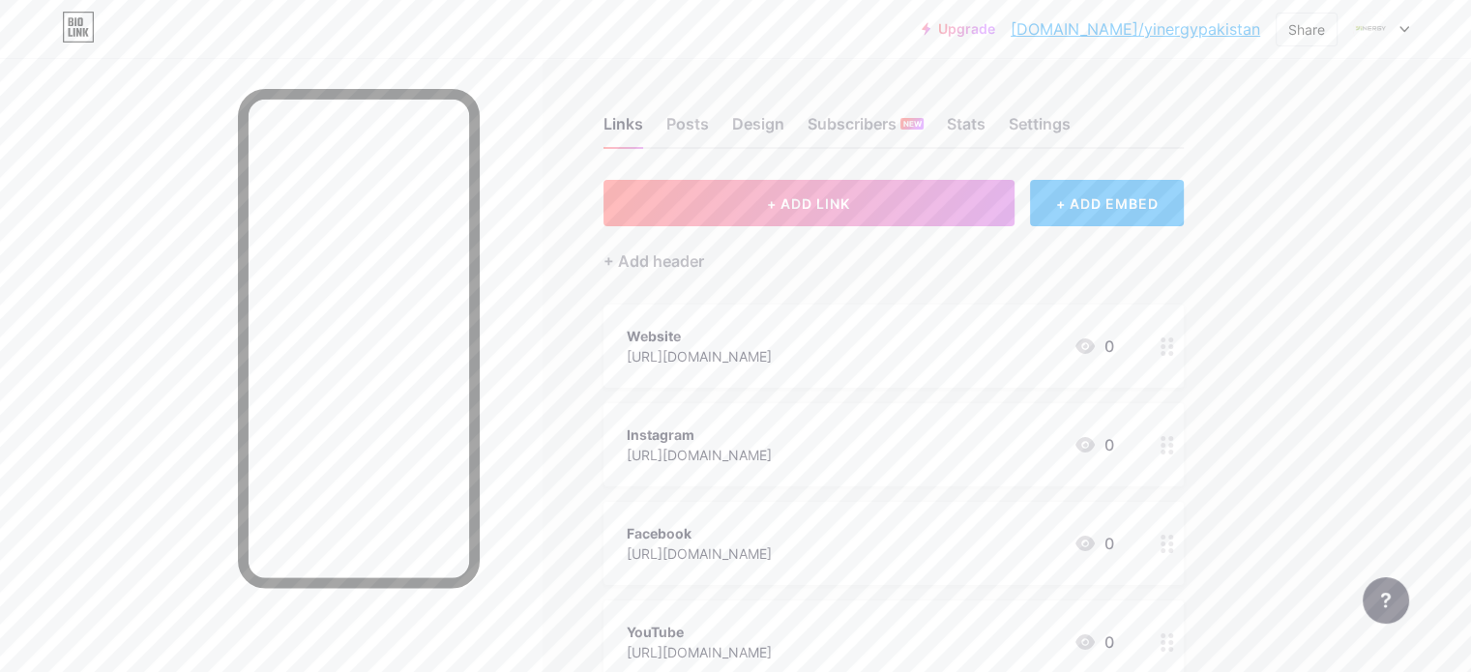
click at [1184, 340] on div at bounding box center [1167, 346] width 33 height 83
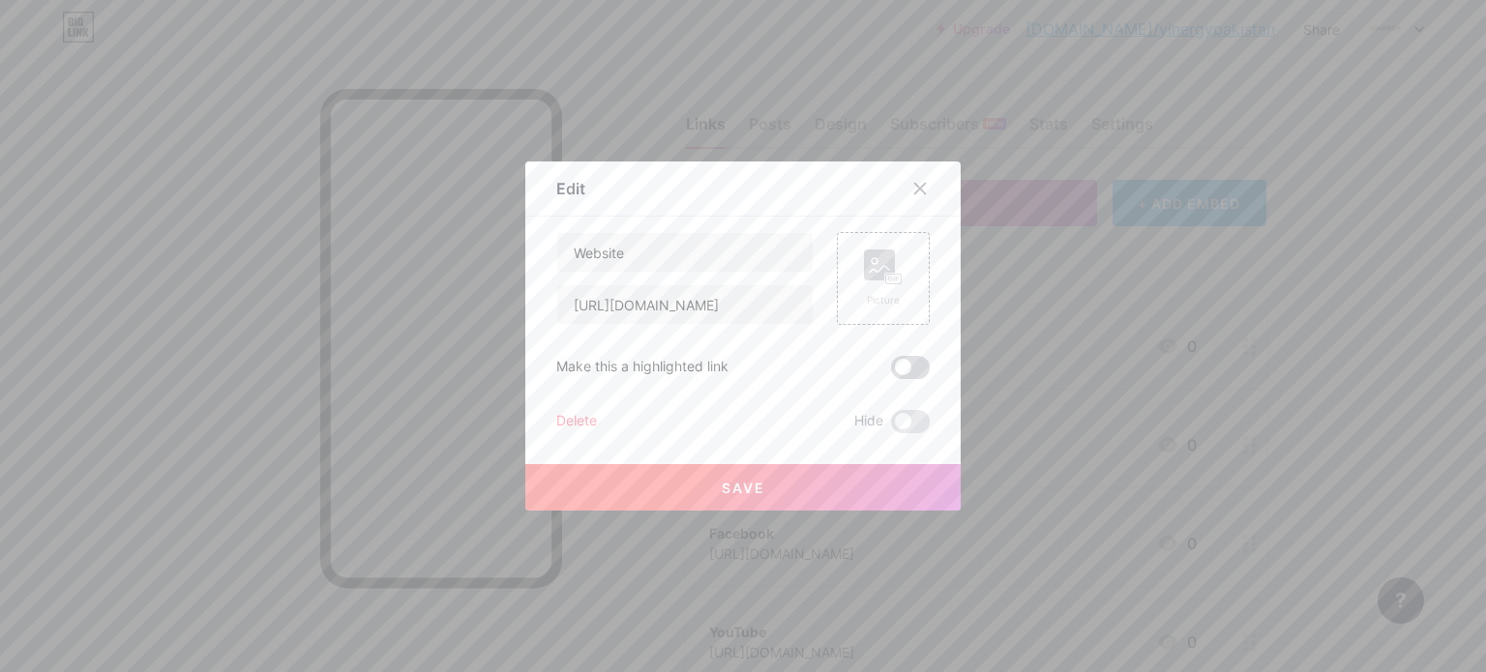
click at [905, 368] on span at bounding box center [910, 367] width 39 height 23
click at [891, 372] on input "checkbox" at bounding box center [891, 372] width 0 height 0
click at [778, 481] on button "Save" at bounding box center [742, 487] width 435 height 46
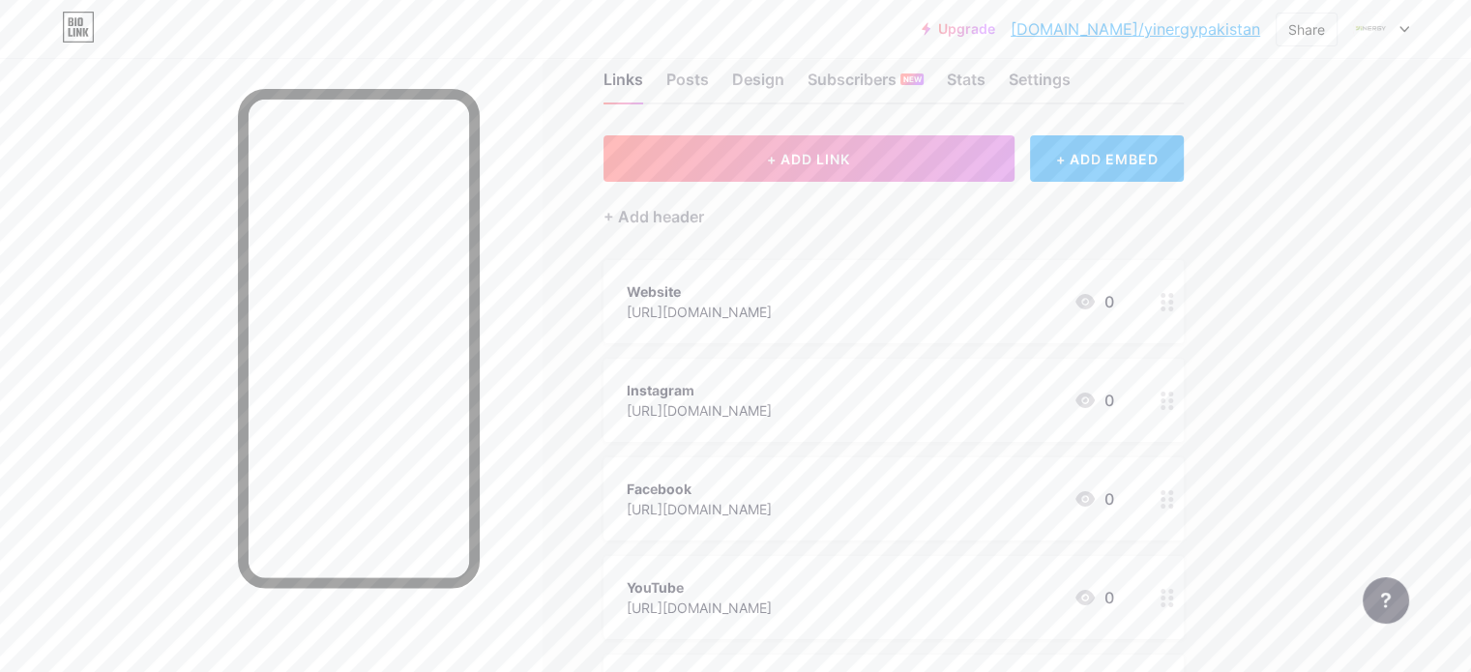
scroll to position [46, 0]
click at [1174, 394] on icon at bounding box center [1168, 399] width 14 height 18
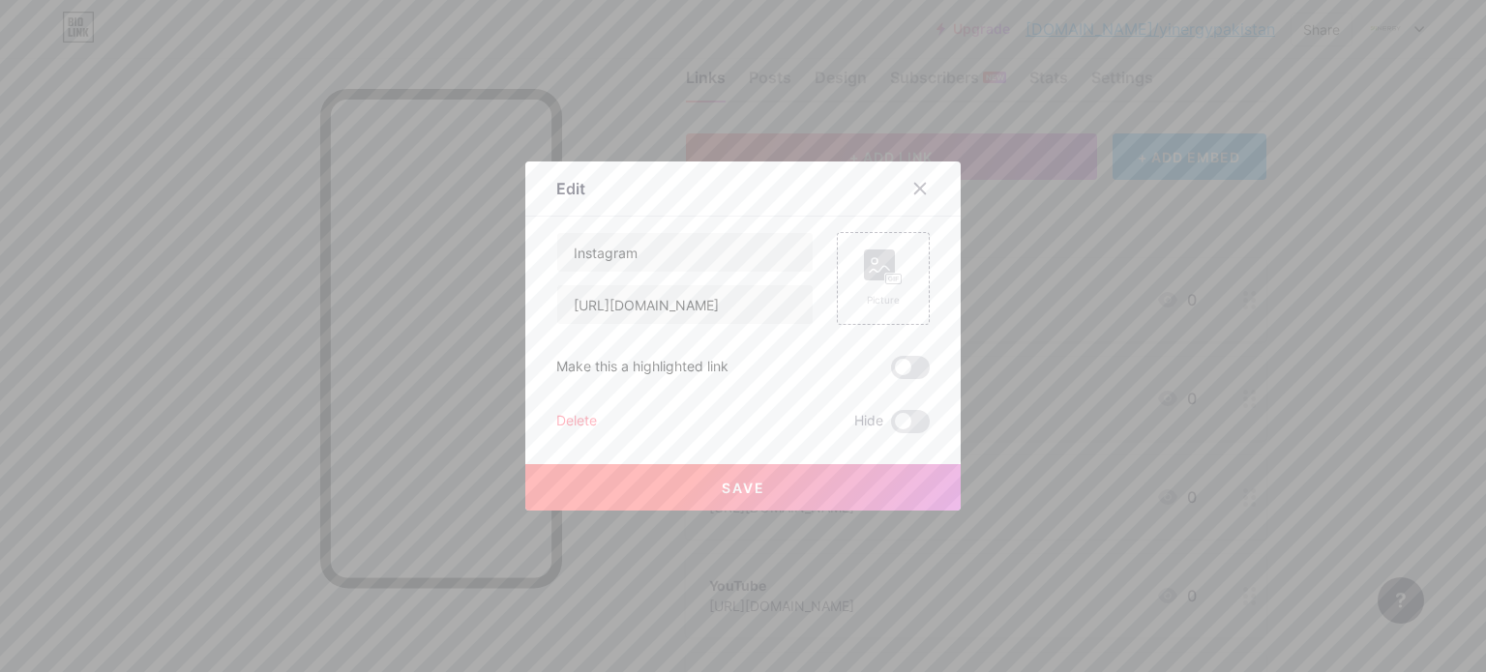
click at [1335, 305] on div at bounding box center [743, 336] width 1486 height 672
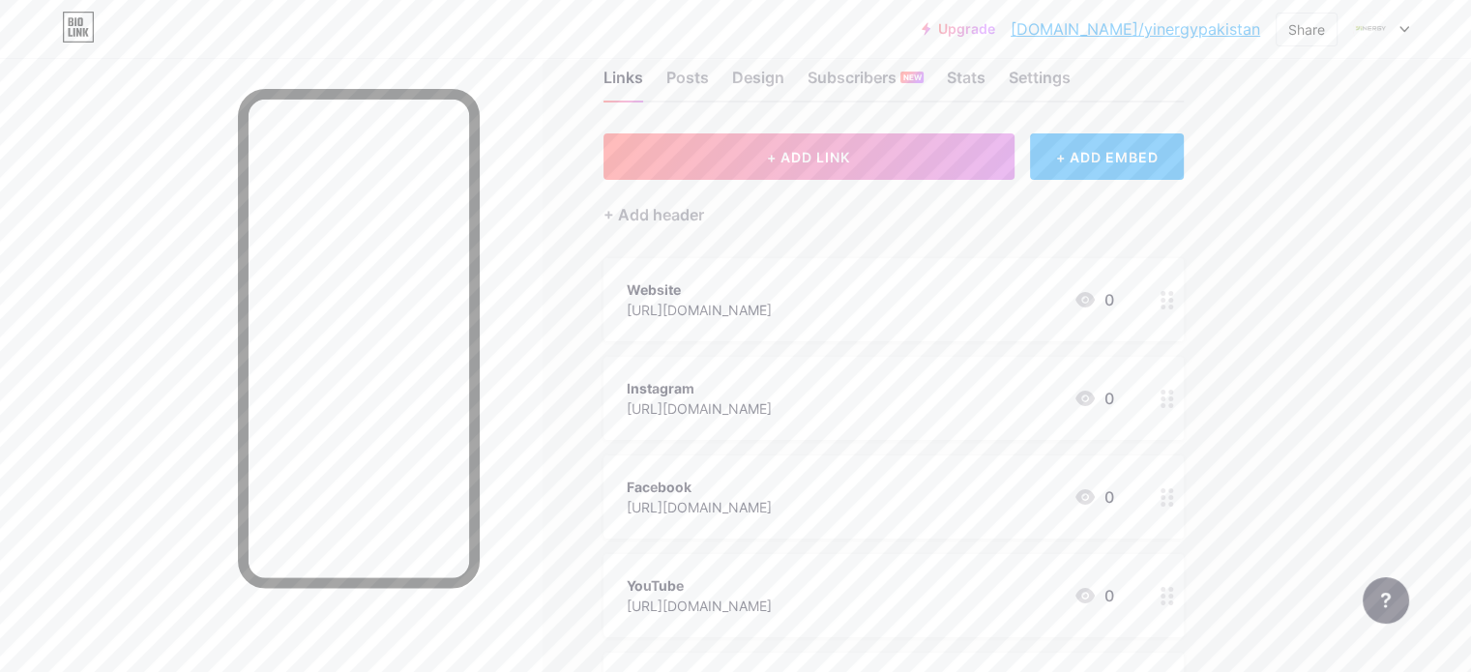
click at [1166, 298] on circle at bounding box center [1163, 300] width 5 height 5
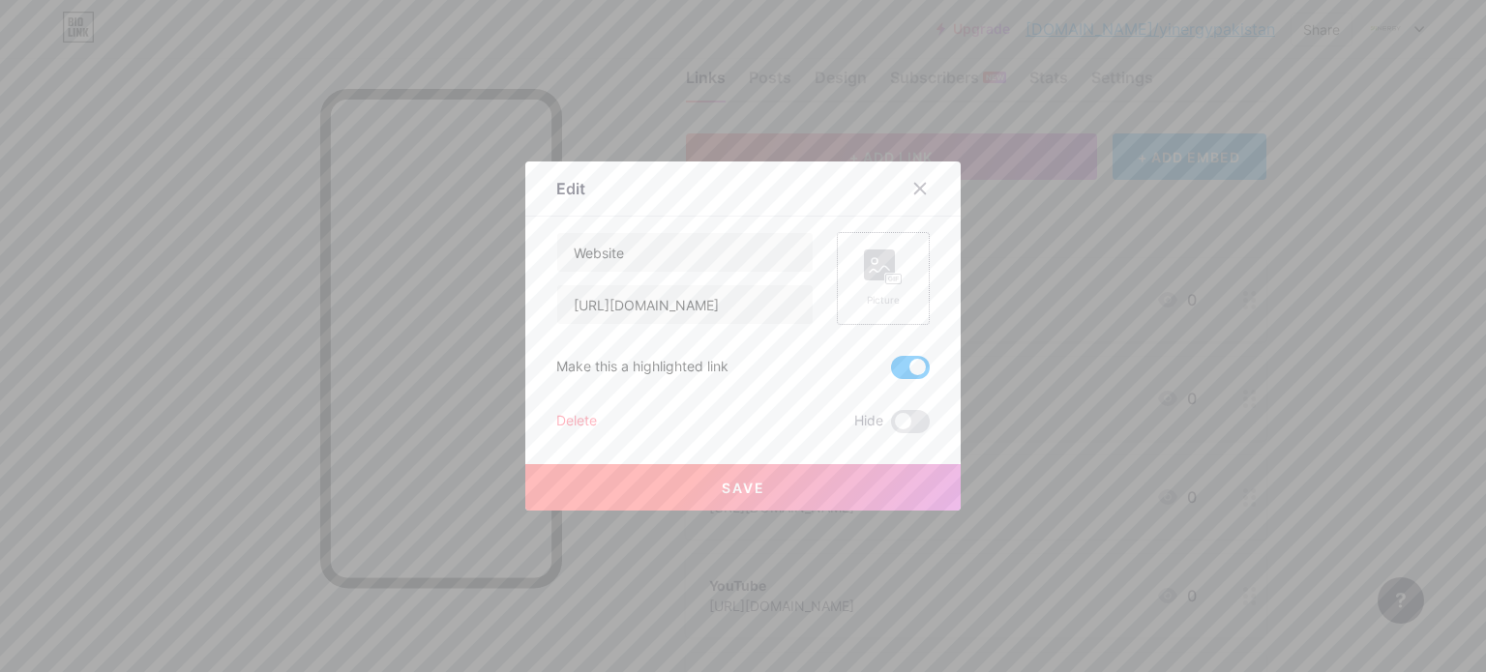
click at [888, 271] on icon at bounding box center [883, 268] width 39 height 36
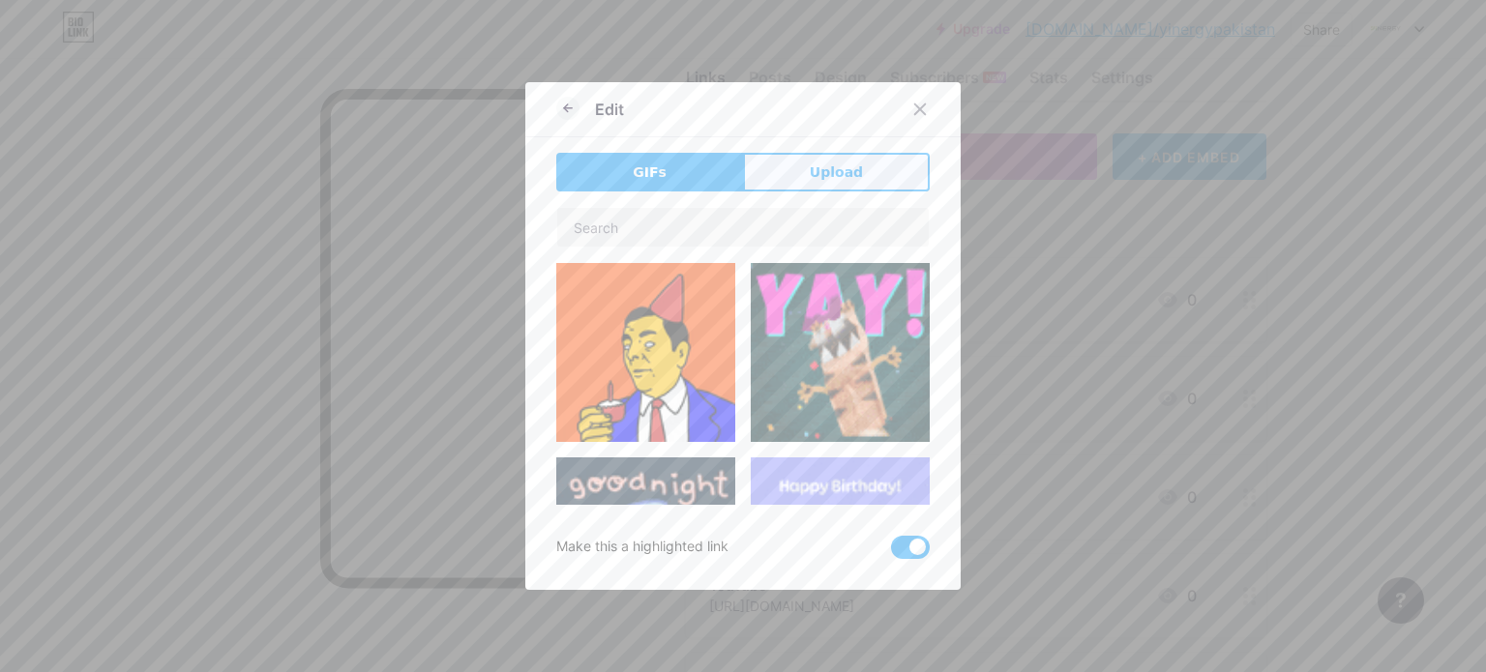
click at [822, 167] on span "Upload" at bounding box center [836, 173] width 53 height 20
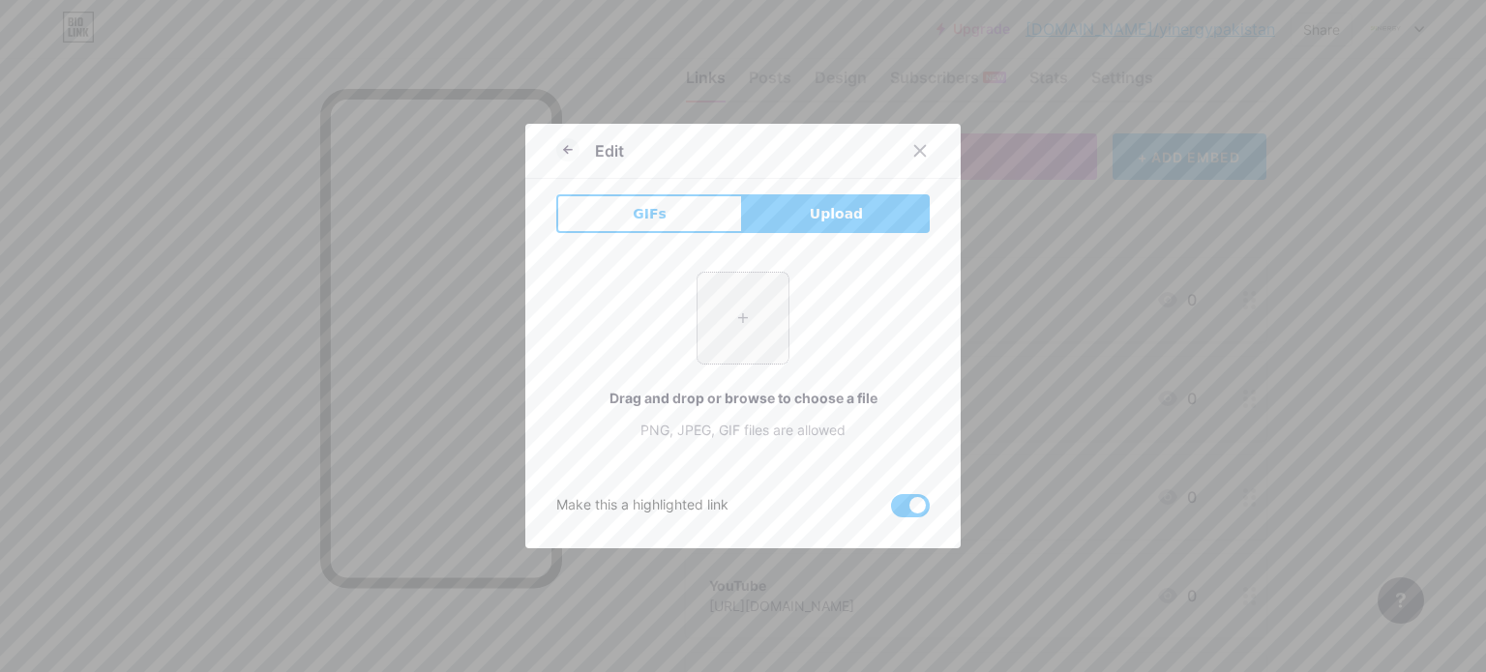
click at [723, 330] on input "file" at bounding box center [742, 318] width 91 height 91
type input "C:\fakepath\yienergy_logo (1).jpeg"
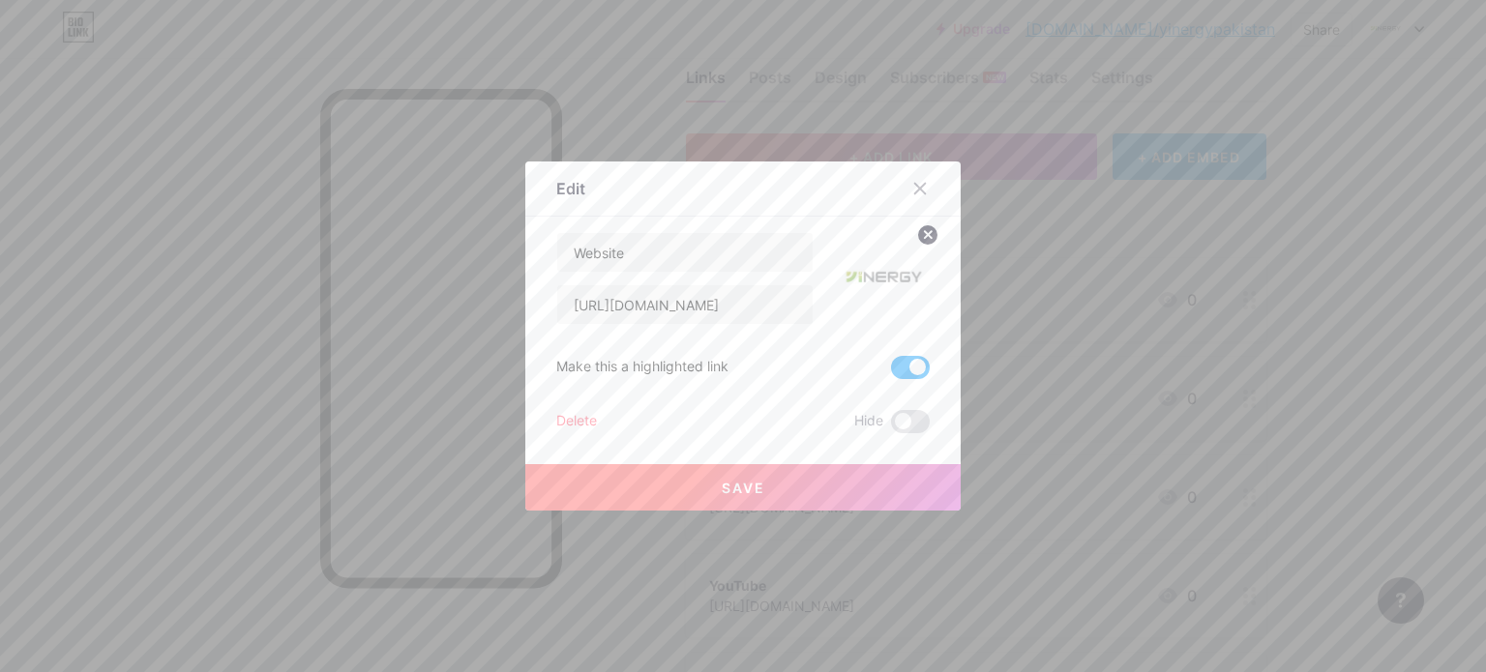
click at [722, 481] on span "Save" at bounding box center [744, 488] width 44 height 16
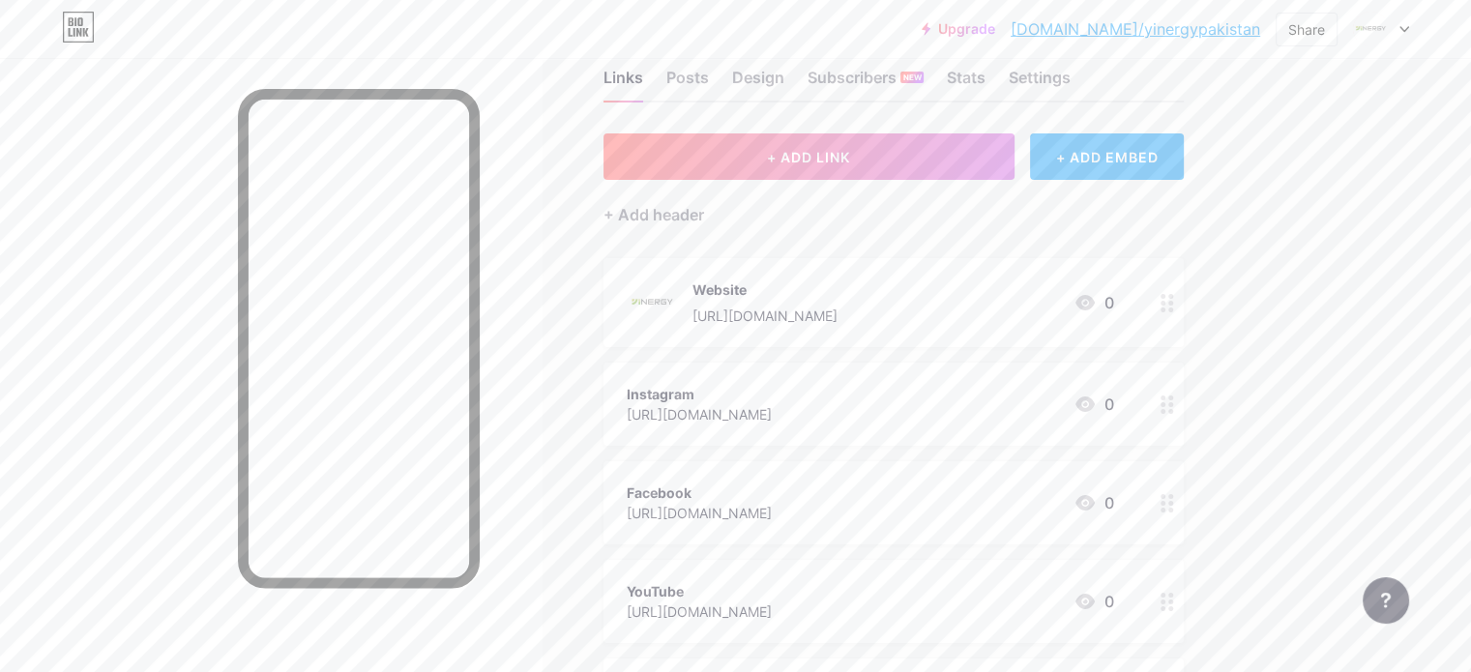
click at [1174, 405] on icon at bounding box center [1168, 405] width 14 height 18
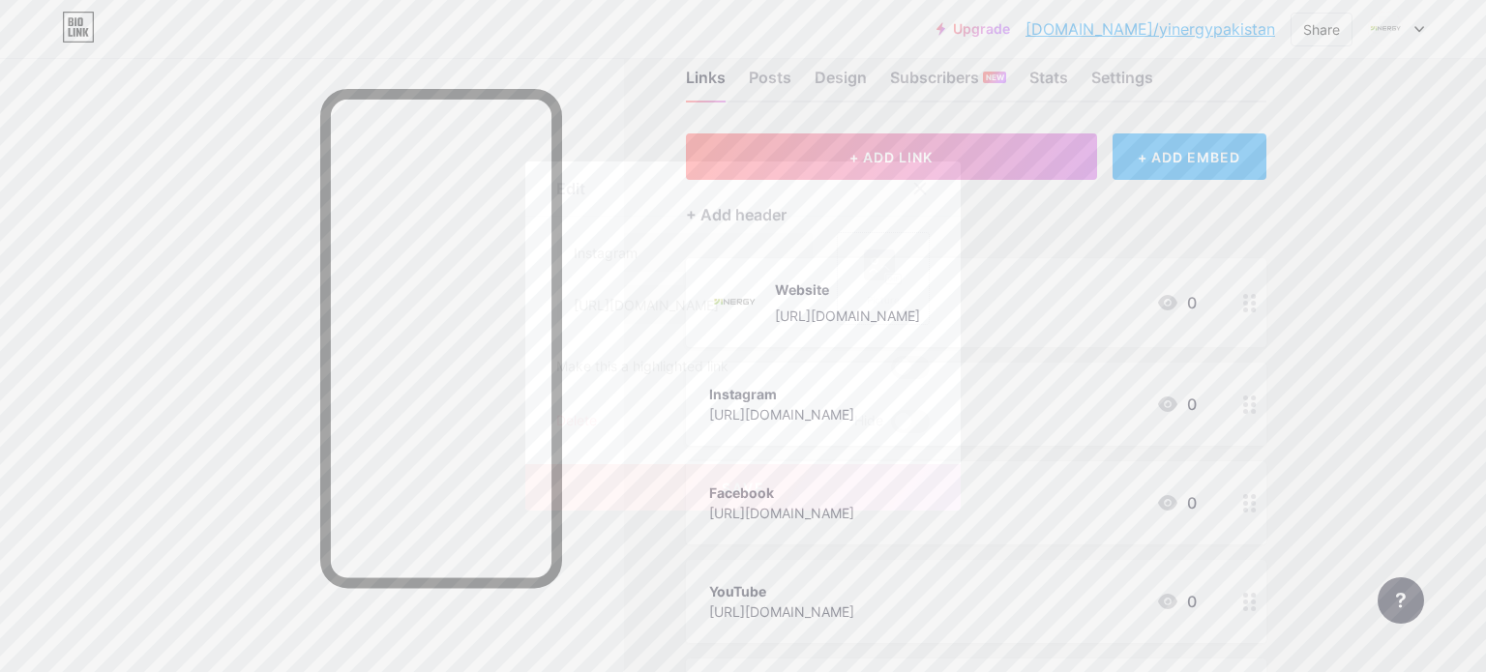
click at [864, 276] on rect at bounding box center [879, 265] width 31 height 31
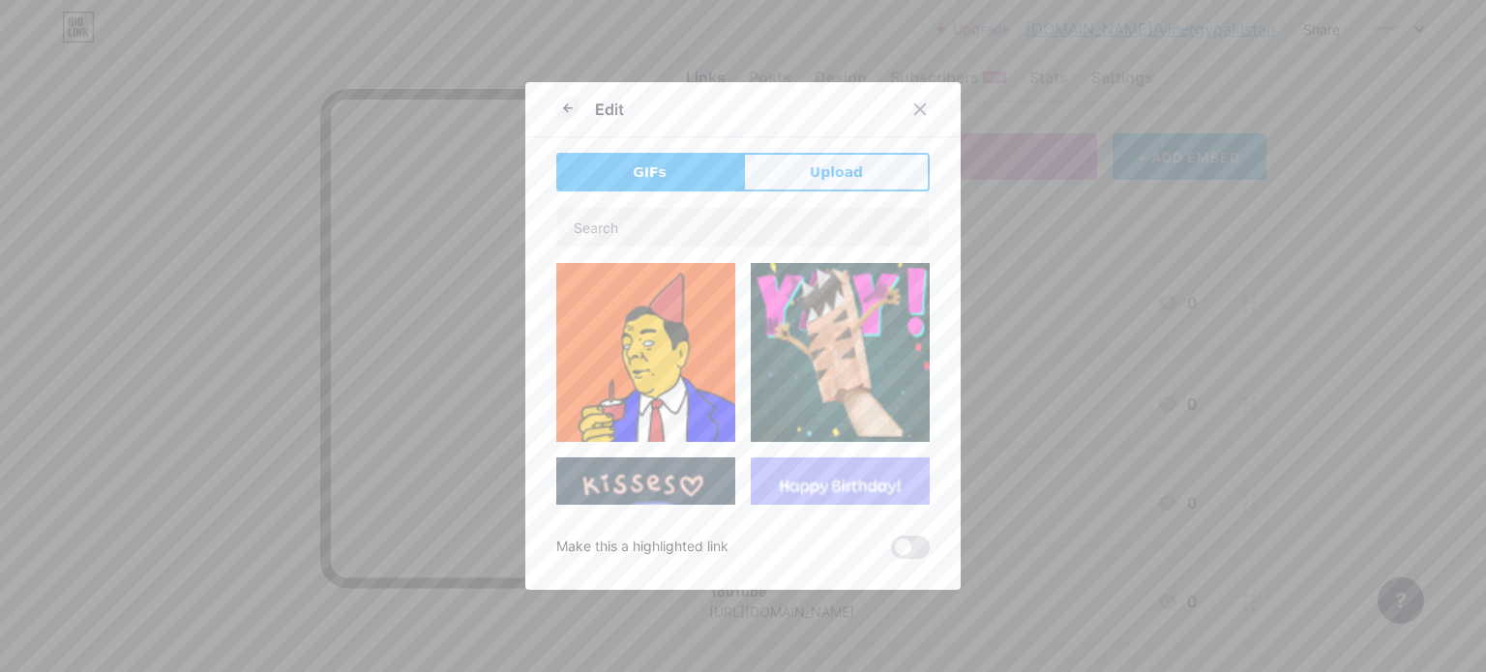
click at [845, 175] on span "Upload" at bounding box center [836, 173] width 53 height 20
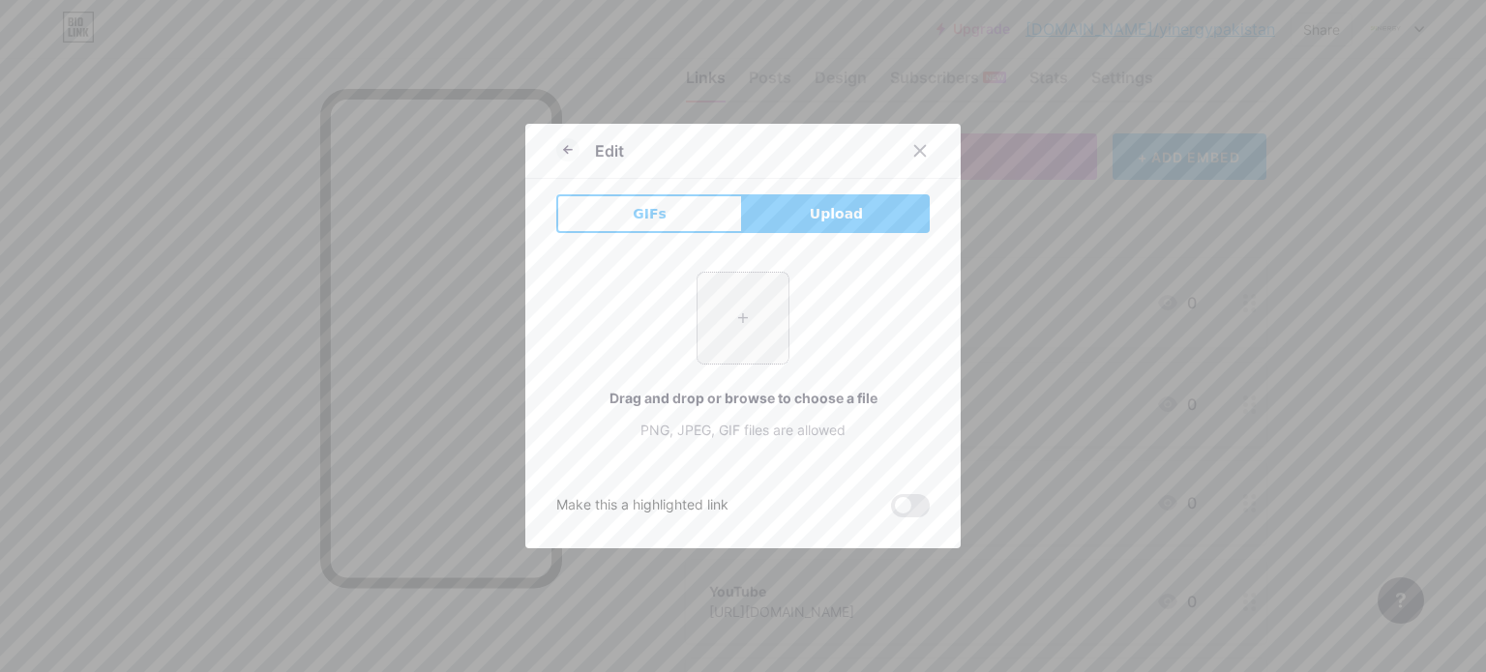
click at [725, 332] on input "file" at bounding box center [742, 318] width 91 height 91
click at [730, 343] on input "file" at bounding box center [742, 318] width 91 height 91
type input "C:\fakepath\aa.jpeg"
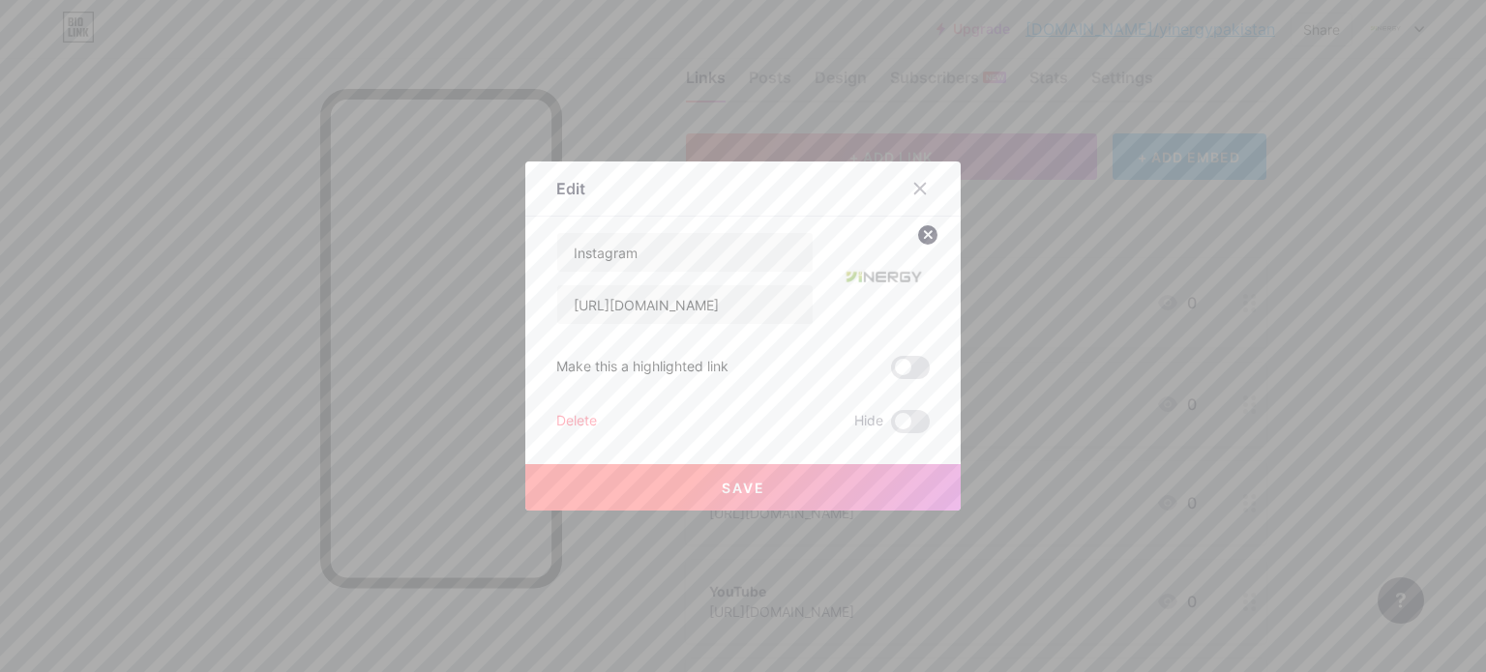
click at [795, 477] on button "Save" at bounding box center [742, 487] width 435 height 46
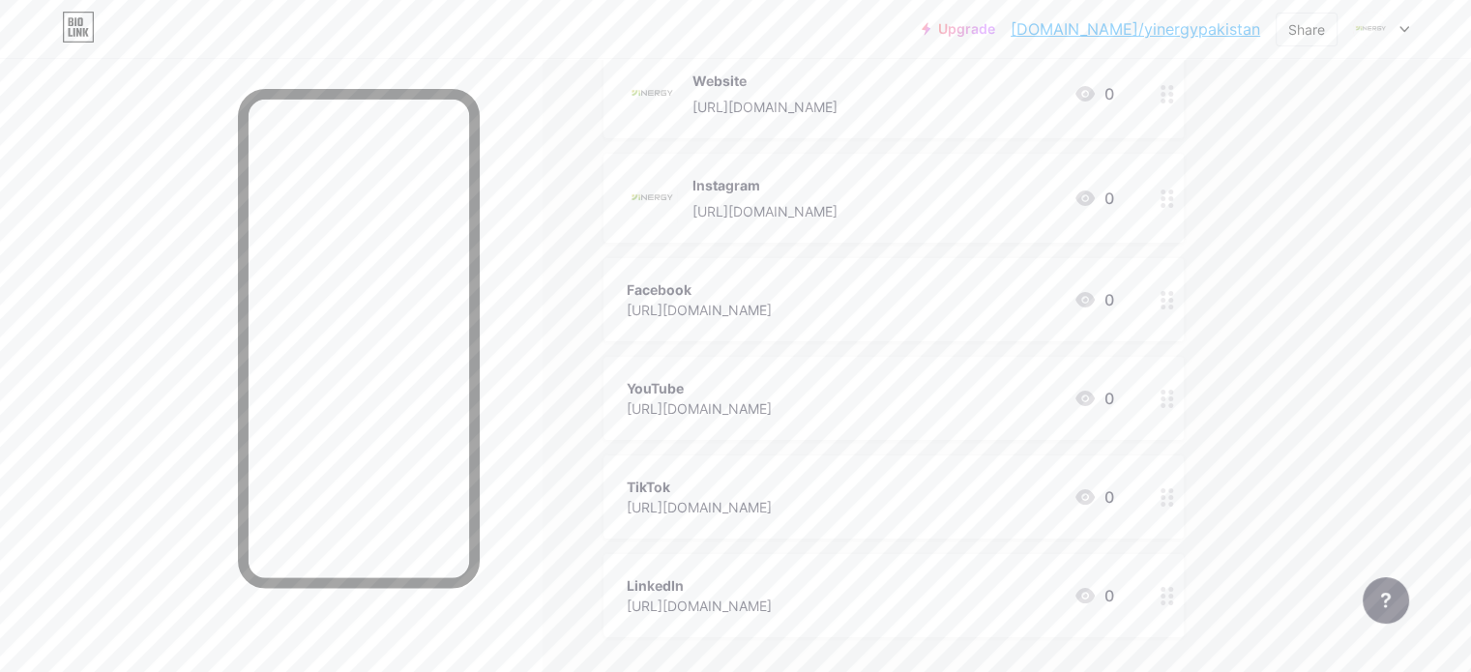
scroll to position [302, 0]
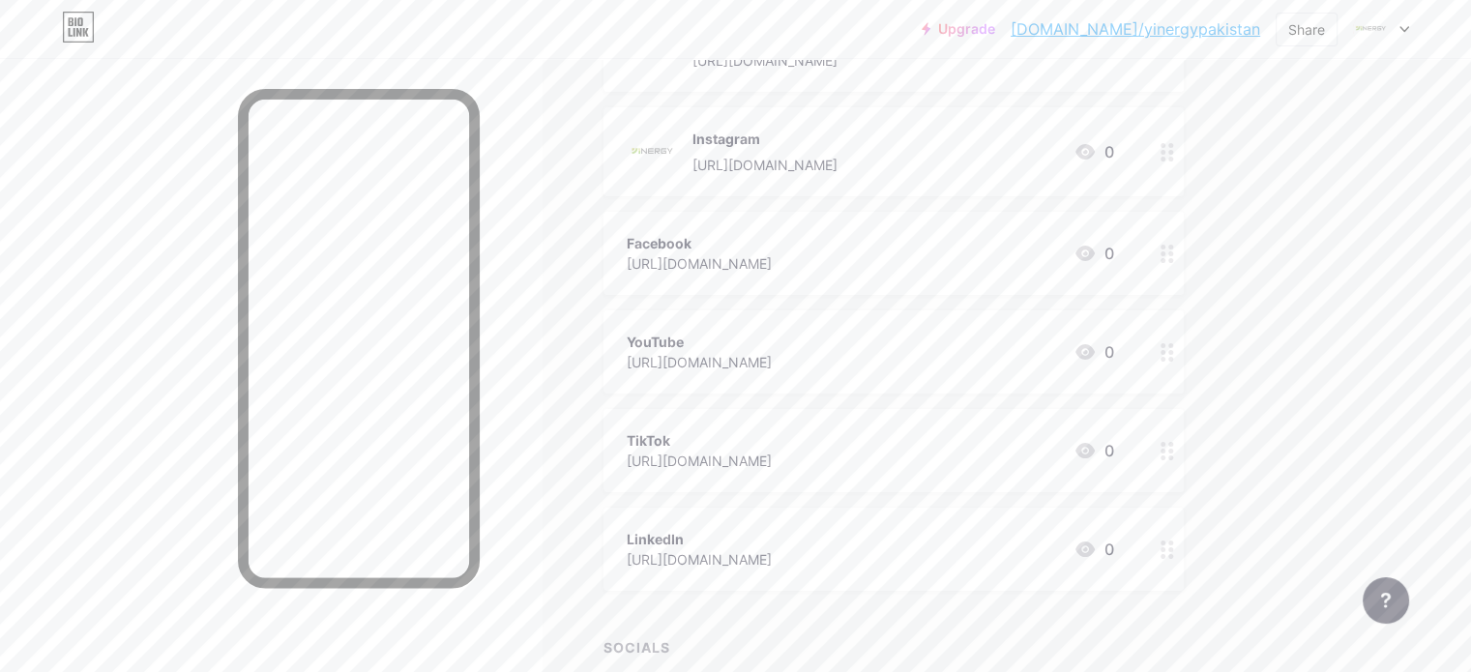
click at [1166, 252] on circle at bounding box center [1163, 254] width 5 height 5
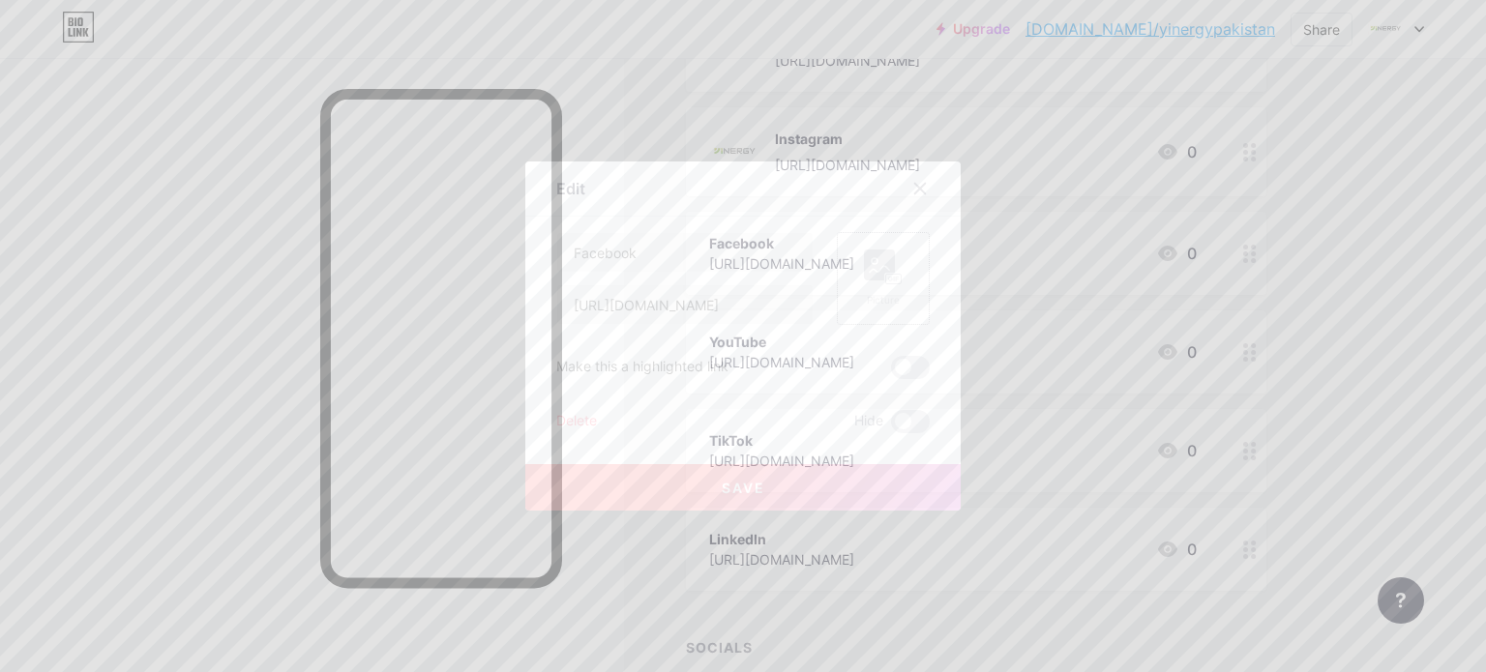
click at [880, 267] on rect at bounding box center [879, 265] width 31 height 31
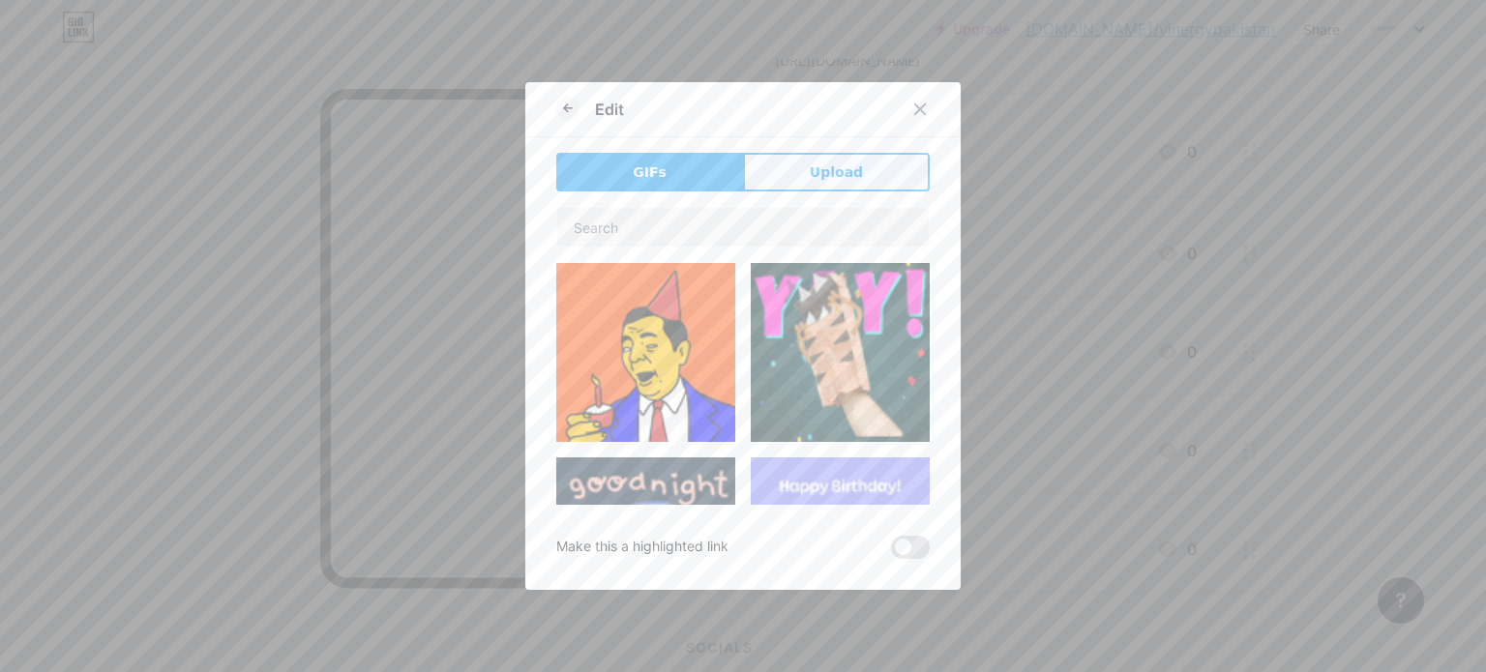
click at [820, 173] on span "Upload" at bounding box center [836, 173] width 53 height 20
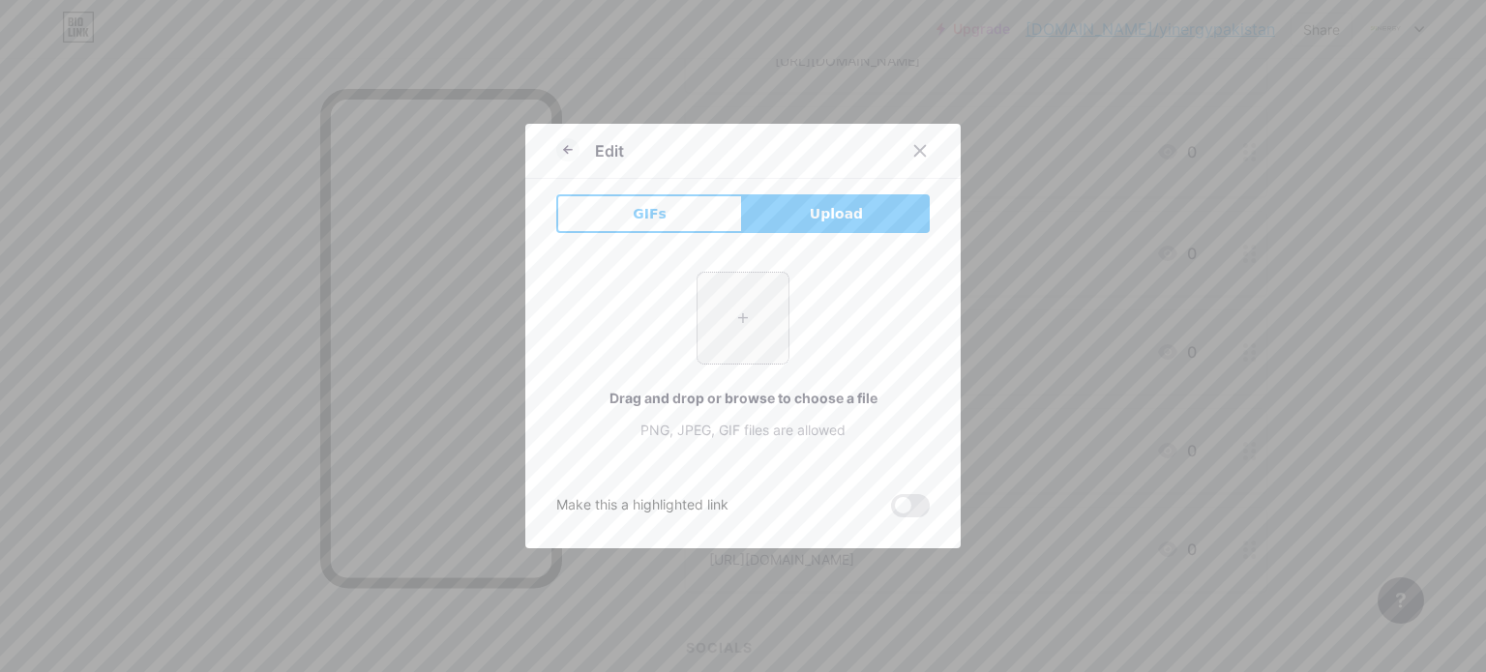
click at [735, 313] on input "file" at bounding box center [742, 318] width 91 height 91
type input "C:\fakepath\aa.jpeg"
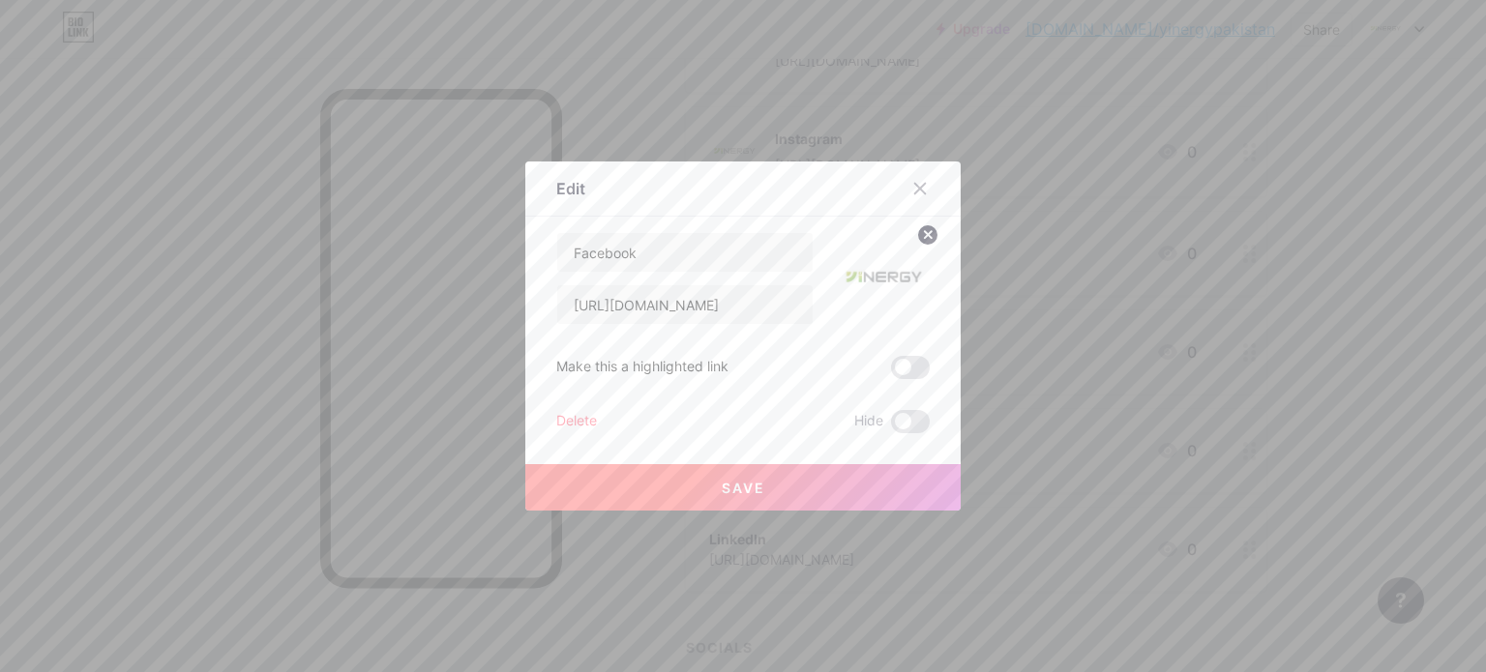
click at [816, 487] on button "Save" at bounding box center [742, 487] width 435 height 46
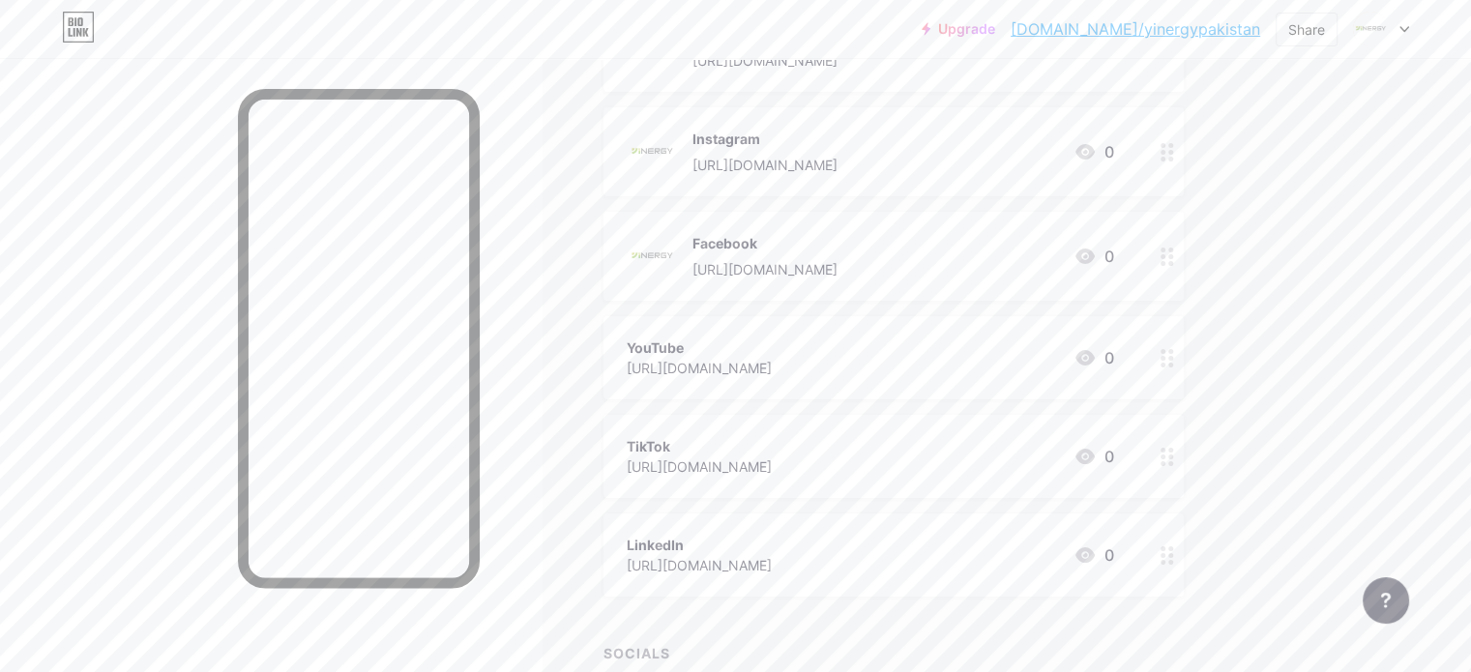
click at [1173, 359] on circle at bounding box center [1171, 358] width 5 height 5
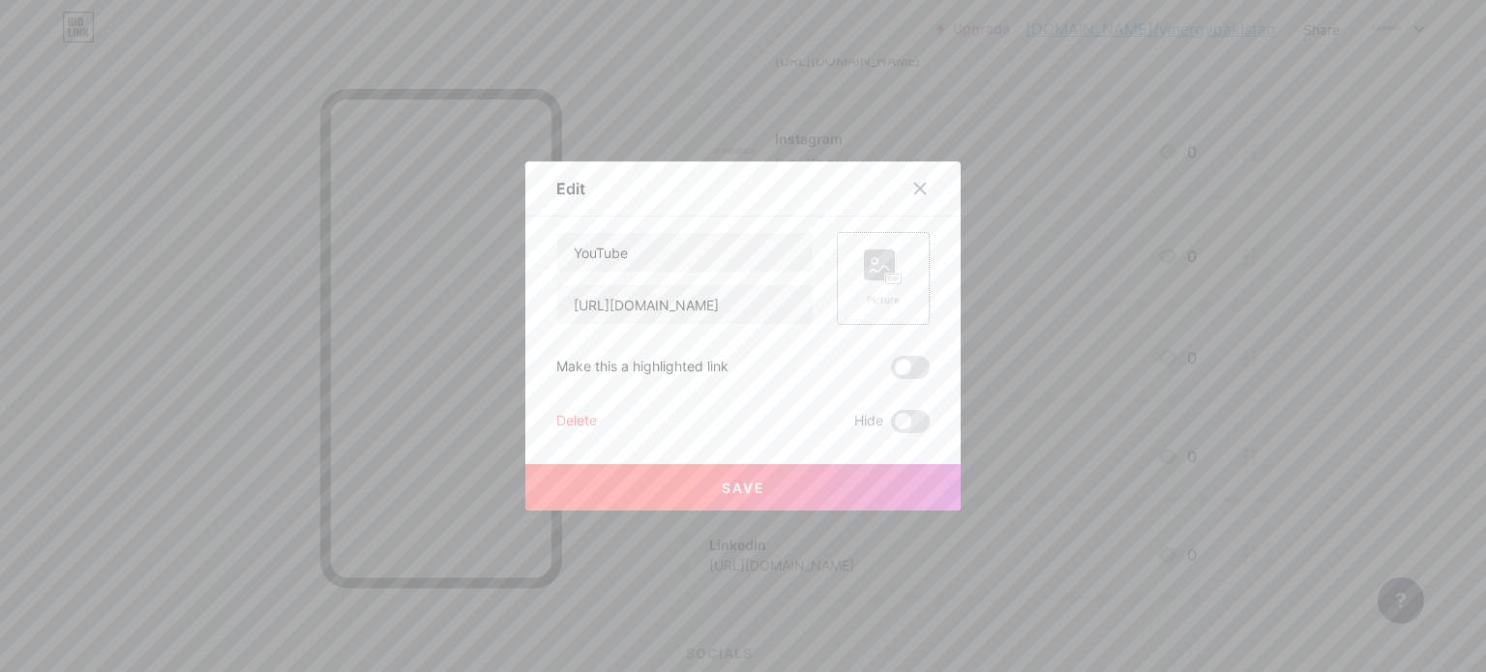
click at [874, 269] on rect at bounding box center [879, 265] width 31 height 31
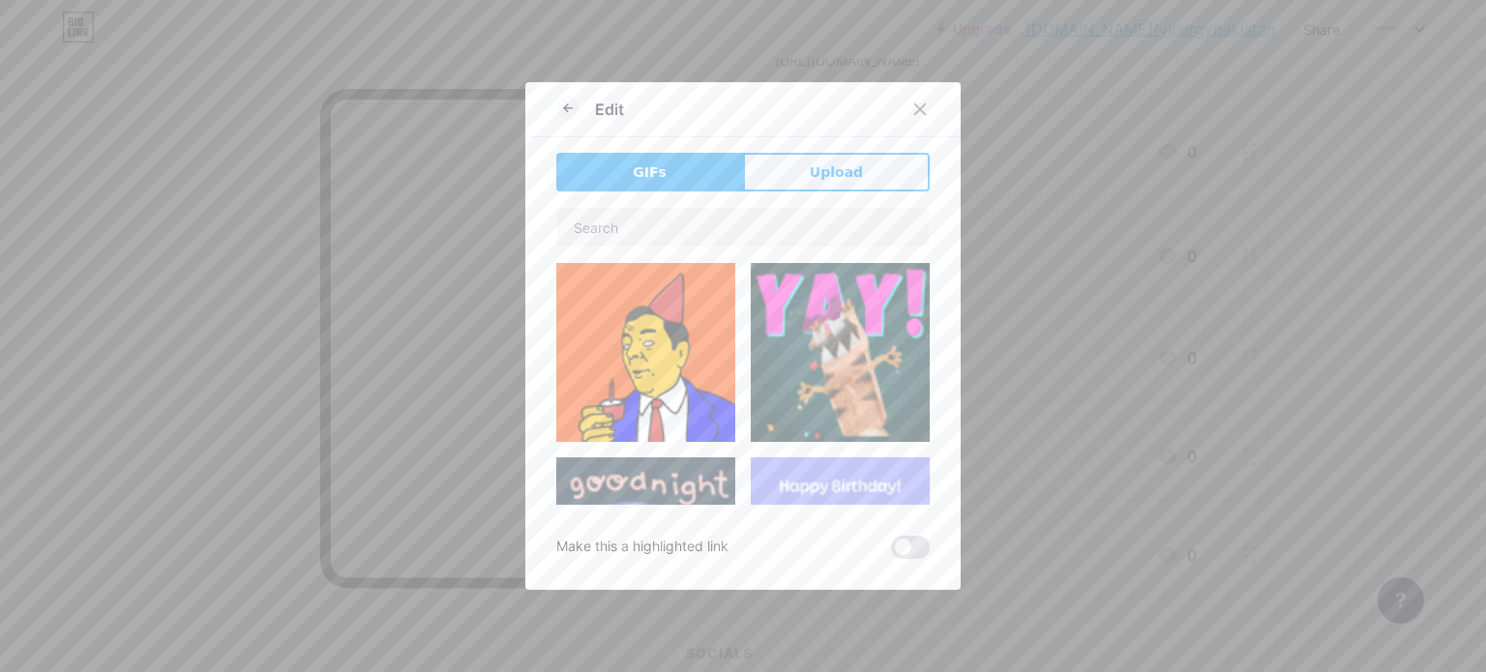
click at [849, 170] on span "Upload" at bounding box center [836, 173] width 53 height 20
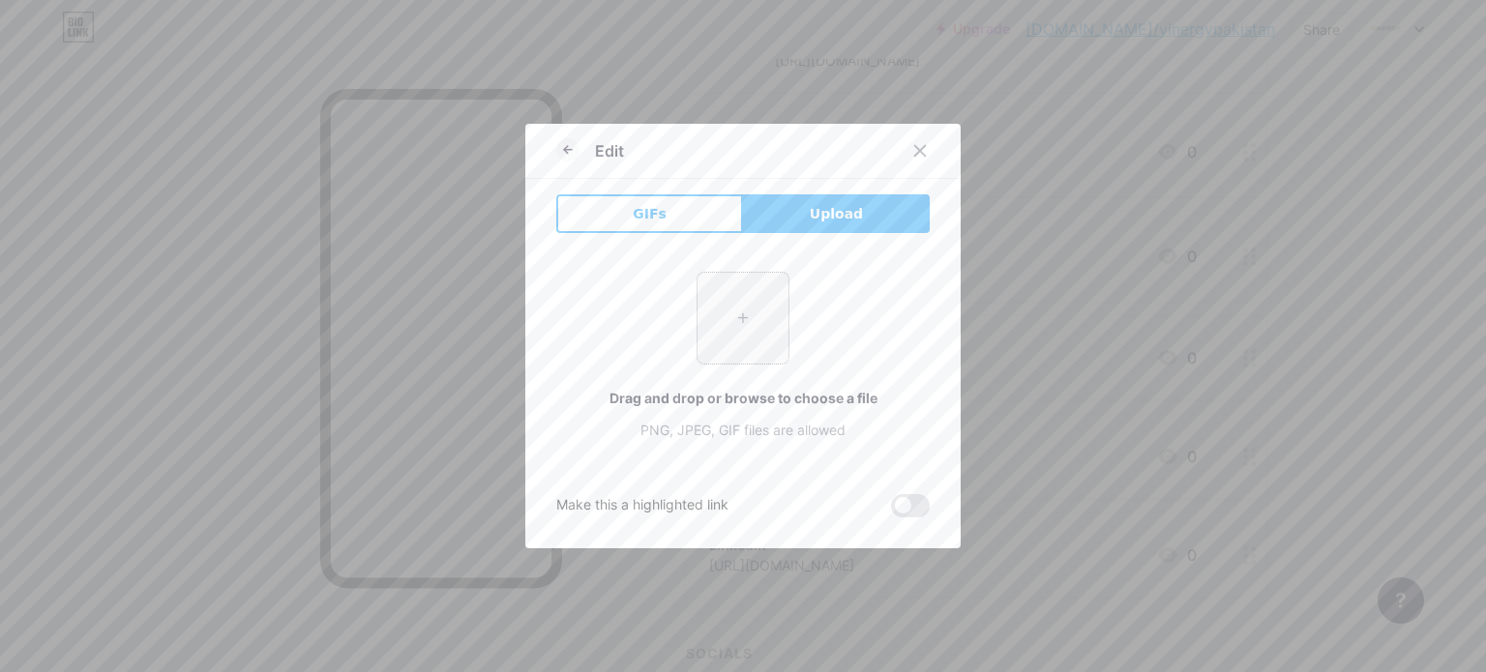
click at [740, 313] on input "file" at bounding box center [742, 318] width 91 height 91
type input "C:\fakepath\aa.jpeg"
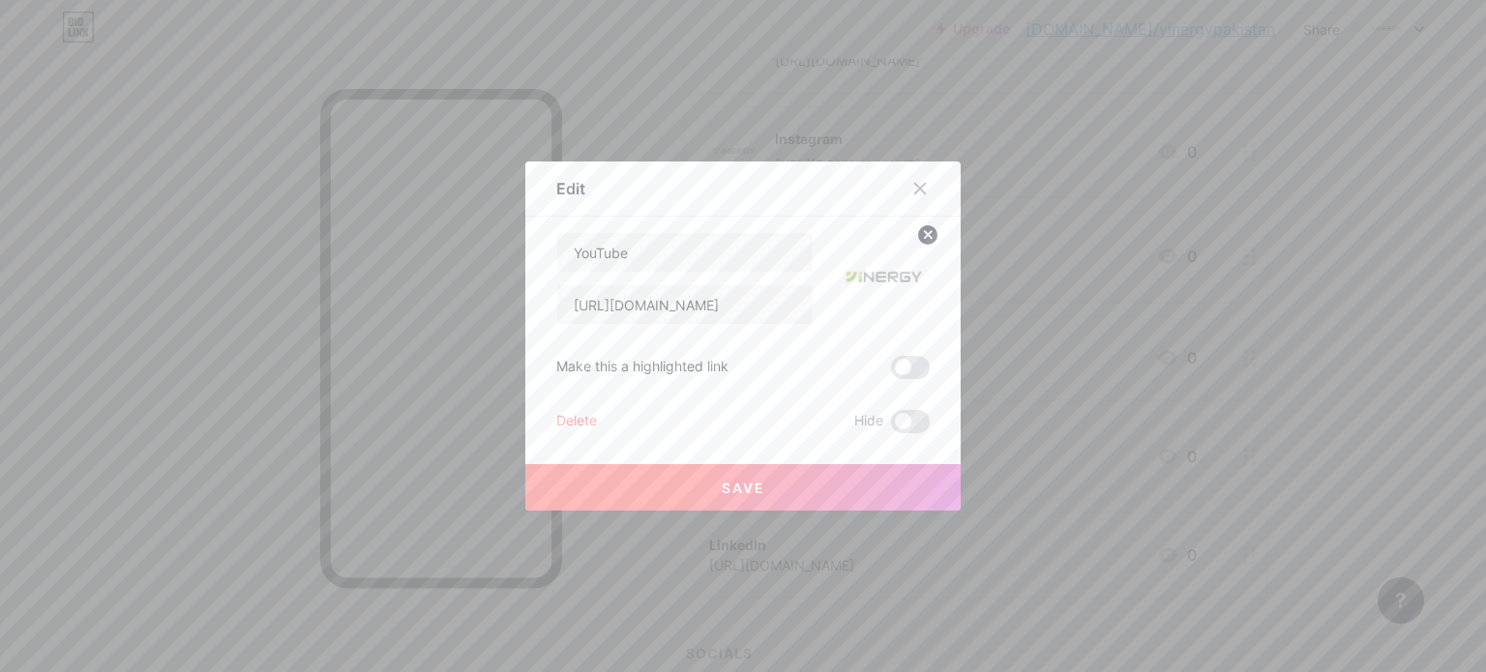
click at [889, 482] on button "Save" at bounding box center [742, 487] width 435 height 46
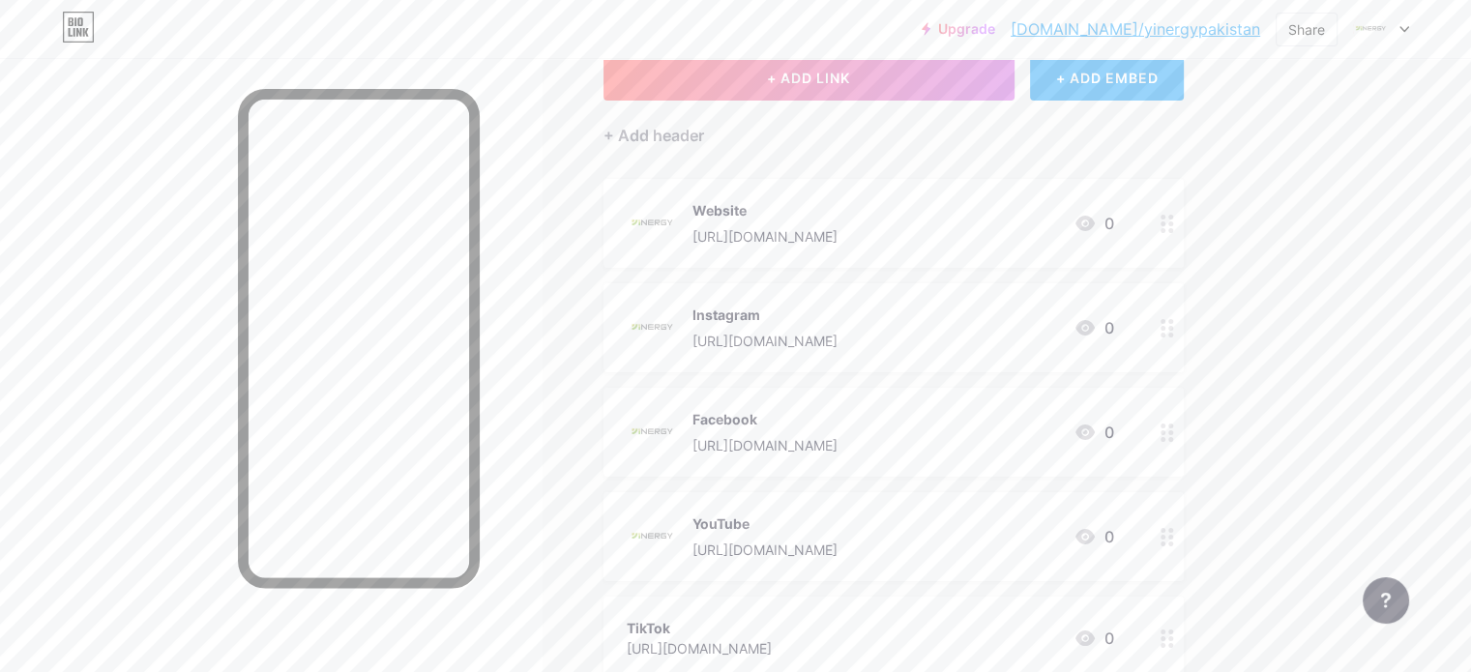
scroll to position [124, 0]
click at [1166, 230] on circle at bounding box center [1163, 232] width 5 height 5
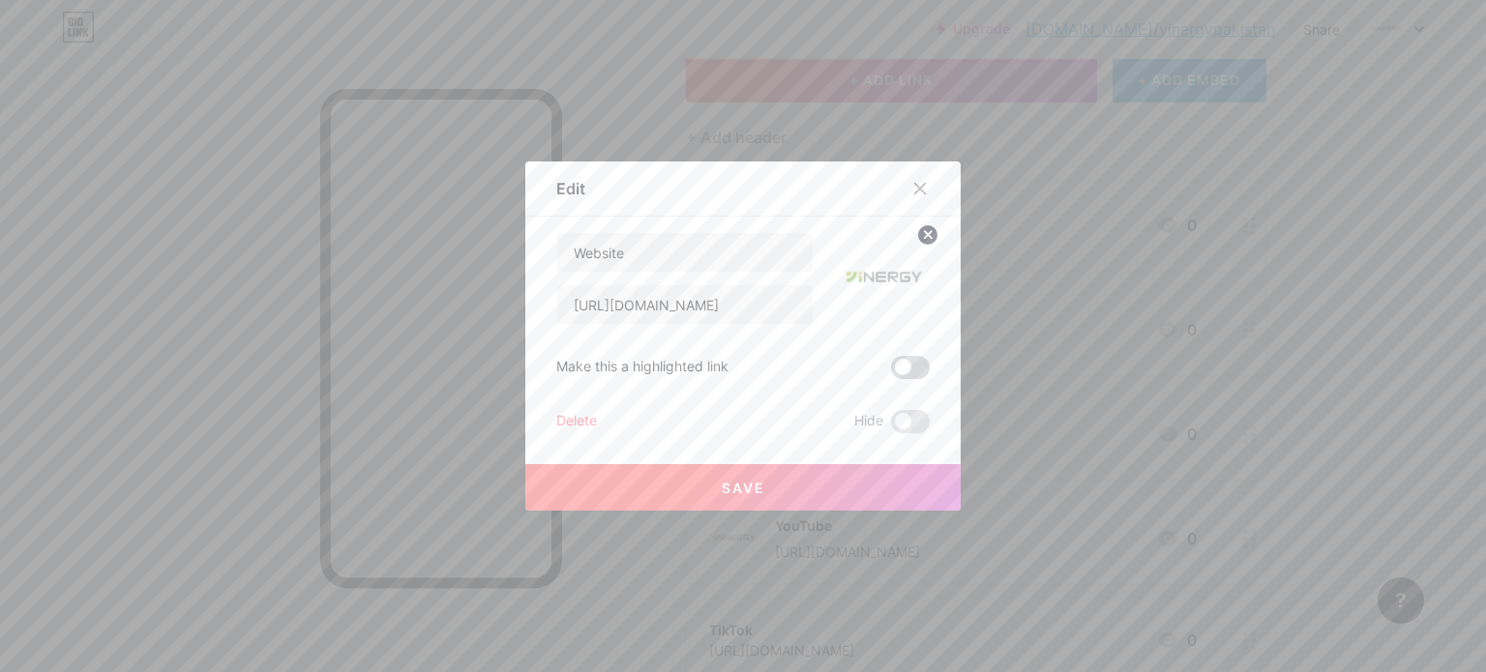
click at [901, 365] on span at bounding box center [910, 367] width 39 height 23
click at [891, 372] on input "checkbox" at bounding box center [891, 372] width 0 height 0
click at [816, 488] on button "Save" at bounding box center [742, 487] width 435 height 46
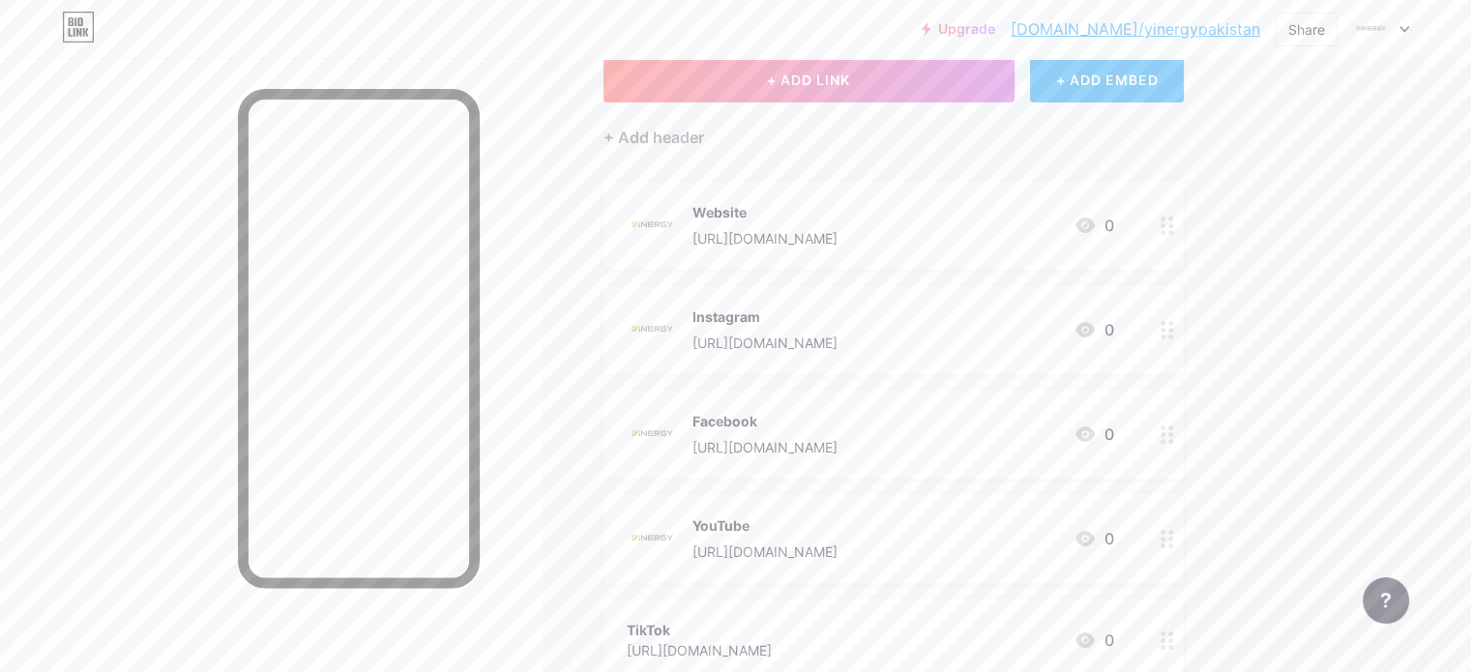
click at [1184, 339] on div at bounding box center [1167, 329] width 33 height 89
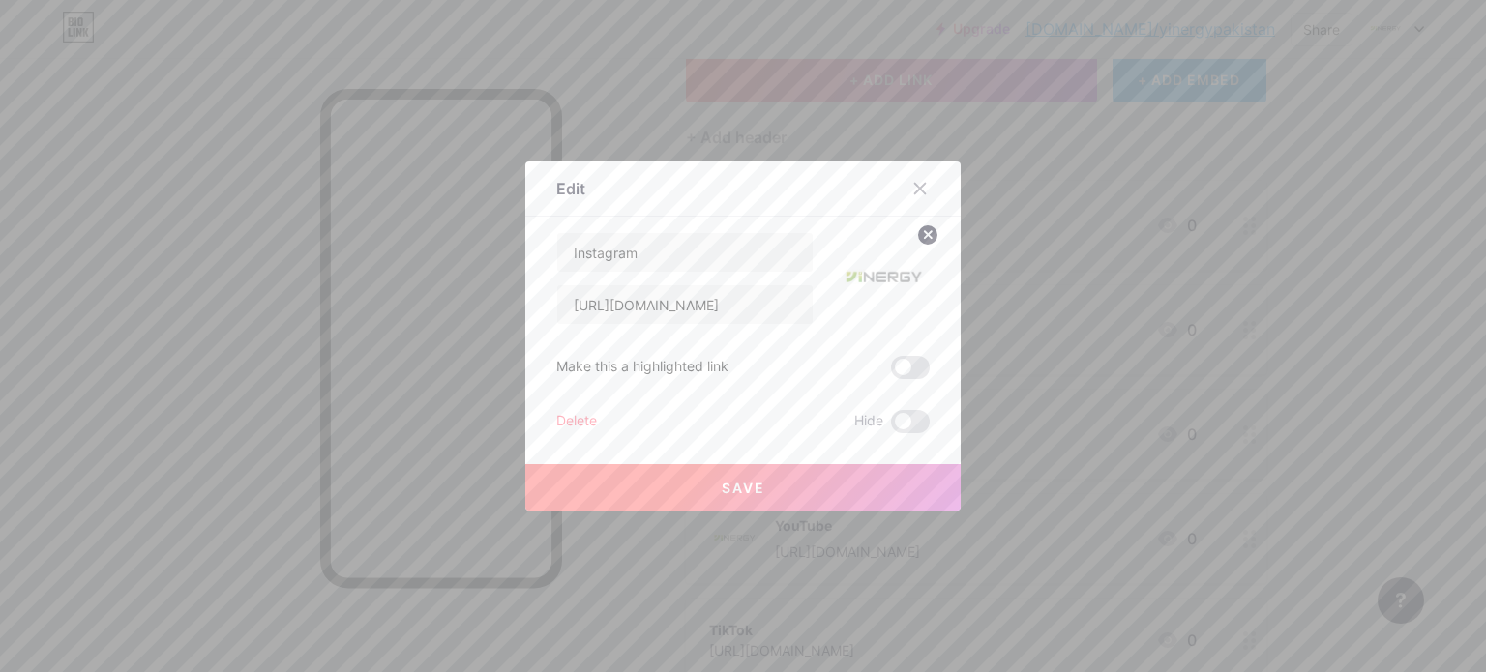
click at [921, 367] on span at bounding box center [910, 367] width 39 height 23
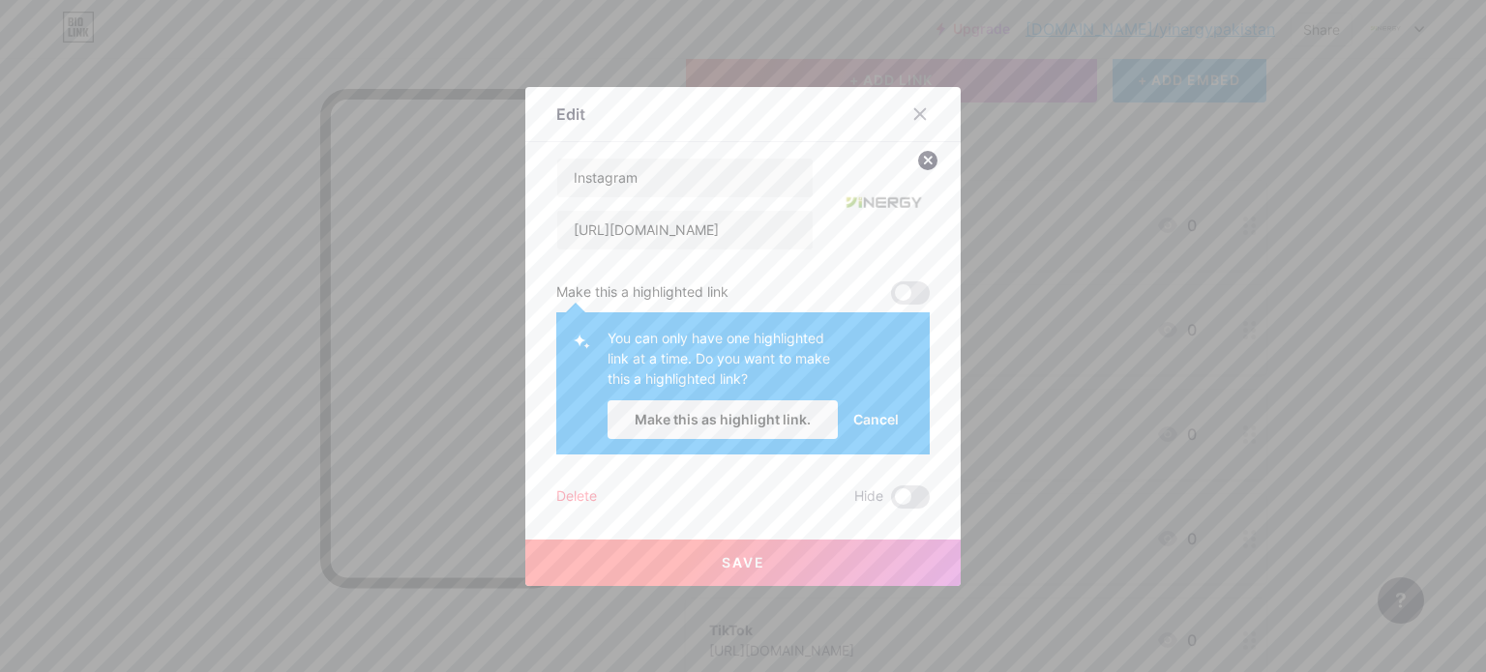
click at [866, 411] on span "Cancel" at bounding box center [875, 419] width 45 height 20
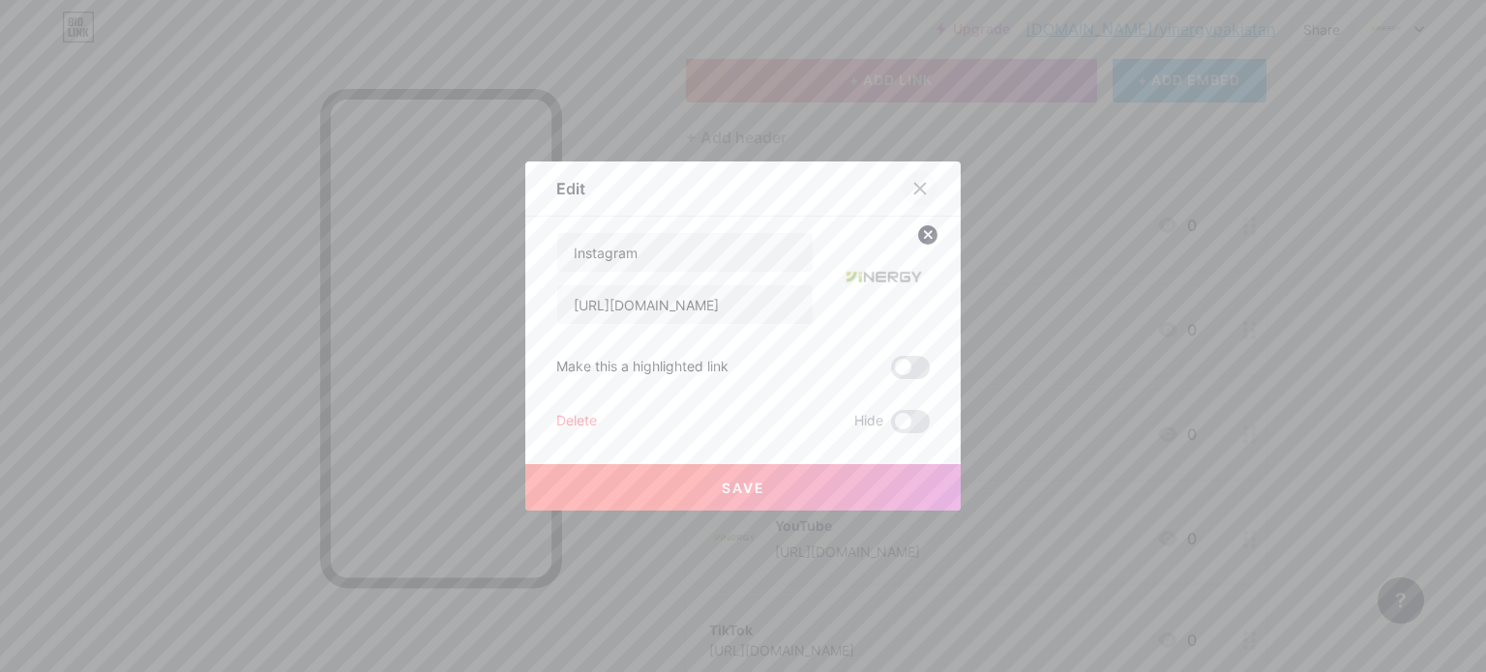
click at [912, 181] on icon at bounding box center [919, 188] width 15 height 15
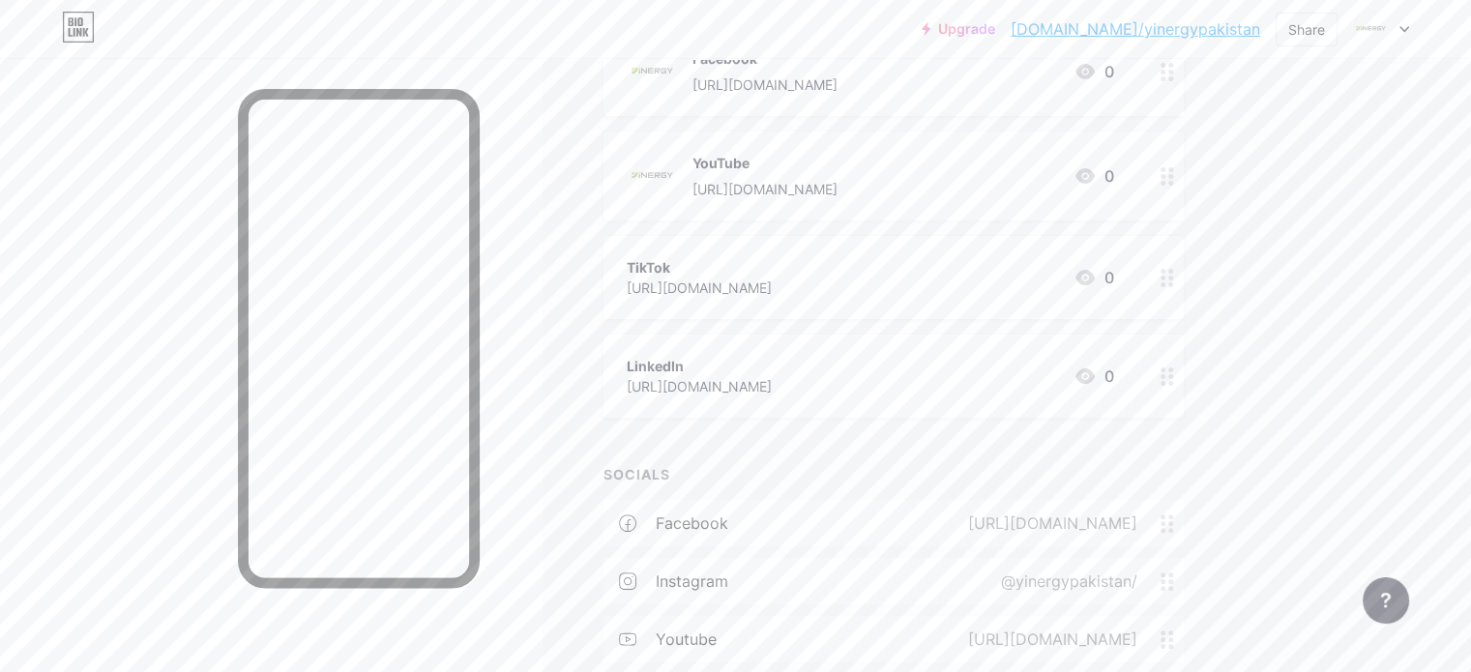
scroll to position [491, 0]
click at [1166, 265] on circle at bounding box center [1163, 266] width 5 height 5
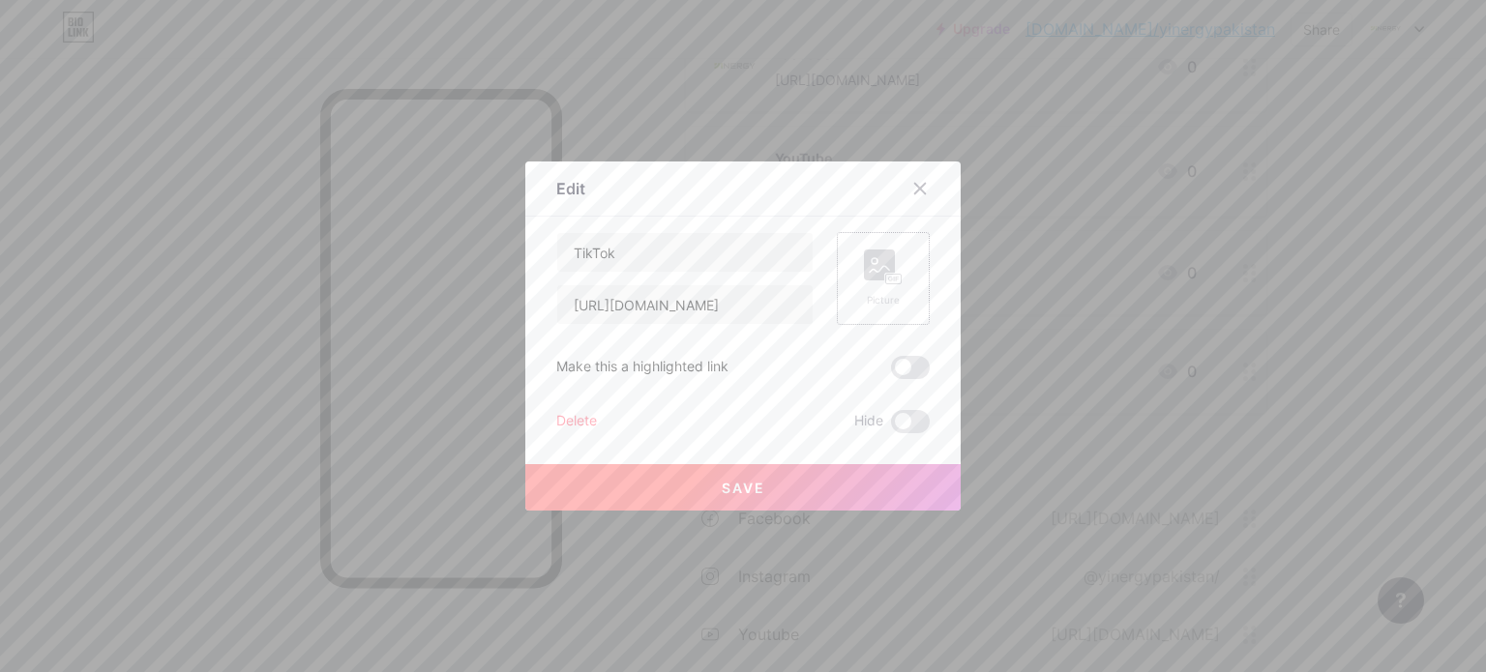
click at [892, 275] on rect at bounding box center [893, 280] width 15 height 10
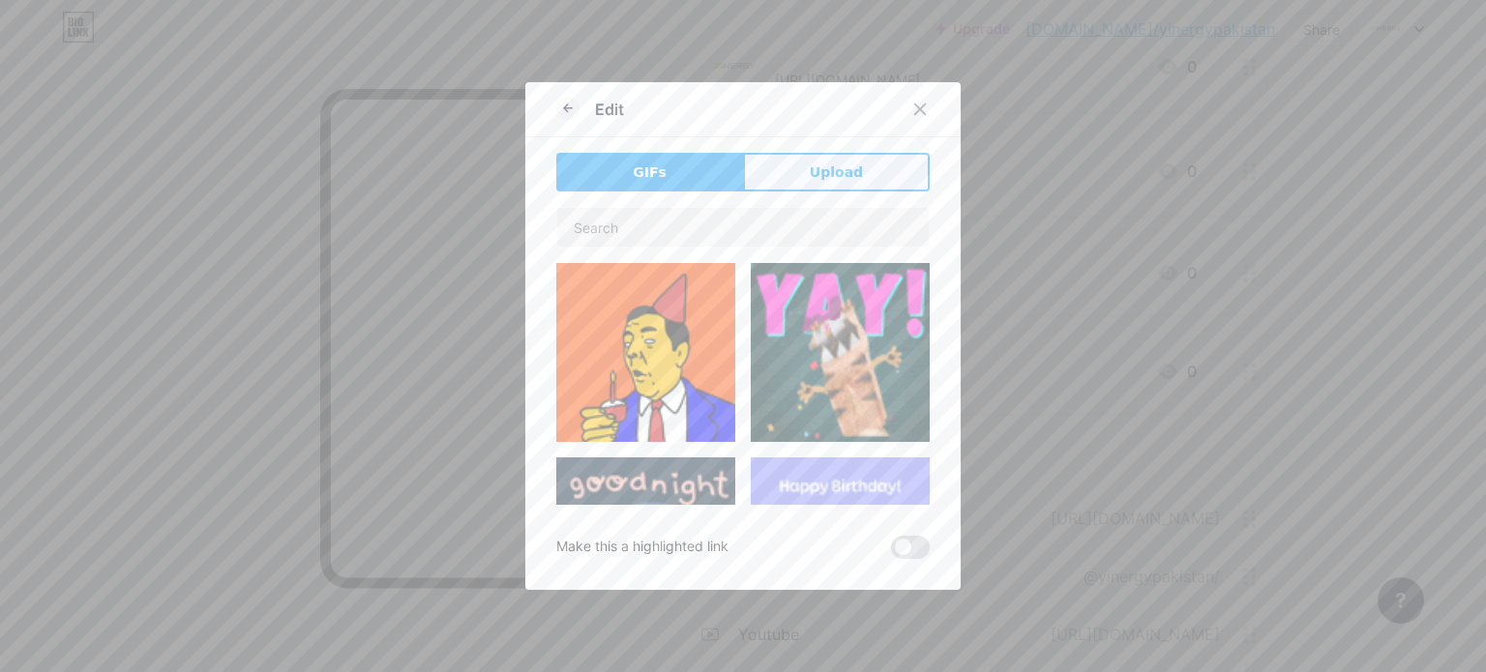
click at [820, 179] on span "Upload" at bounding box center [836, 173] width 53 height 20
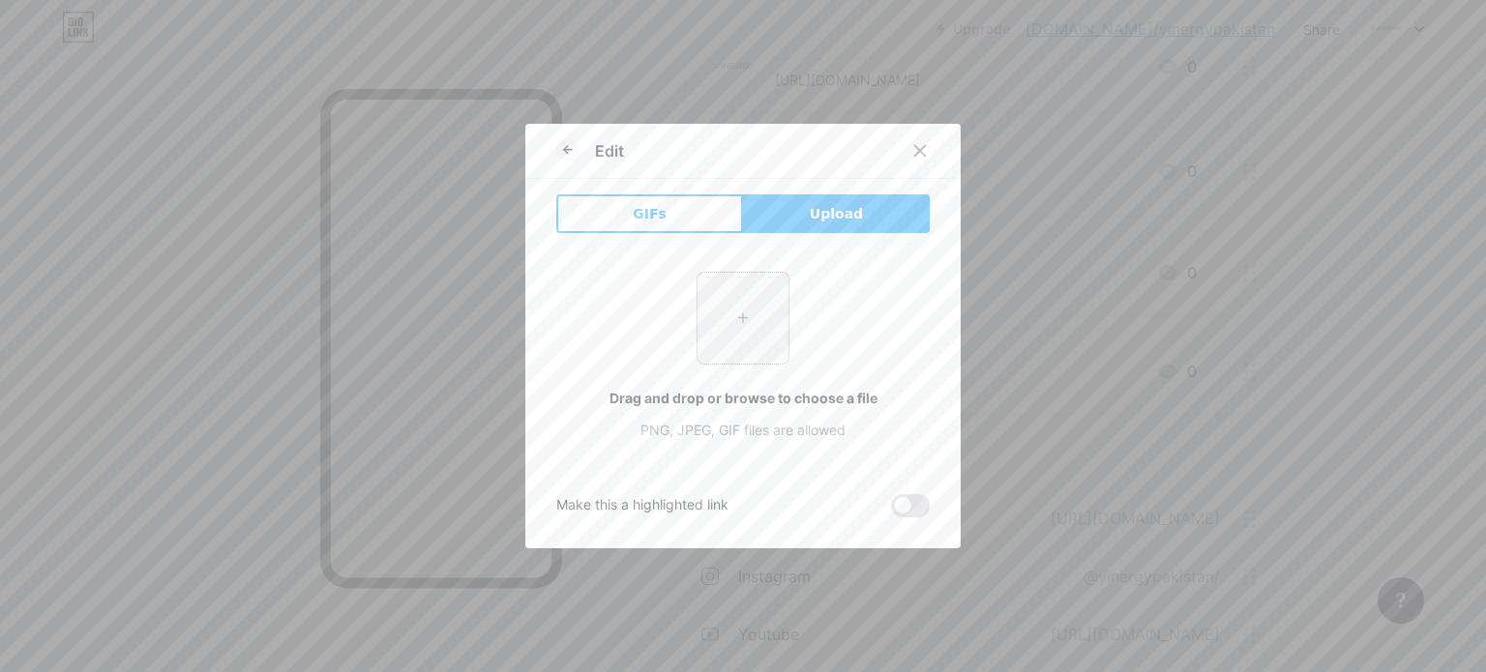
click at [743, 307] on input "file" at bounding box center [742, 318] width 91 height 91
type input "C:\fakepath\aa.jpeg"
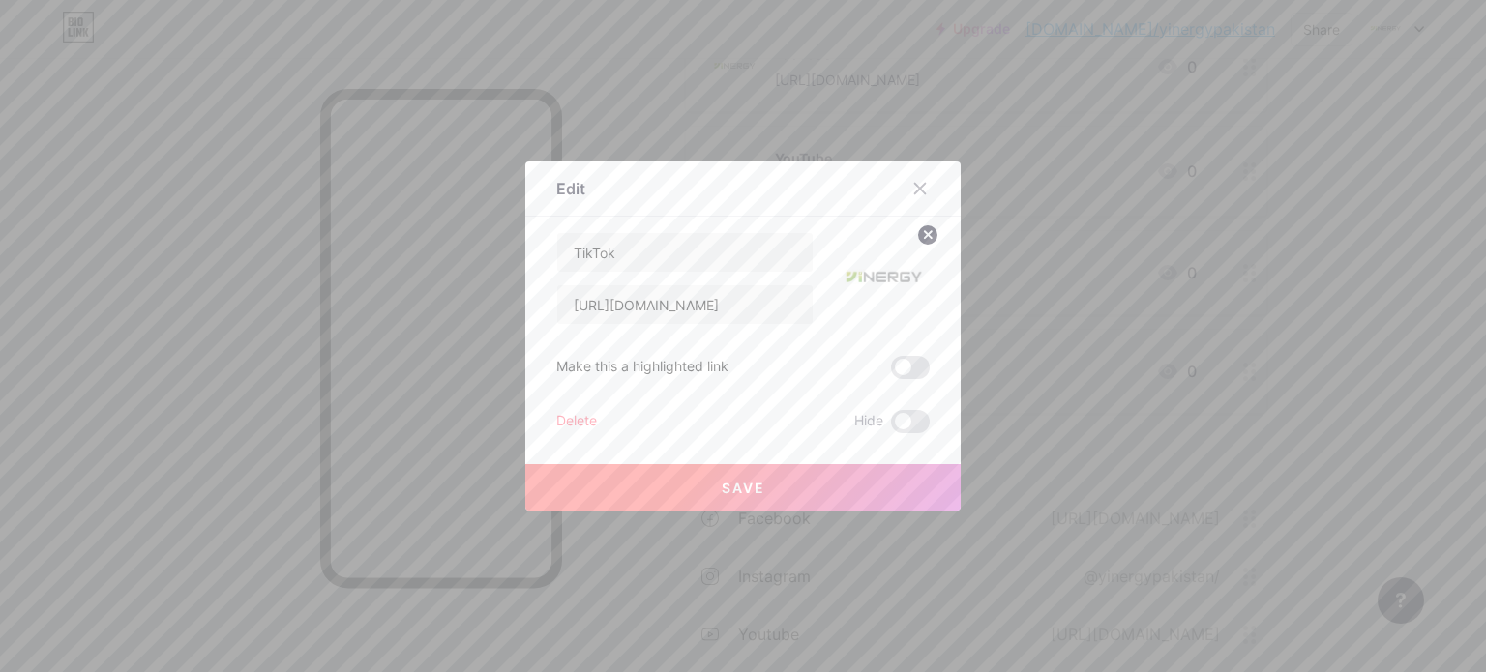
click at [861, 492] on button "Save" at bounding box center [742, 487] width 435 height 46
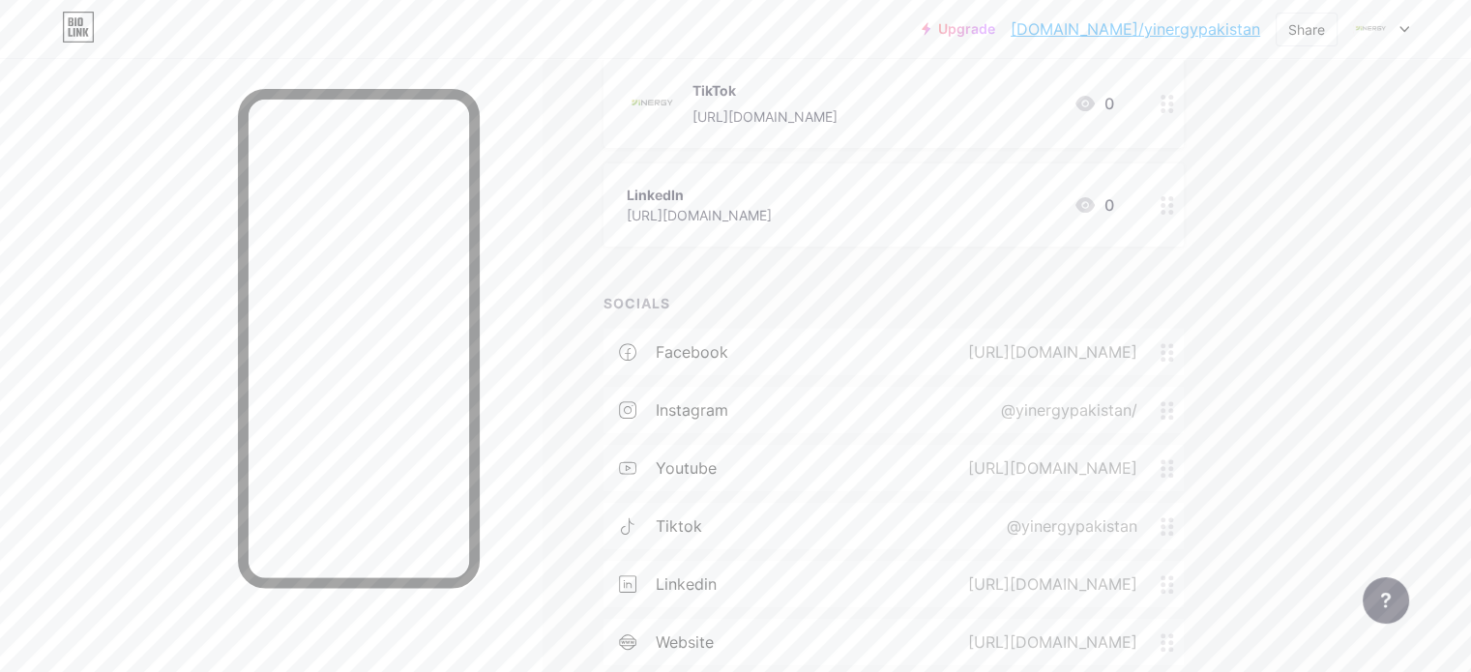
scroll to position [619, 0]
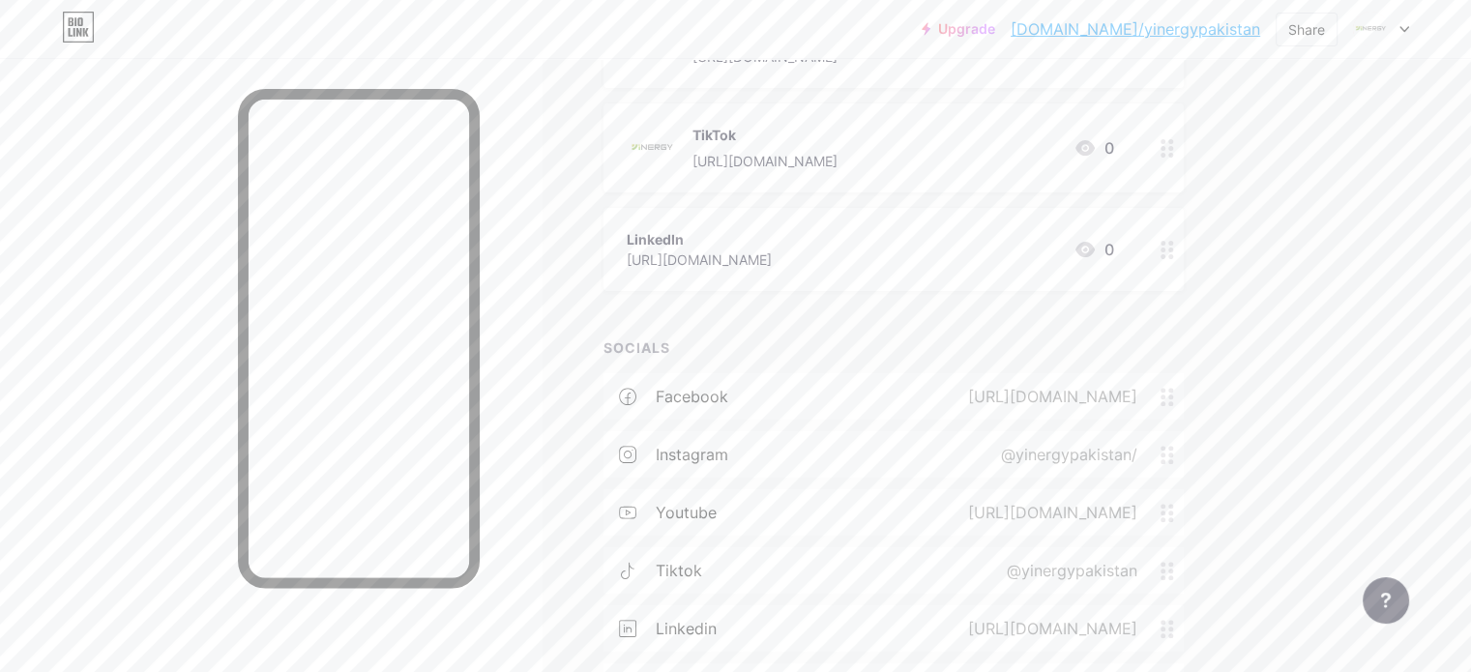
click at [1174, 250] on icon at bounding box center [1168, 250] width 14 height 18
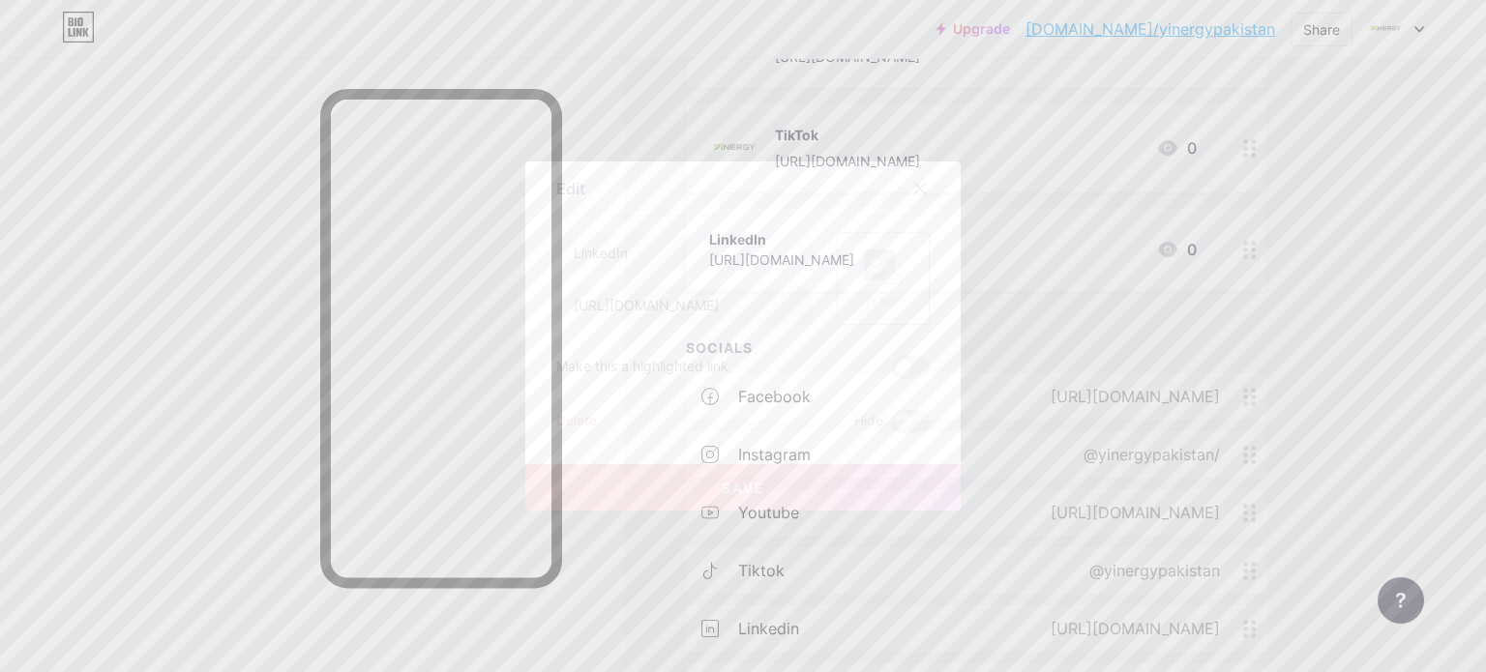
click at [878, 256] on rect at bounding box center [879, 265] width 31 height 31
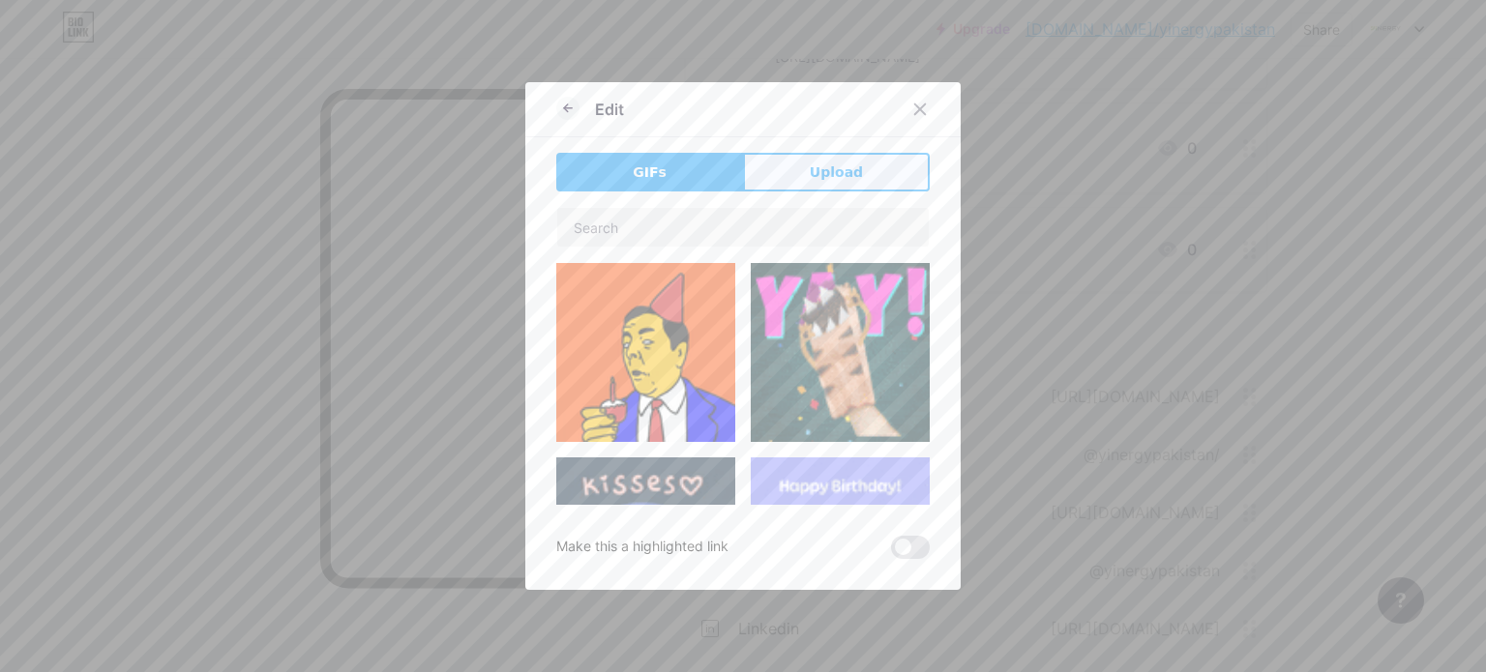
click at [844, 184] on button "Upload" at bounding box center [836, 172] width 187 height 39
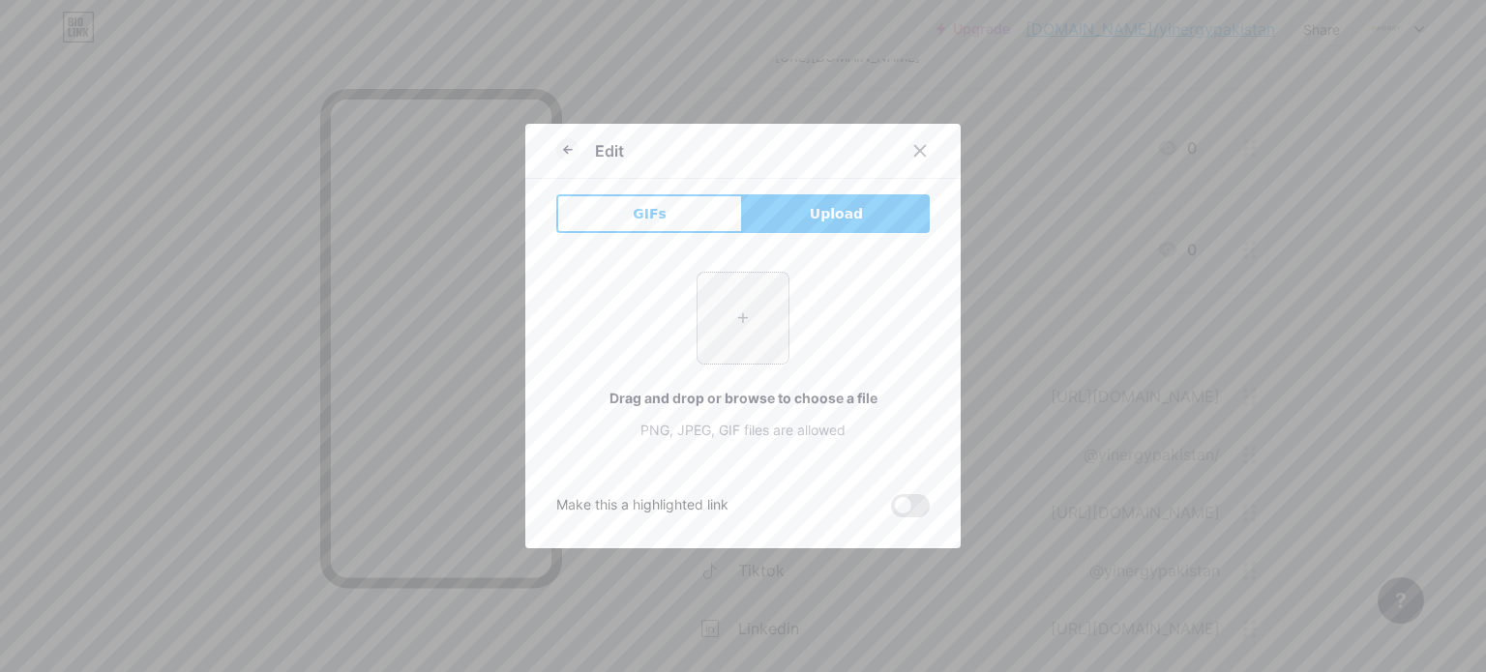
click at [727, 319] on input "file" at bounding box center [742, 318] width 91 height 91
type input "C:\fakepath\aa.jpeg"
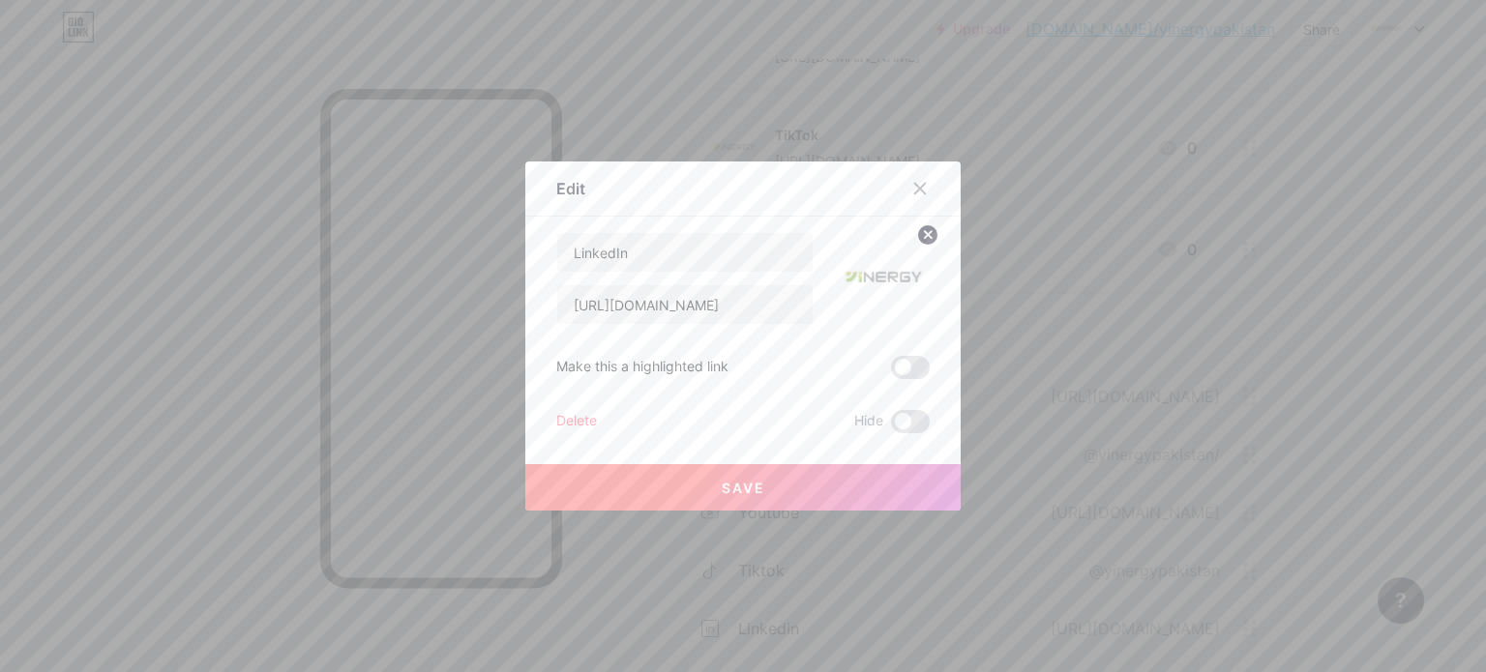
click at [758, 477] on button "Save" at bounding box center [742, 487] width 435 height 46
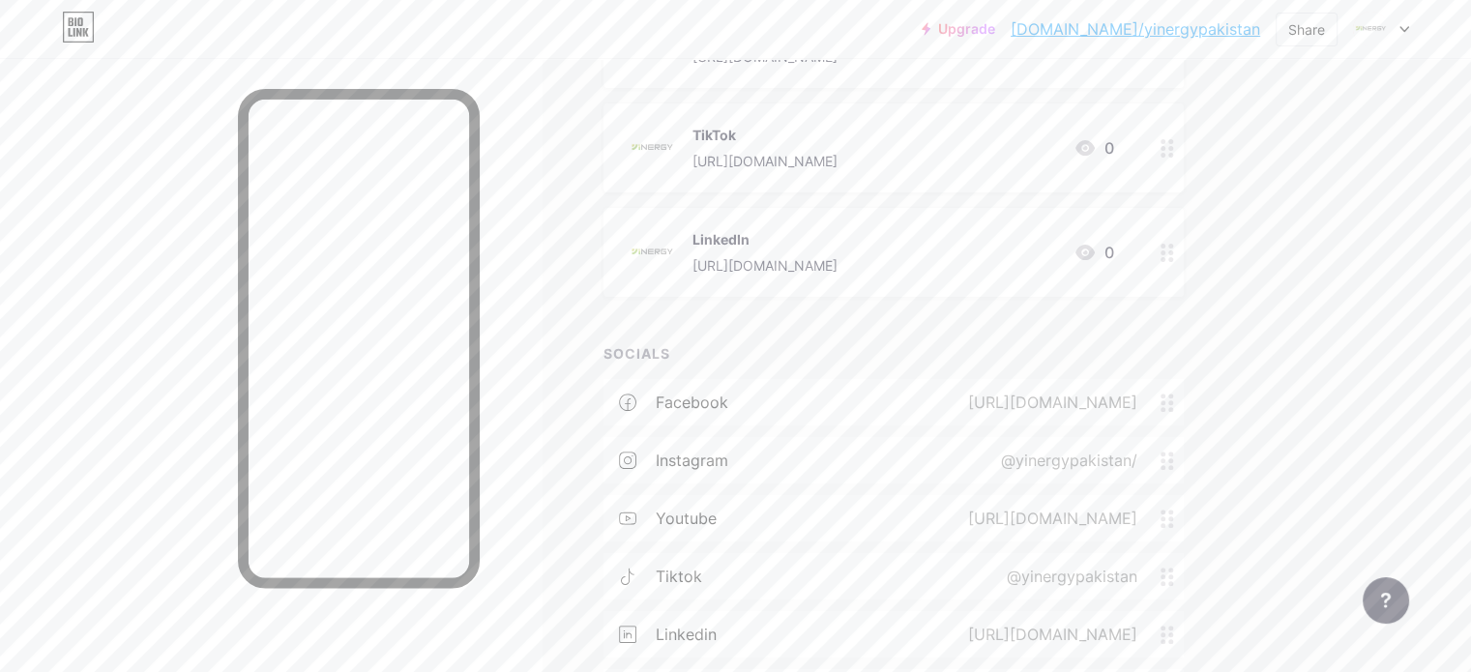
click at [1265, 352] on div "Links Posts Design Subscribers NEW Stats Settings + ADD LINK + ADD EMBED + Add …" at bounding box center [632, 184] width 1265 height 1490
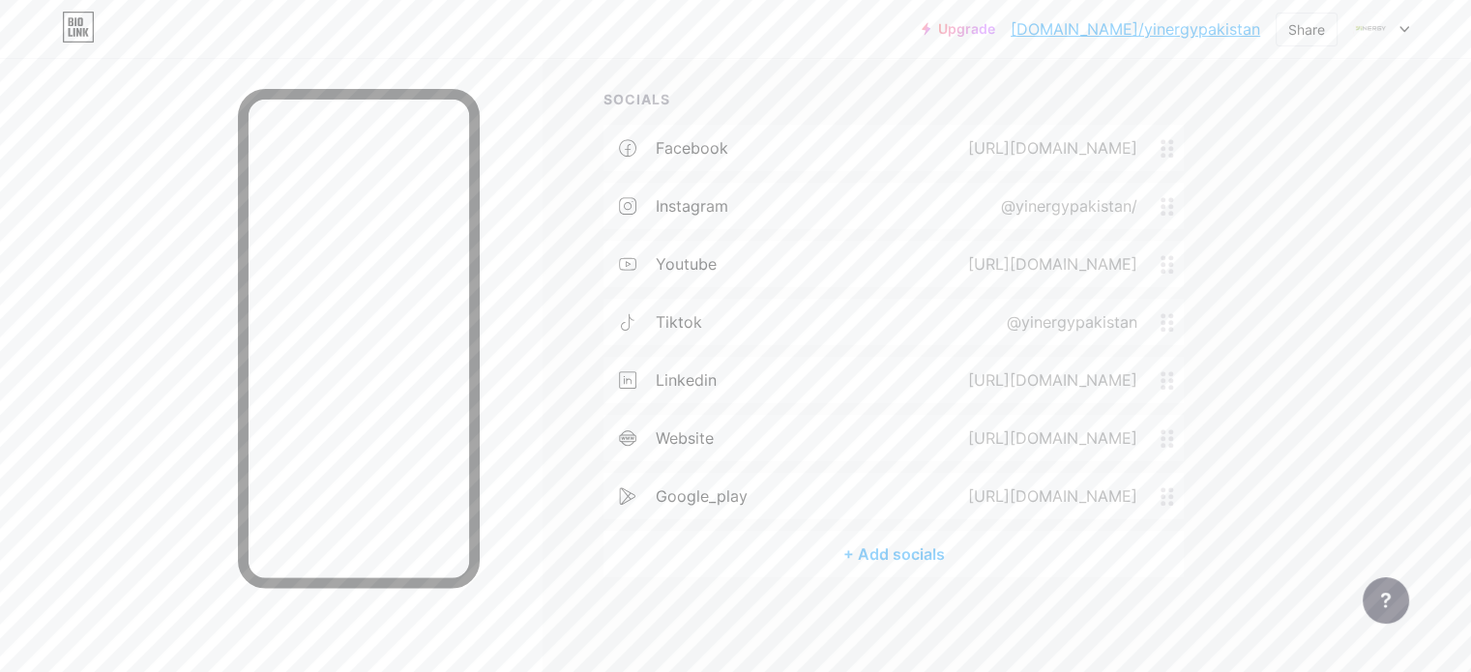
scroll to position [0, 0]
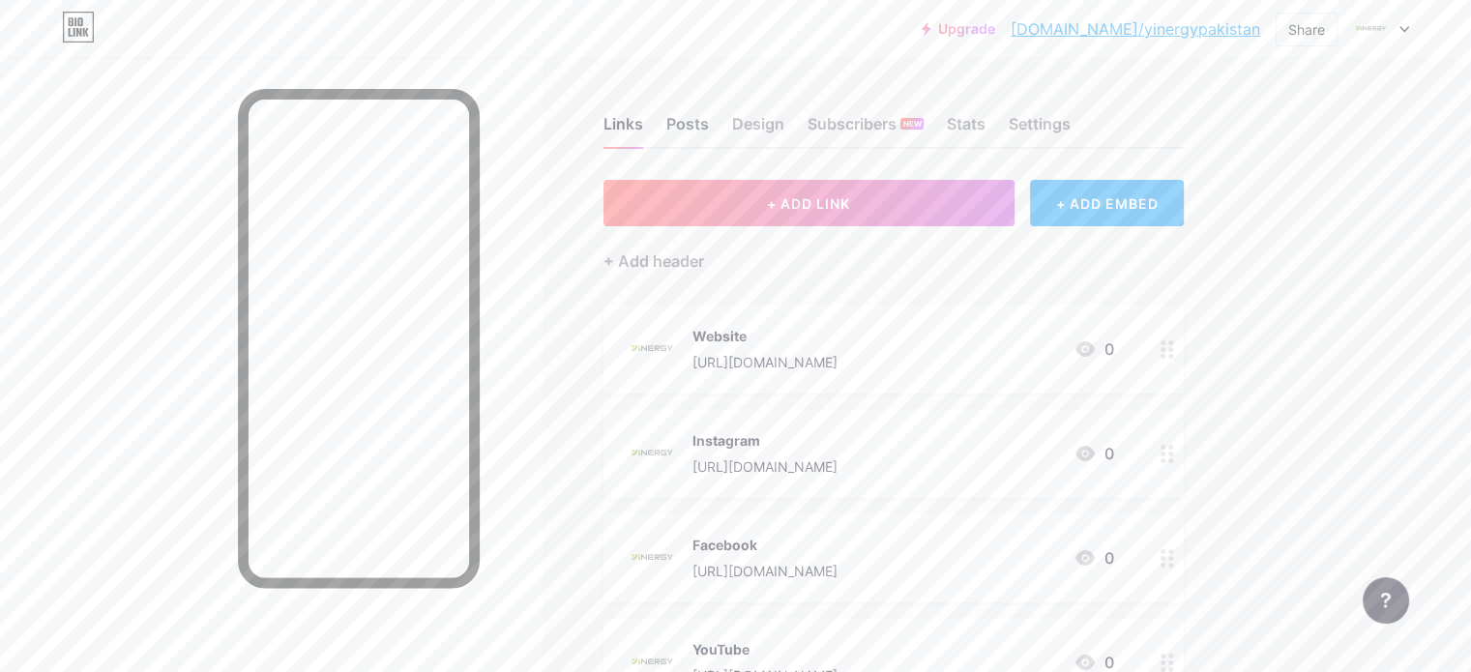
click at [709, 136] on div "Posts" at bounding box center [687, 129] width 43 height 35
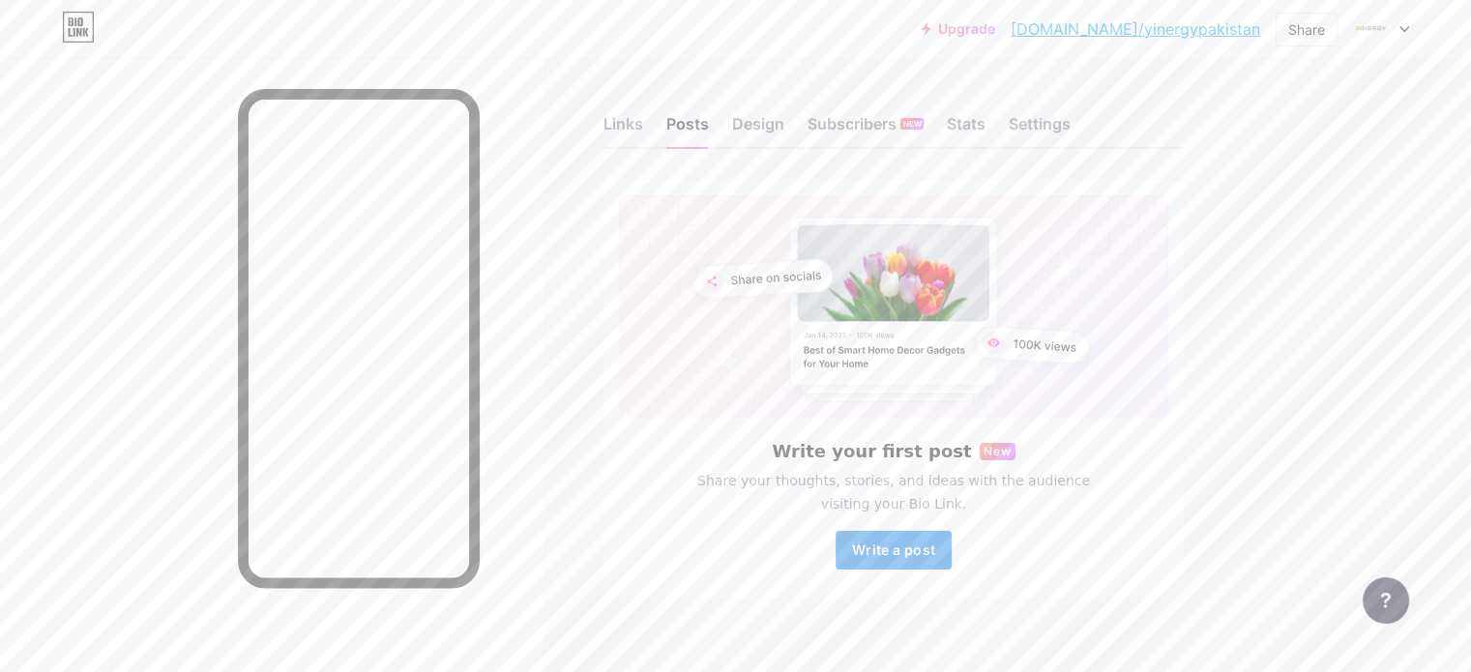
click at [935, 552] on span "Write a post" at bounding box center [893, 550] width 83 height 16
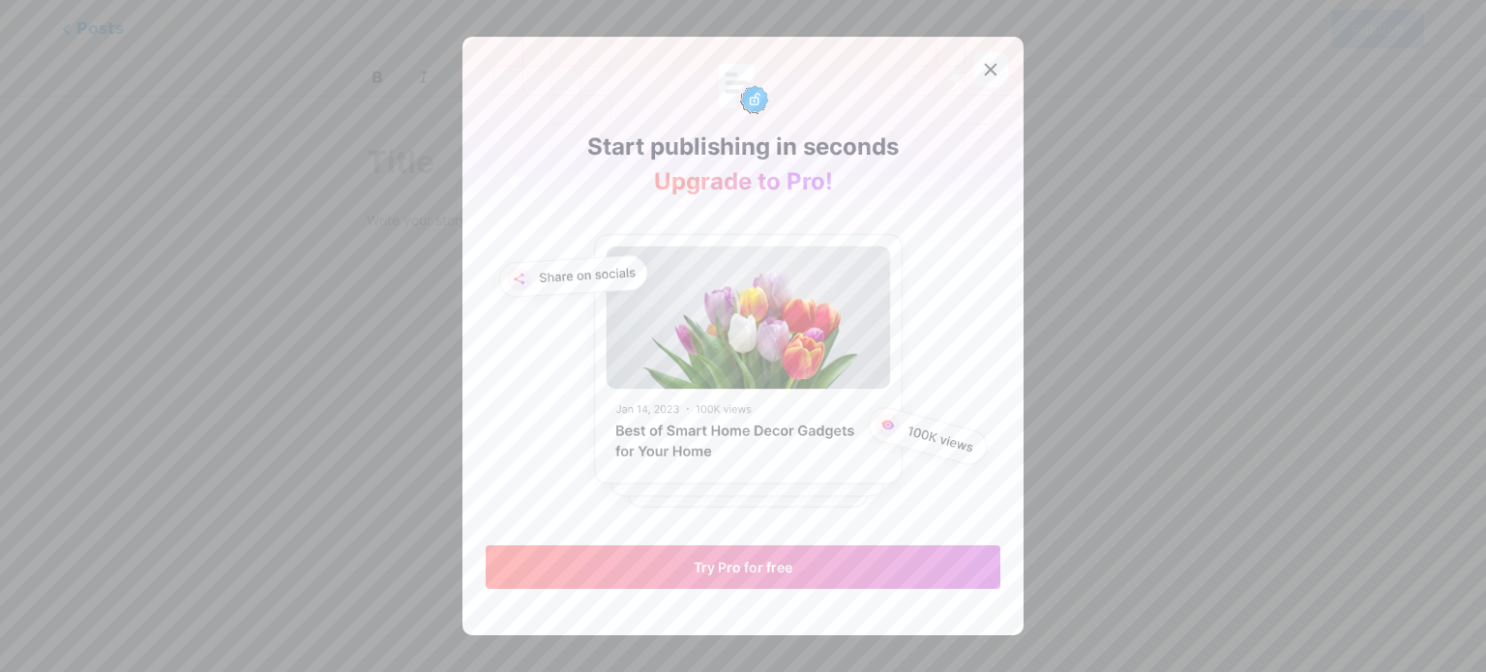
click at [983, 62] on icon at bounding box center [990, 69] width 15 height 15
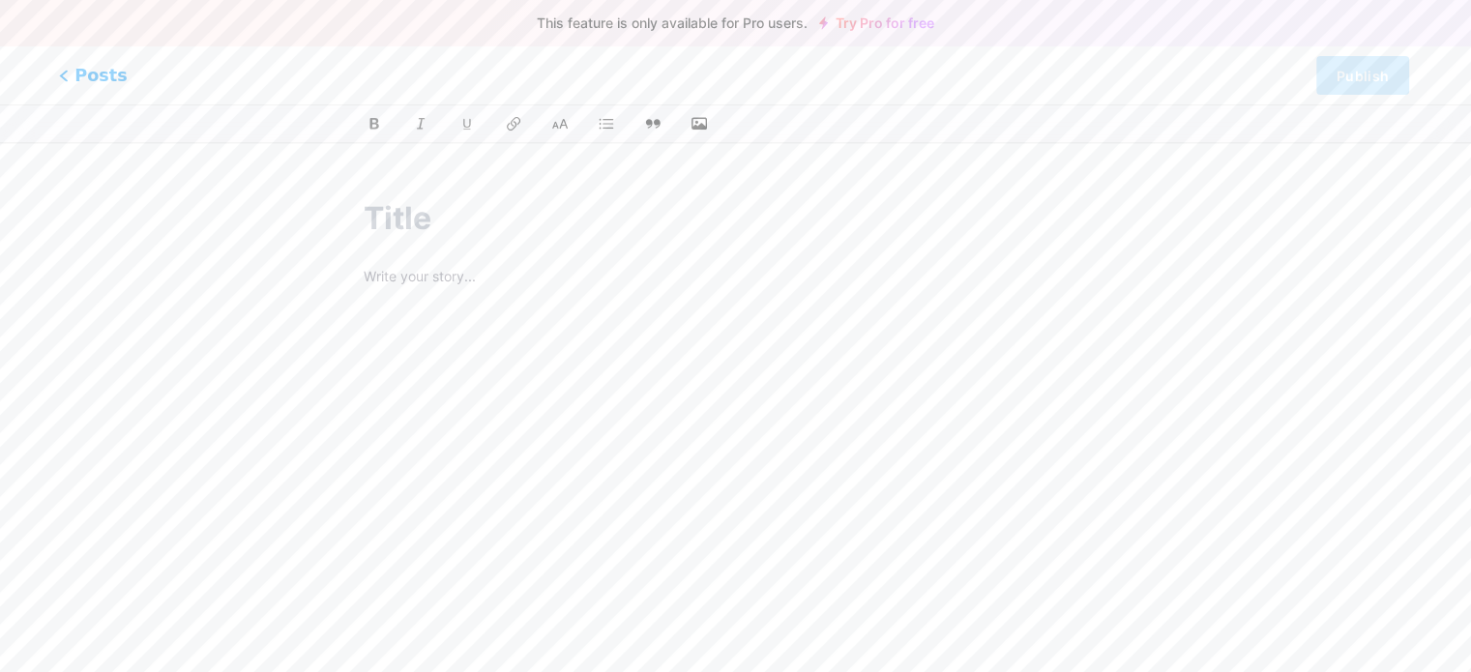
click at [71, 74] on span "Posts" at bounding box center [93, 75] width 69 height 25
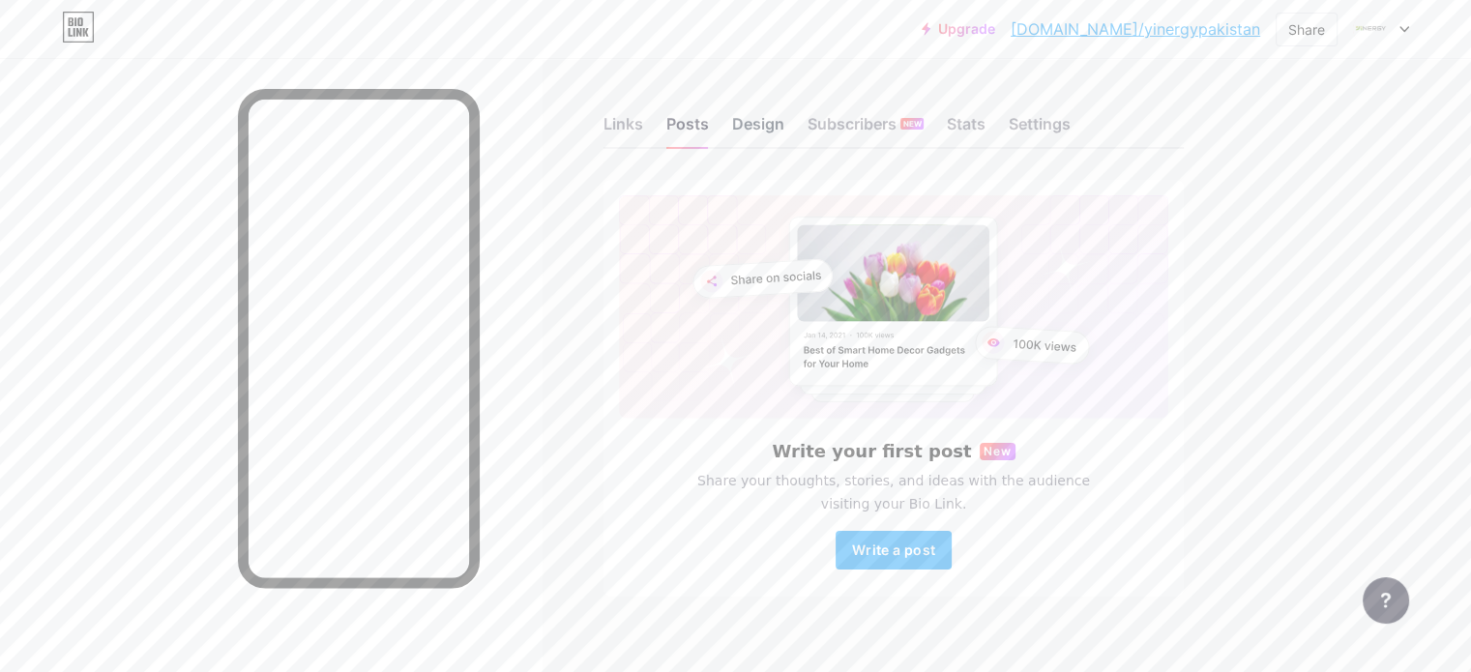
click at [784, 126] on div "Design" at bounding box center [758, 129] width 52 height 35
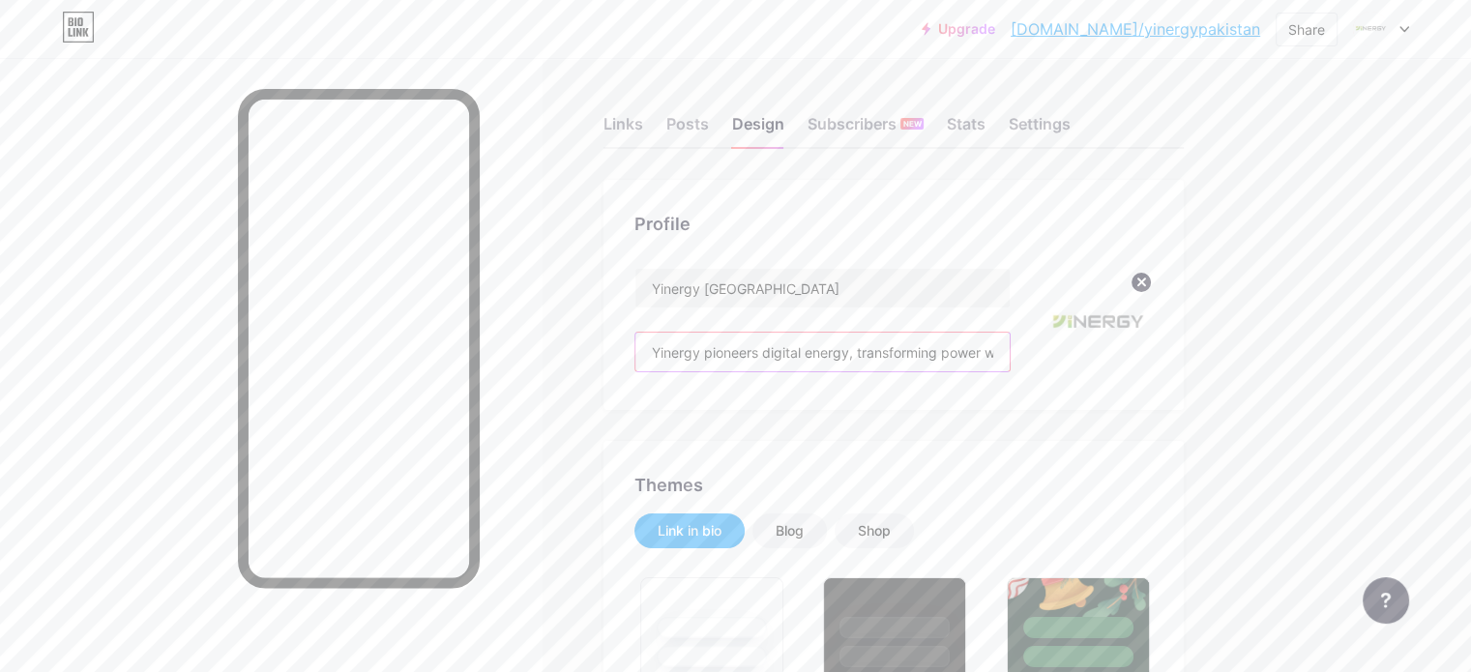
click at [890, 361] on input "Yinergy pioneers digital energy, transforming power with advanced distributed e…" at bounding box center [823, 352] width 374 height 39
paste input "Meet the heart of smart energy – our hybrid solar inverters!"
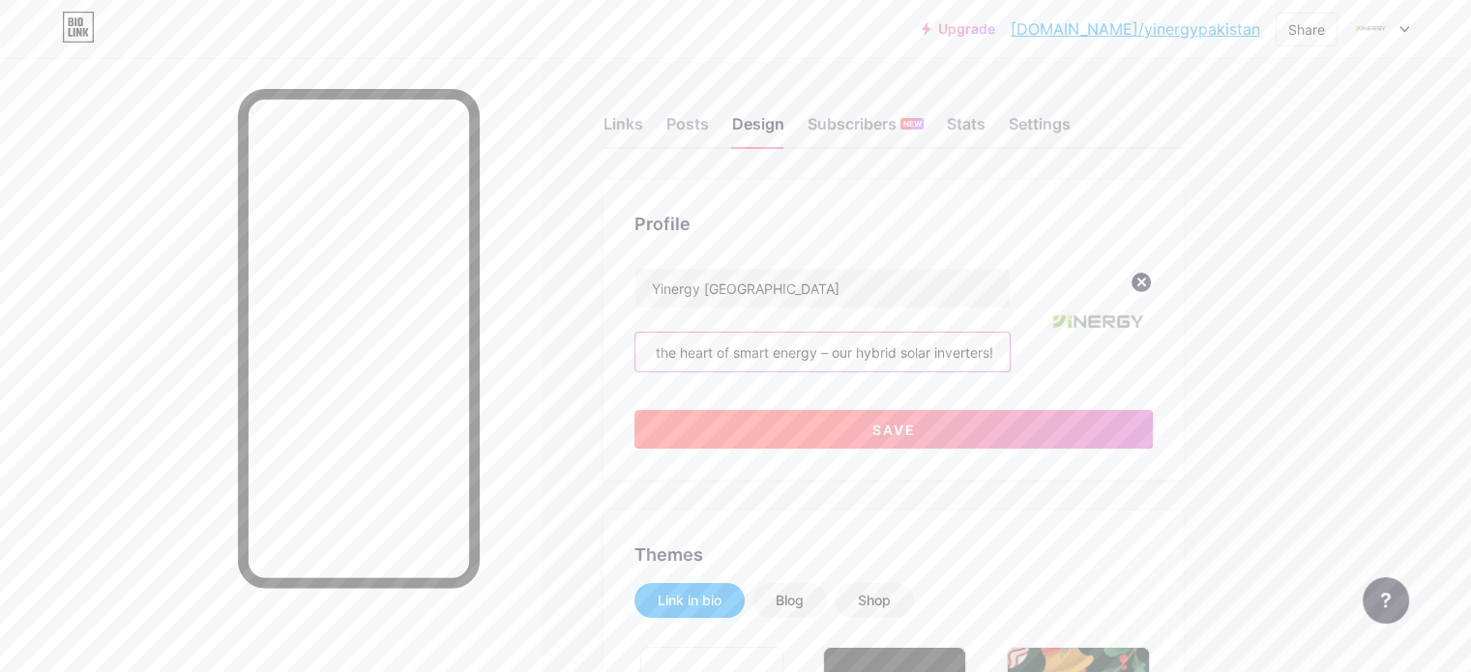
type input "Meet the heart of smart energy – our hybrid solar inverters!"
click at [927, 422] on button "Save" at bounding box center [894, 429] width 518 height 39
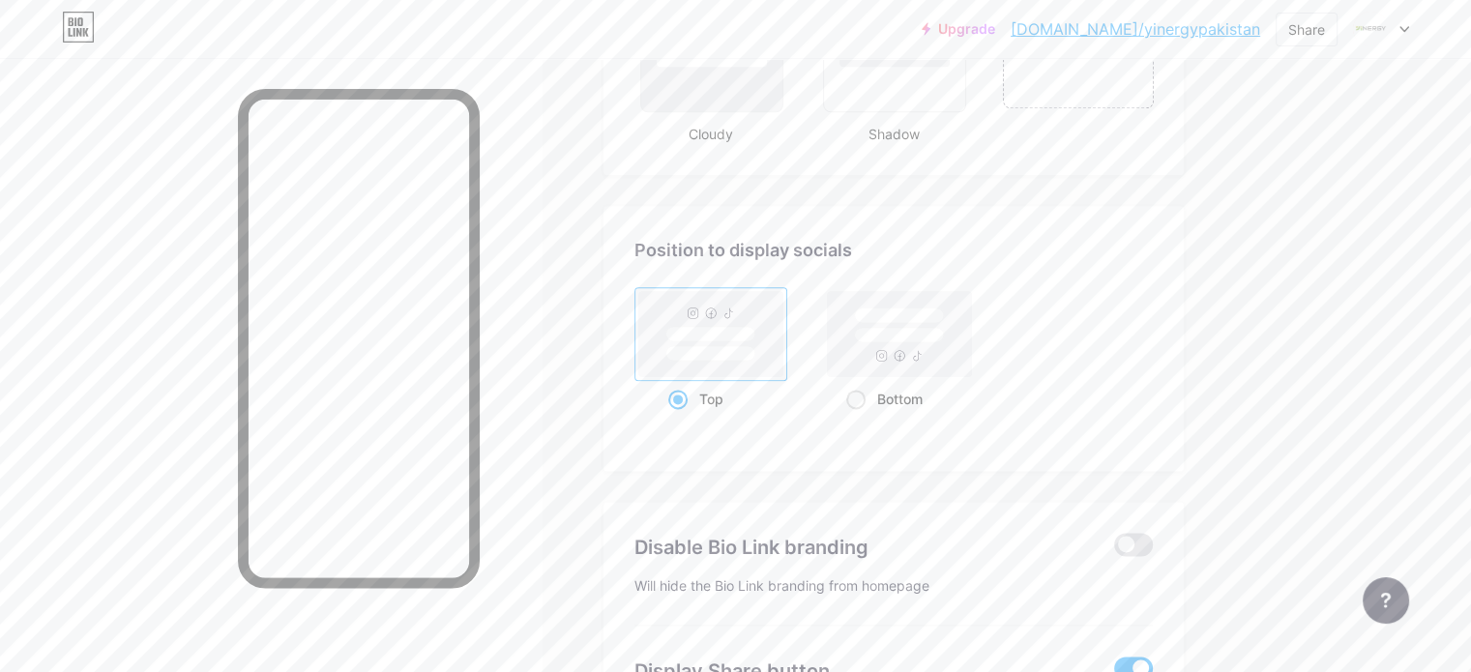
scroll to position [2438, 0]
click at [866, 392] on span at bounding box center [855, 401] width 19 height 19
click at [859, 419] on input "Bottom" at bounding box center [852, 425] width 13 height 13
radio input "true"
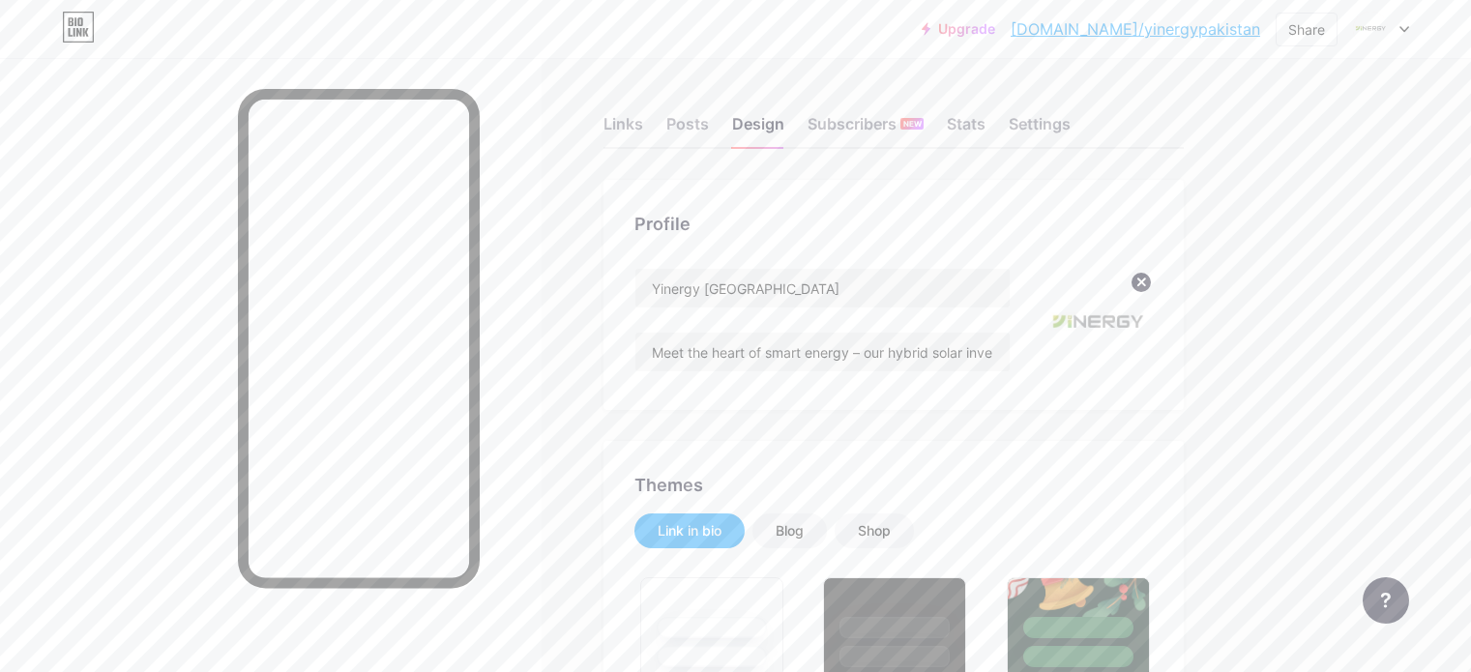
scroll to position [2438, 0]
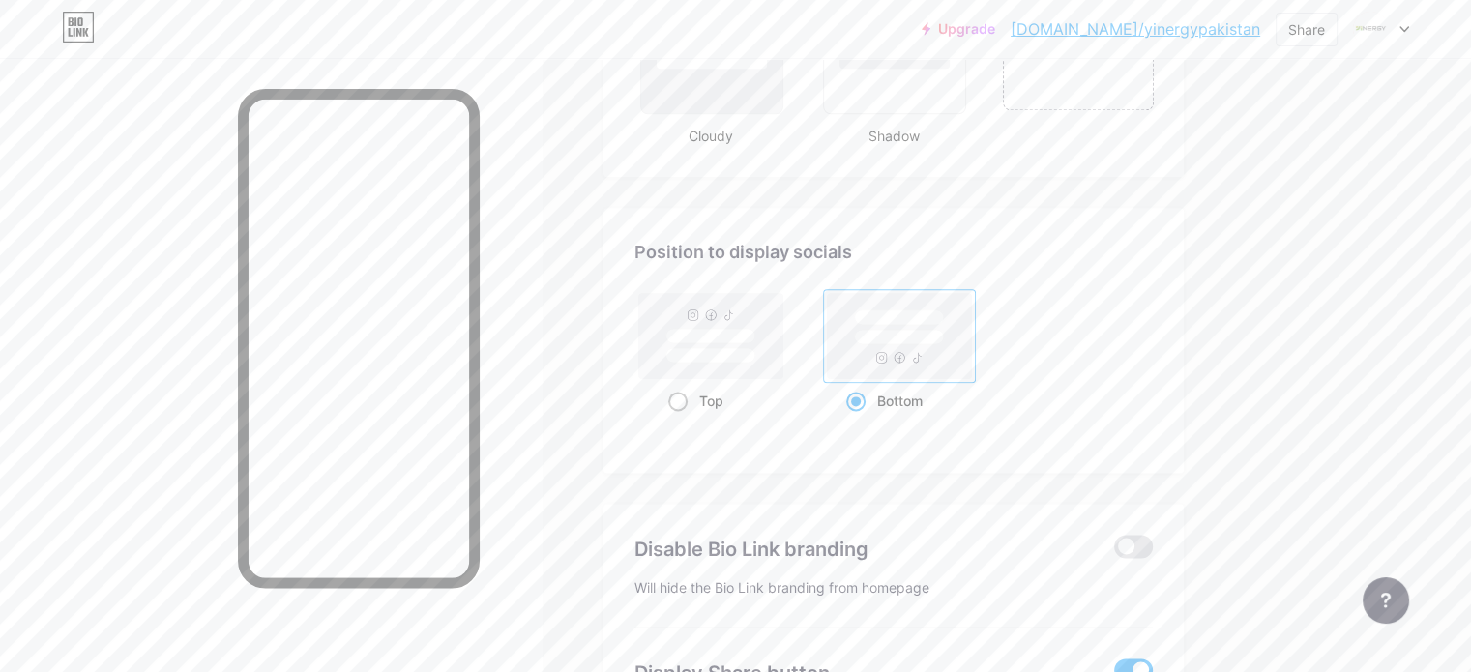
click at [688, 392] on span at bounding box center [677, 401] width 19 height 19
click at [681, 419] on input "Top" at bounding box center [674, 425] width 13 height 13
radio input "true"
click at [949, 399] on div "Bottom" at bounding box center [899, 401] width 107 height 36
click at [859, 419] on input "Bottom" at bounding box center [852, 425] width 13 height 13
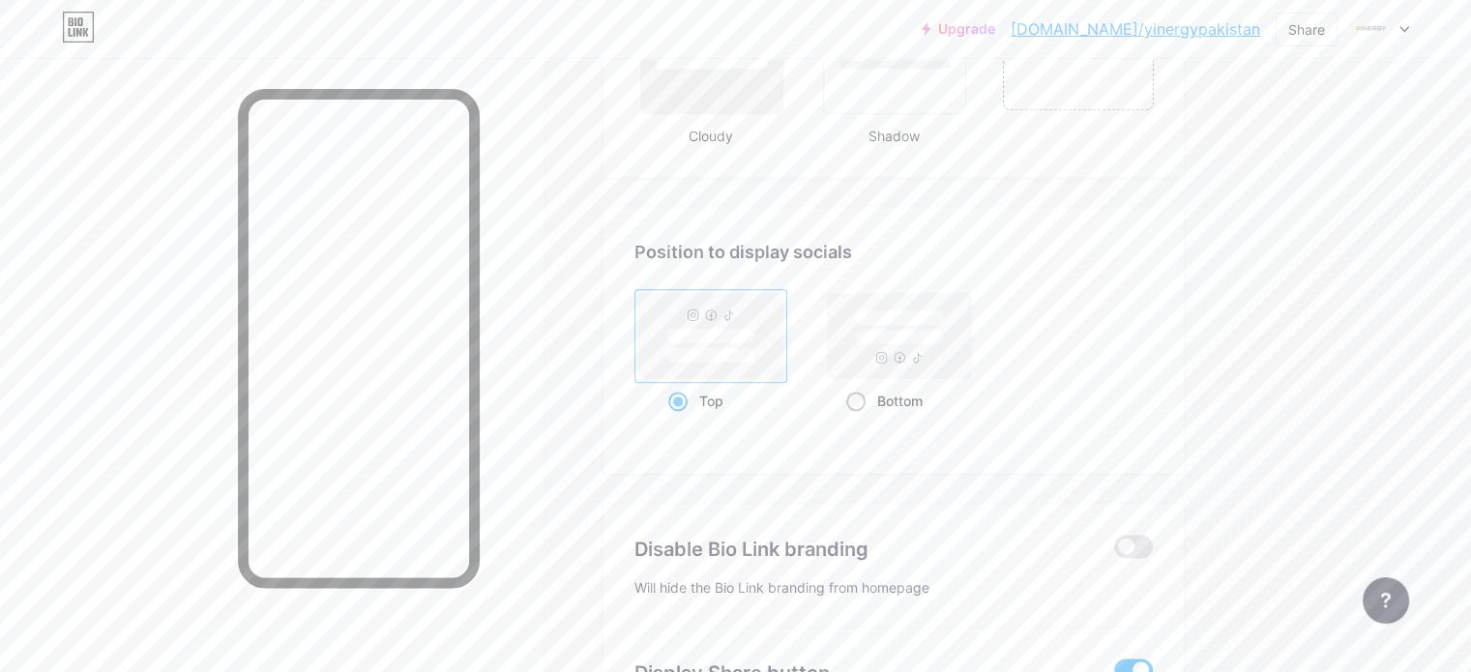
radio input "true"
click at [755, 391] on div "Top" at bounding box center [711, 401] width 86 height 36
click at [681, 419] on input "Top" at bounding box center [674, 425] width 13 height 13
radio input "true"
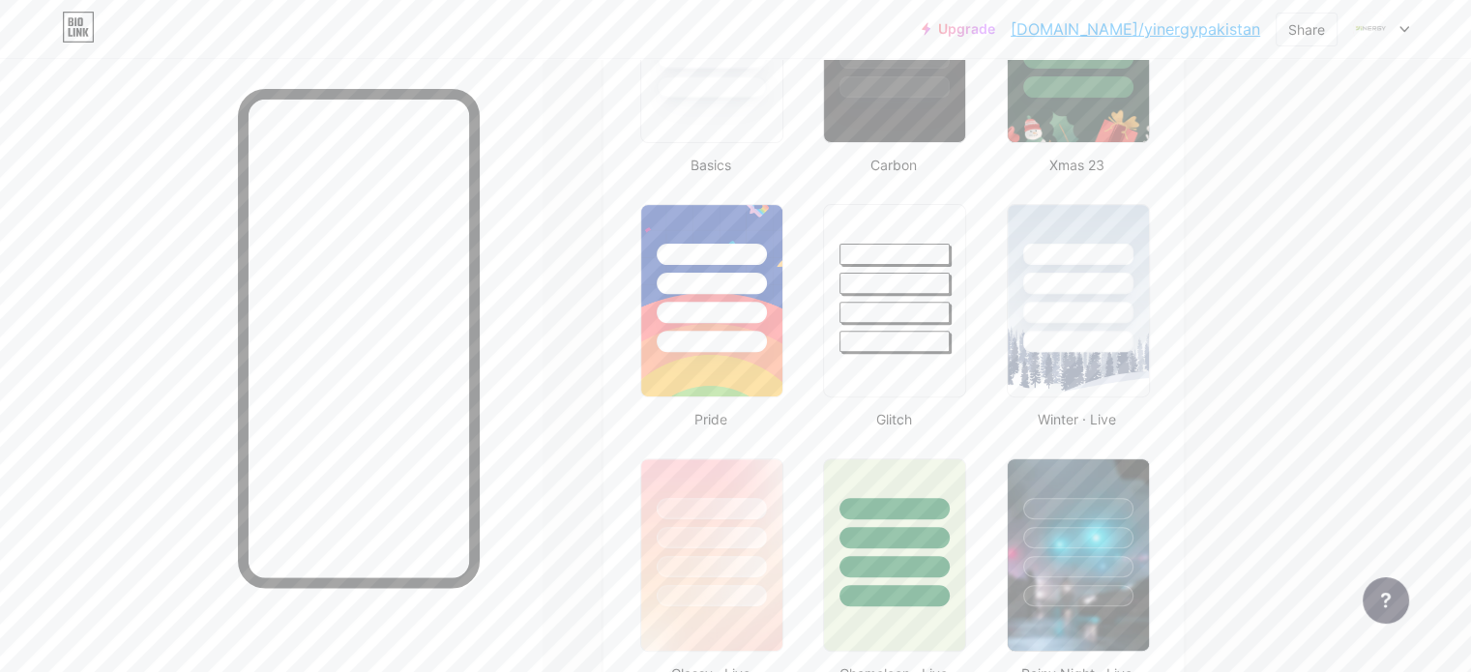
scroll to position [0, 0]
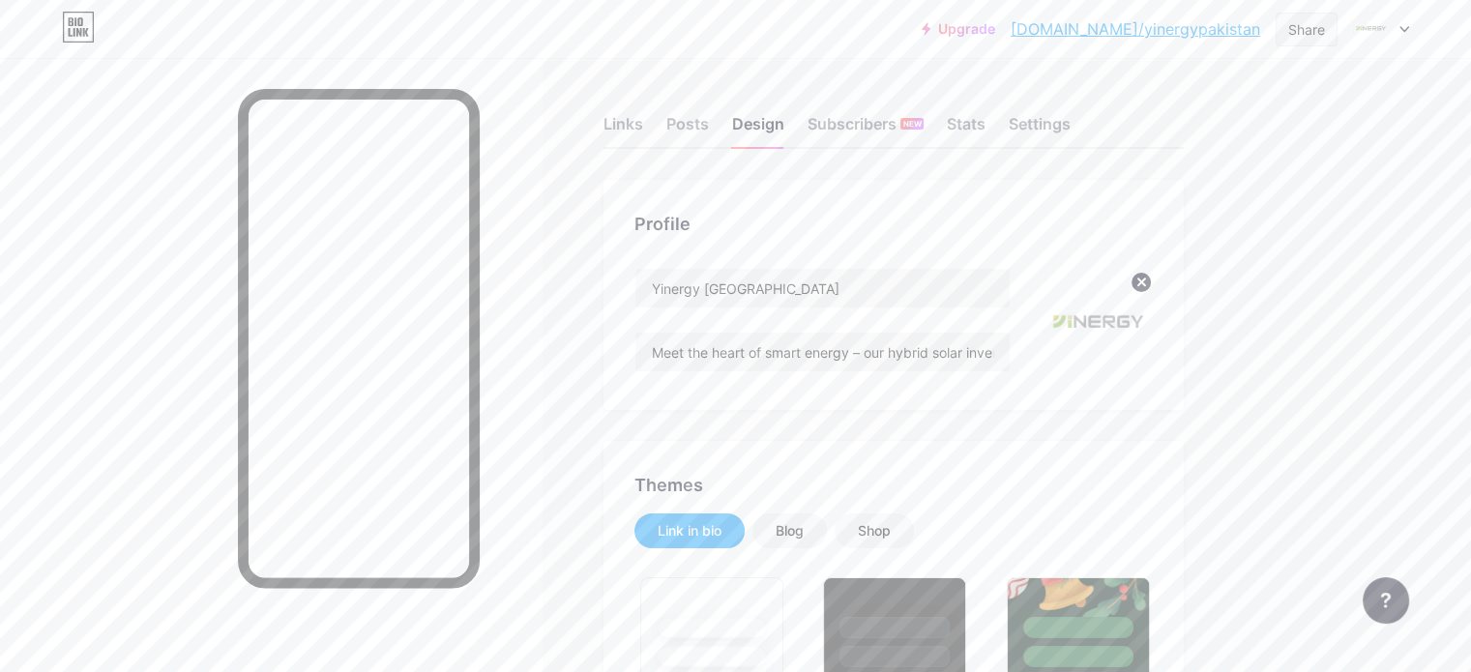
click at [1301, 30] on div "Share" at bounding box center [1306, 29] width 37 height 20
click at [1312, 38] on div "Share" at bounding box center [1306, 29] width 37 height 20
click at [1211, 181] on div "Add to my socials" at bounding box center [1178, 192] width 133 height 23
click at [1215, 148] on div "TikTok" at bounding box center [1193, 138] width 288 height 46
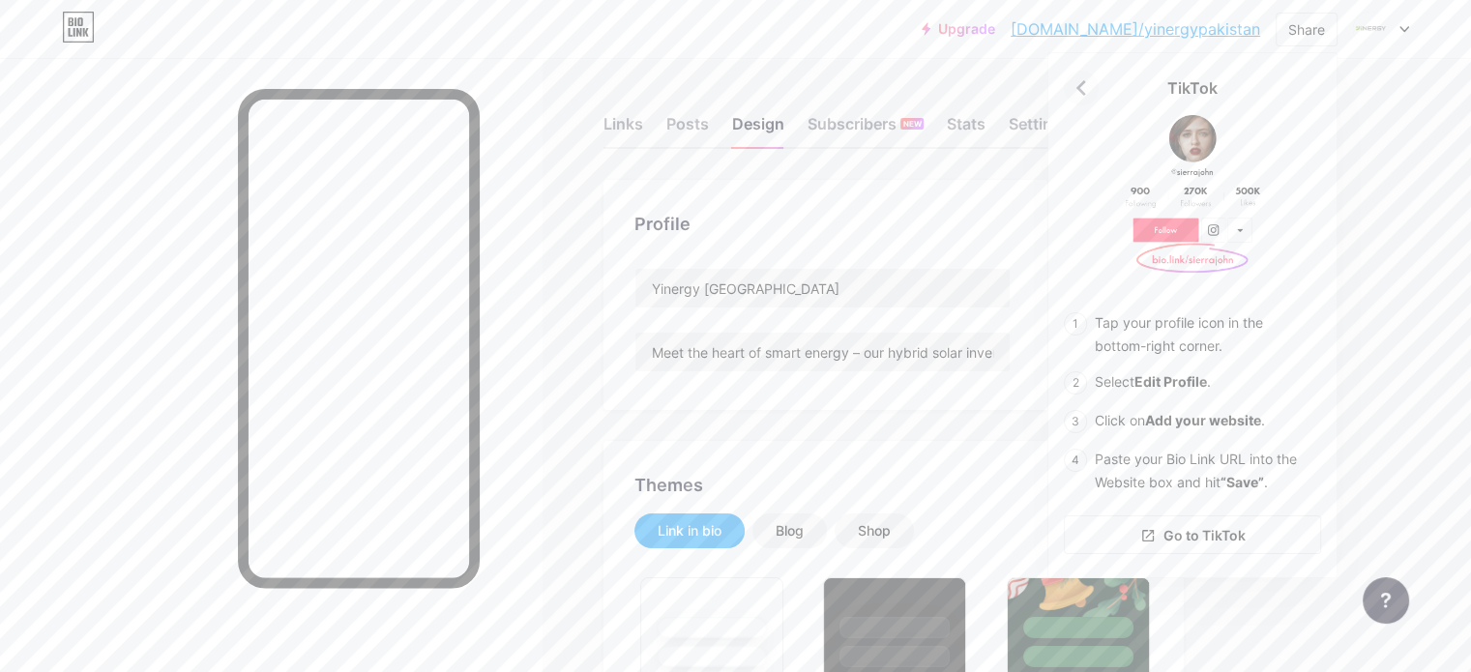
click at [1084, 93] on icon at bounding box center [1082, 87] width 10 height 15
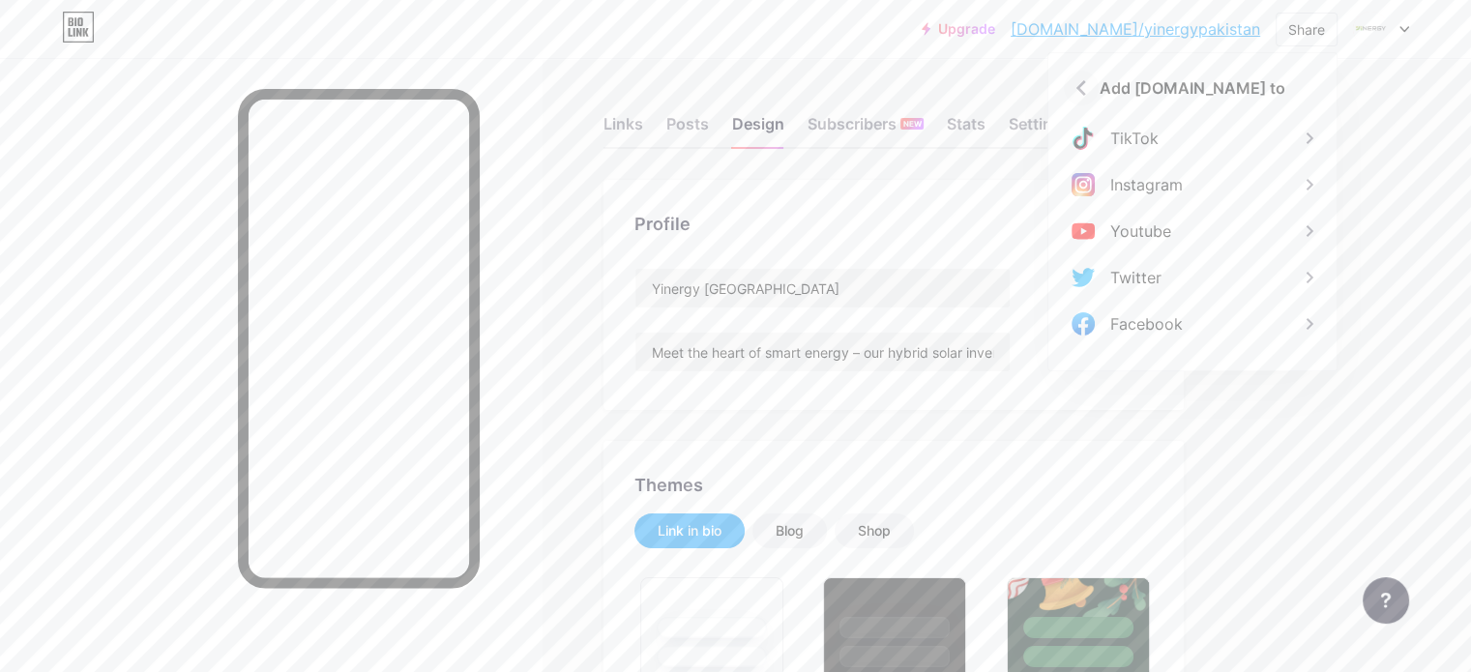
click at [1084, 93] on icon at bounding box center [1082, 87] width 10 height 15
click at [1228, 155] on div "Get my QR code" at bounding box center [1170, 145] width 121 height 23
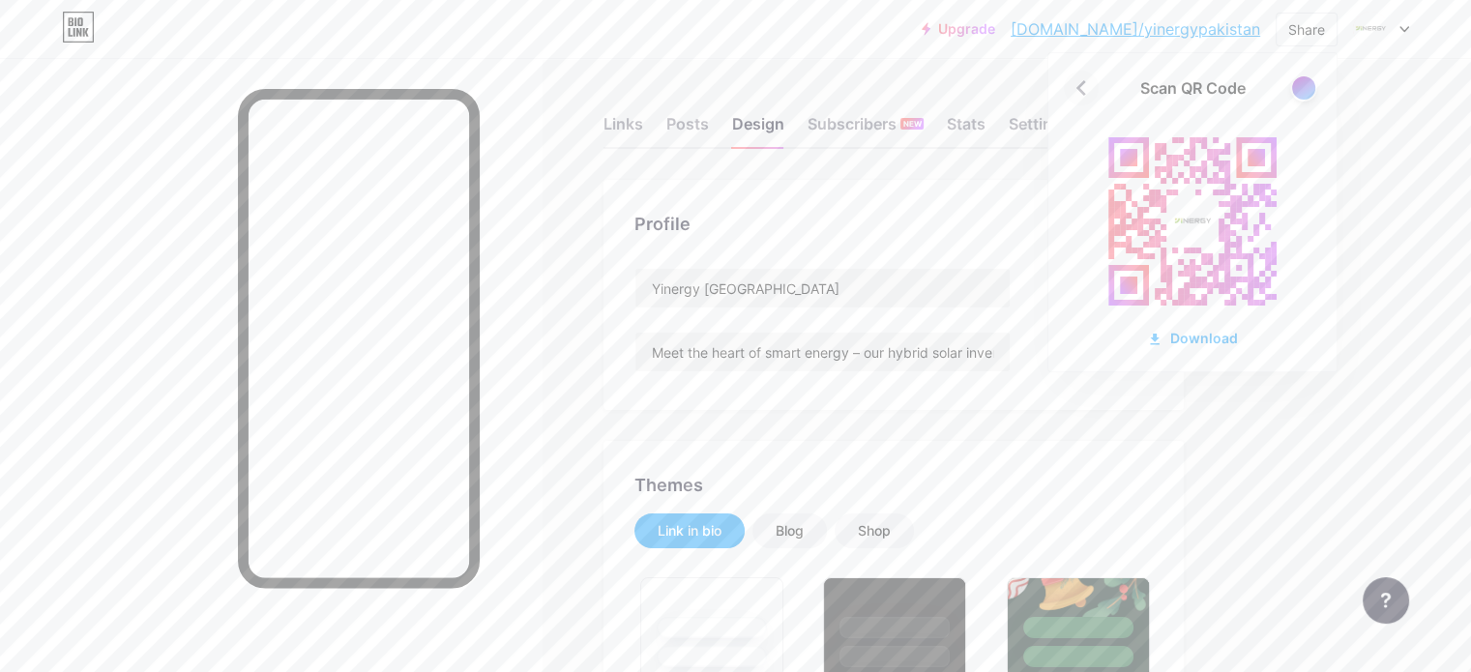
click at [1078, 88] on icon at bounding box center [1082, 87] width 10 height 15
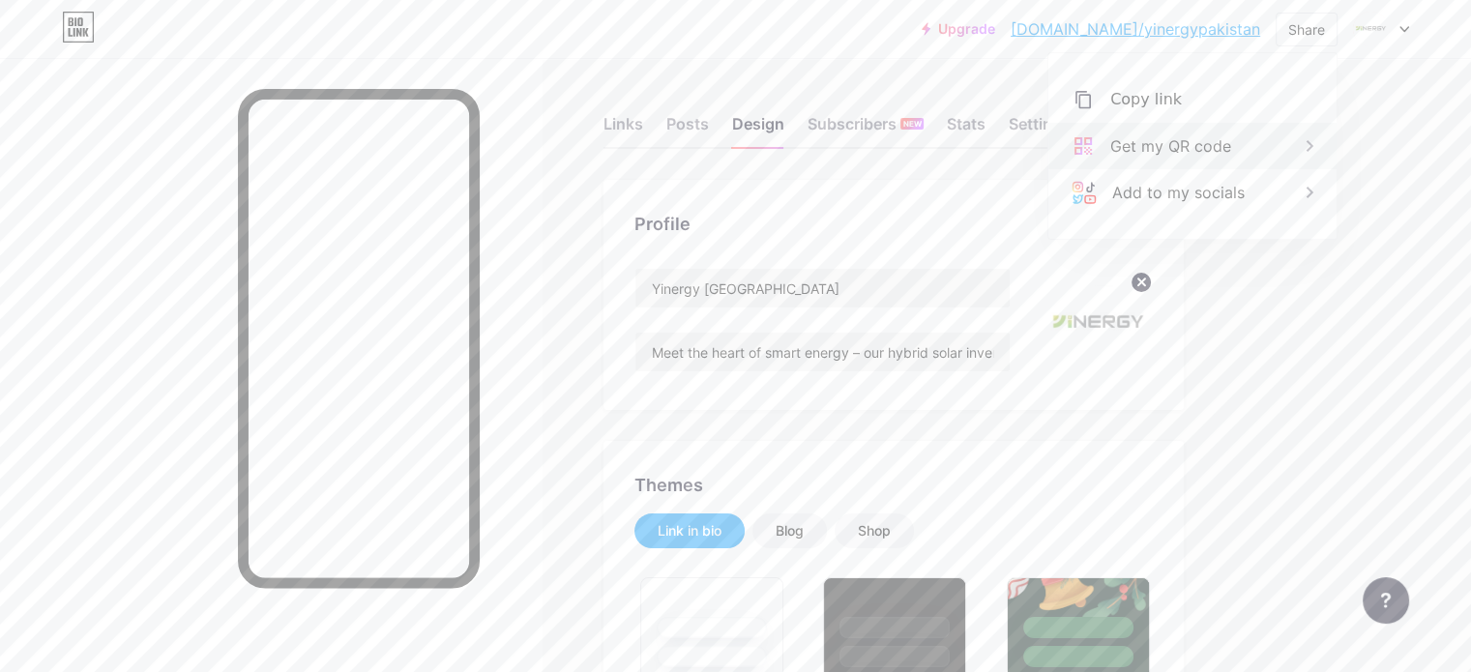
click at [1198, 138] on div "Get my QR code" at bounding box center [1170, 145] width 121 height 23
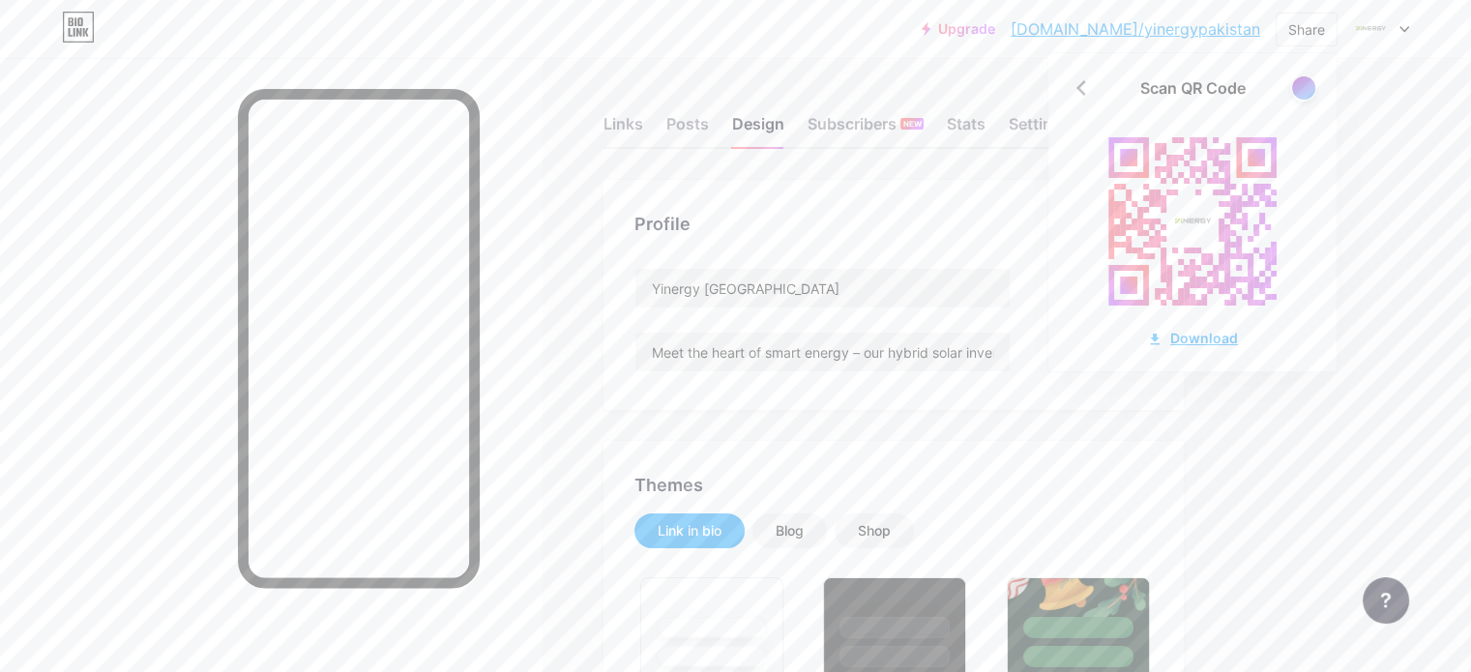
click at [1186, 342] on div "Download" at bounding box center [1192, 338] width 91 height 20
click at [1083, 88] on icon at bounding box center [1081, 88] width 31 height 31
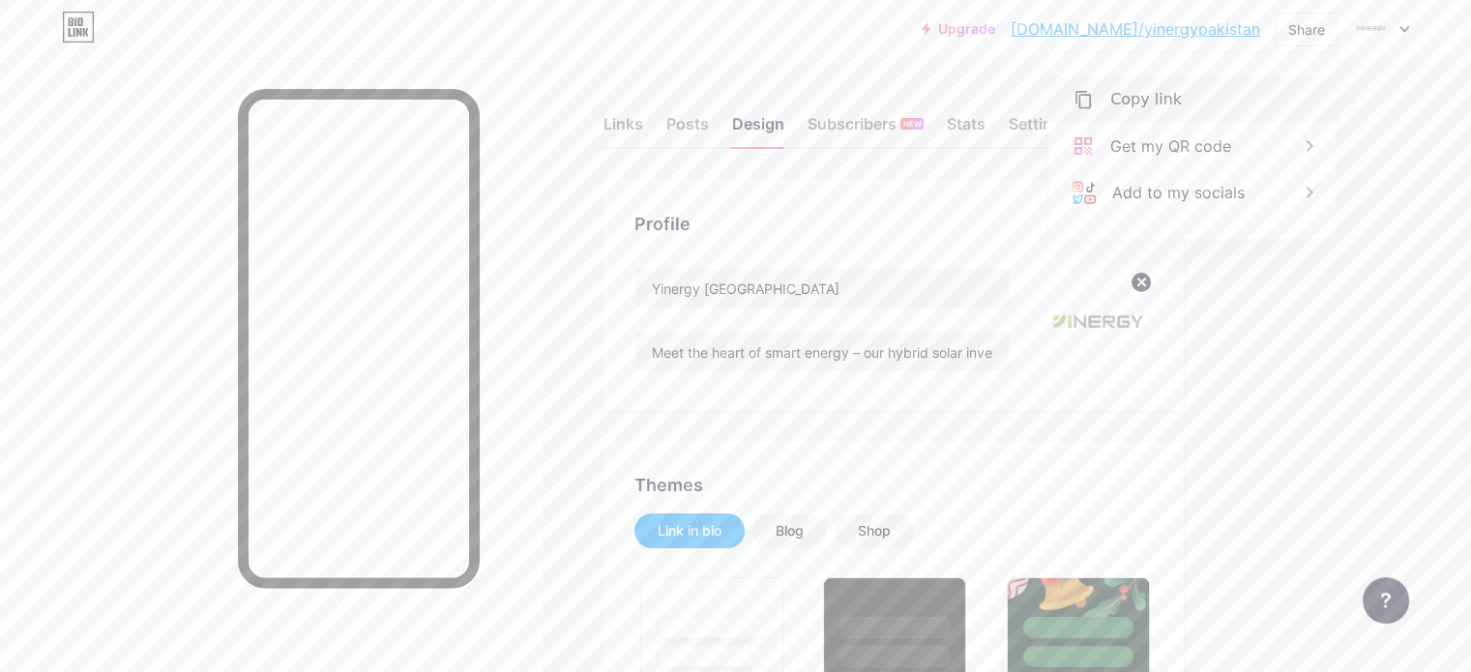
click at [1236, 92] on div "Copy link" at bounding box center [1193, 99] width 288 height 46
click at [542, 223] on div at bounding box center [271, 394] width 542 height 672
click at [758, 343] on input "Meet the heart of smart energy – our hybrid solar inverters!" at bounding box center [823, 352] width 374 height 39
click at [588, 56] on div "Upgrade bio.link/yinerg... bio.link/yinergypakistan Share Switch accounts Yiner…" at bounding box center [735, 29] width 1471 height 58
